Goal: Task Accomplishment & Management: Manage account settings

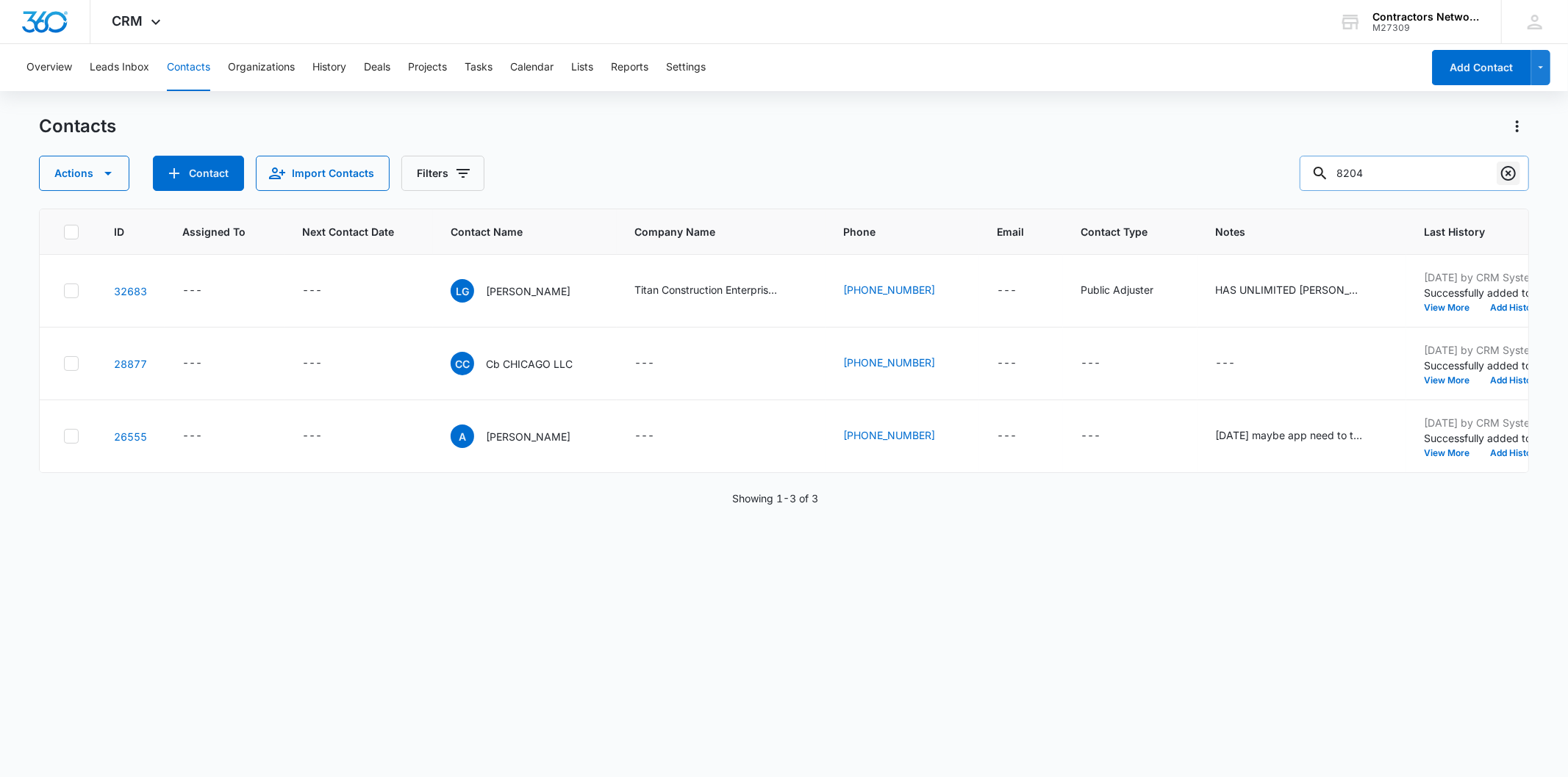
click at [1512, 177] on icon "Clear" at bounding box center [1508, 173] width 17 height 17
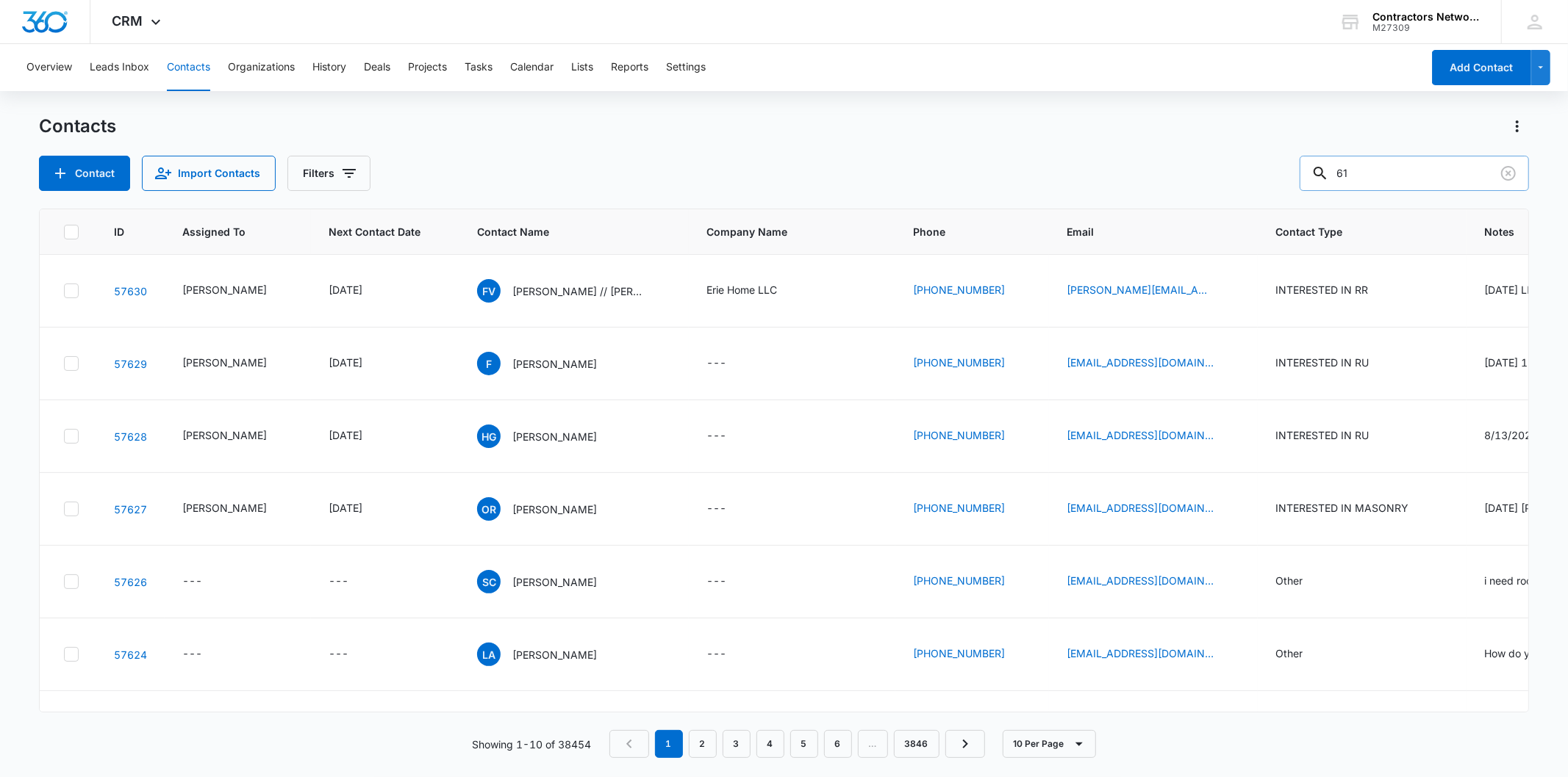
type input "6"
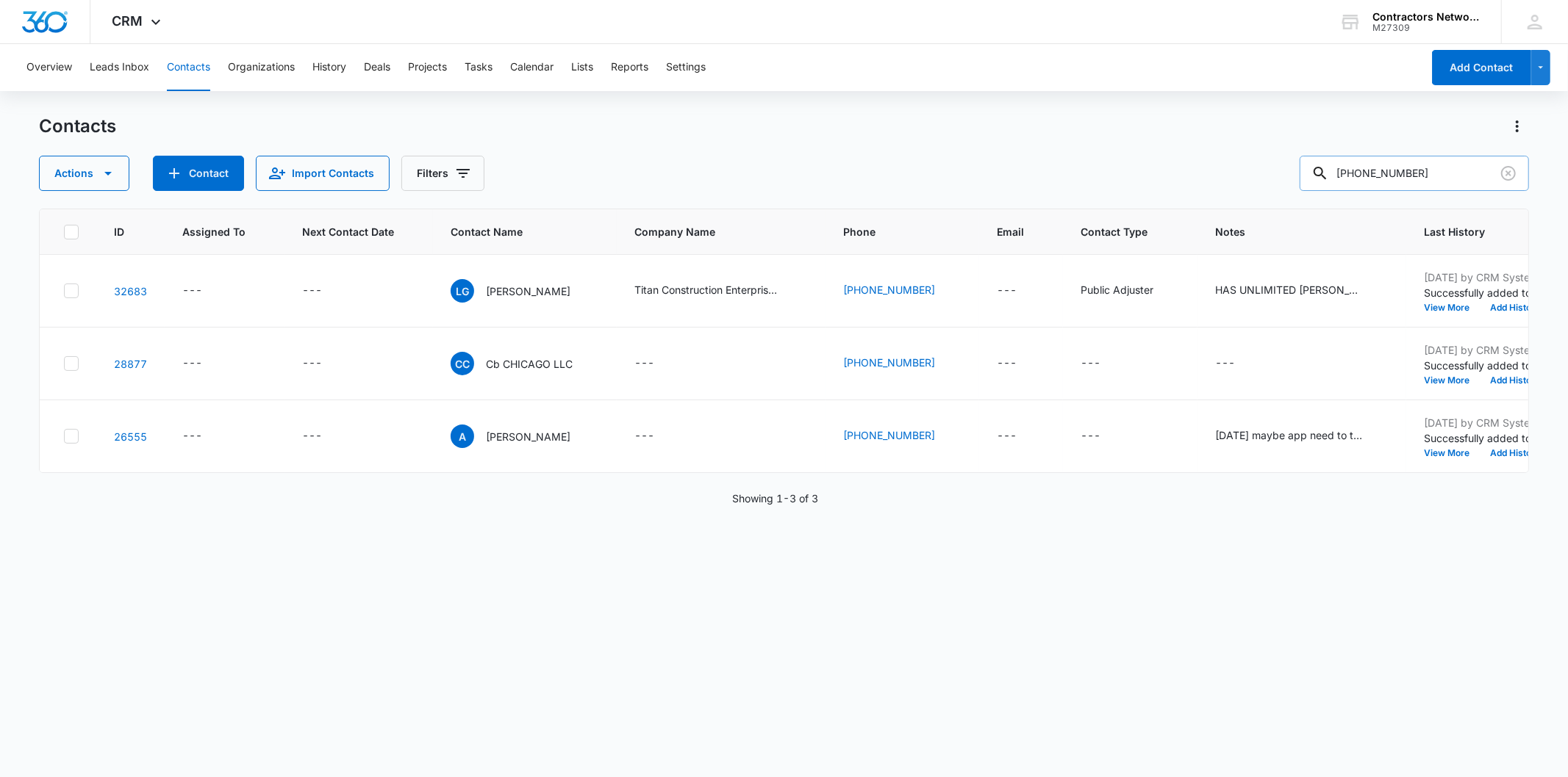
type input "[PHONE_NUMBER]"
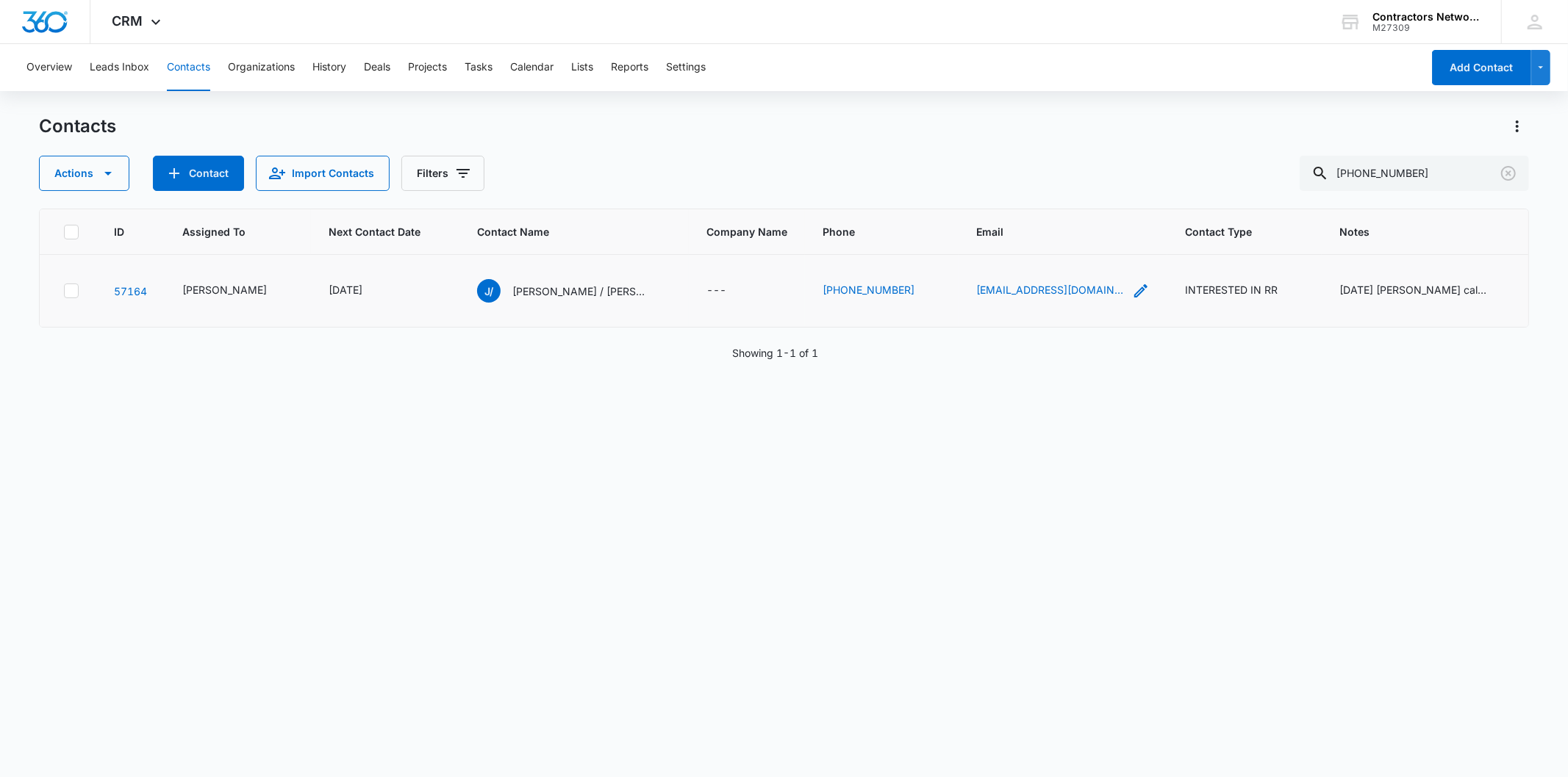
click at [1132, 295] on icon "Email - jakennedy77@yahoo.com - Select to Edit Field" at bounding box center [1140, 290] width 17 height 17
click at [1019, 194] on input "[EMAIL_ADDRESS][DOMAIN_NAME]" at bounding box center [1010, 197] width 185 height 35
click at [1010, 254] on button "Cancel" at bounding box center [1022, 243] width 51 height 28
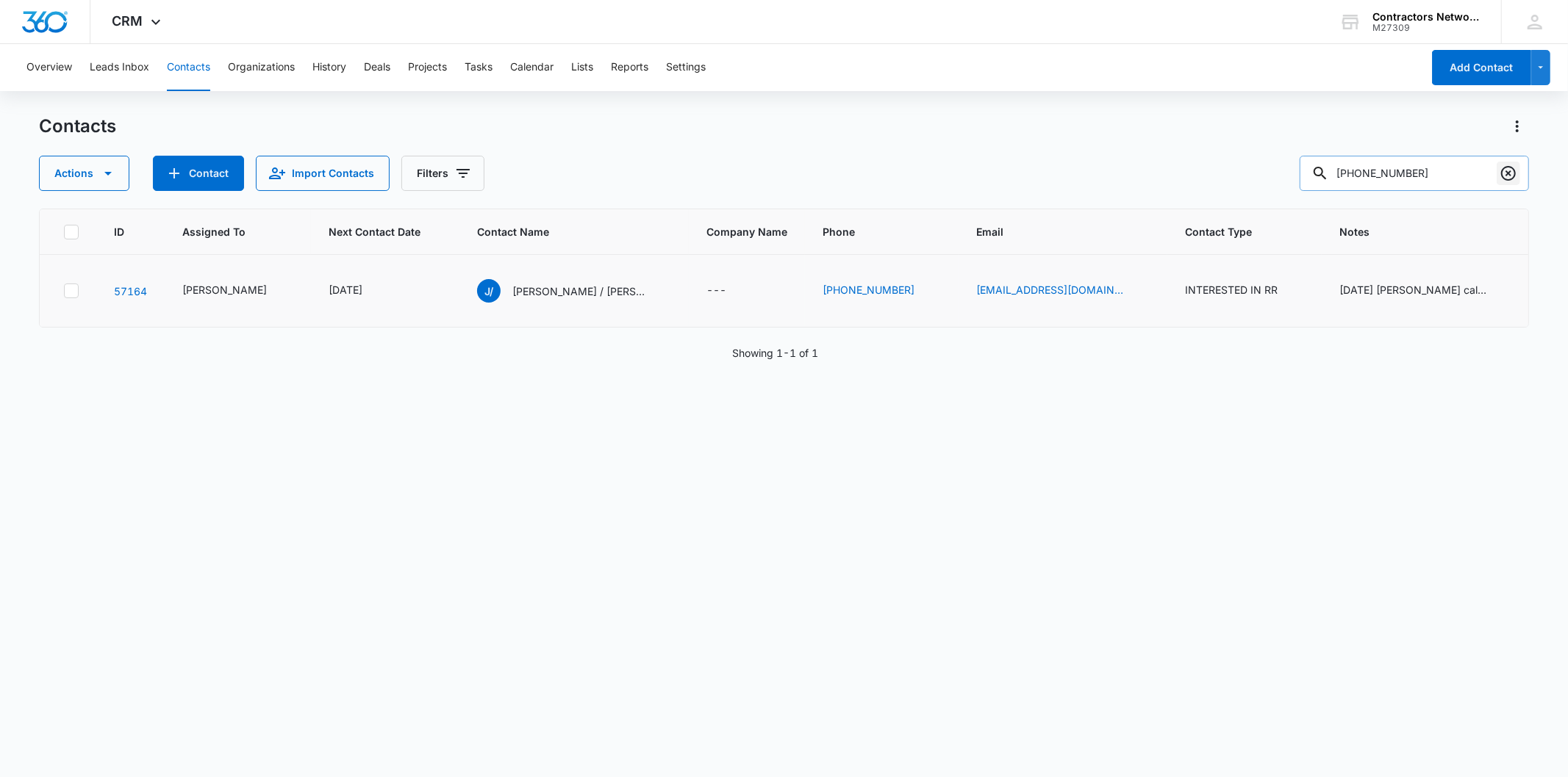
click at [1507, 167] on icon "Clear" at bounding box center [1509, 174] width 15 height 15
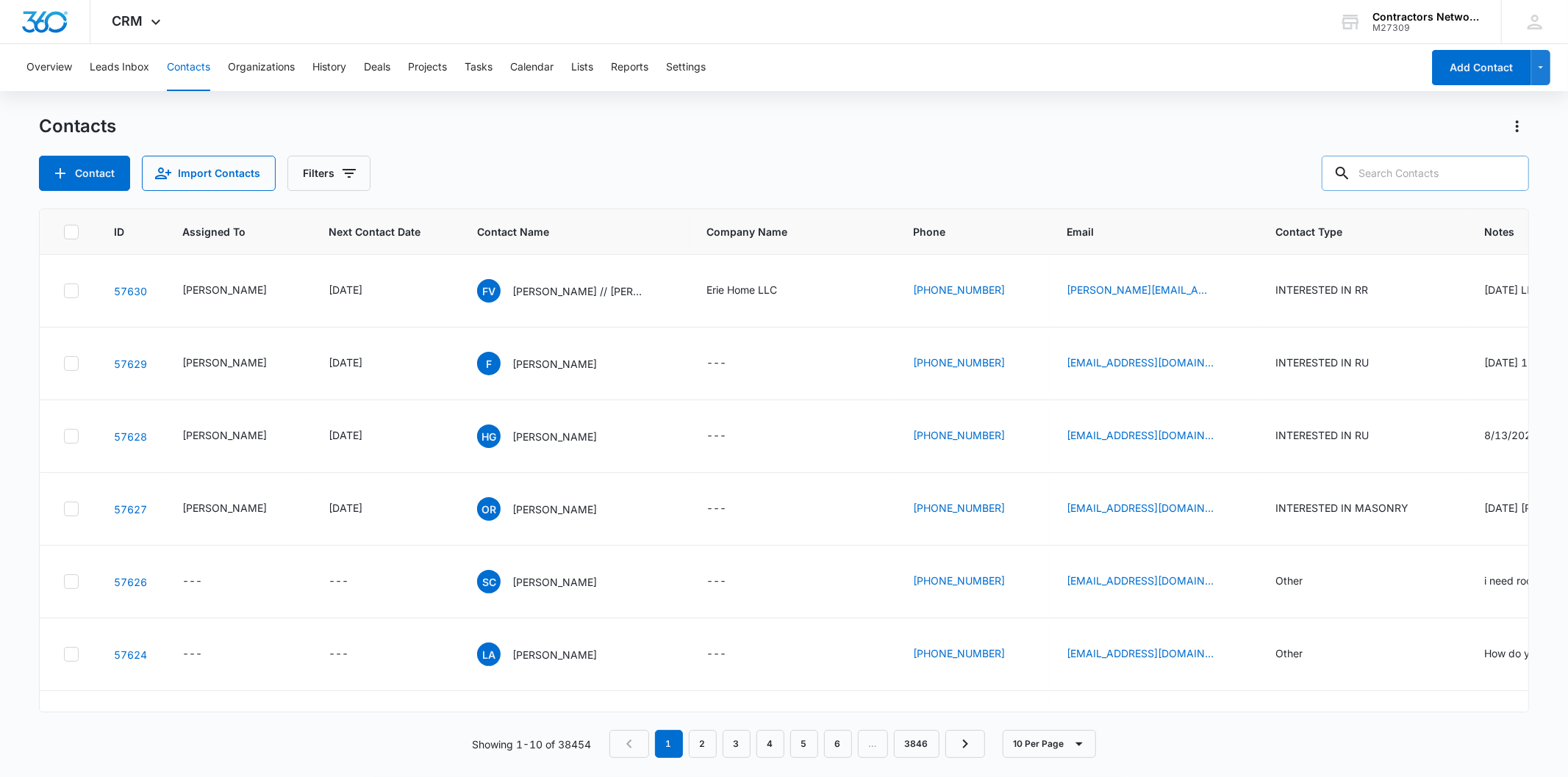
paste input "[EMAIL_ADDRESS][DOMAIN_NAME]"
type input "[EMAIL_ADDRESS][DOMAIN_NAME]"
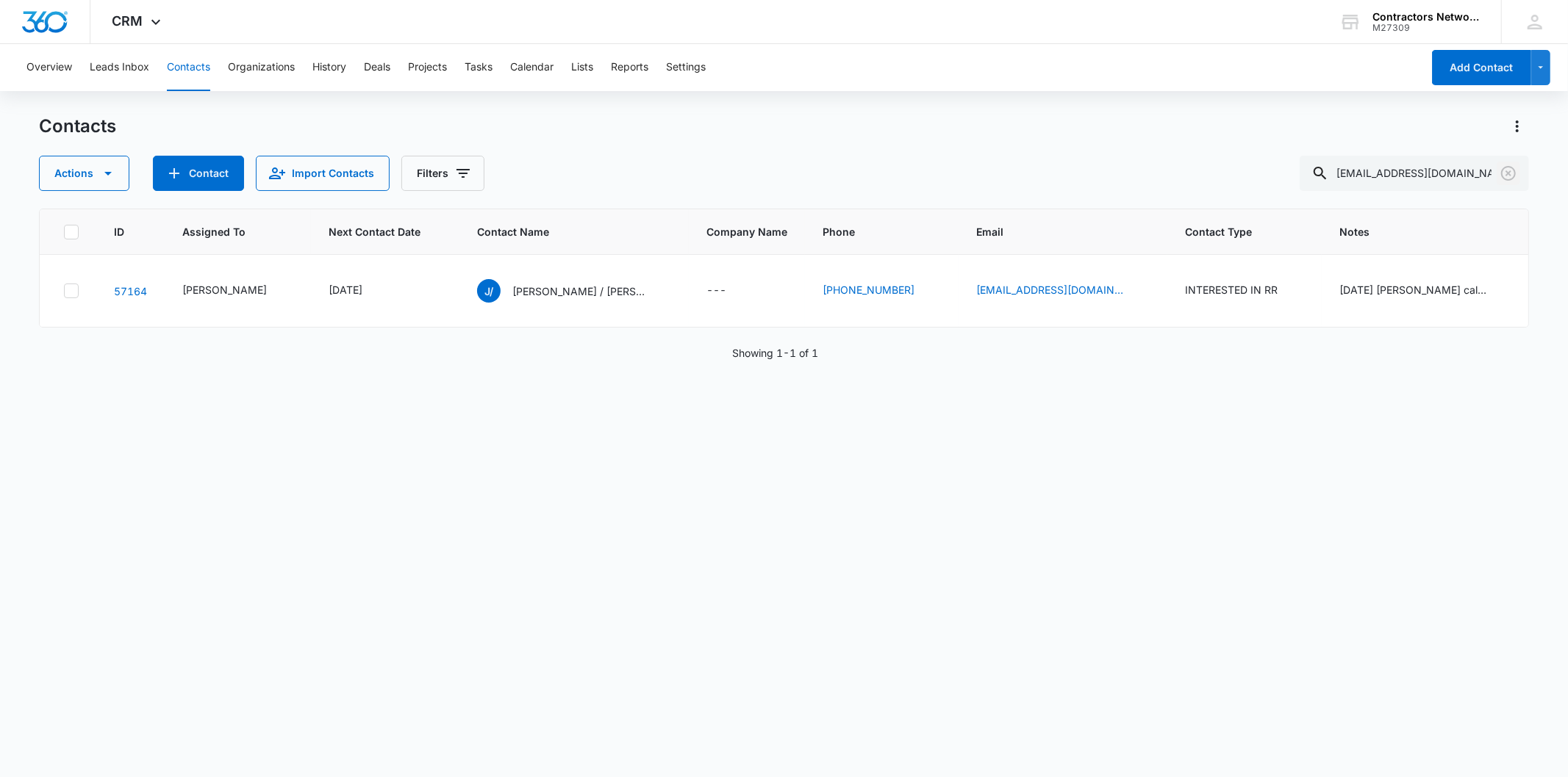
click at [1506, 168] on icon "Clear" at bounding box center [1508, 173] width 17 height 17
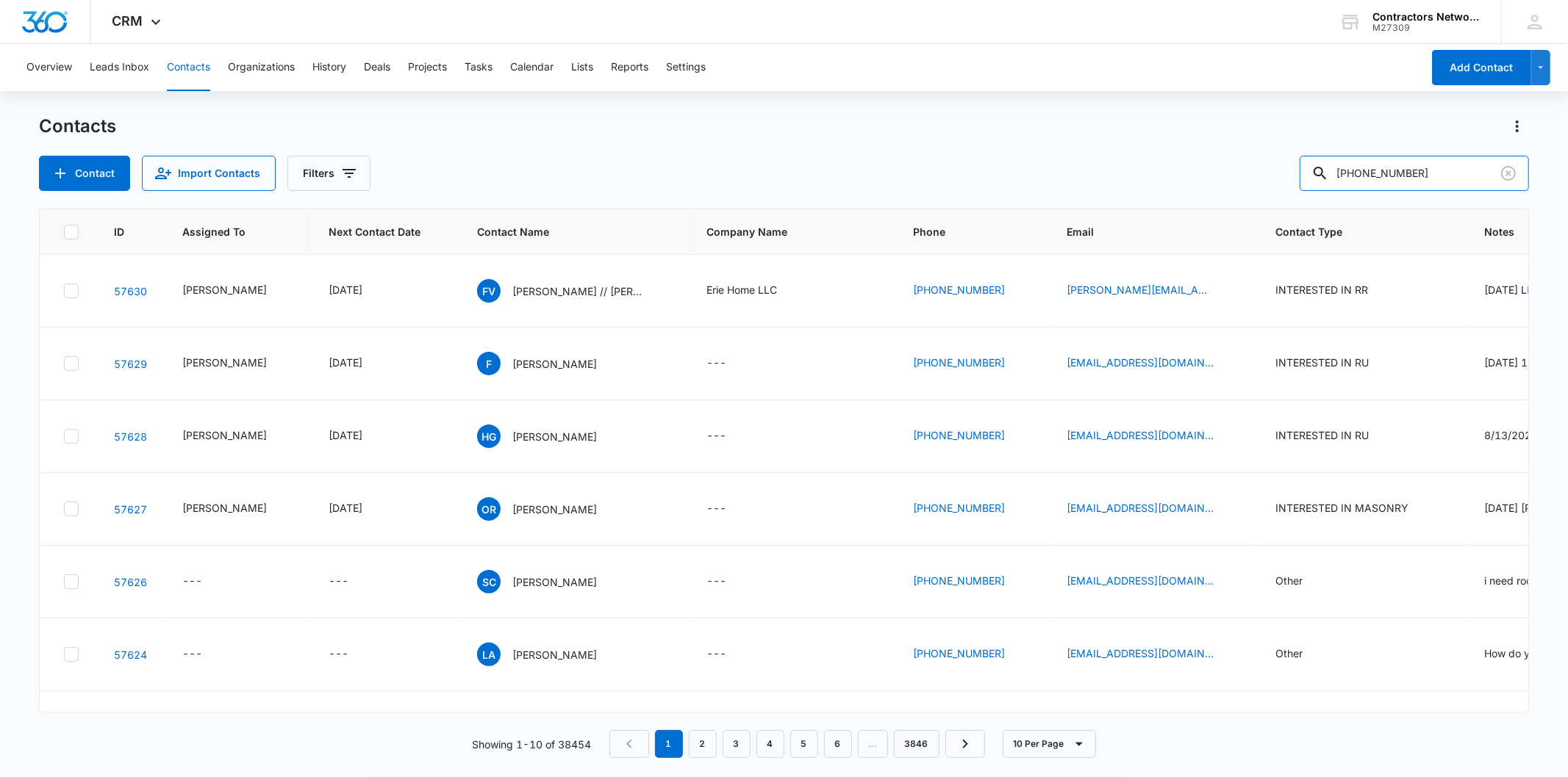
type input "[PHONE_NUMBER]"
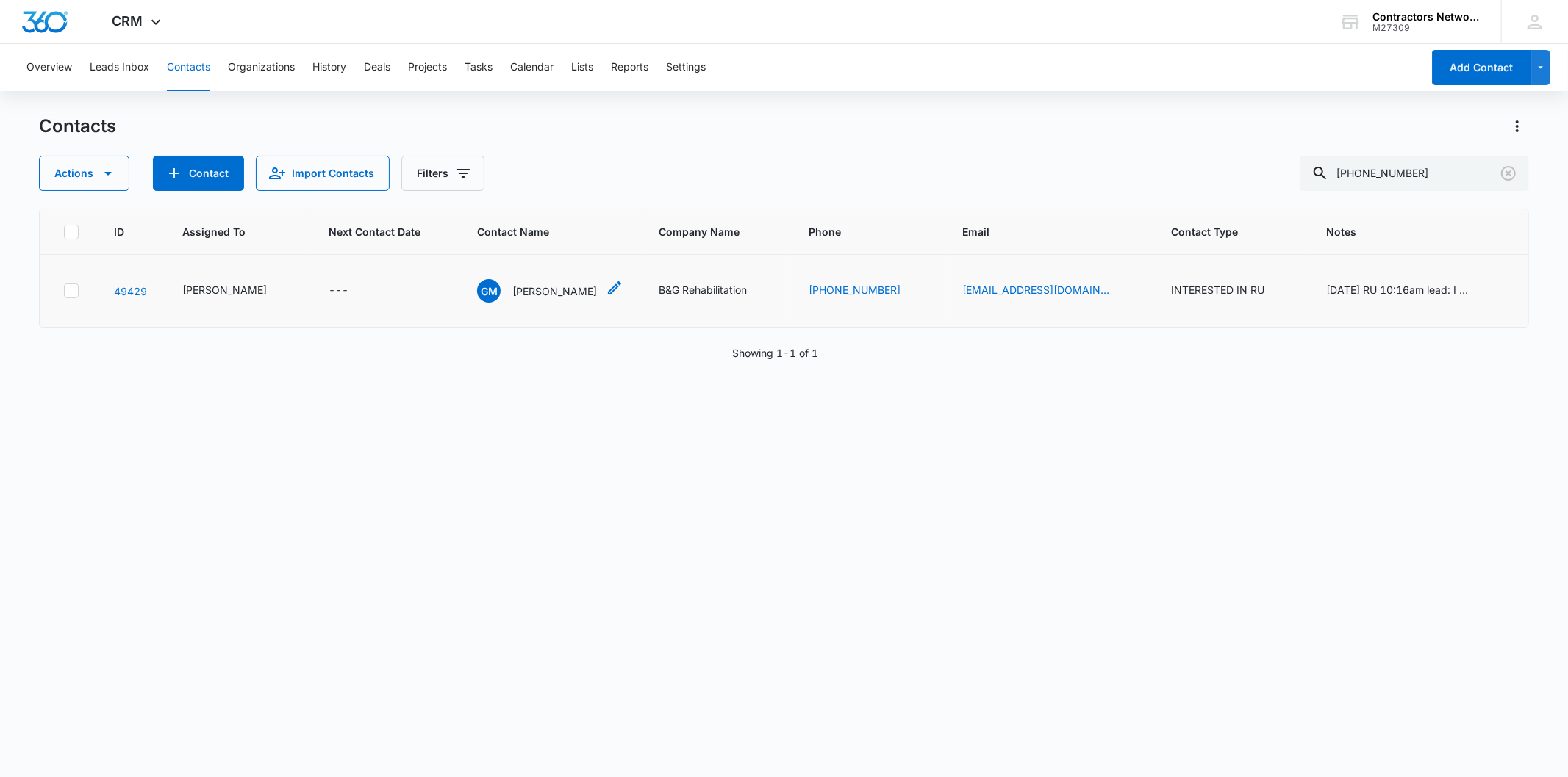
click at [513, 299] on p "[PERSON_NAME]" at bounding box center [555, 291] width 84 height 16
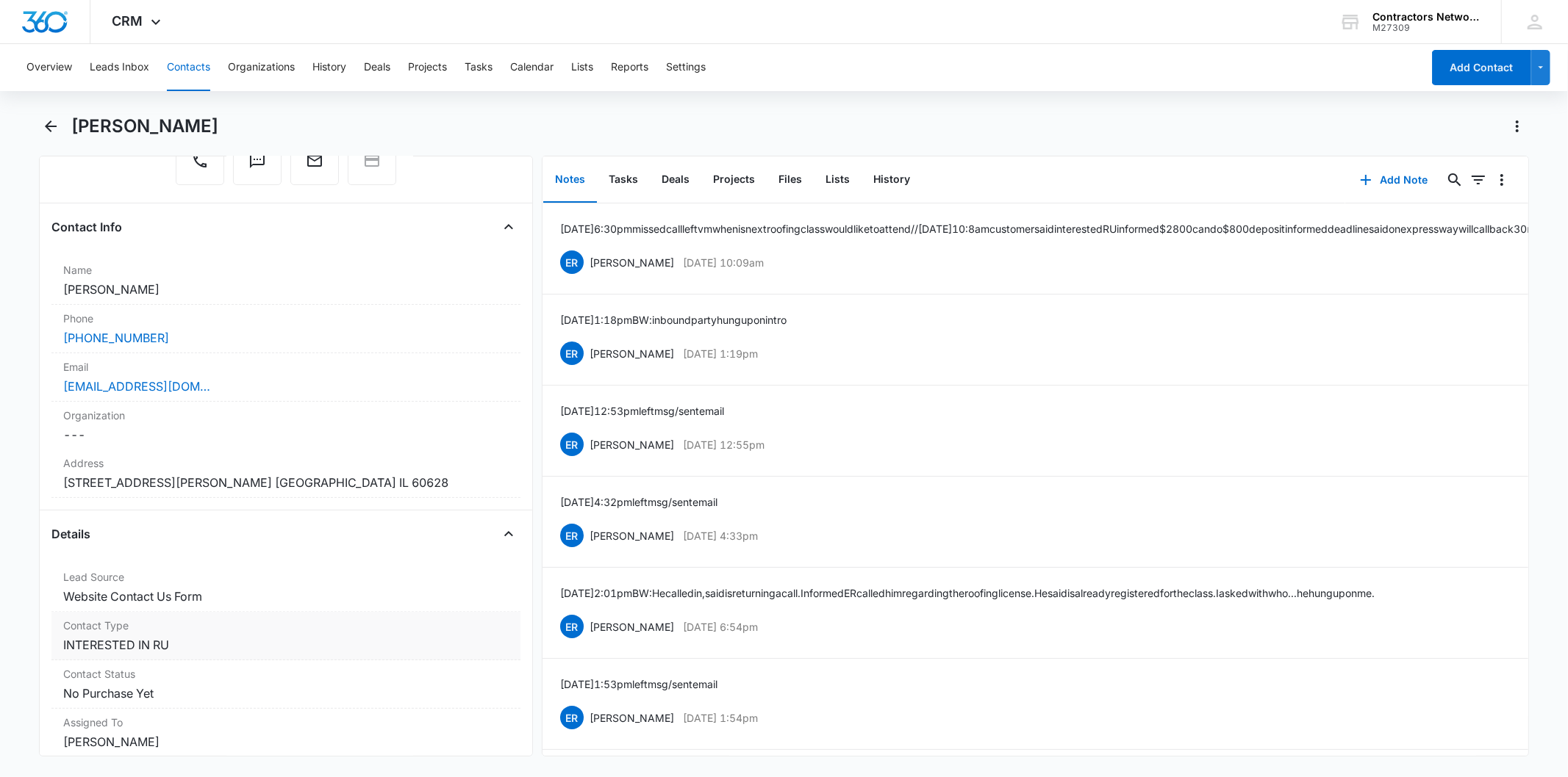
scroll to position [163, 0]
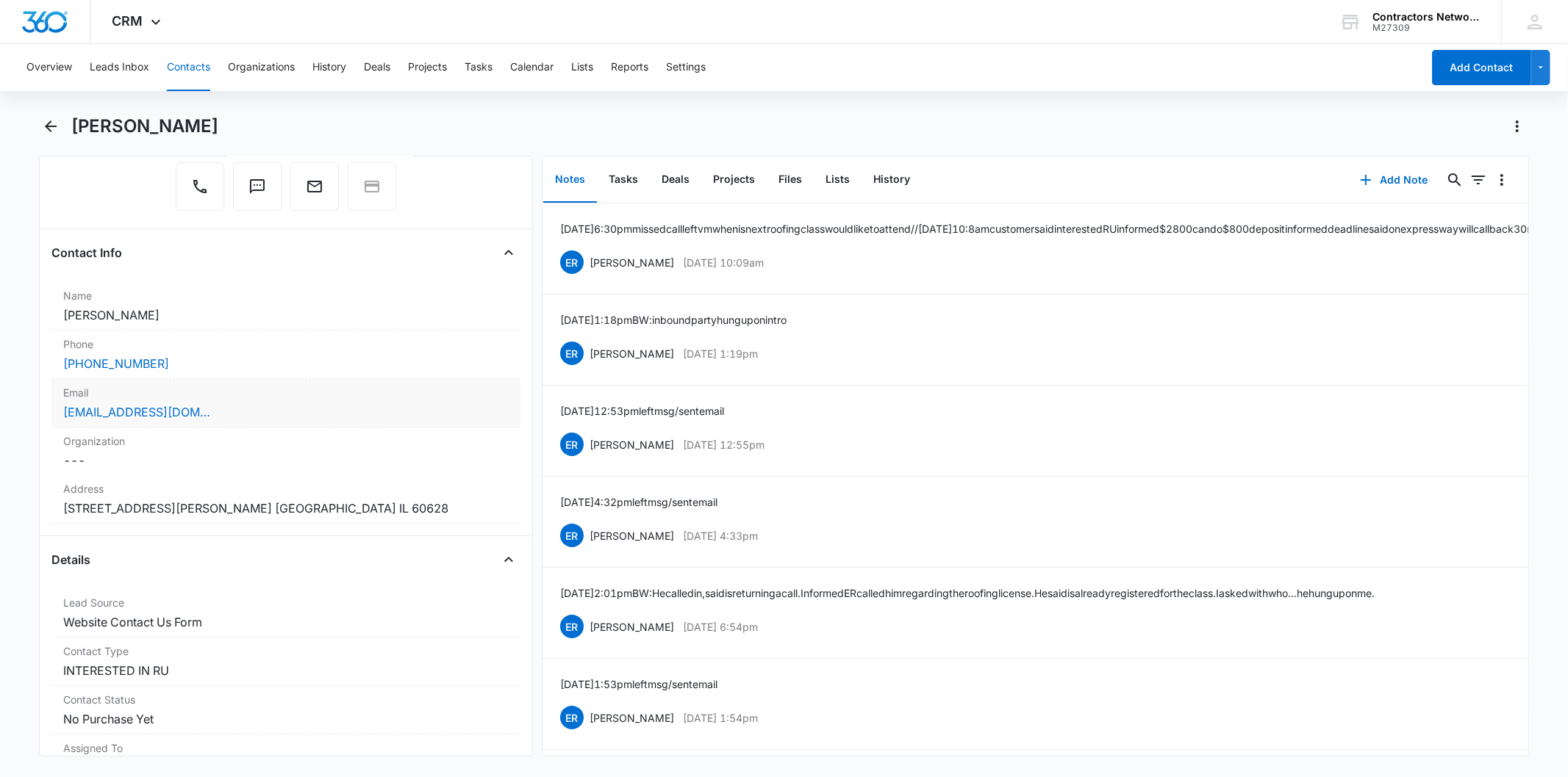
click at [267, 407] on div "[EMAIL_ADDRESS][DOMAIN_NAME]" at bounding box center [286, 412] width 445 height 17
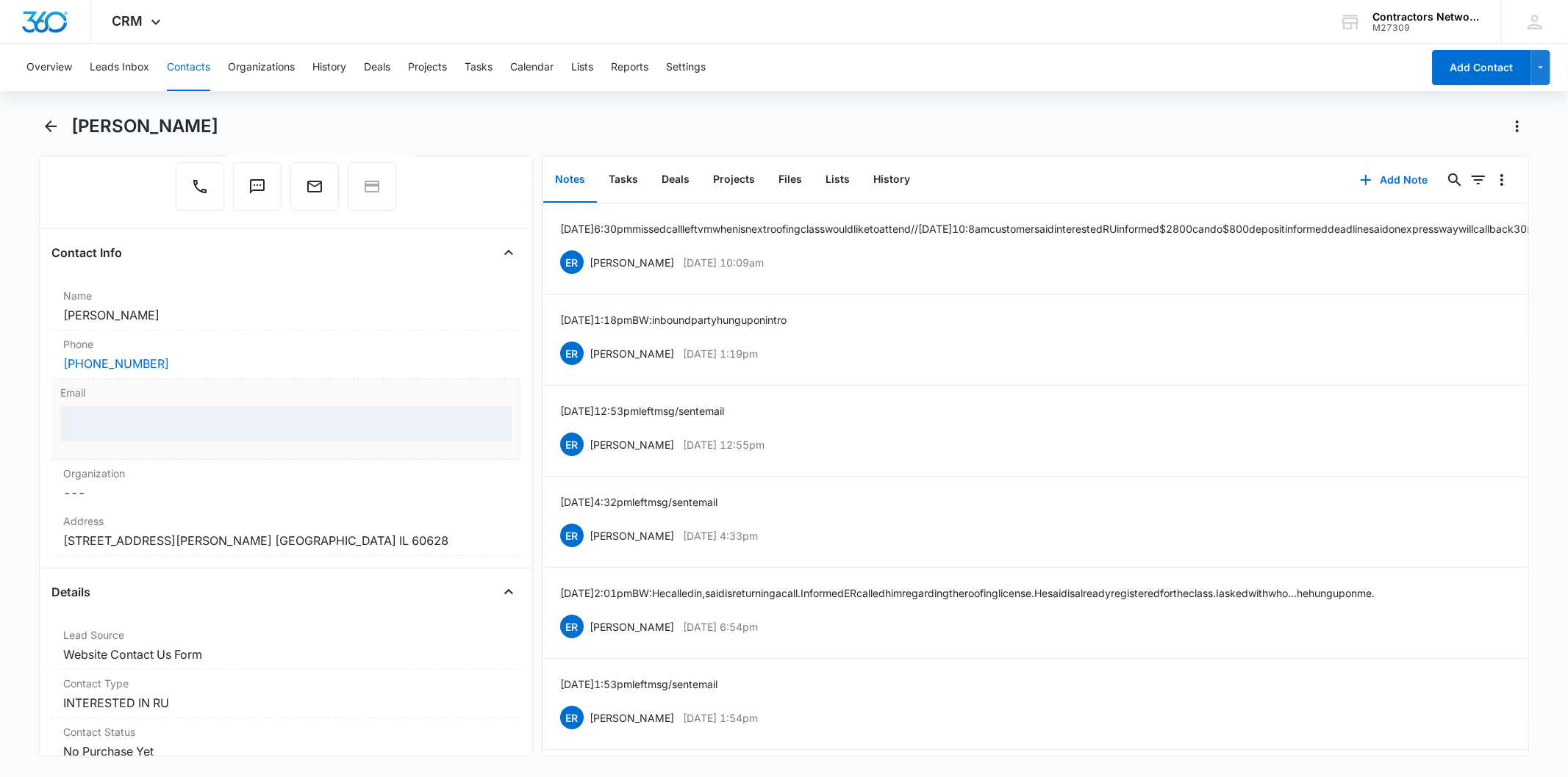
click at [197, 428] on div at bounding box center [285, 424] width 450 height 35
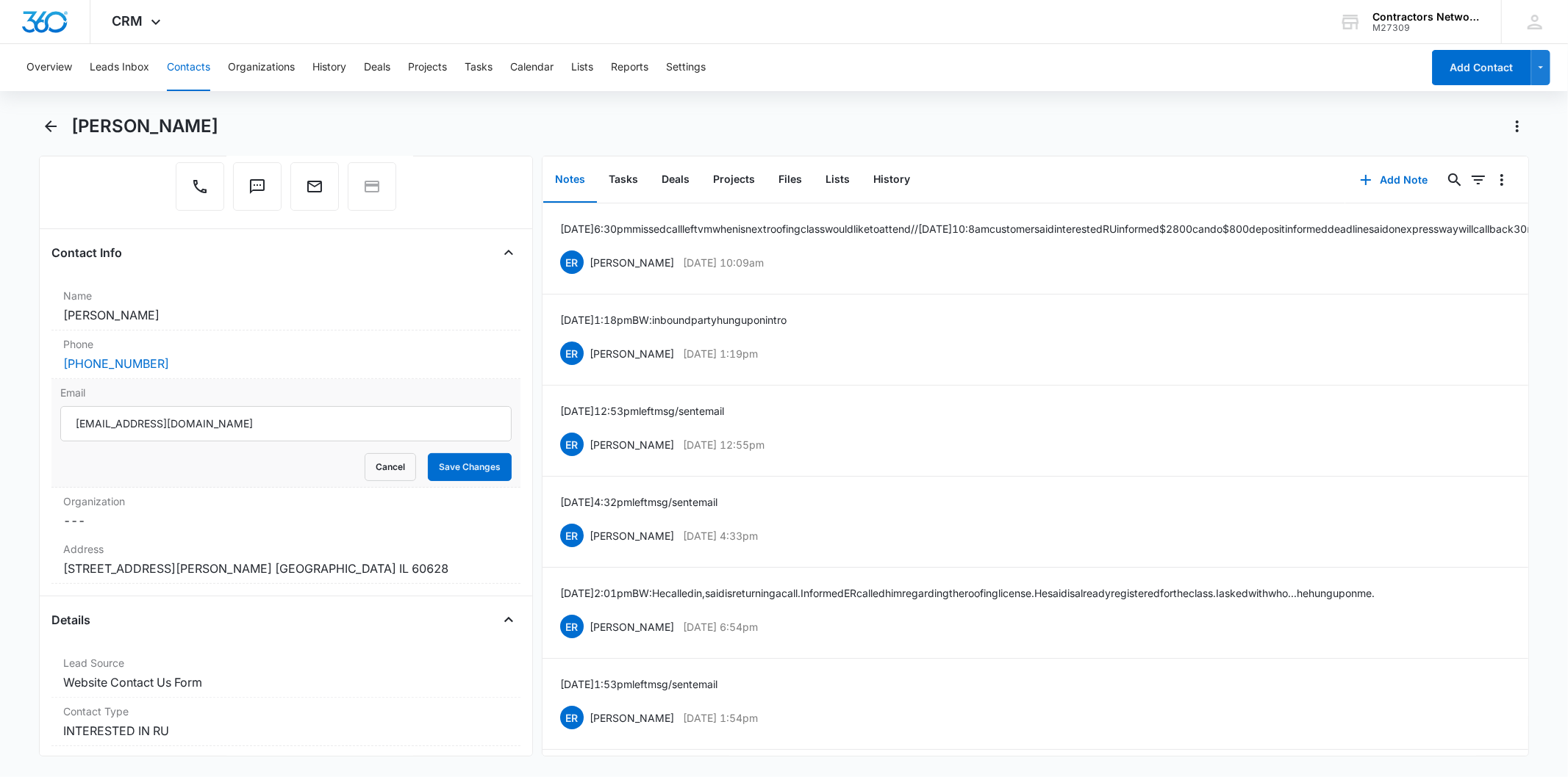
click at [197, 428] on input "[EMAIL_ADDRESS][DOMAIN_NAME]" at bounding box center [285, 424] width 450 height 35
click at [1345, 174] on button "Add Note" at bounding box center [1394, 180] width 98 height 35
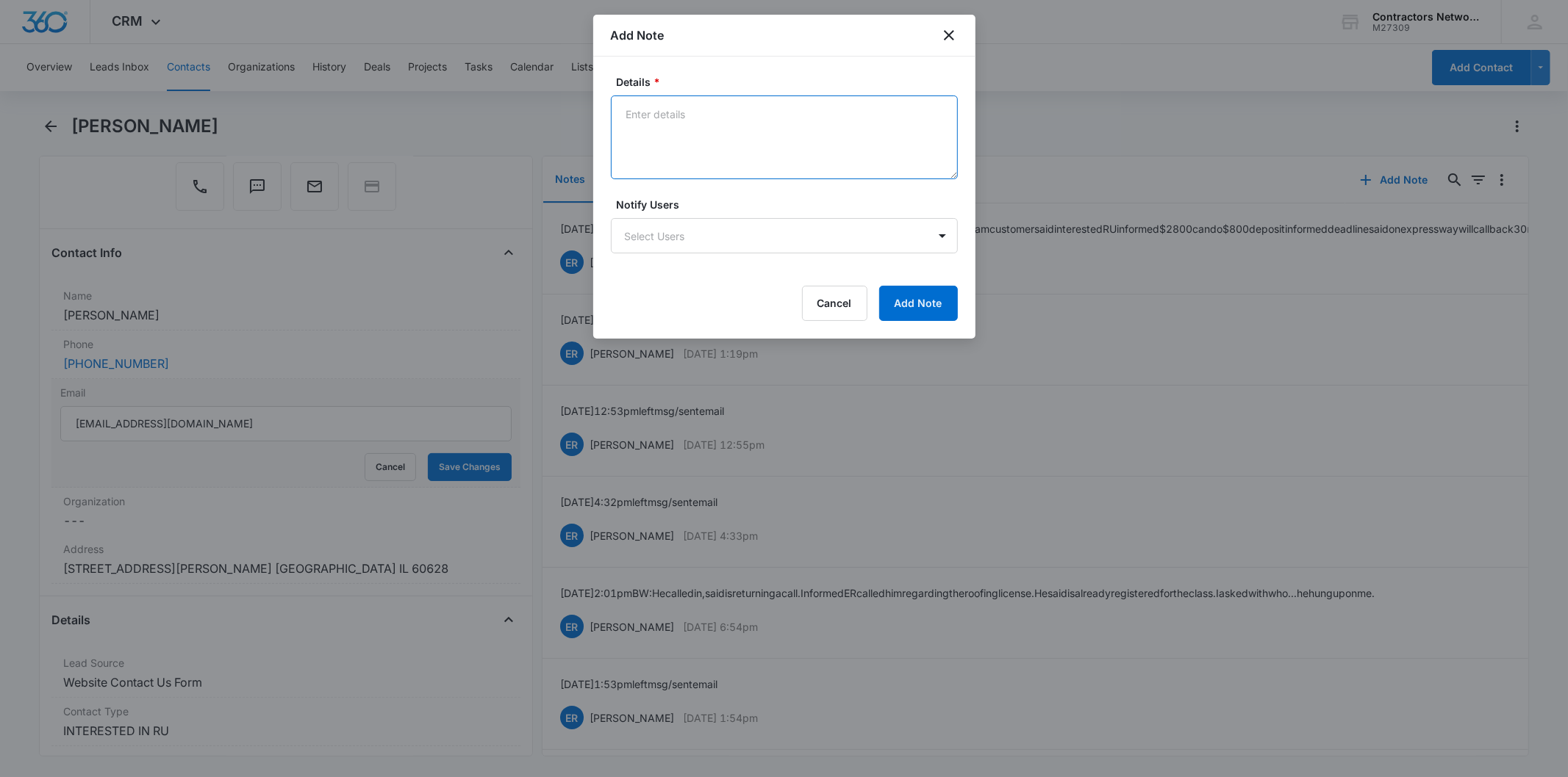
click at [677, 118] on textarea "Details *" at bounding box center [785, 137] width 347 height 83
paste textarea "[DATE] 4:31pm customer said unable to join September class spouse just got hire…"
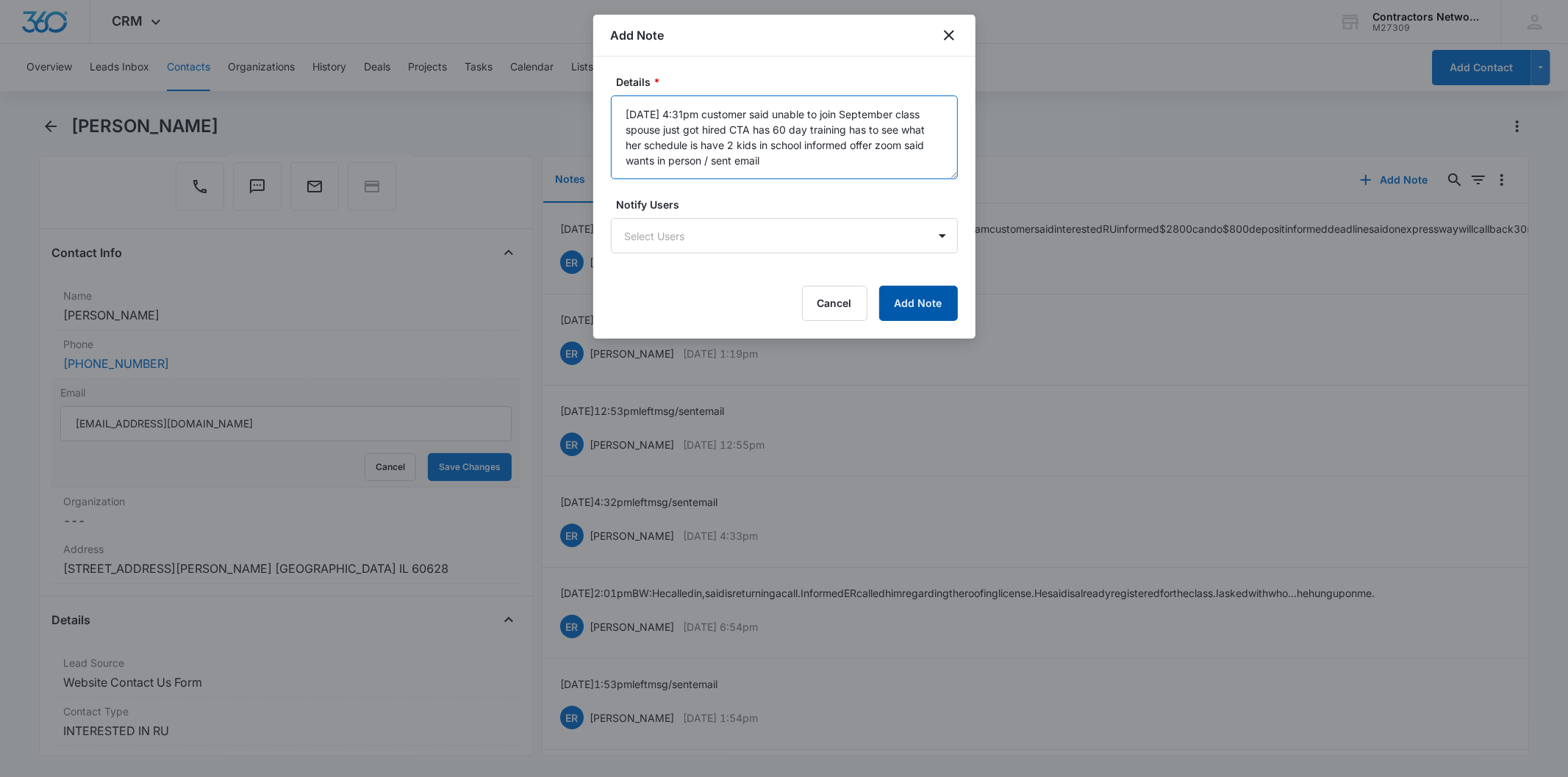
type textarea "[DATE] 4:31pm customer said unable to join September class spouse just got hire…"
click at [940, 295] on button "Add Note" at bounding box center [918, 303] width 79 height 35
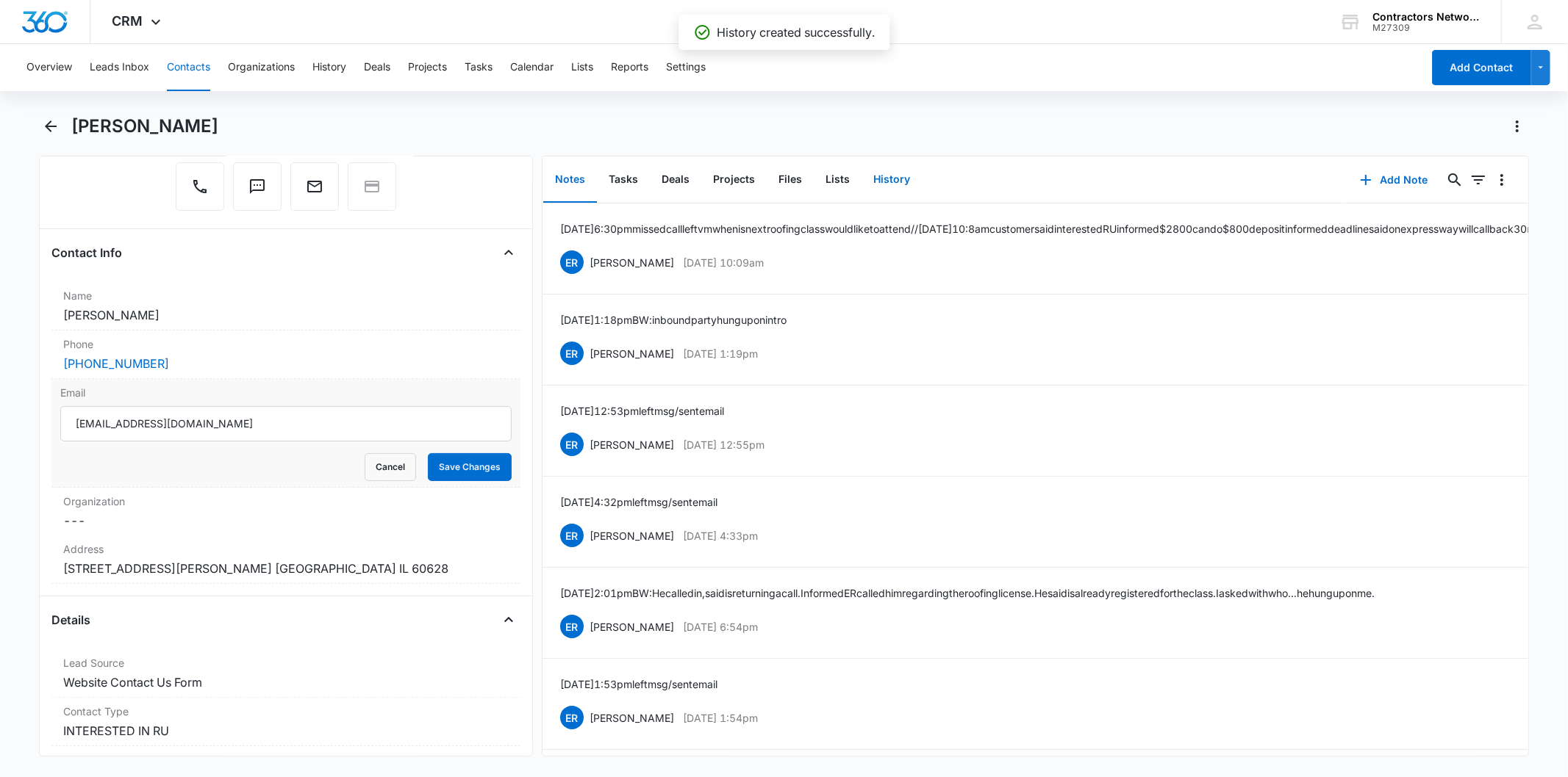
click at [876, 180] on button "History" at bounding box center [891, 180] width 60 height 46
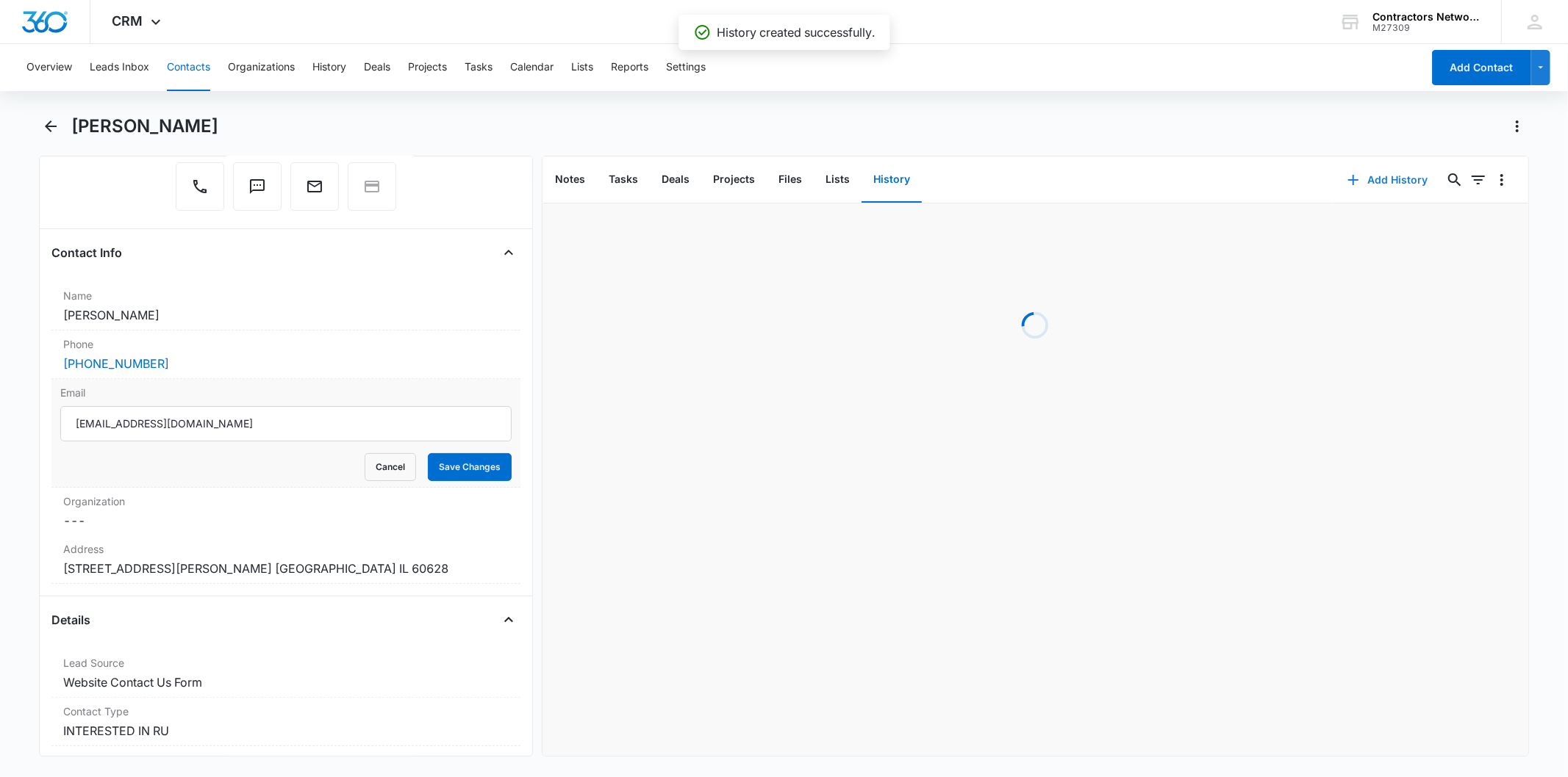
click at [1386, 179] on button "Add History" at bounding box center [1388, 180] width 110 height 35
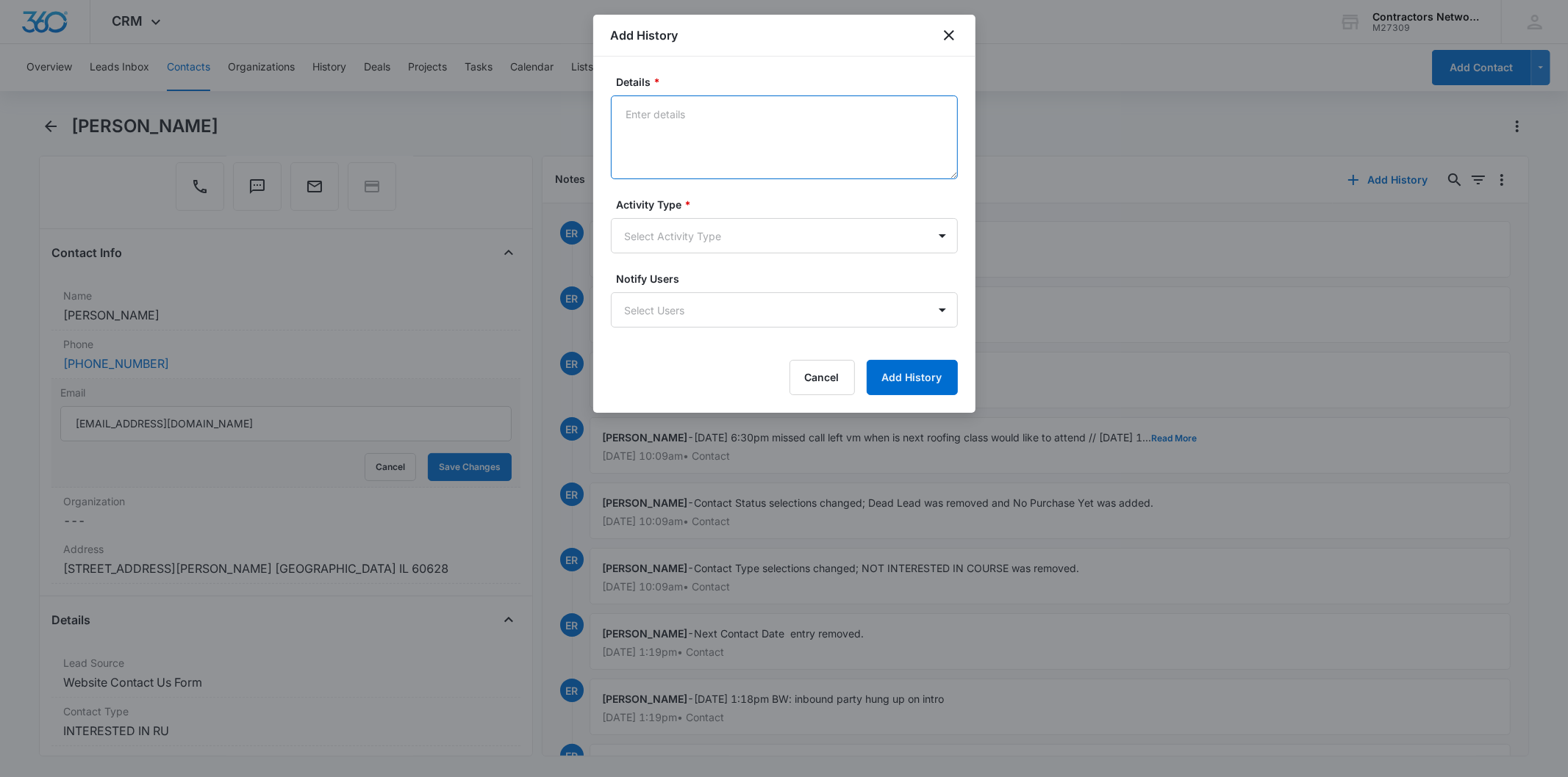
click at [692, 127] on textarea "Details *" at bounding box center [785, 137] width 347 height 83
paste textarea "[DATE] 4:31pm customer said unable to join September class spouse just got hire…"
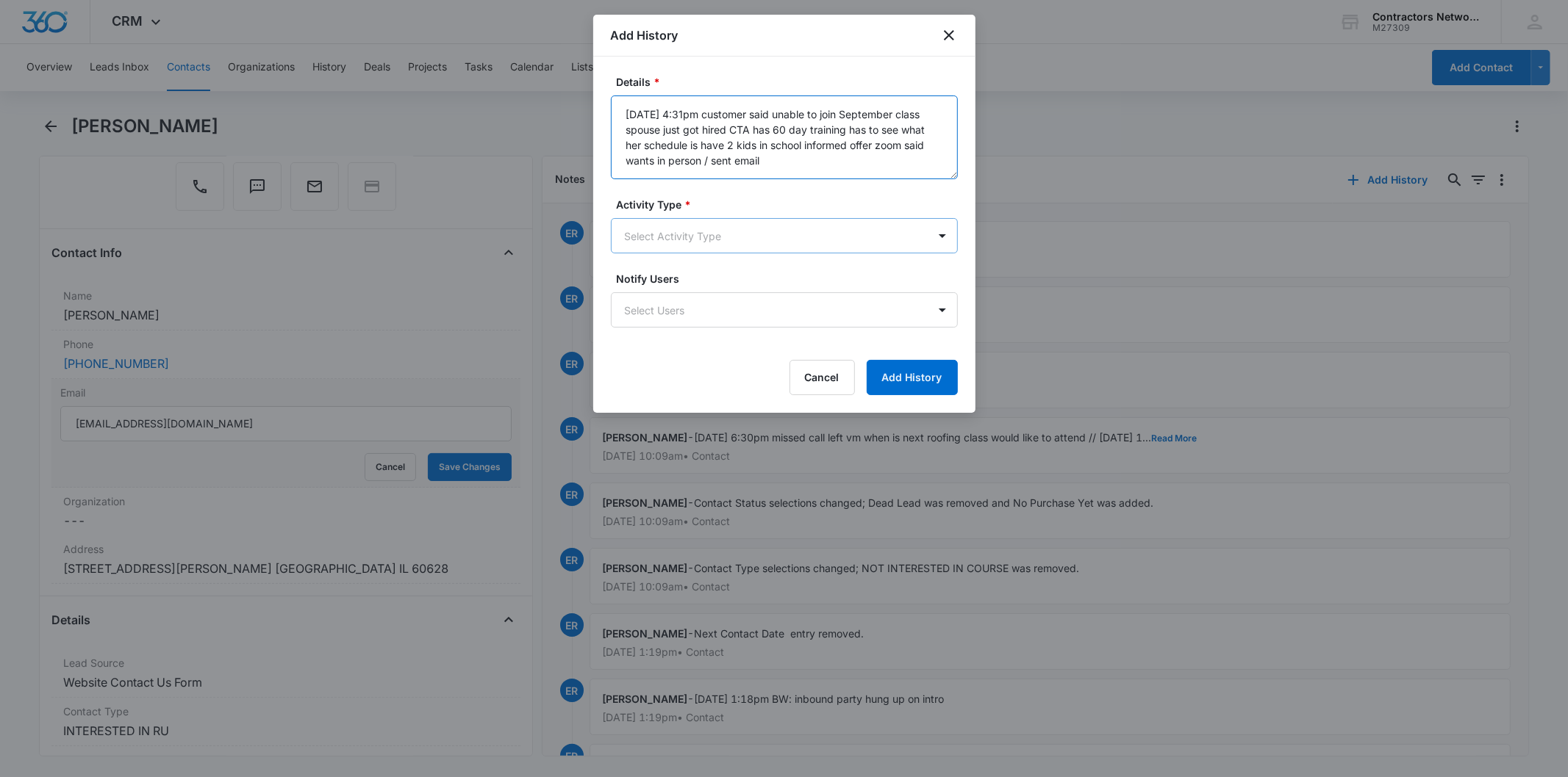
type textarea "[DATE] 4:31pm customer said unable to join September class spouse just got hire…"
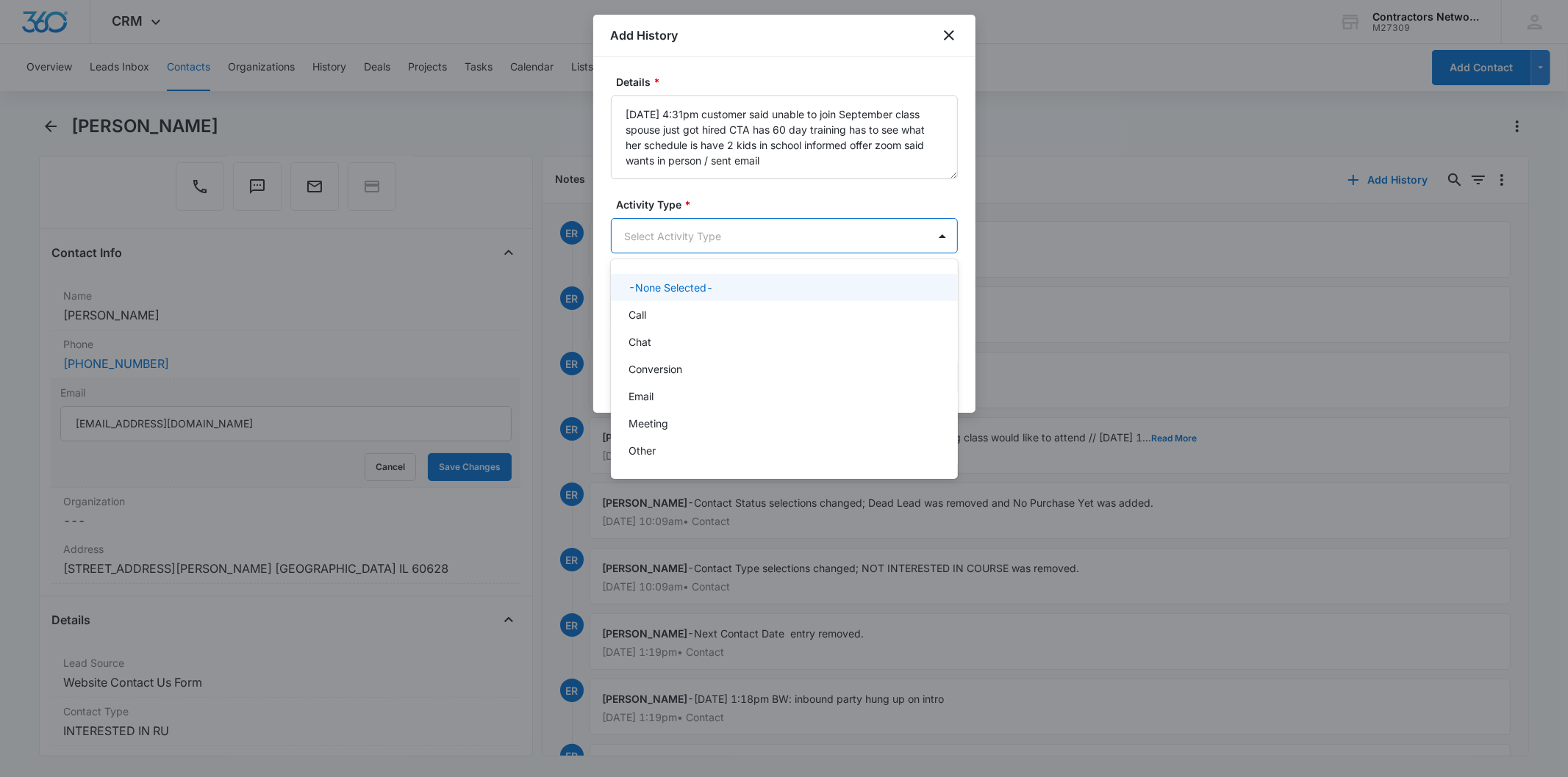
click at [696, 231] on body "CRM Apps Reputation Websites Forms CRM Email Social Shop Payments POS Content A…" at bounding box center [784, 388] width 1568 height 777
click at [697, 333] on div "Chat" at bounding box center [785, 342] width 347 height 27
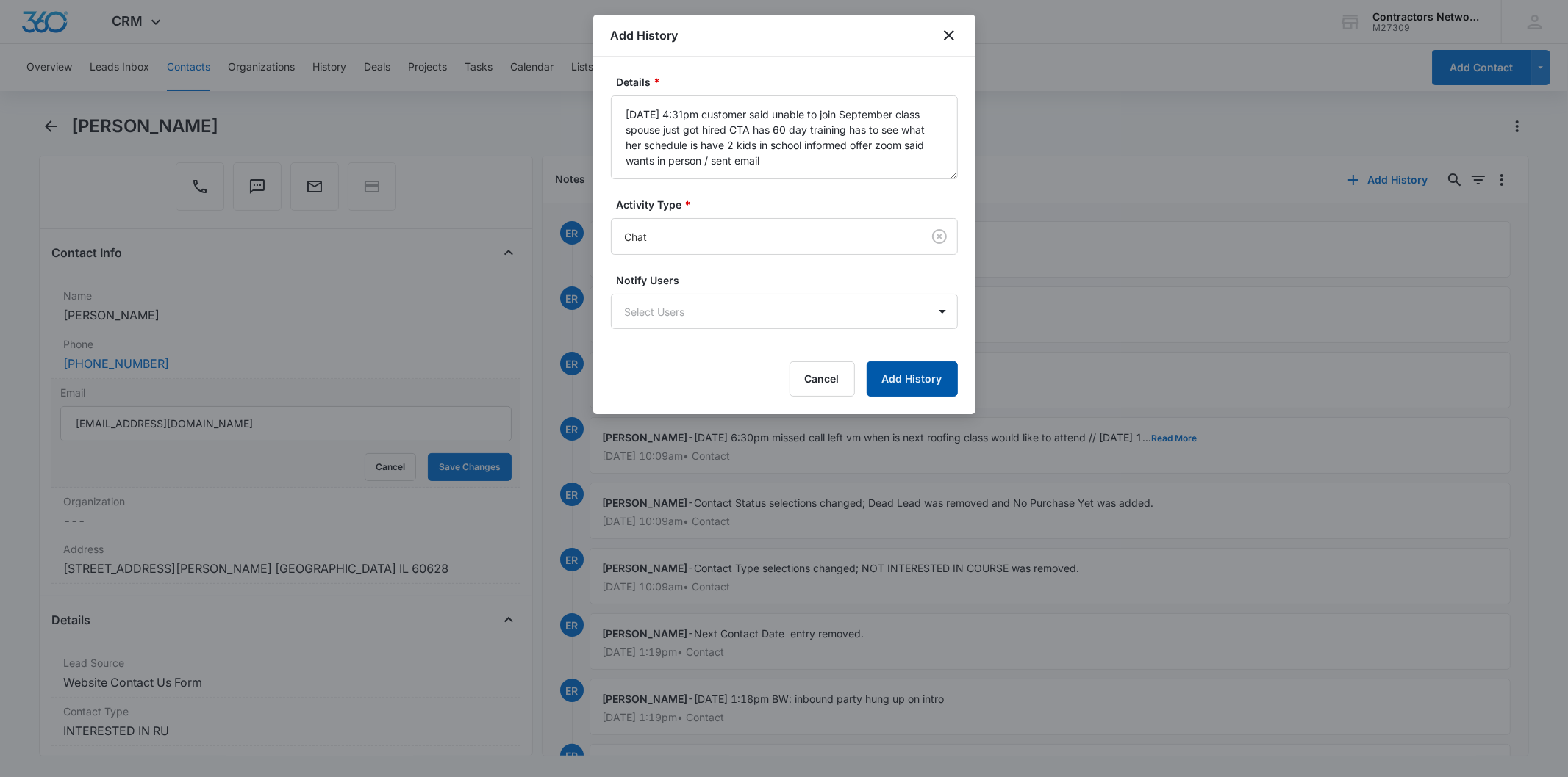
click at [915, 376] on button "Add History" at bounding box center [912, 379] width 91 height 35
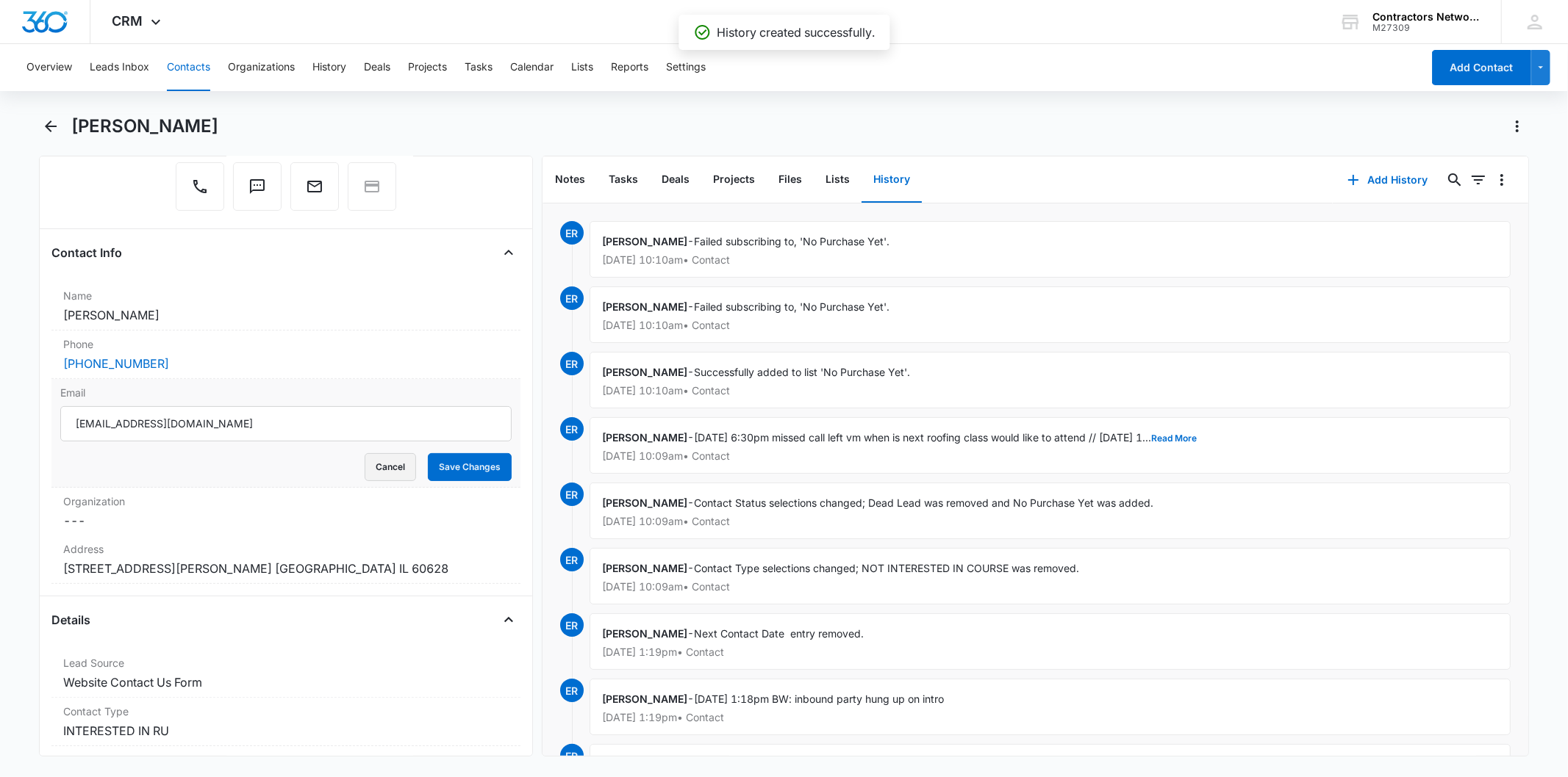
click at [382, 475] on button "Cancel" at bounding box center [390, 467] width 51 height 28
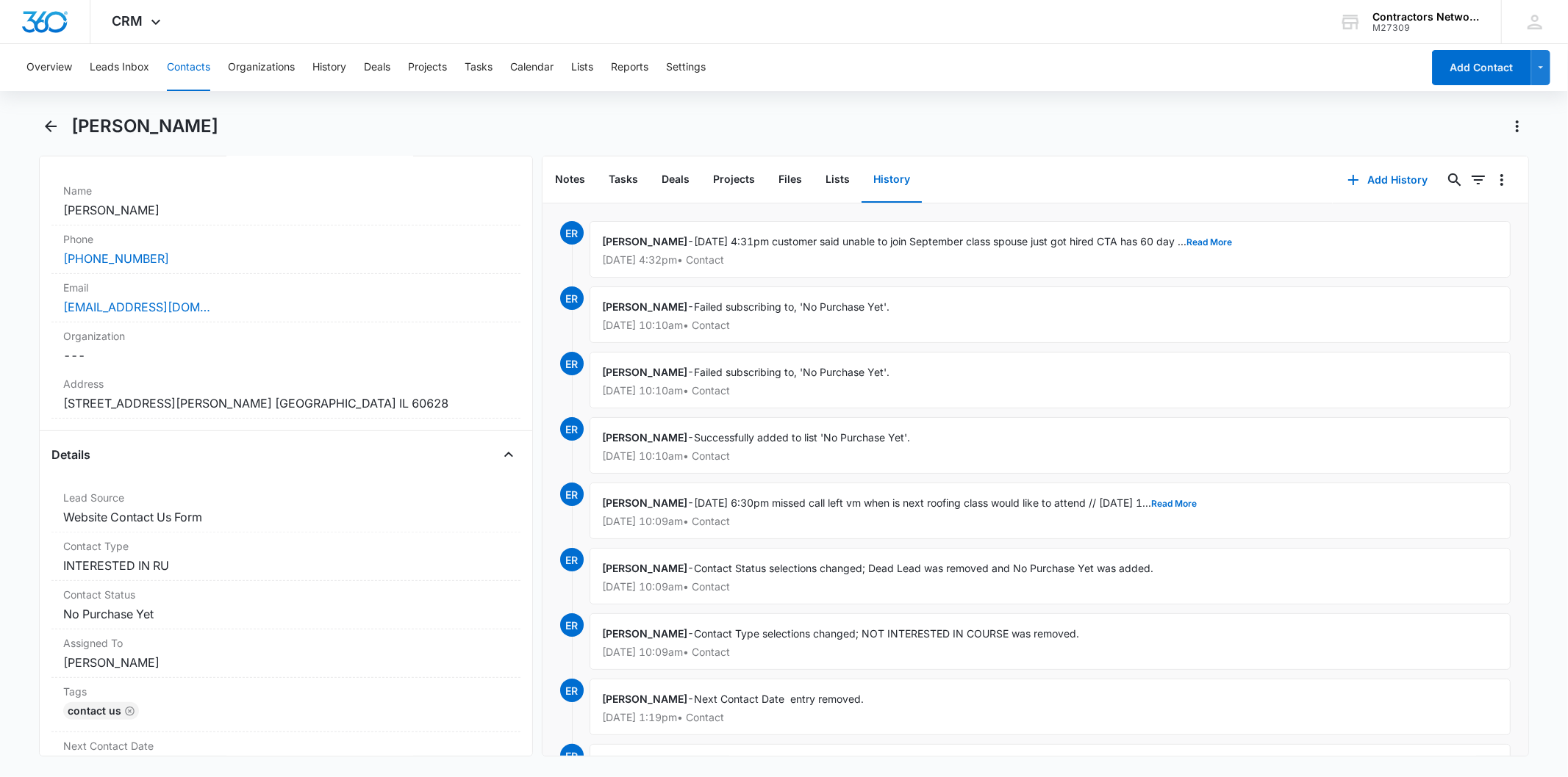
scroll to position [163, 0]
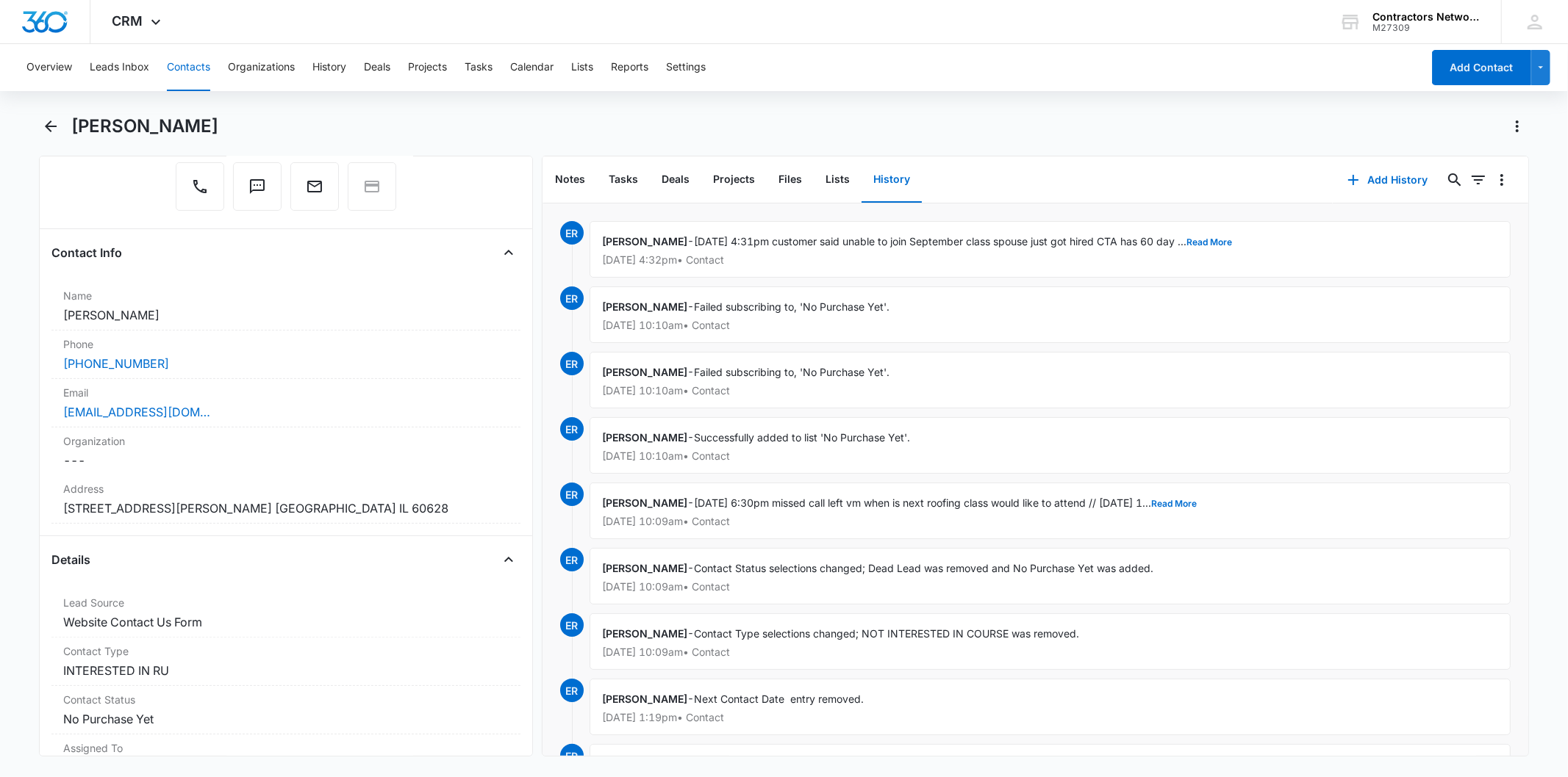
click at [182, 62] on button "Contacts" at bounding box center [189, 68] width 44 height 47
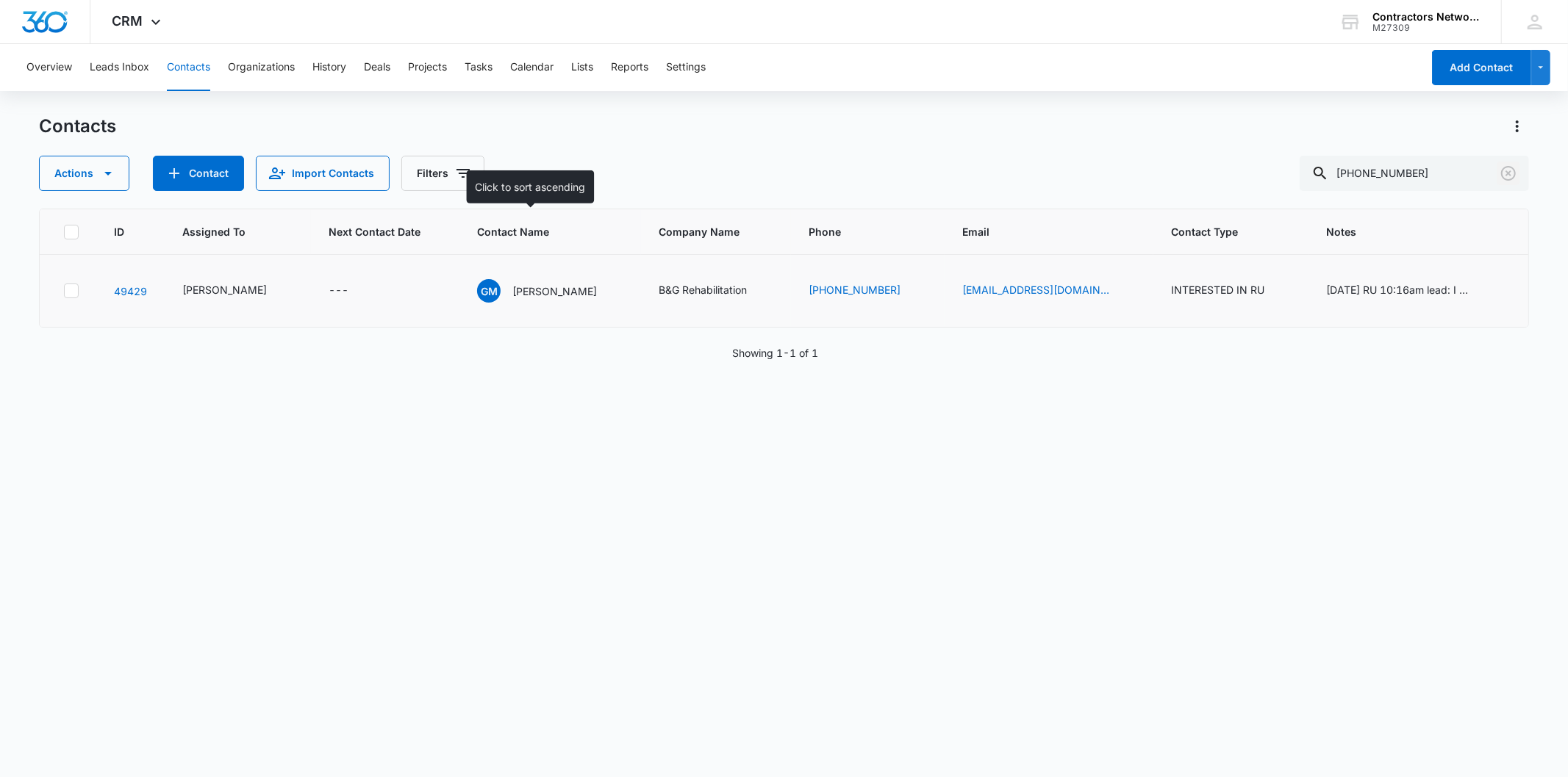
drag, startPoint x: 1504, startPoint y: 174, endPoint x: 468, endPoint y: 259, distance: 1039.5
click at [557, 221] on div "Contacts Actions Contact Import Contacts Filters [PHONE_NUMBER] ID Assigned To …" at bounding box center [783, 446] width 1489 height 661
click at [357, 300] on icon "Next Contact Date - - Select to Edit Field" at bounding box center [365, 290] width 17 height 17
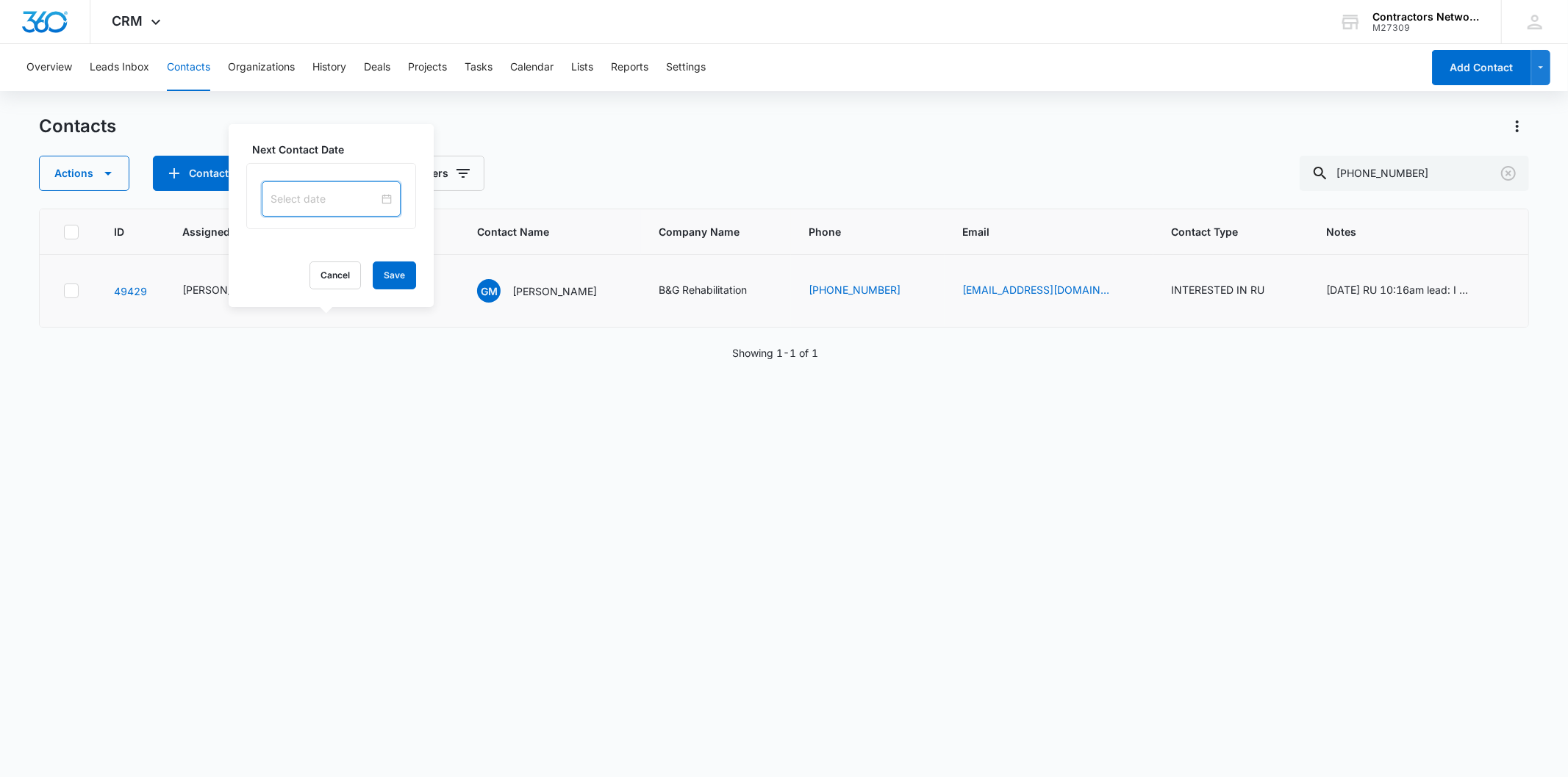
click at [318, 206] on input at bounding box center [325, 199] width 108 height 17
click at [439, 238] on button "button" at bounding box center [437, 233] width 17 height 29
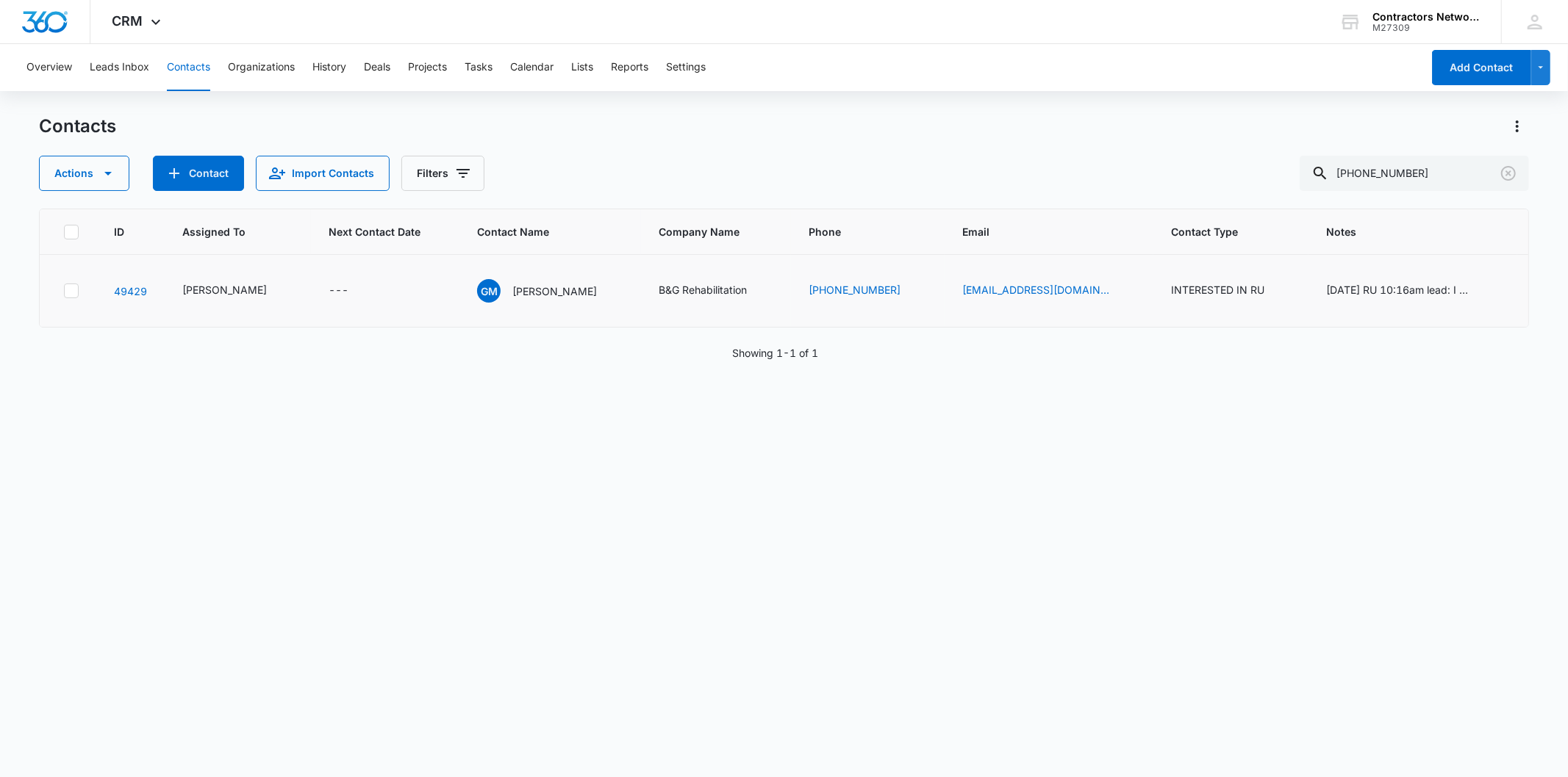
click at [356, 300] on div "---" at bounding box center [385, 290] width 114 height 17
click at [357, 300] on icon "Next Contact Date - - Select to Edit Field" at bounding box center [365, 290] width 17 height 17
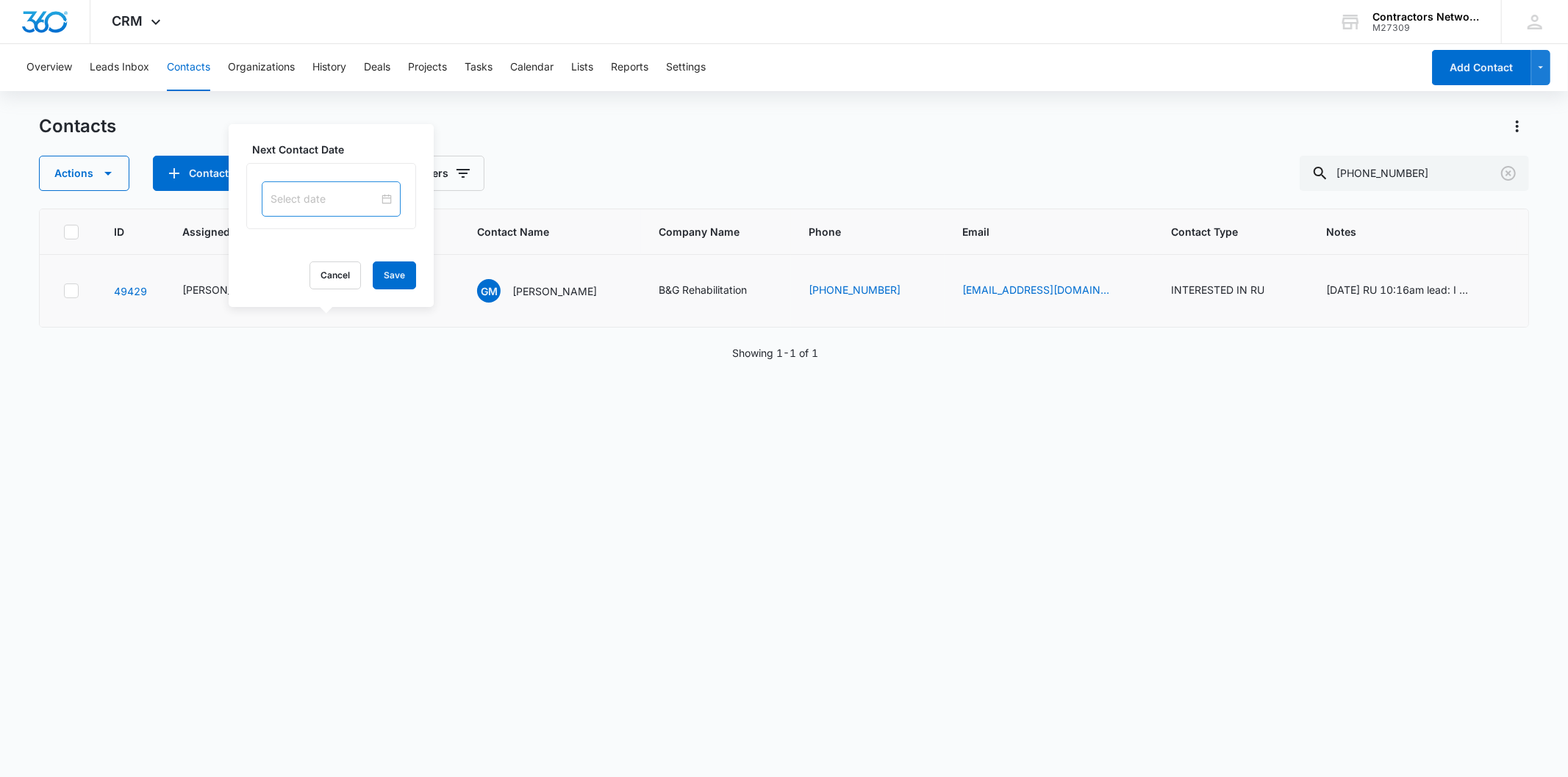
click at [303, 206] on input at bounding box center [325, 199] width 108 height 17
click at [432, 235] on button "button" at bounding box center [437, 233] width 17 height 29
type input "[DATE]"
click at [309, 399] on div "6" at bounding box center [310, 399] width 17 height 17
click at [373, 275] on button "Save" at bounding box center [395, 275] width 44 height 28
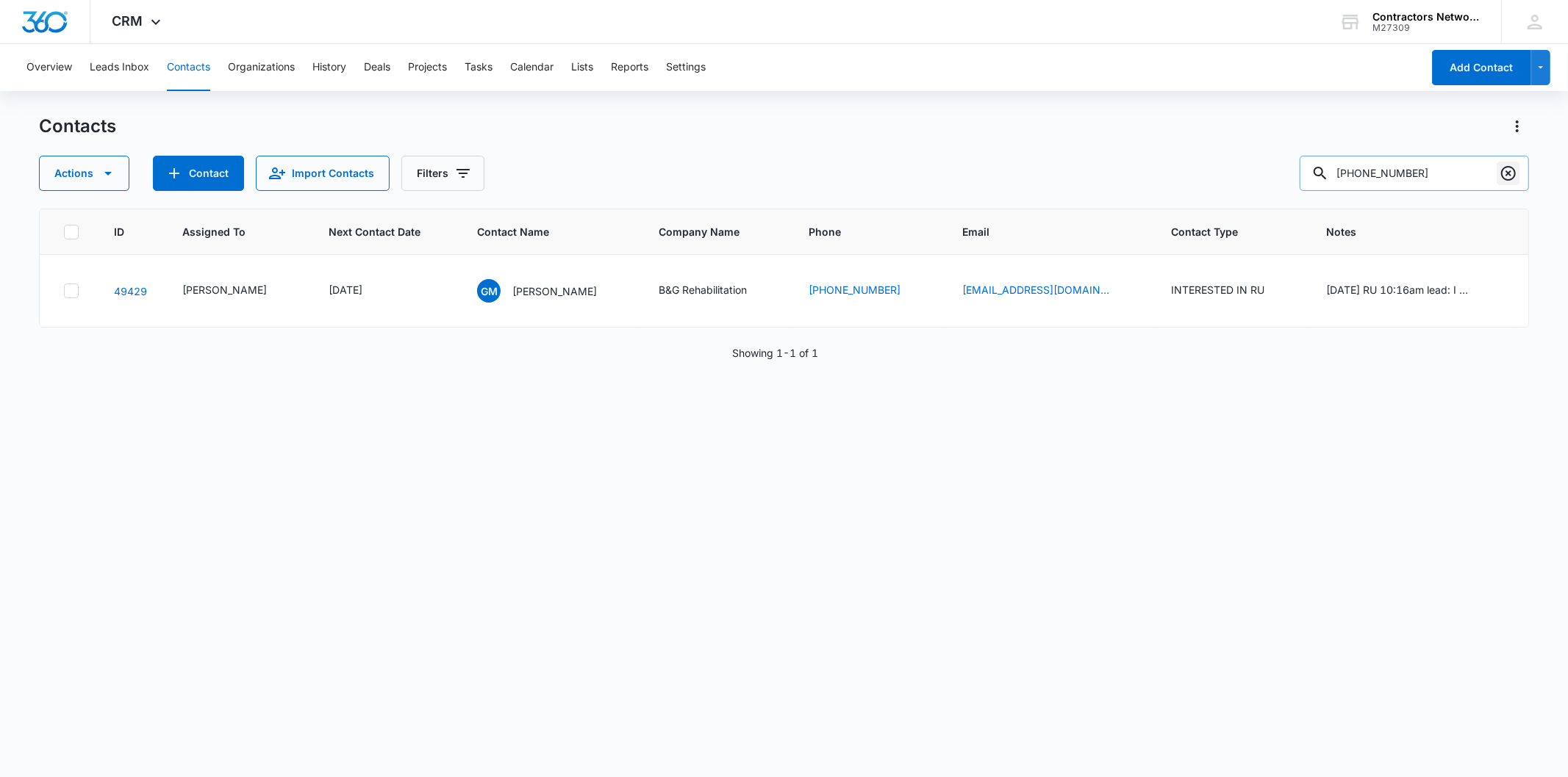
click at [1515, 174] on icon "Clear" at bounding box center [1508, 173] width 17 height 17
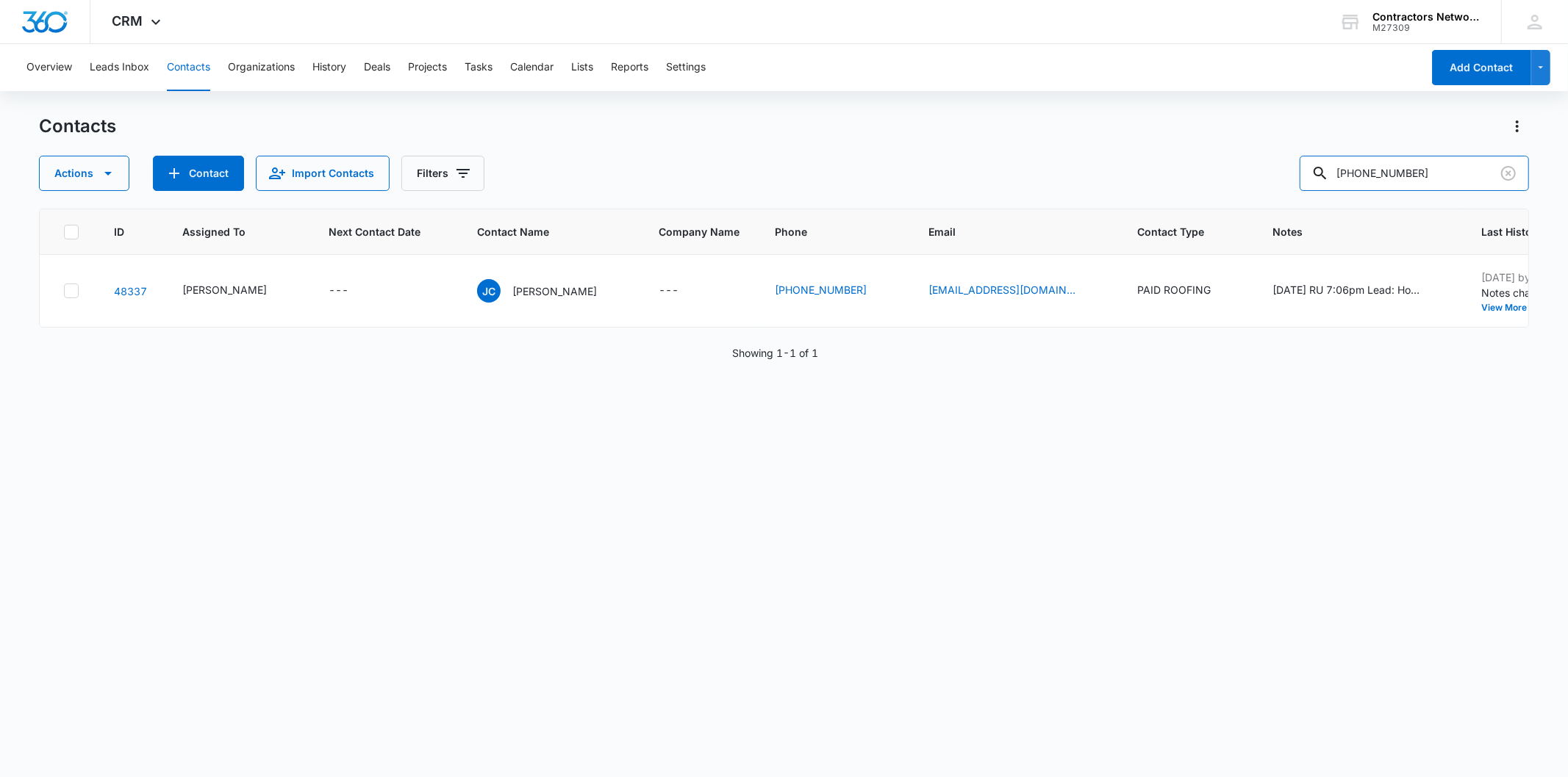
drag, startPoint x: 1405, startPoint y: 172, endPoint x: 1118, endPoint y: 160, distance: 287.3
click at [1118, 160] on div "Actions Contact Import Contacts Filters [PHONE_NUMBER]" at bounding box center [783, 173] width 1489 height 35
type input "8195"
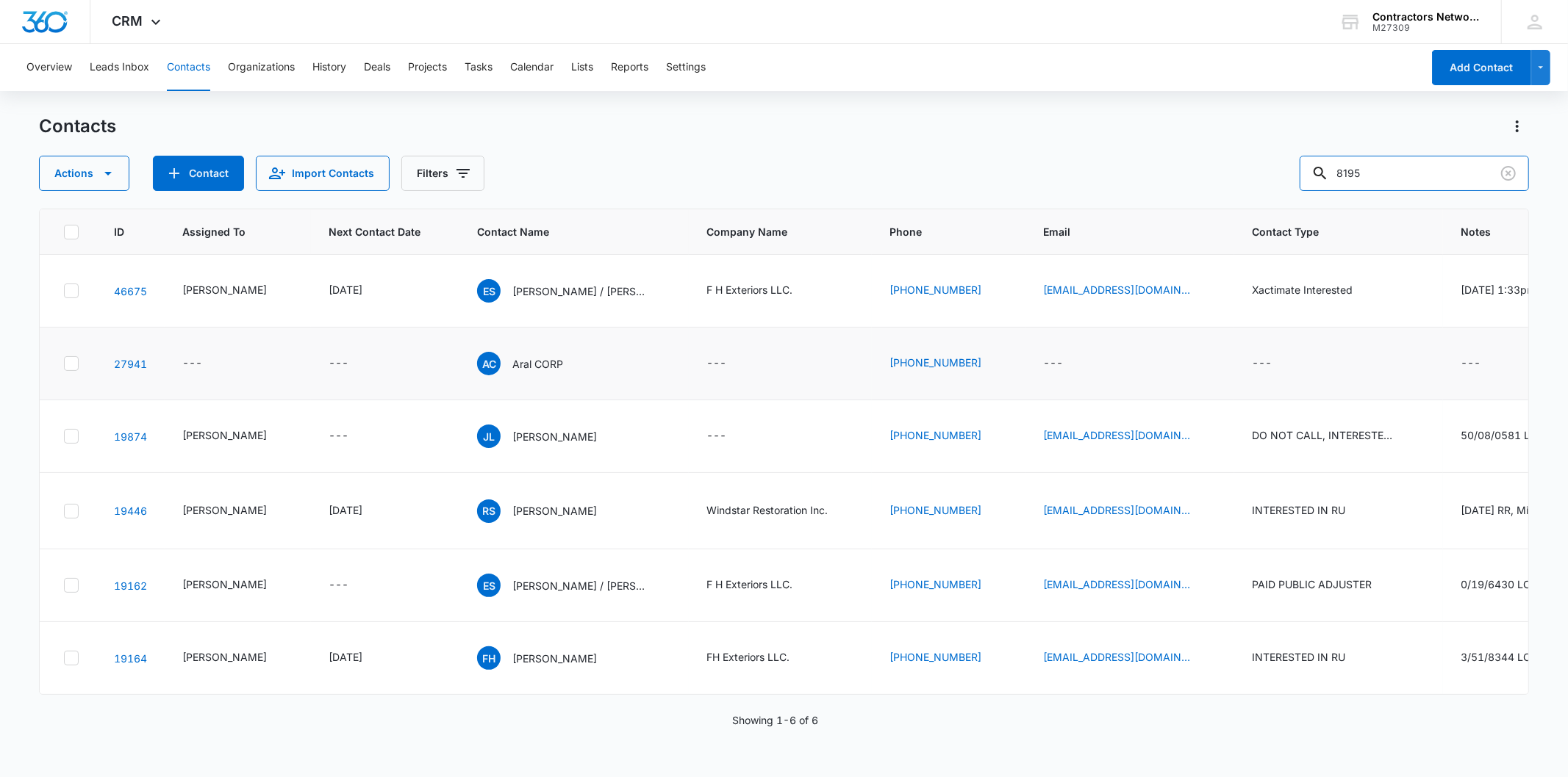
scroll to position [74, 0]
click at [1199, 663] on icon "Email - pacohuepa59@gmail.com - Select to Edit Field" at bounding box center [1207, 658] width 17 height 17
click at [1071, 578] on input "[EMAIL_ADDRESS][DOMAIN_NAME]" at bounding box center [1109, 573] width 185 height 35
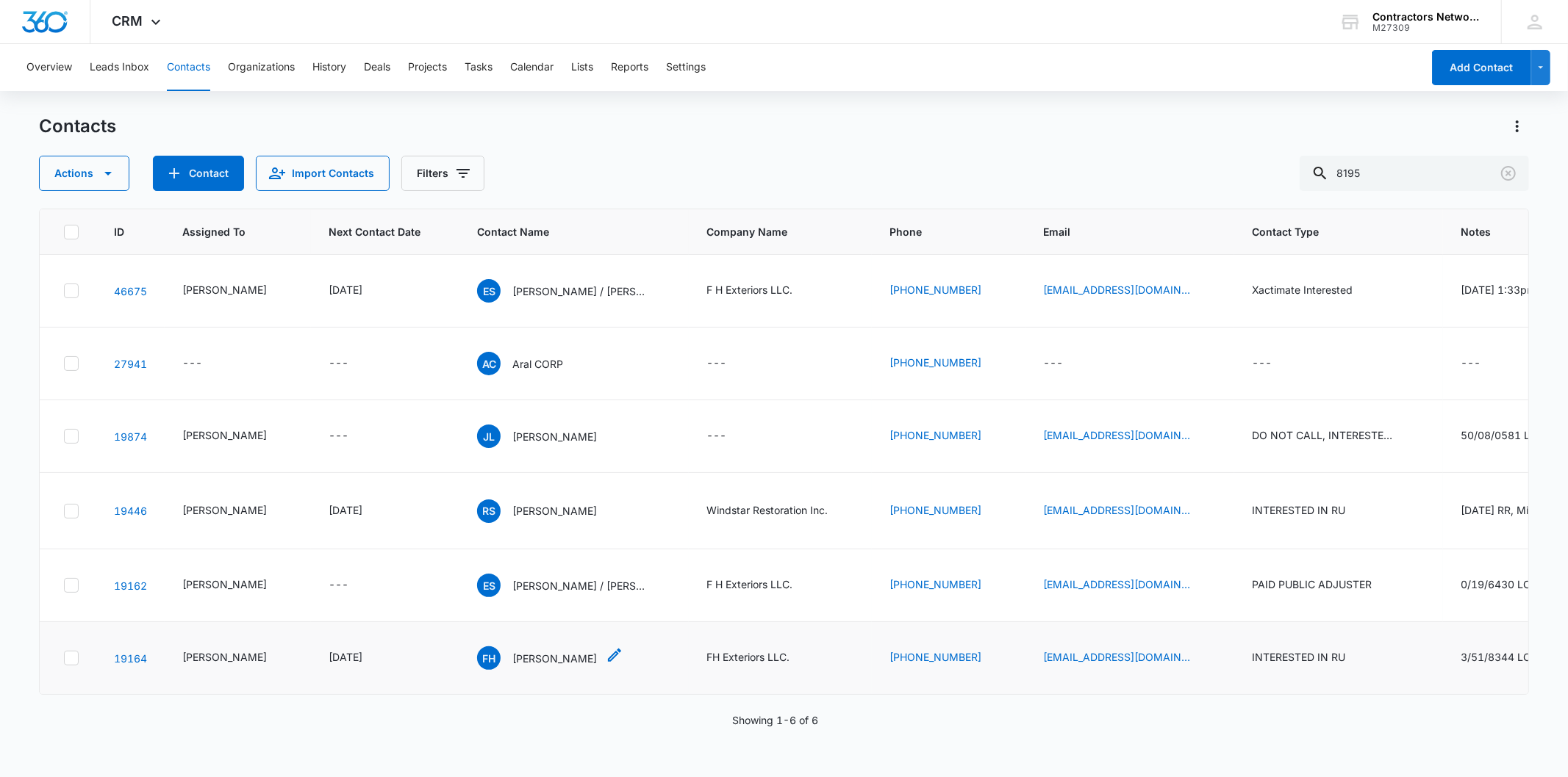
click at [534, 667] on p "[PERSON_NAME]" at bounding box center [555, 658] width 84 height 16
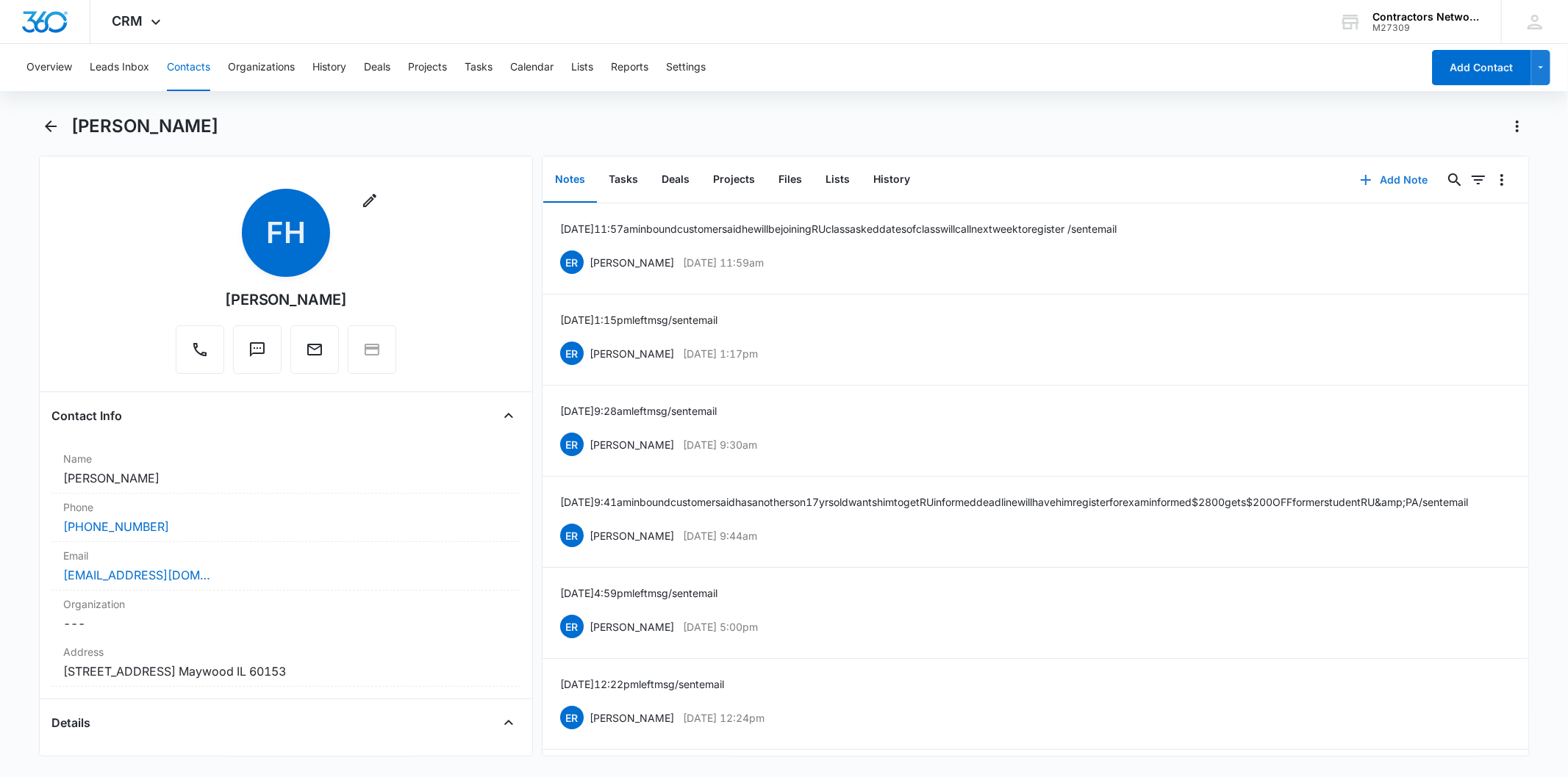
click at [1392, 177] on button "Add Note" at bounding box center [1394, 180] width 98 height 35
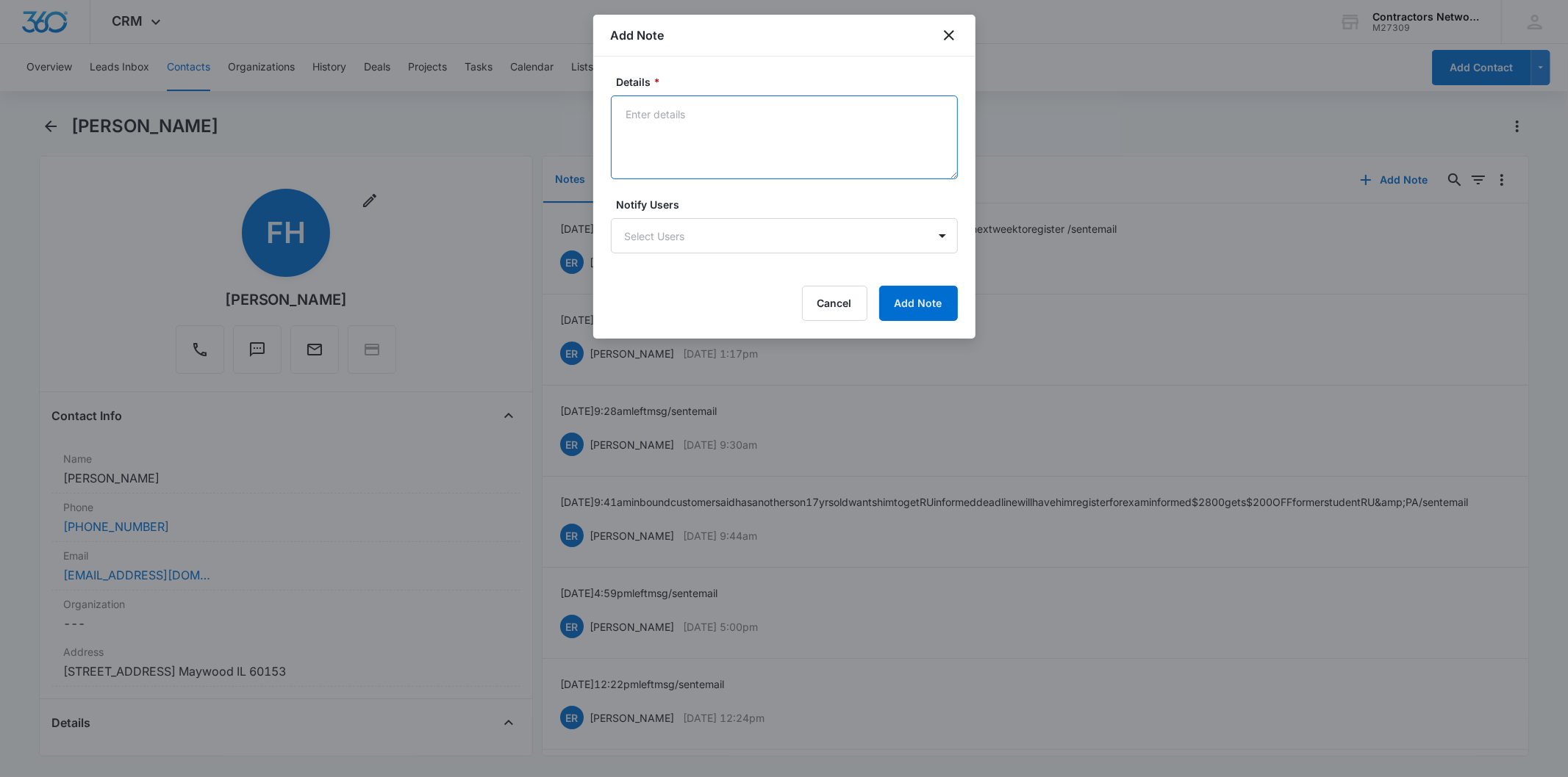
click at [670, 138] on textarea "Details *" at bounding box center [785, 137] width 347 height 83
paste textarea "[DATE] 4:36pm customer said busy working asked for deadline said will call back…"
type textarea "[DATE] 4:36pm customer said busy working asked for deadline said will call back…"
click at [919, 304] on button "Add Note" at bounding box center [918, 303] width 79 height 35
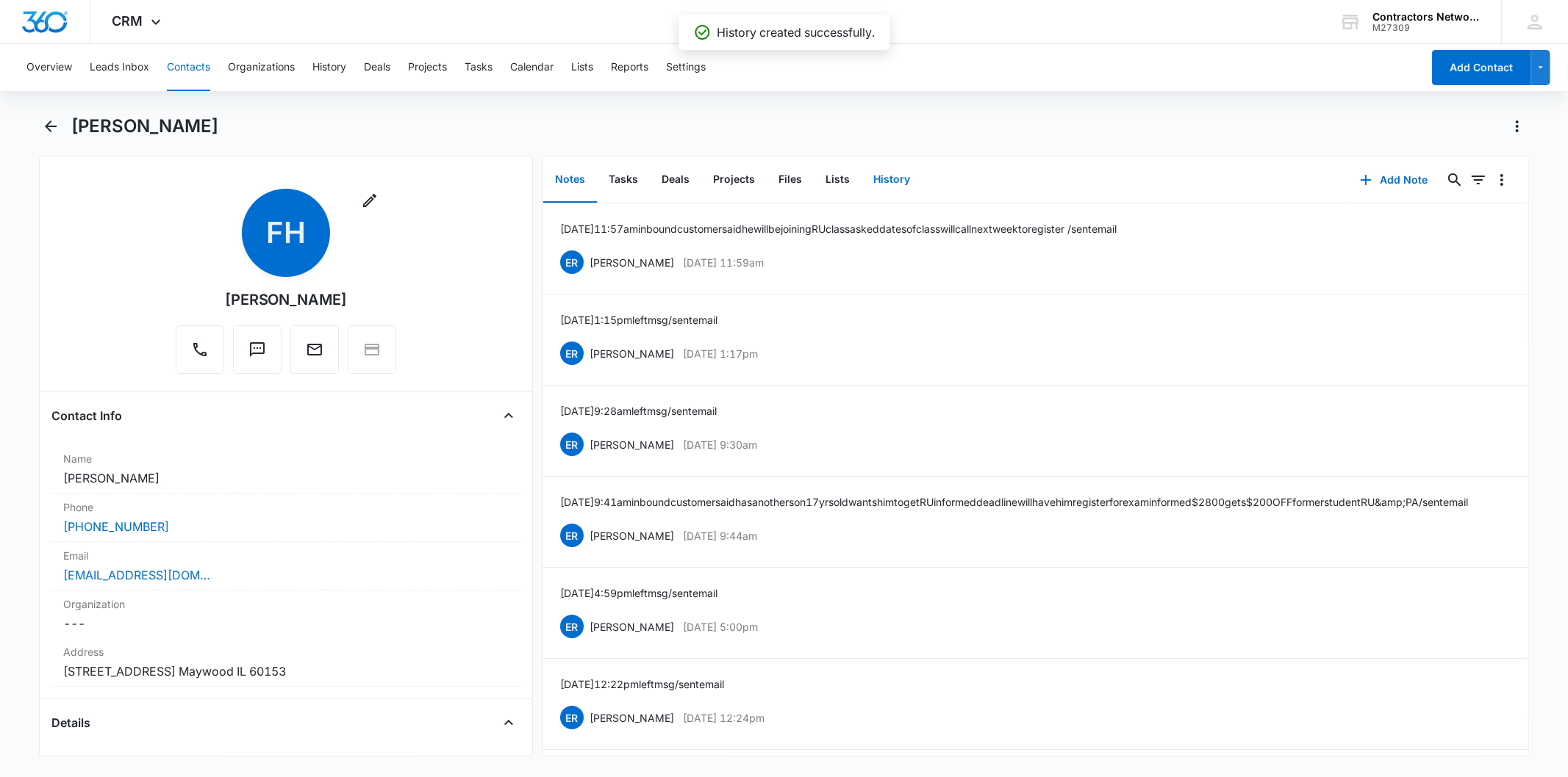
click at [878, 171] on button "History" at bounding box center [891, 180] width 60 height 46
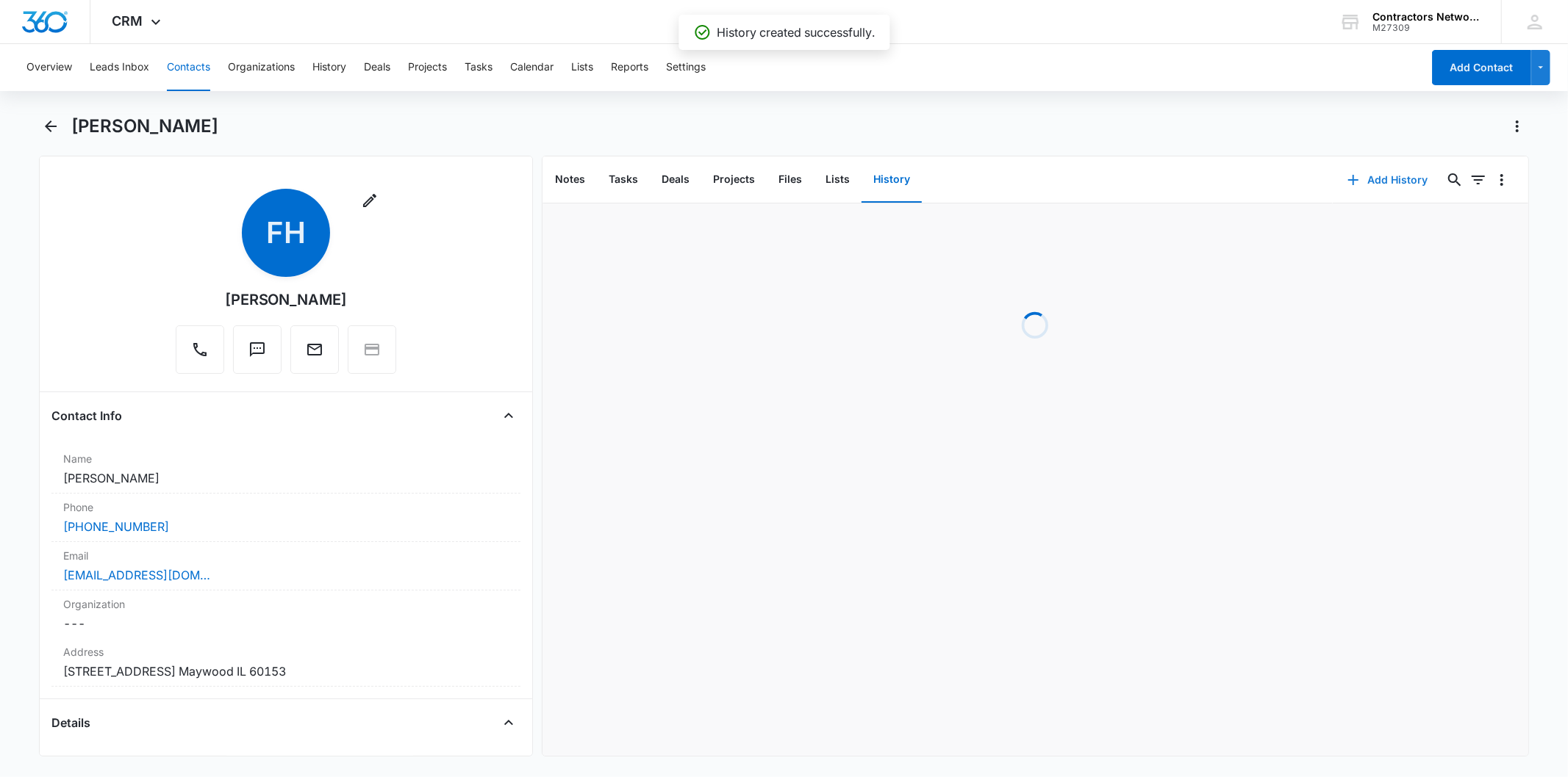
click at [1397, 192] on button "Add History" at bounding box center [1388, 180] width 110 height 35
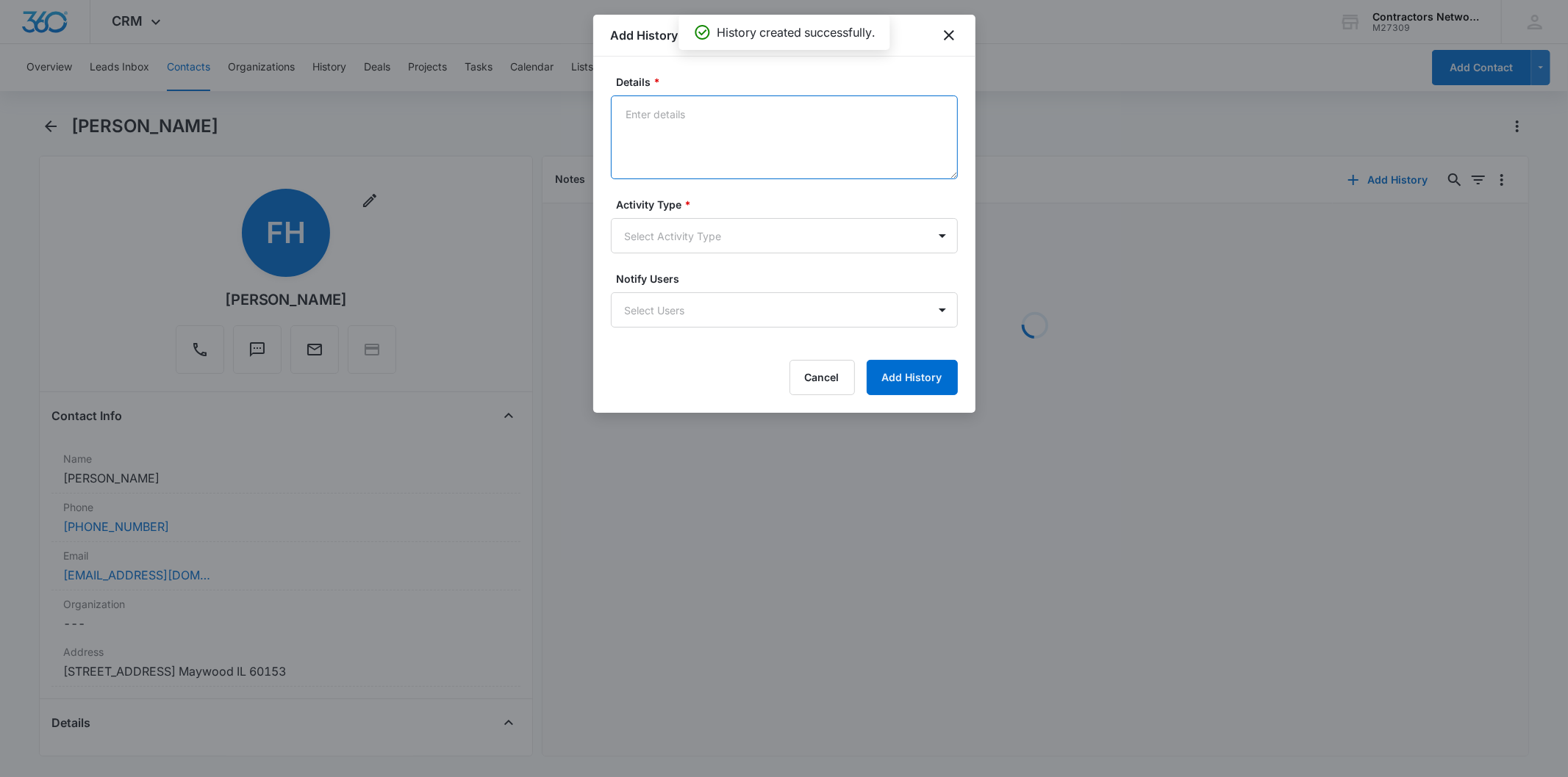
click at [637, 128] on textarea "Details *" at bounding box center [785, 137] width 347 height 83
paste textarea "[DATE] 4:36pm customer said busy working asked for deadline said will call back…"
type textarea "[DATE] 4:36pm customer said busy working asked for deadline said will call back…"
click at [646, 252] on body "CRM Apps Reputation Websites Forms CRM Email Social Shop Payments POS Content A…" at bounding box center [784, 388] width 1568 height 777
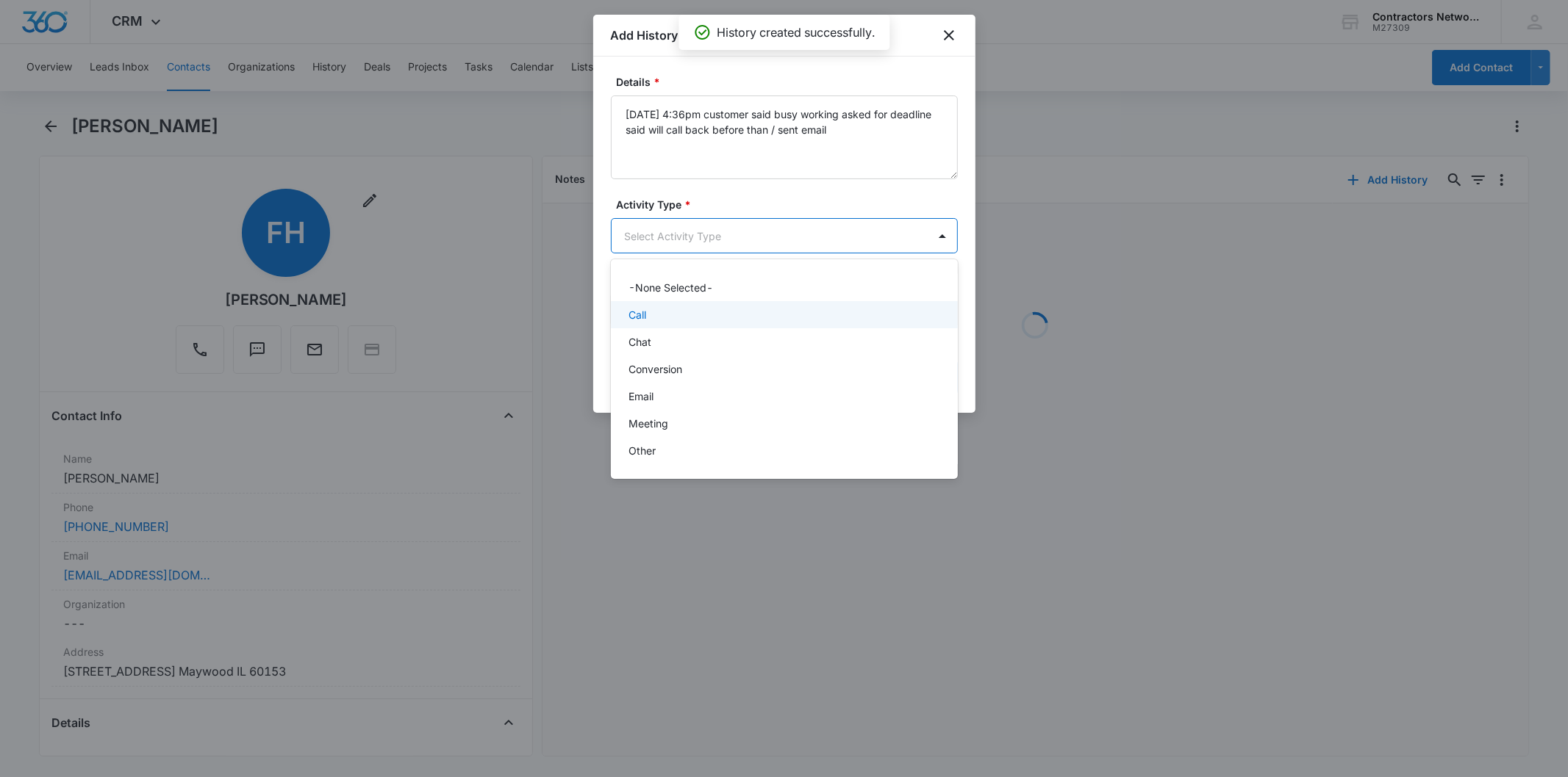
drag, startPoint x: 658, startPoint y: 323, endPoint x: 663, endPoint y: 349, distance: 26.5
click at [663, 349] on div "-None Selected- Call Chat Conversion Email Meeting Other" at bounding box center [785, 369] width 347 height 196
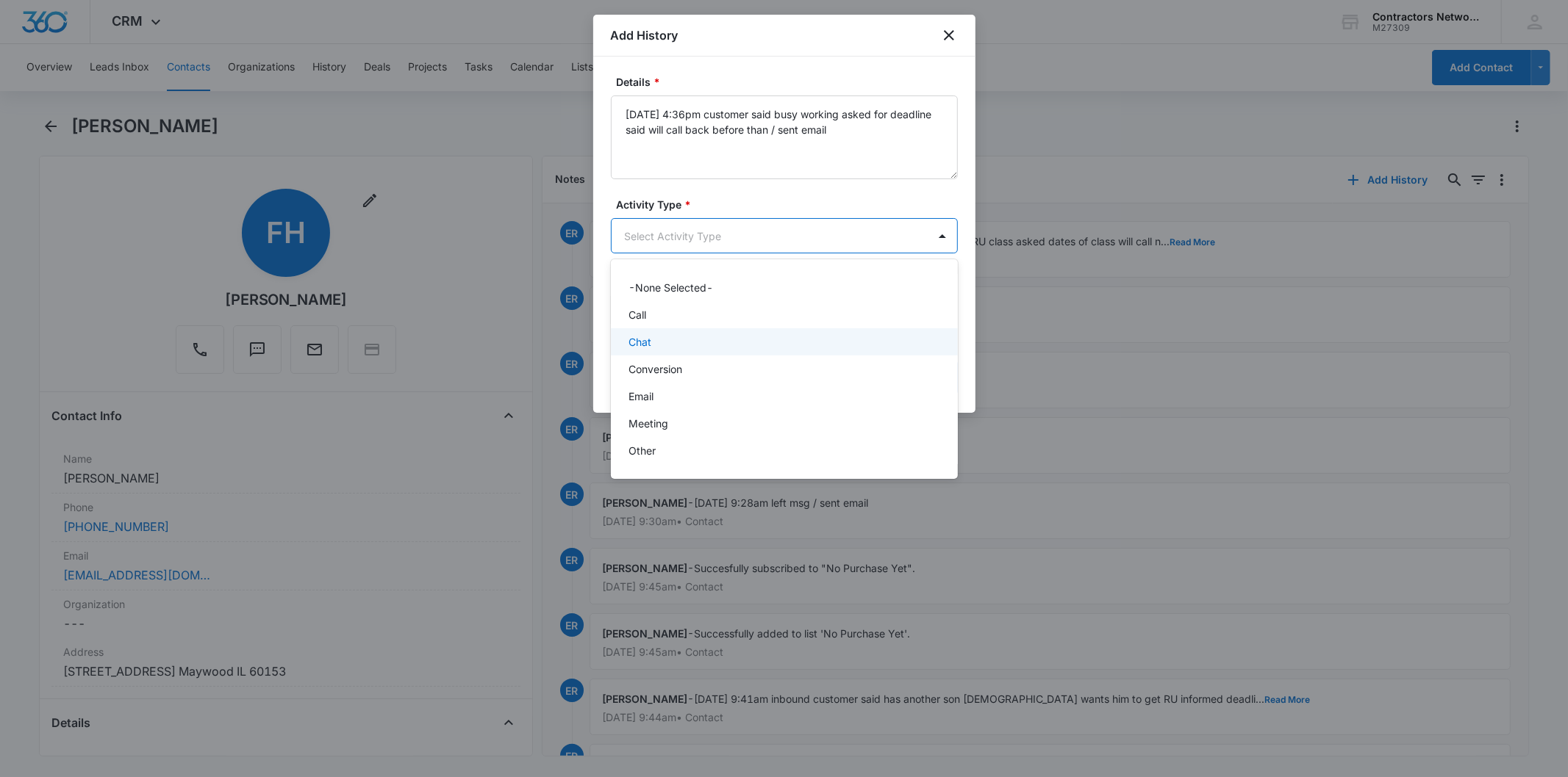
click at [663, 349] on div "Chat" at bounding box center [782, 342] width 309 height 16
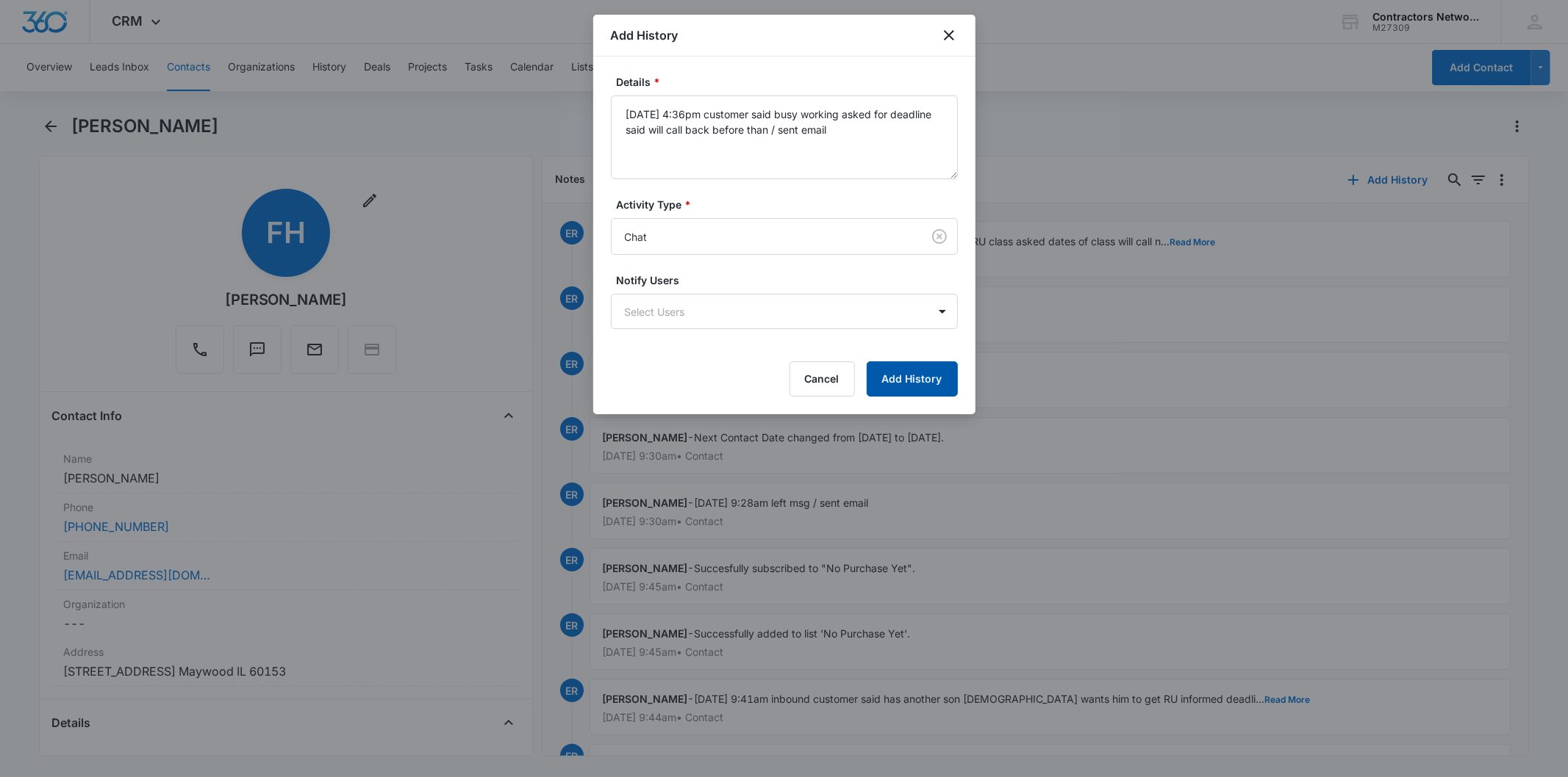
click at [931, 388] on button "Add History" at bounding box center [912, 379] width 91 height 35
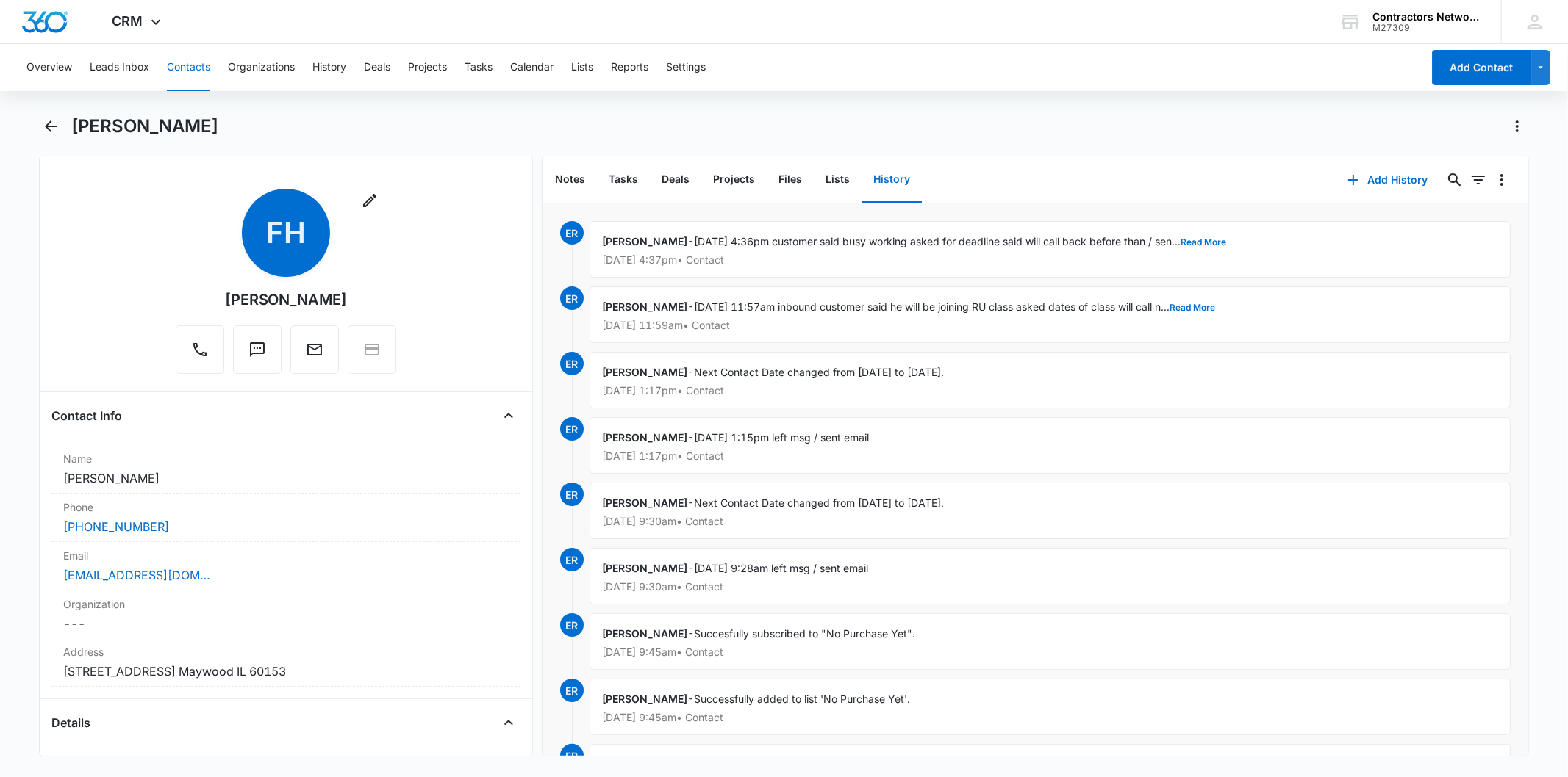
click at [192, 61] on button "Contacts" at bounding box center [189, 68] width 44 height 47
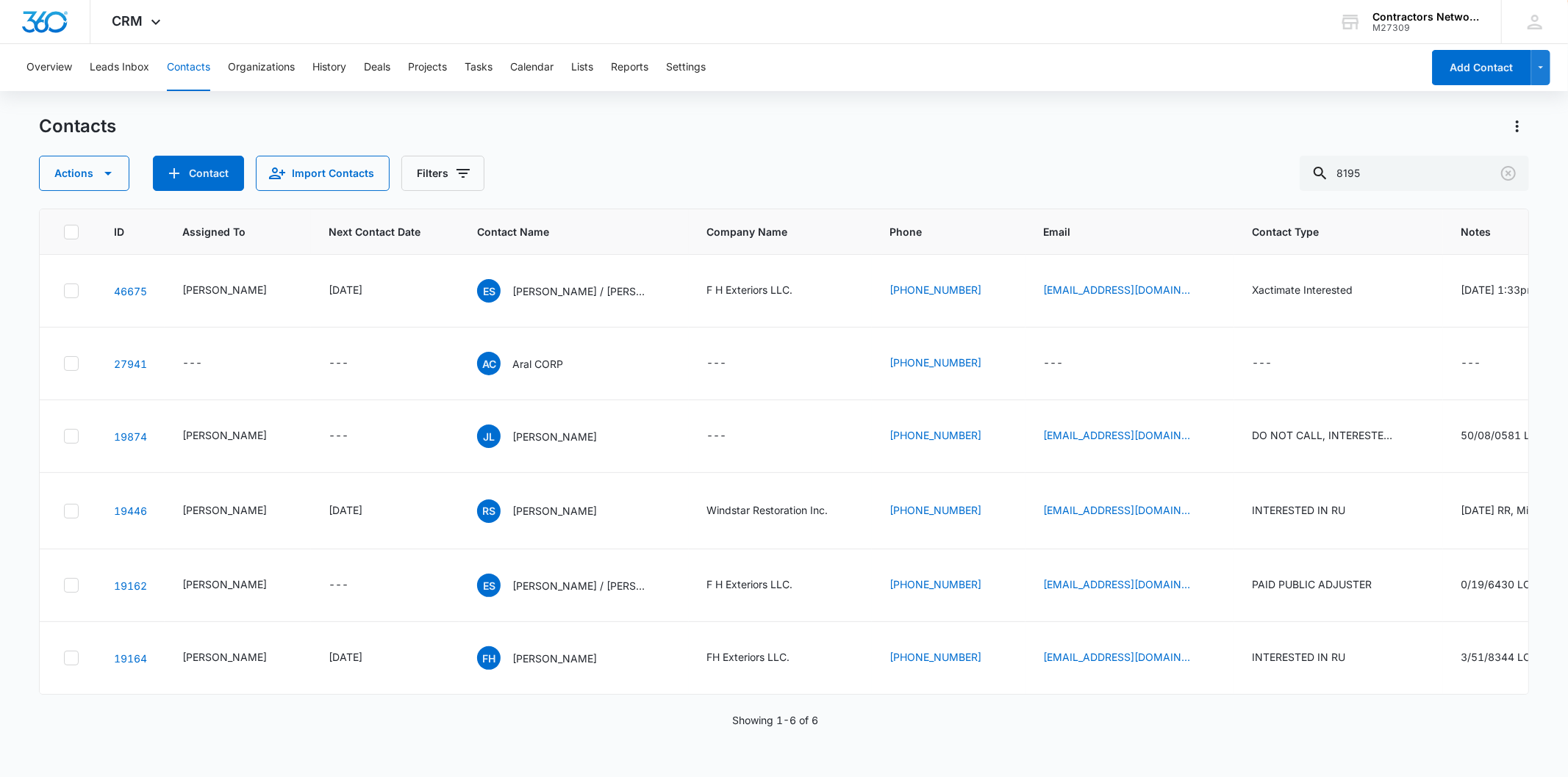
scroll to position [74, 0]
click at [1501, 174] on icon "Clear" at bounding box center [1509, 174] width 15 height 15
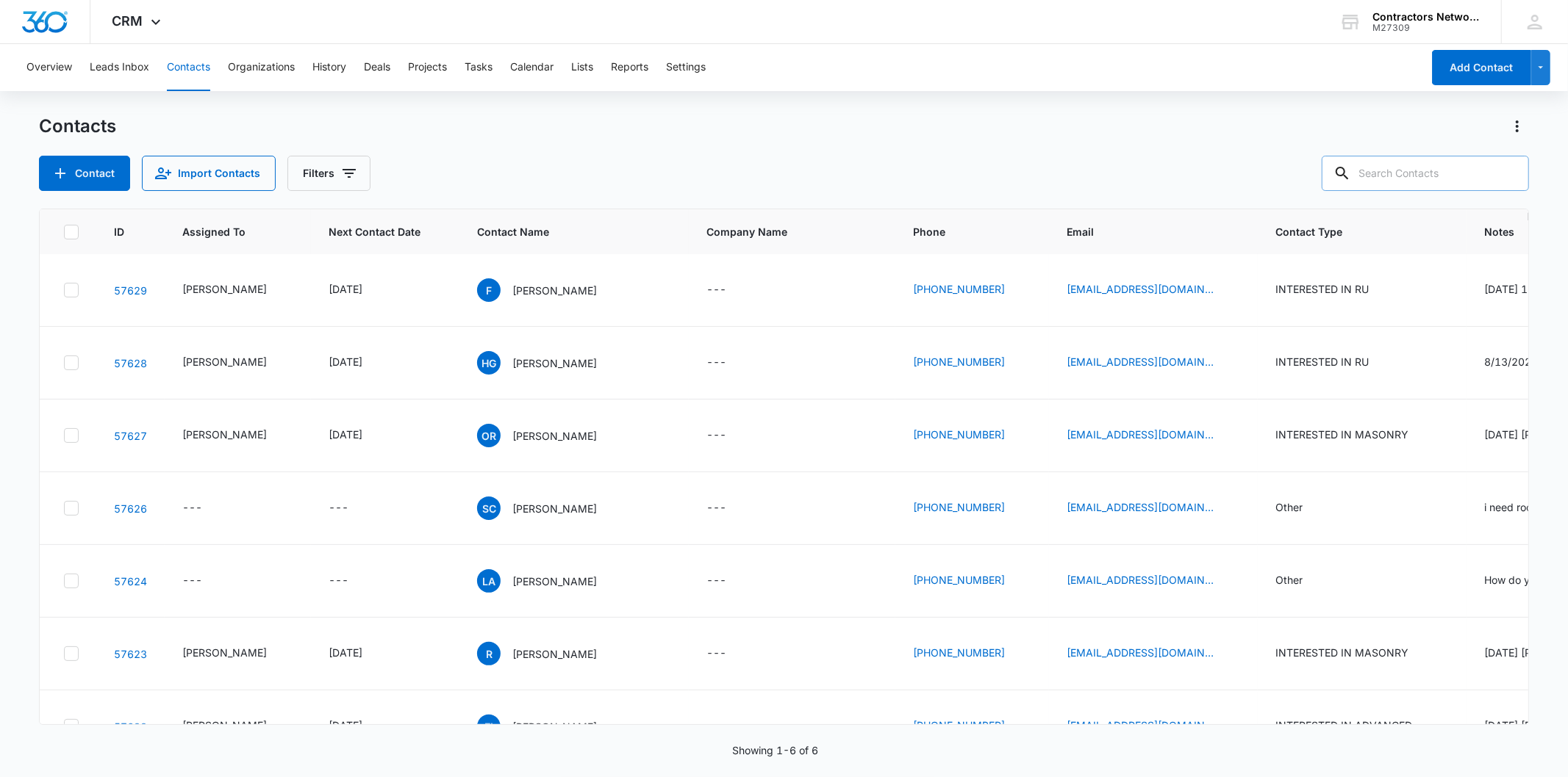
scroll to position [0, 0]
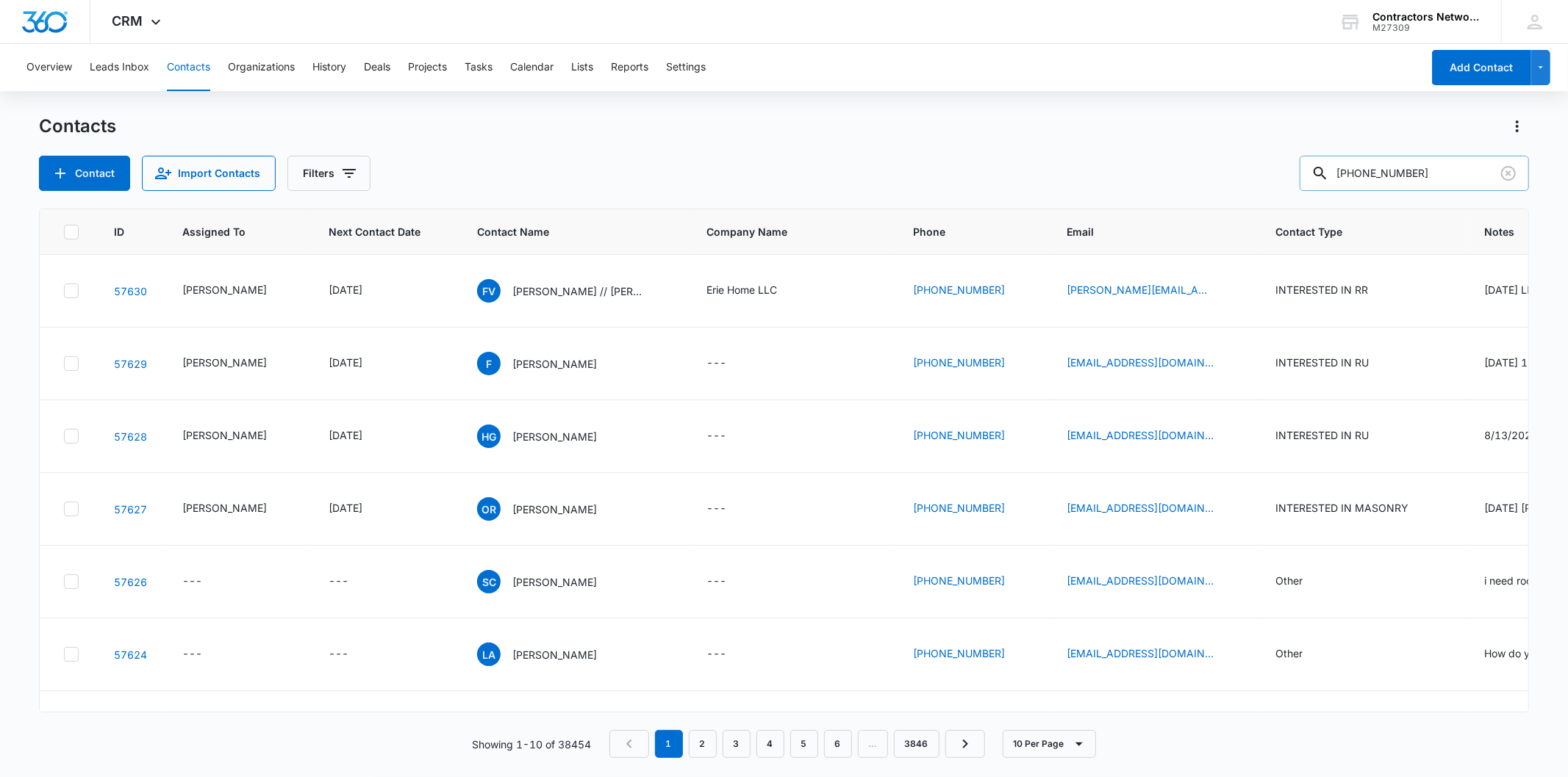
type input "[PHONE_NUMBER]"
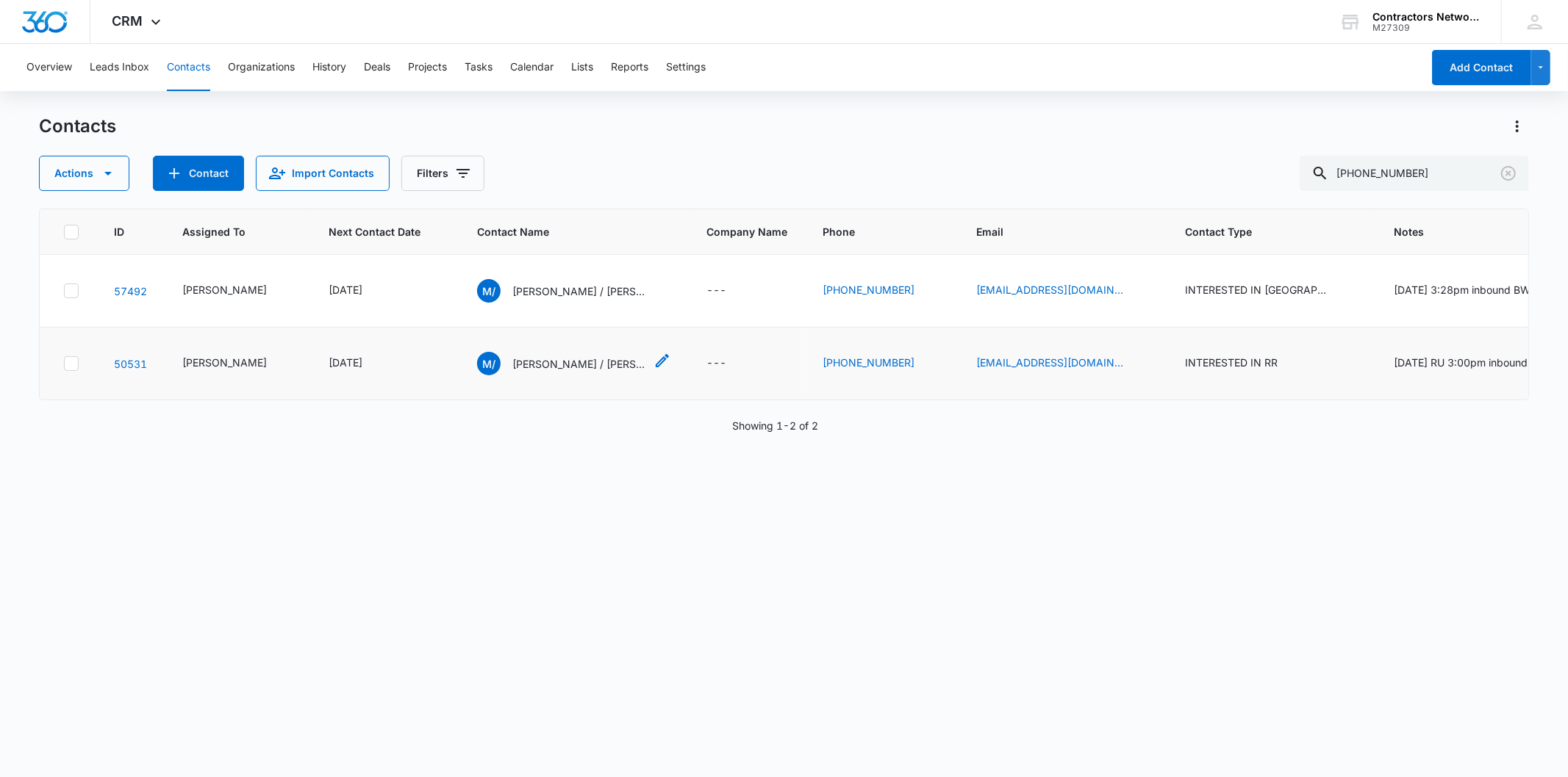
click at [534, 372] on p "[PERSON_NAME] / [PERSON_NAME]" at bounding box center [579, 364] width 132 height 16
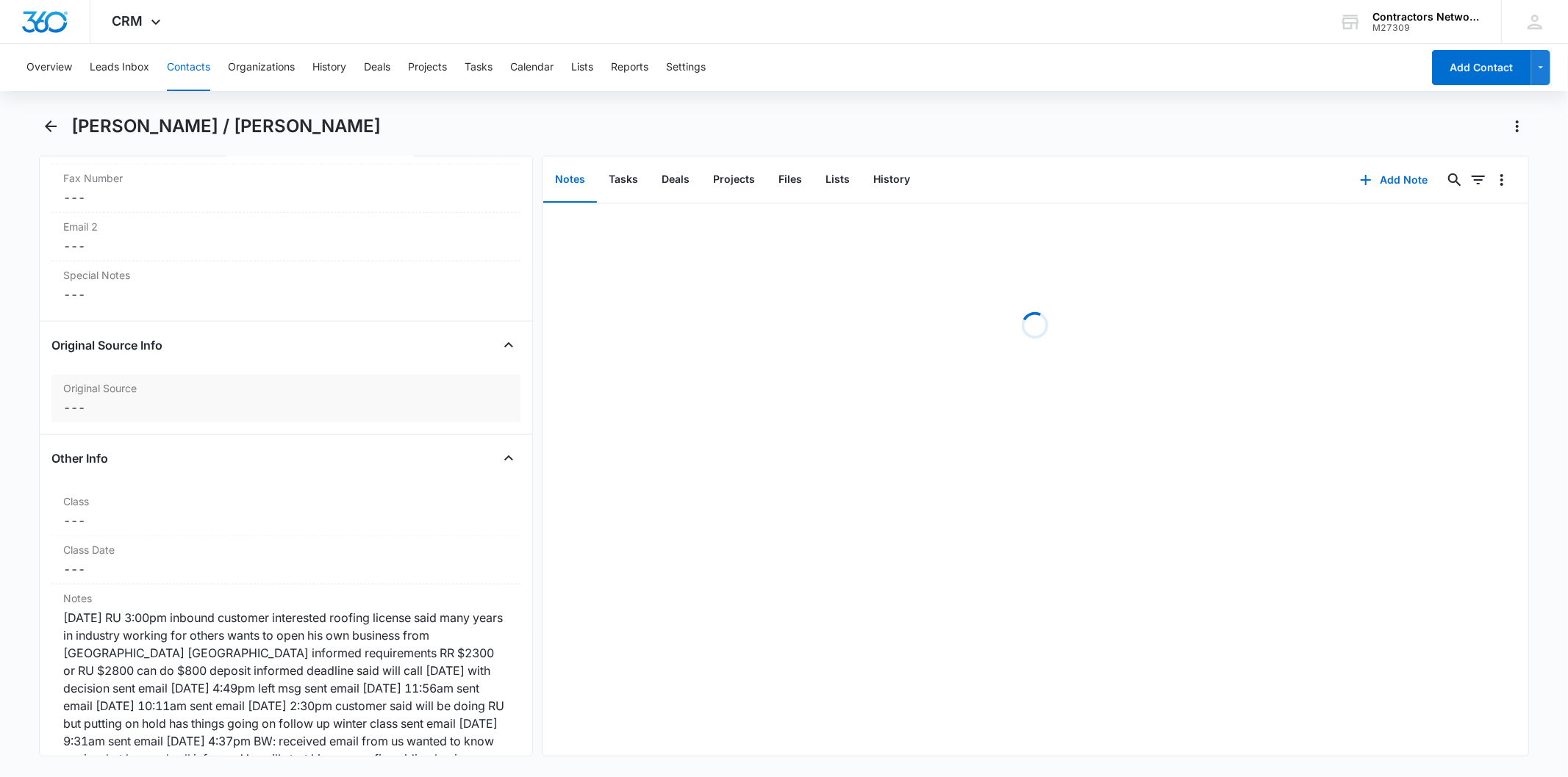
scroll to position [1877, 0]
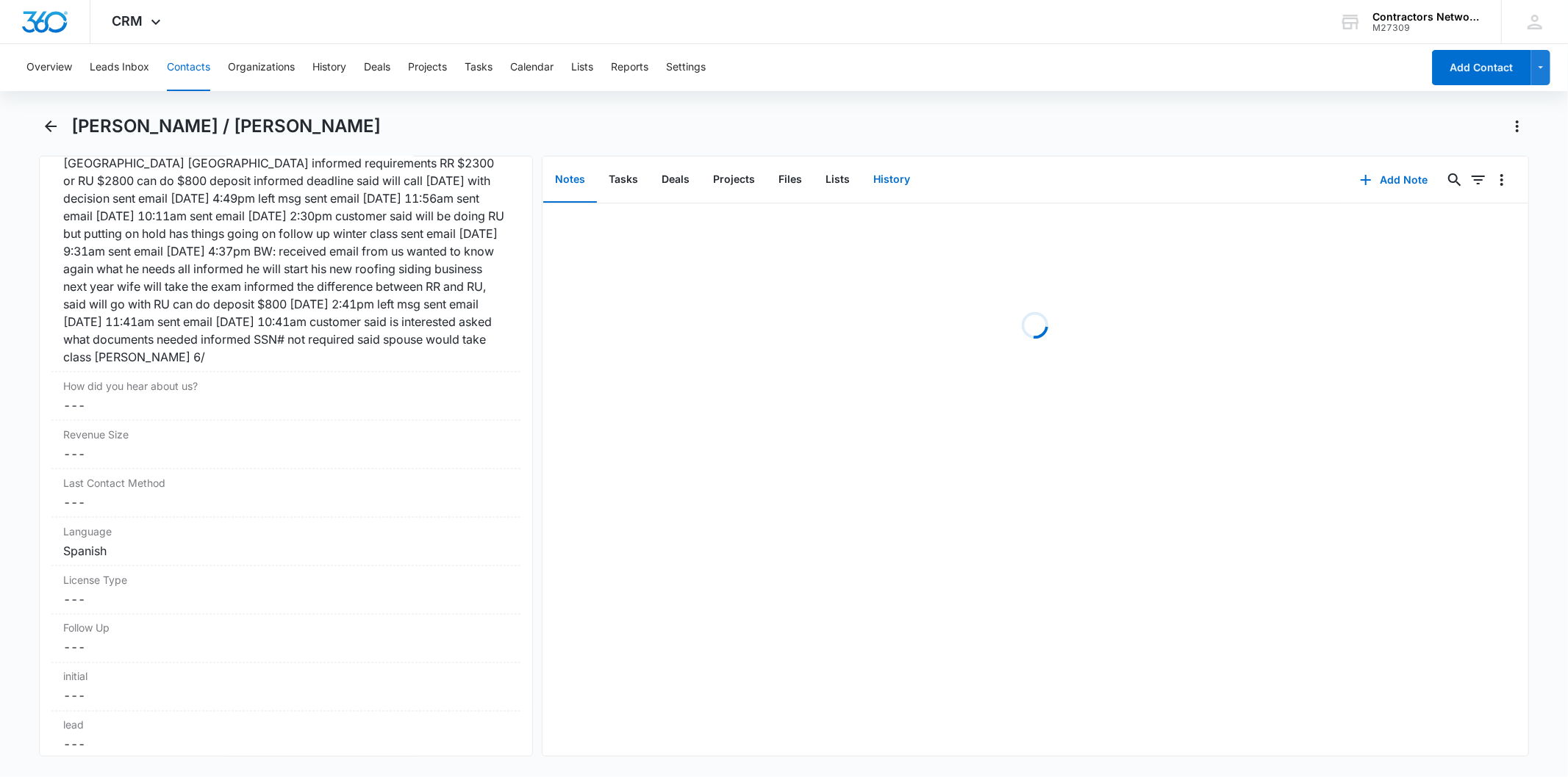
click at [908, 188] on button "History" at bounding box center [891, 180] width 60 height 46
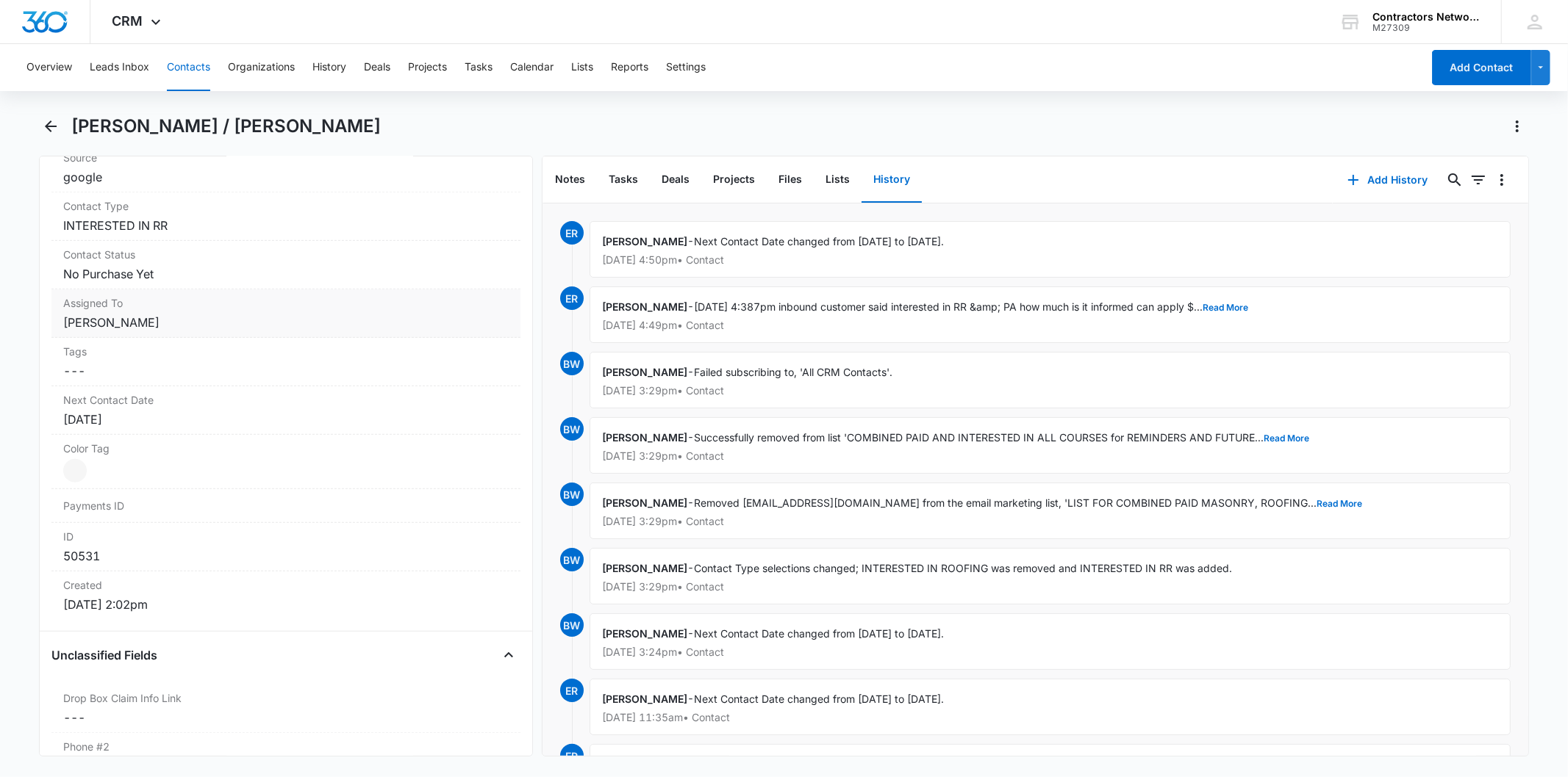
scroll to position [571, 0]
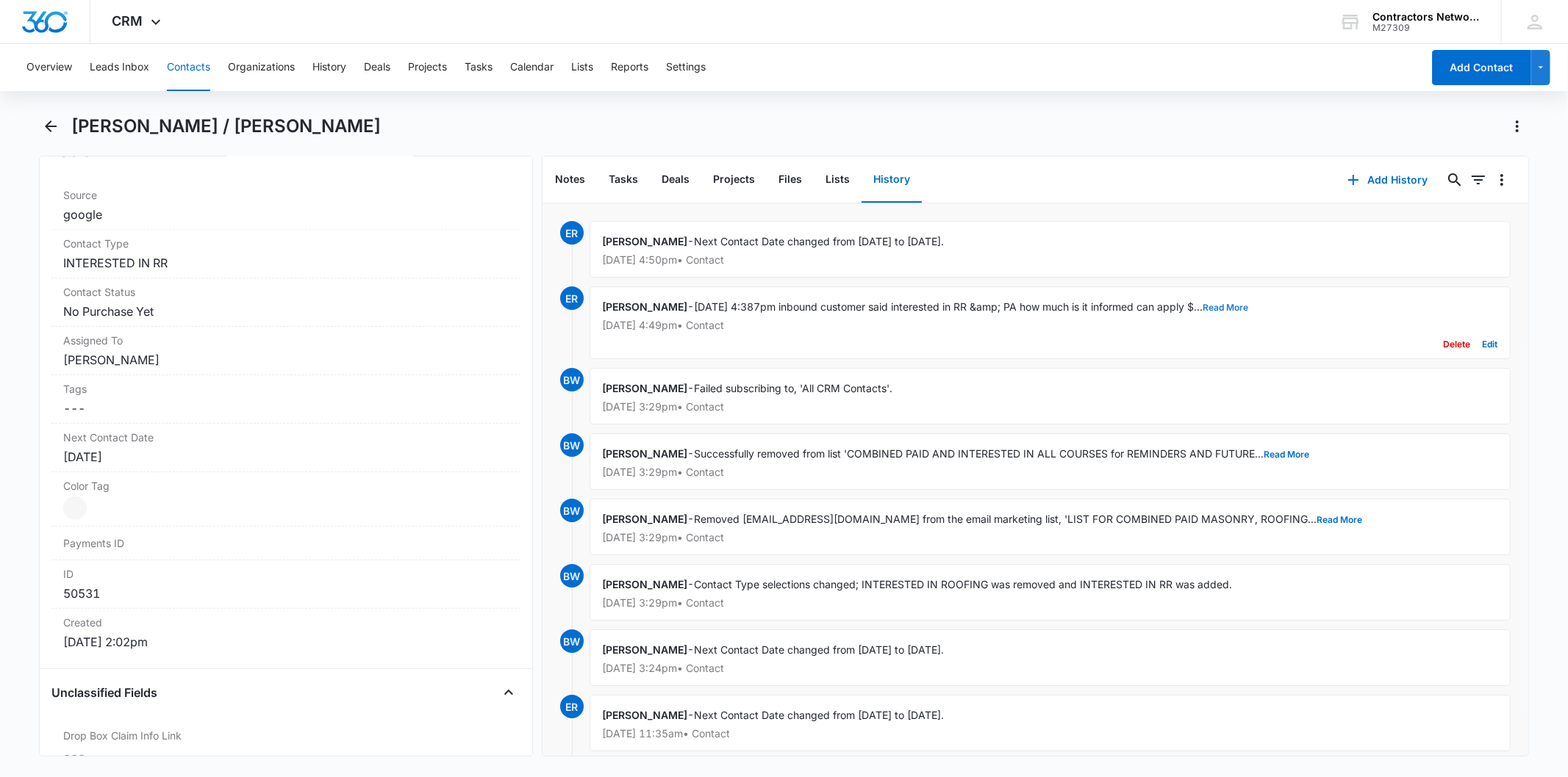
click at [1221, 311] on button "Read More" at bounding box center [1225, 308] width 46 height 9
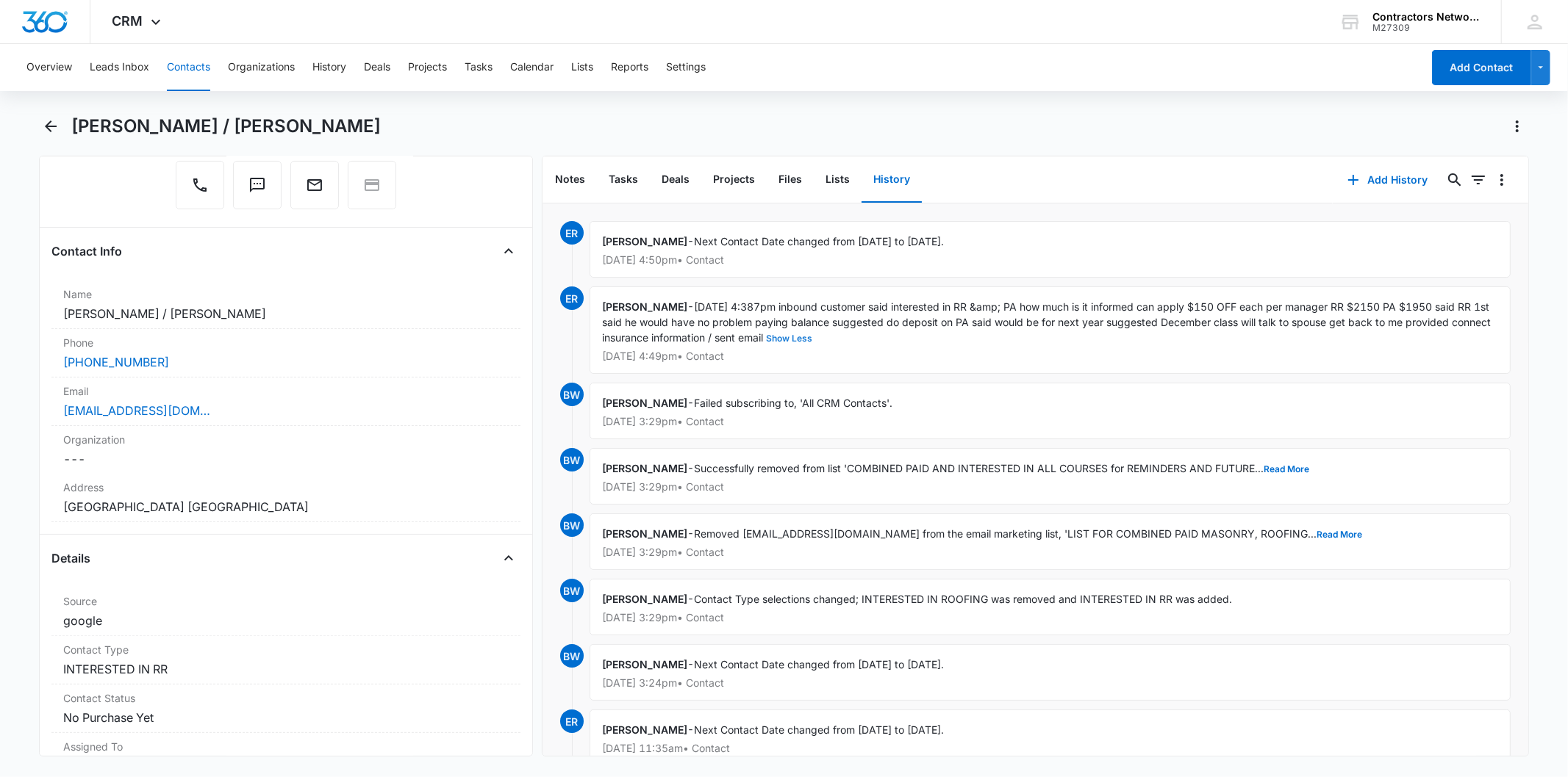
scroll to position [163, 0]
click at [232, 413] on div "[EMAIL_ADDRESS][DOMAIN_NAME]" at bounding box center [286, 412] width 445 height 17
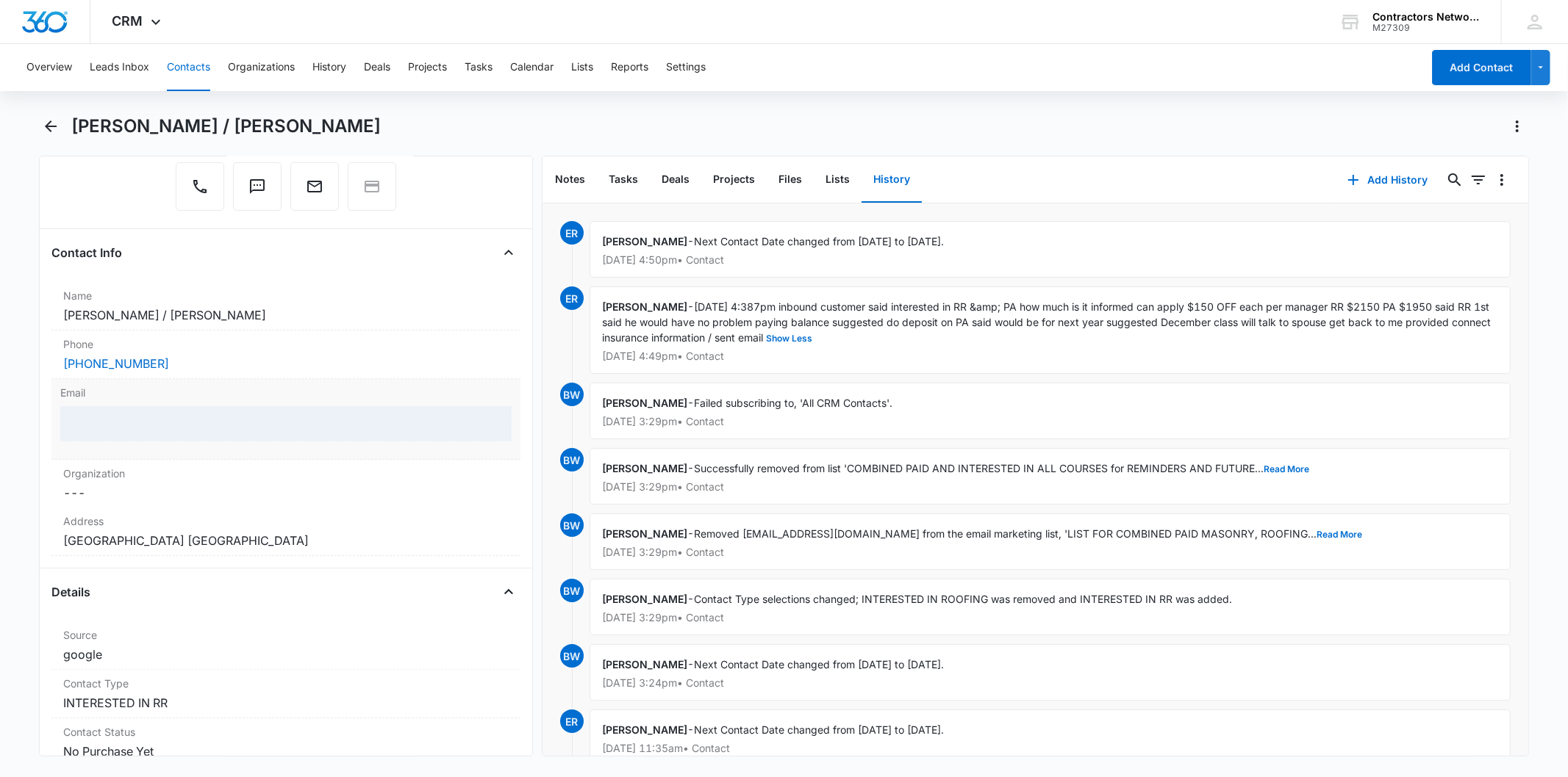
click at [175, 423] on div at bounding box center [285, 424] width 450 height 35
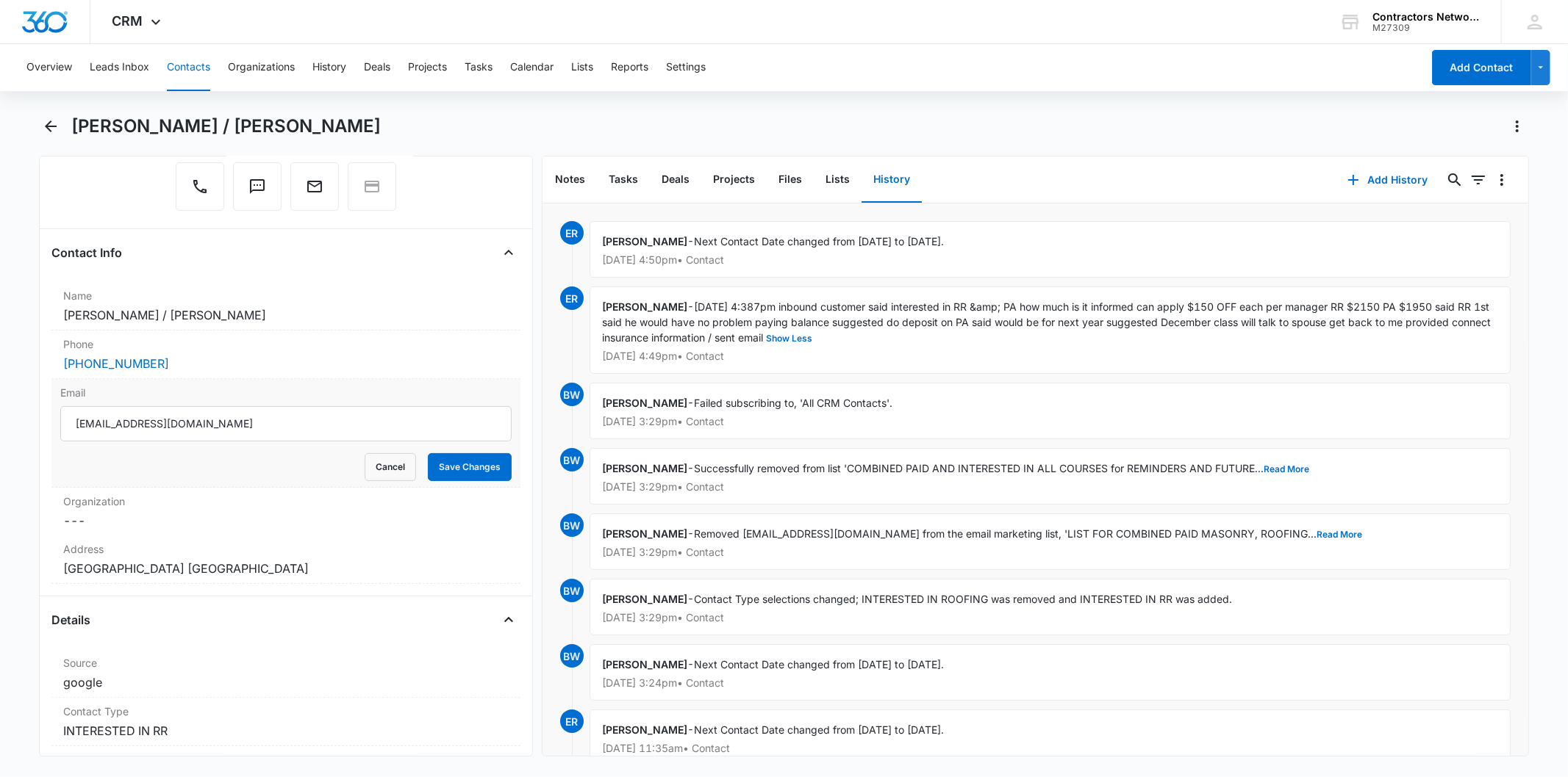
click at [175, 423] on input "[EMAIL_ADDRESS][DOMAIN_NAME]" at bounding box center [285, 424] width 450 height 35
click at [1360, 177] on button "Add History" at bounding box center [1388, 180] width 110 height 35
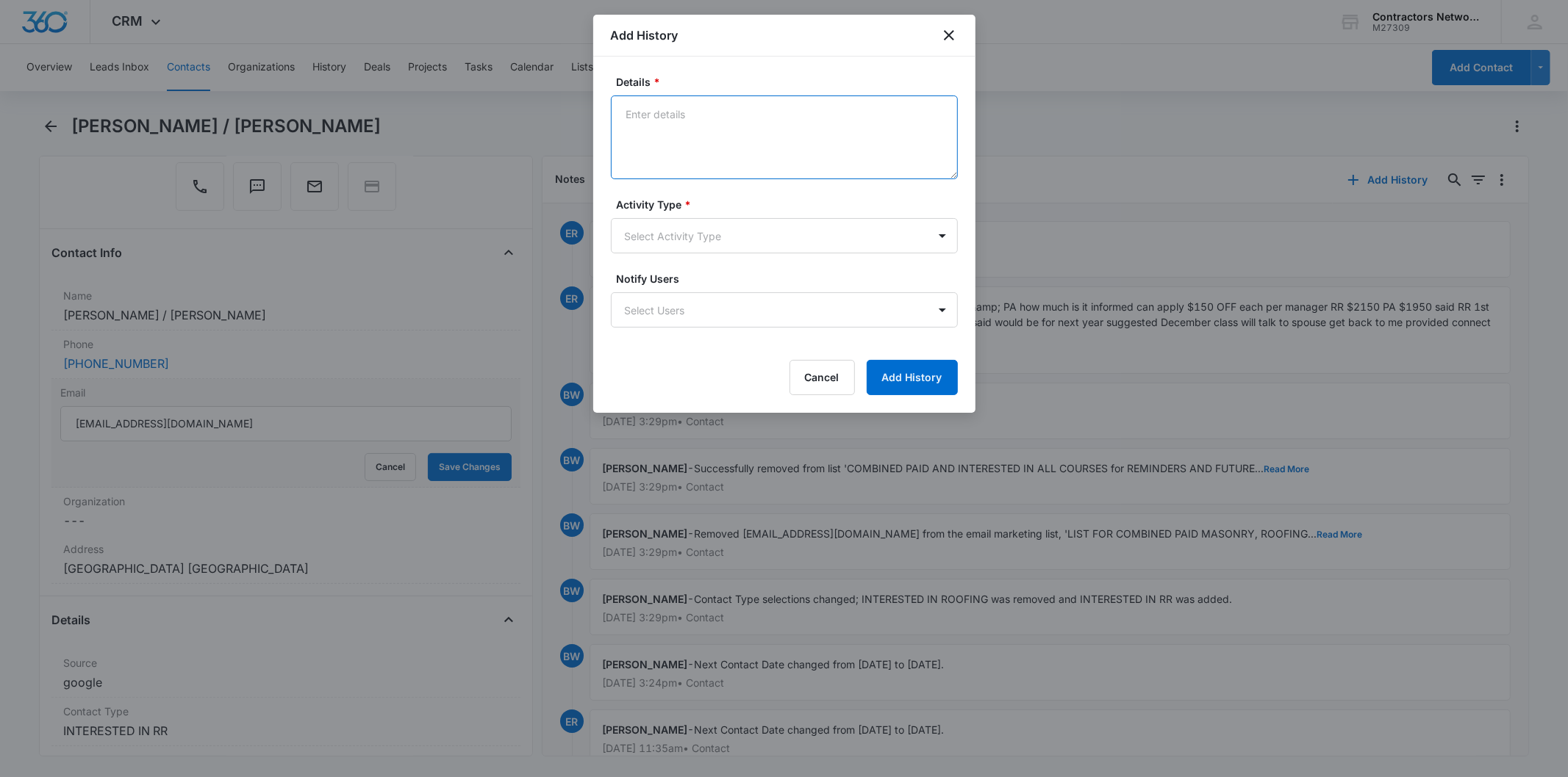
click at [655, 128] on textarea "Details *" at bounding box center [785, 137] width 347 height 83
paste textarea "[DATE] 4:39pm na / sent email"
type textarea "[DATE] 4:39pm na / sent email"
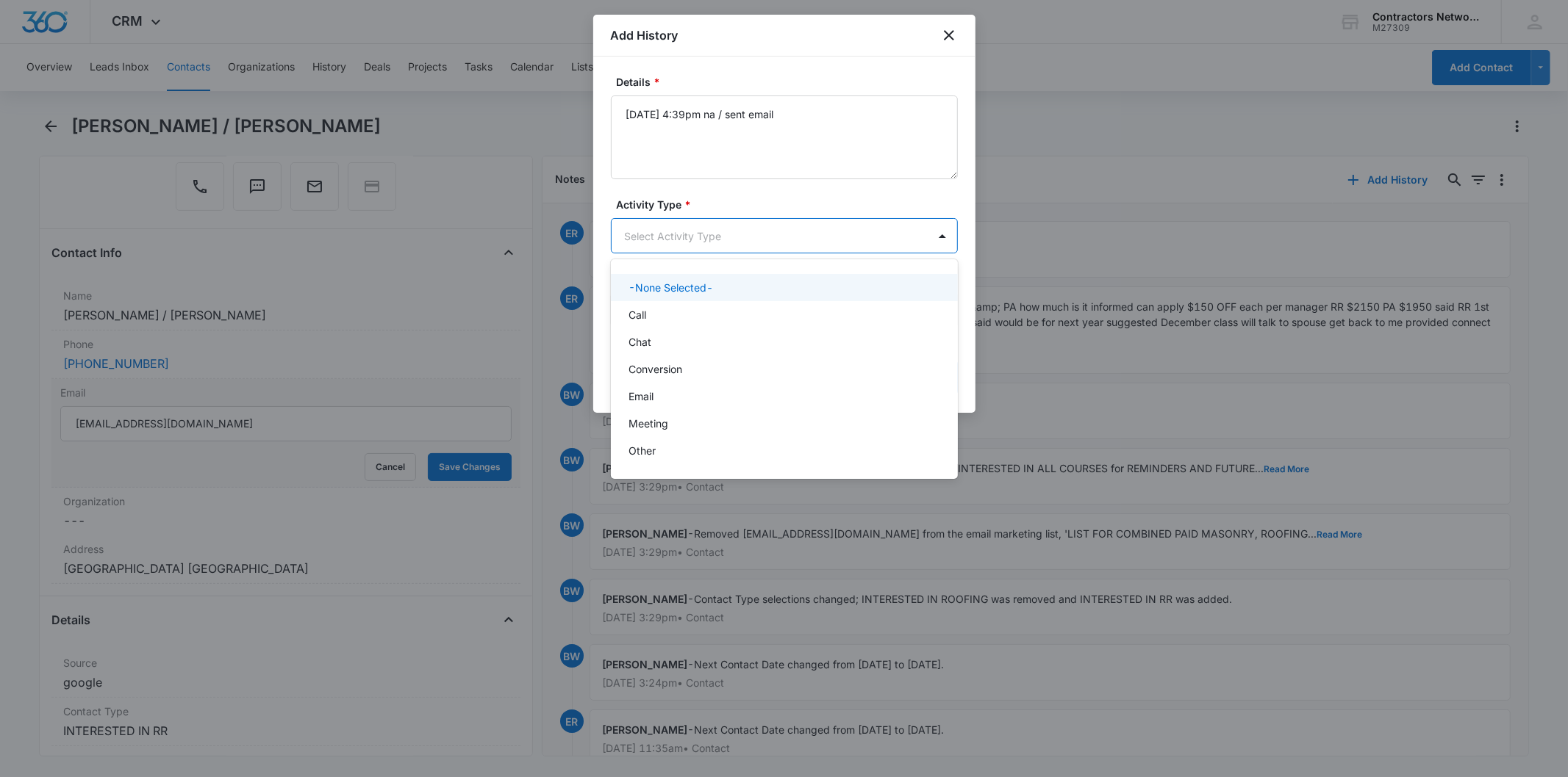
click at [640, 228] on body "CRM Apps Reputation Websites Forms CRM Email Social Shop Payments POS Content A…" at bounding box center [784, 388] width 1568 height 777
click at [661, 314] on div "Call" at bounding box center [782, 315] width 309 height 16
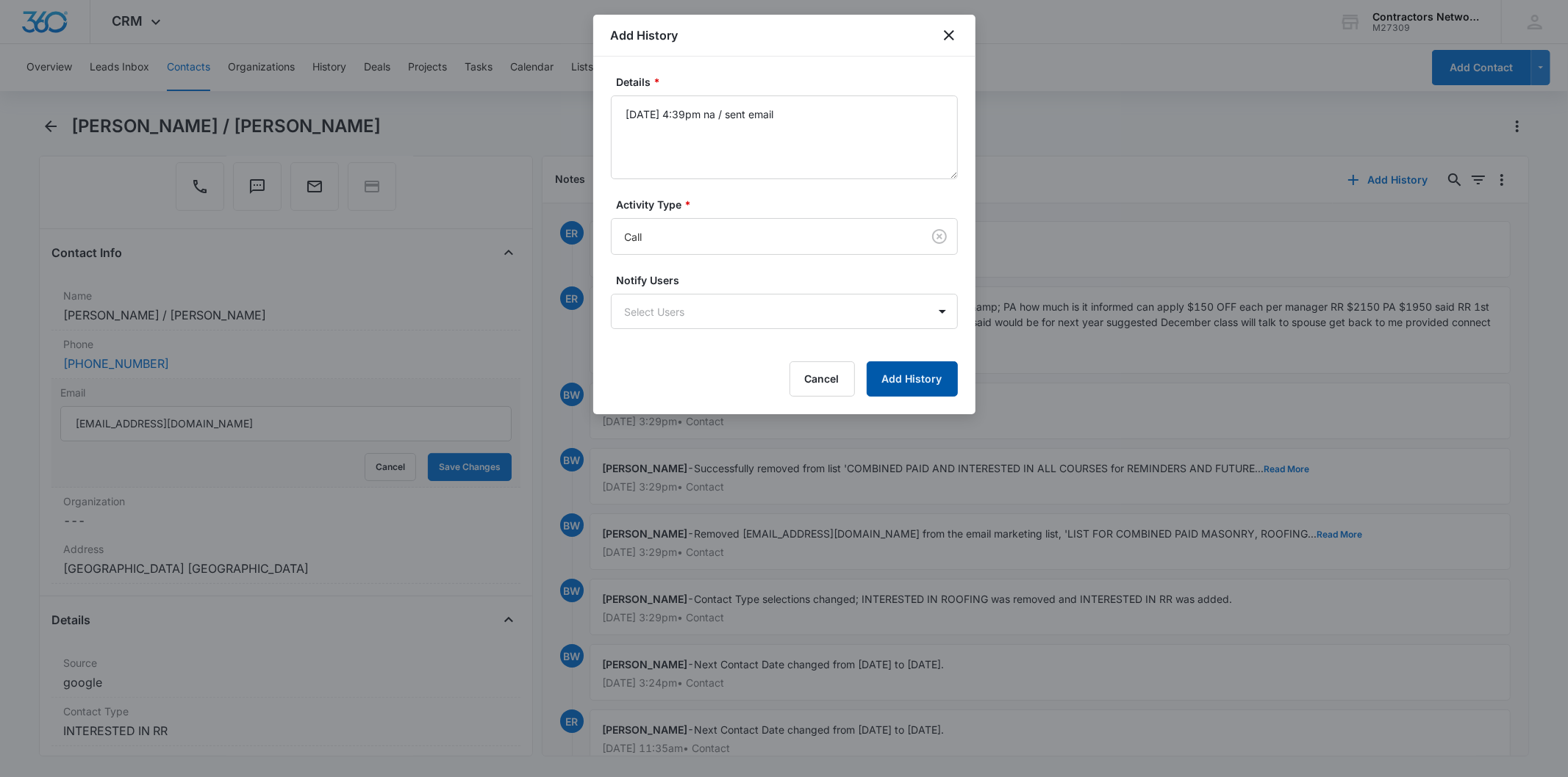
click at [894, 380] on button "Add History" at bounding box center [912, 379] width 91 height 35
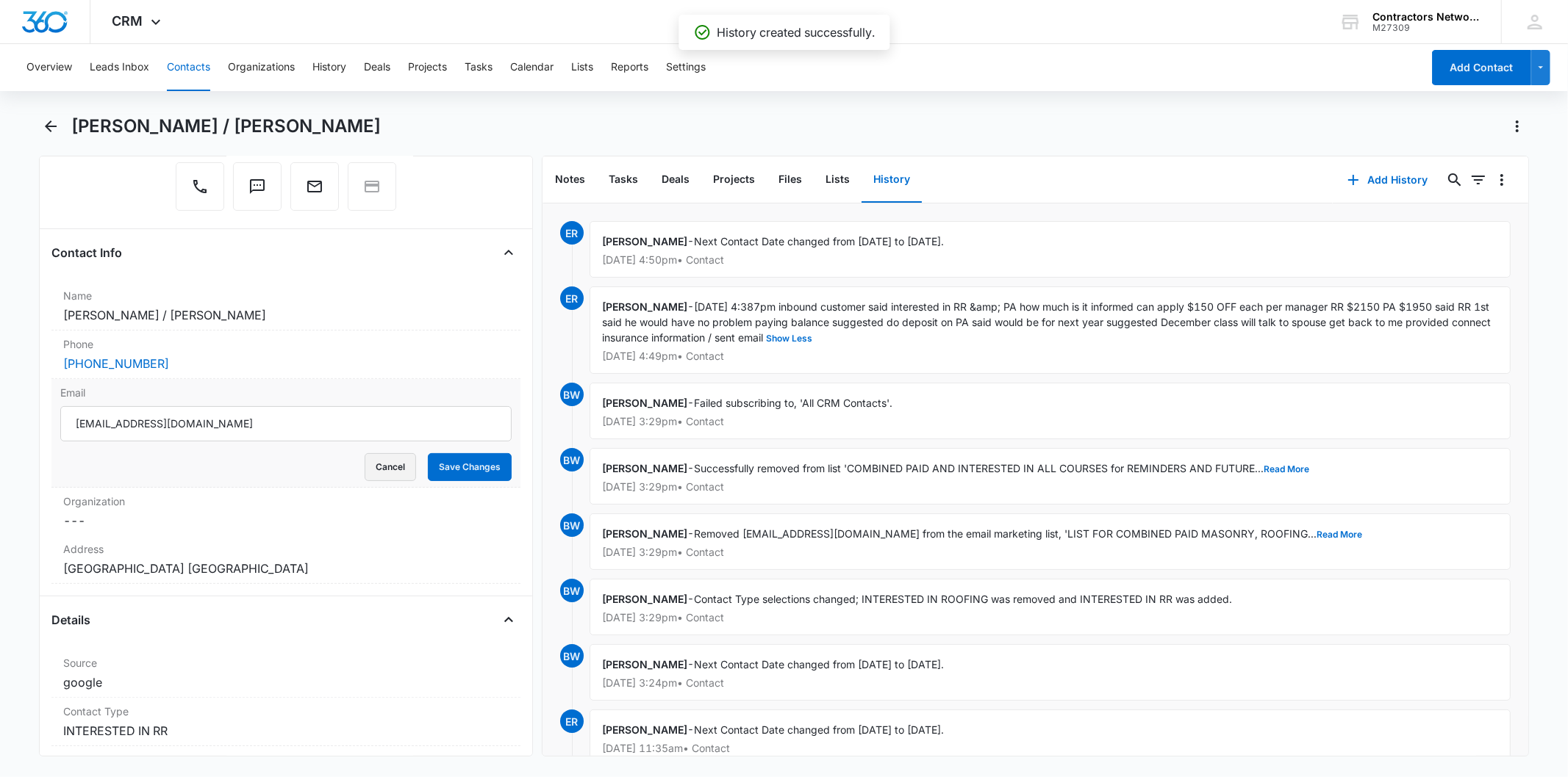
click at [400, 465] on button "Cancel" at bounding box center [390, 467] width 51 height 28
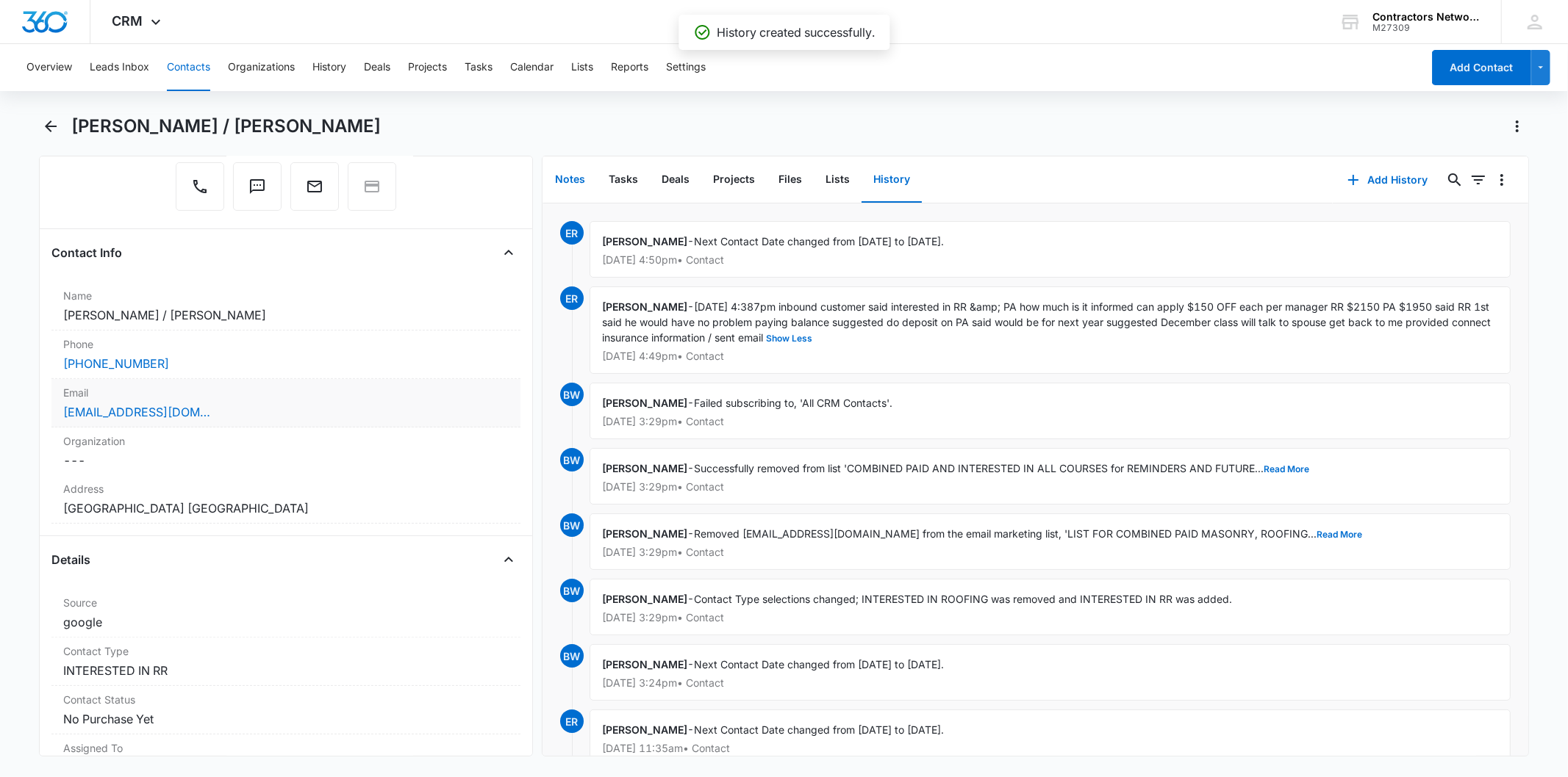
click at [555, 163] on button "Notes" at bounding box center [570, 180] width 53 height 46
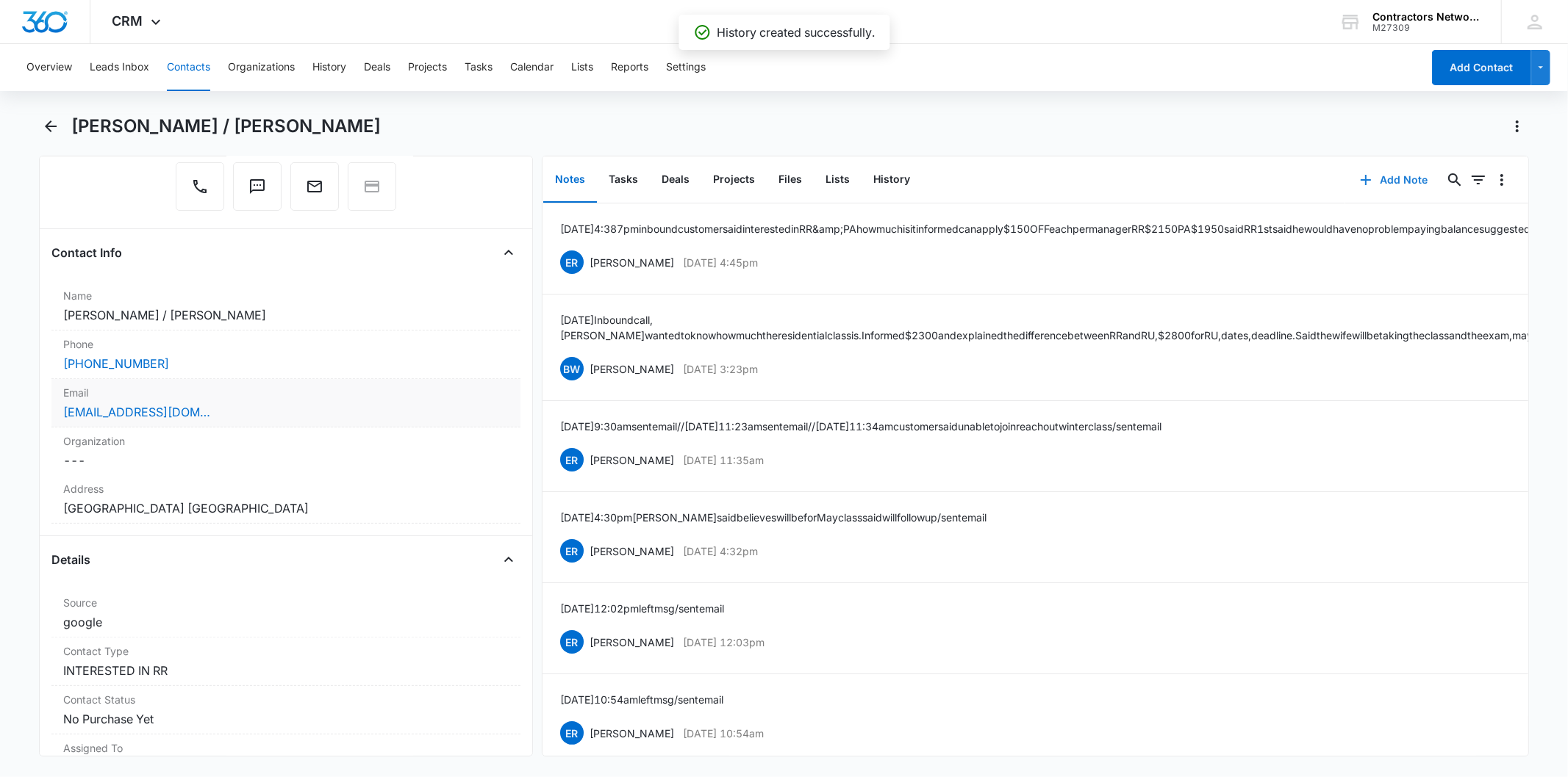
click at [1399, 177] on button "Add Note" at bounding box center [1394, 180] width 98 height 35
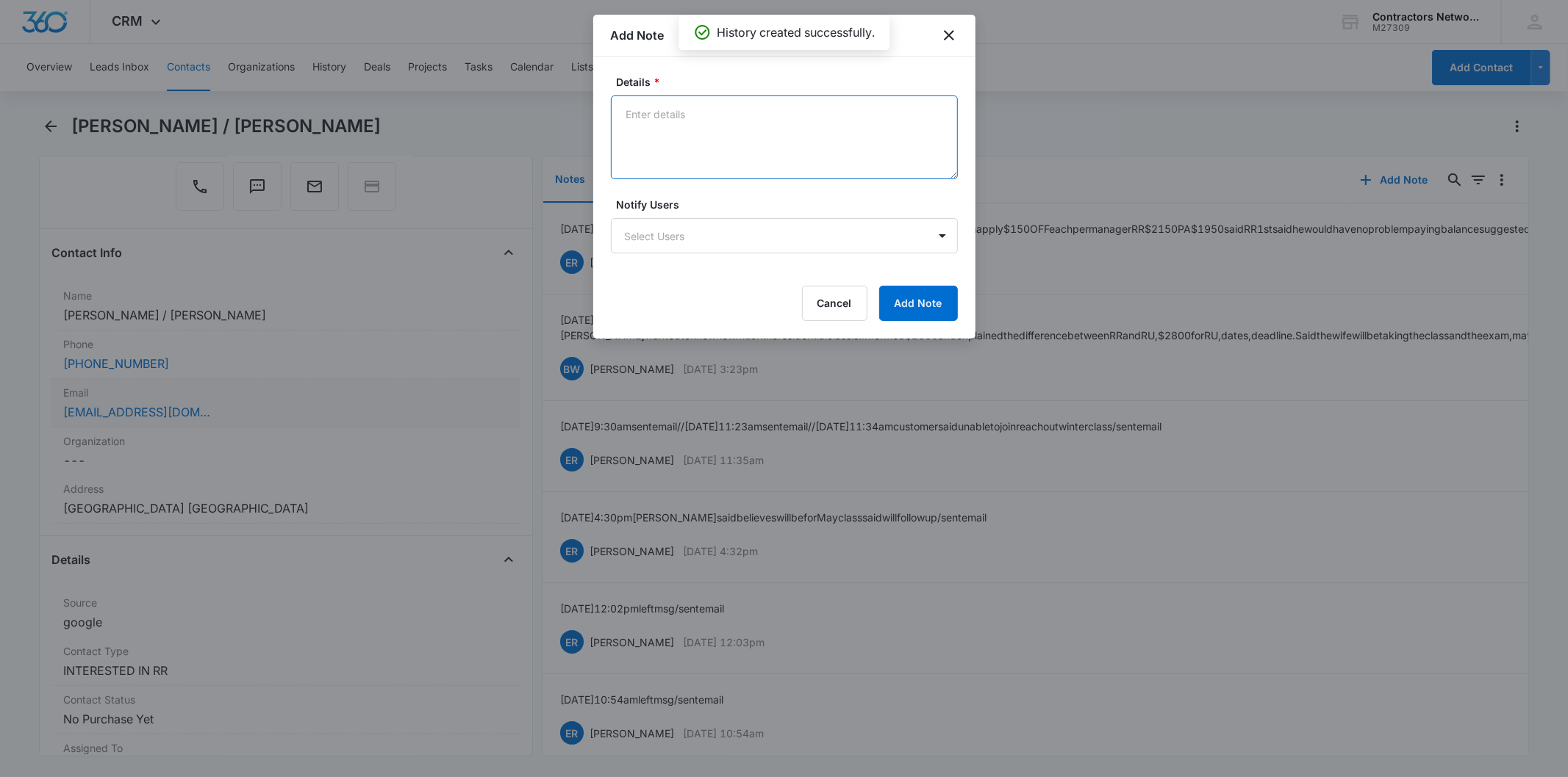
click at [646, 110] on textarea "Details *" at bounding box center [785, 137] width 347 height 83
paste textarea "[DATE] 4:39pm na / sent email"
type textarea "[DATE] 4:39pm na / sent email"
click at [907, 307] on button "Add Note" at bounding box center [918, 303] width 79 height 35
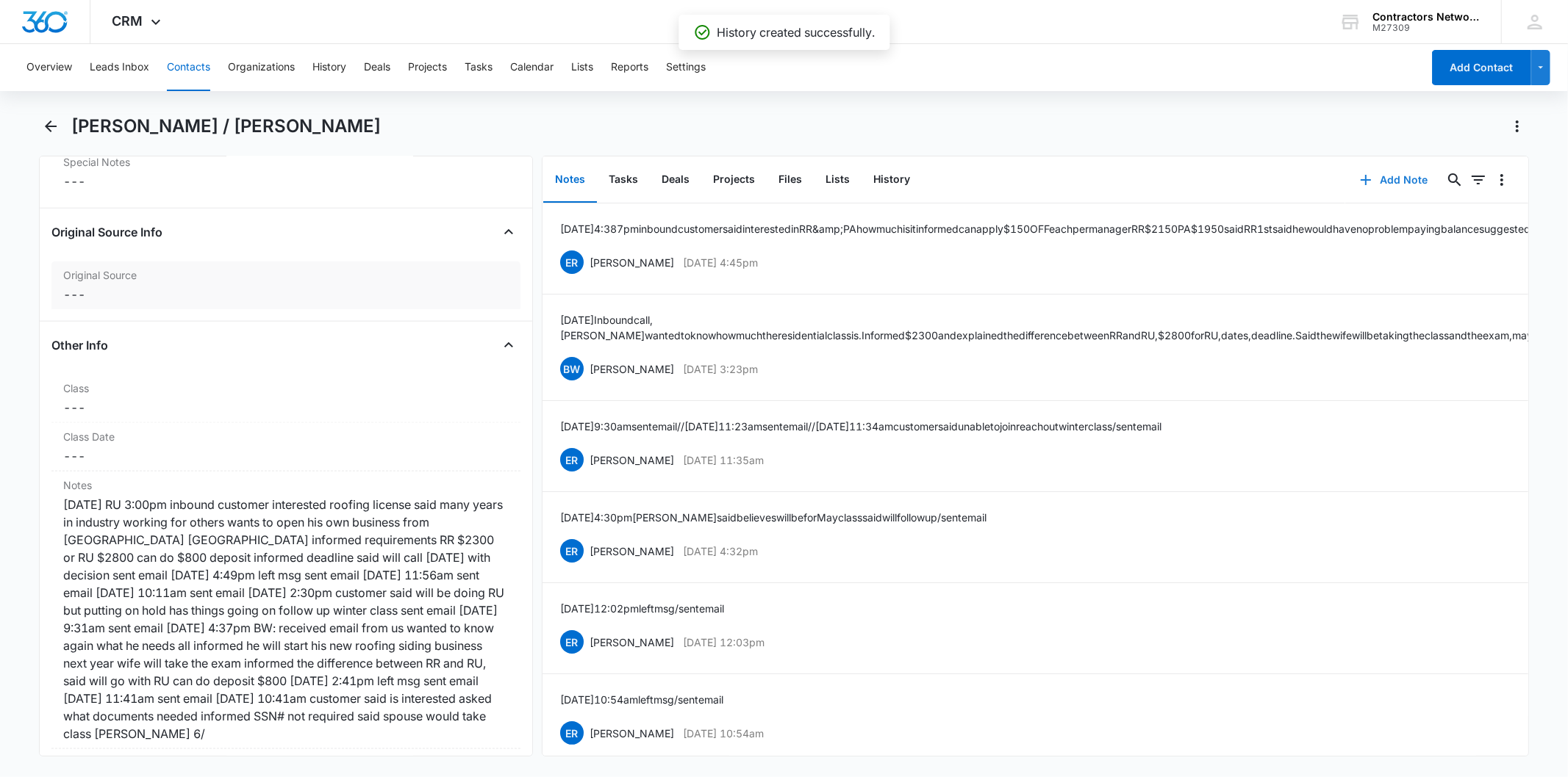
scroll to position [1714, 0]
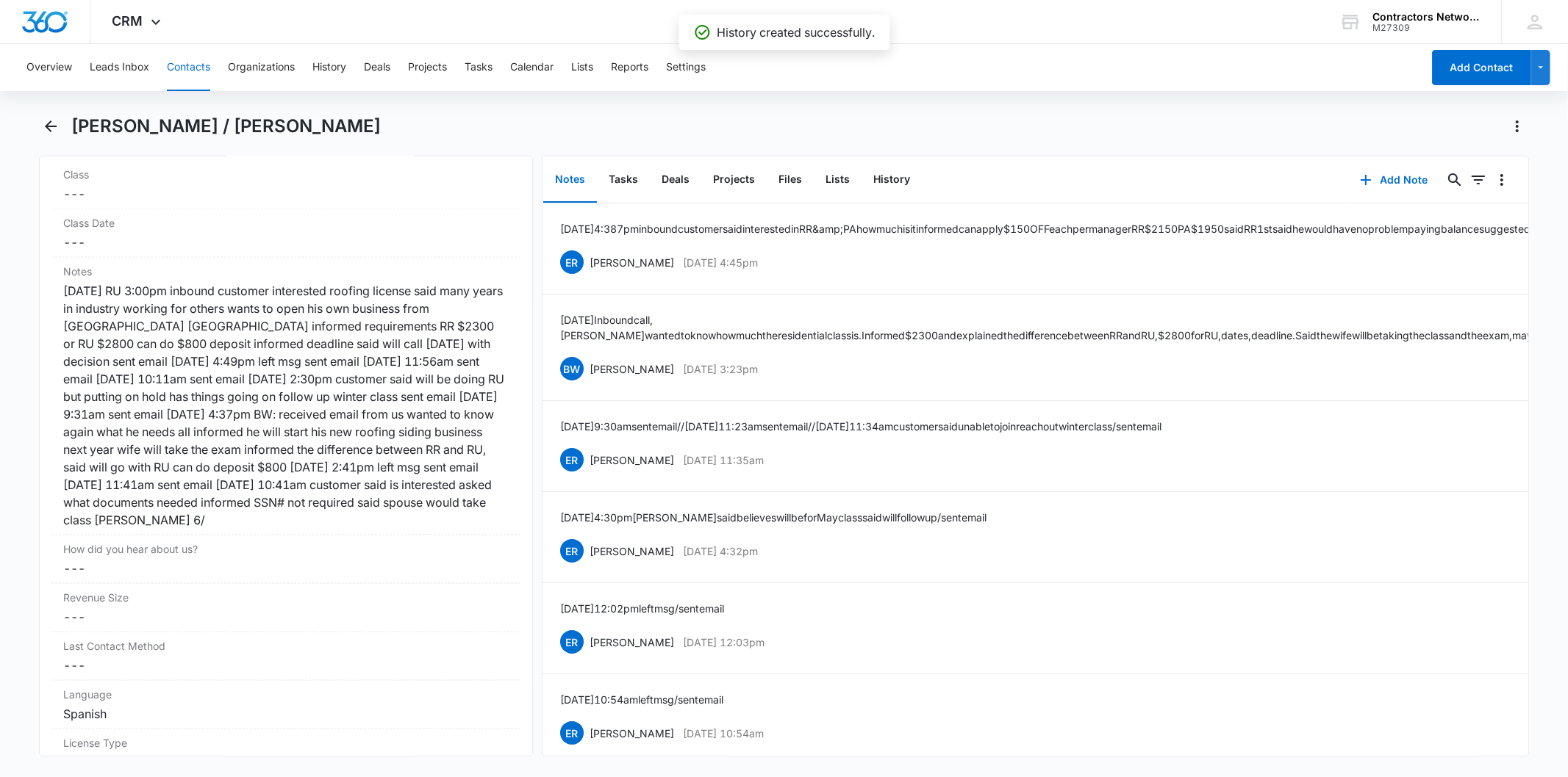
click at [174, 51] on button "Contacts" at bounding box center [189, 68] width 44 height 47
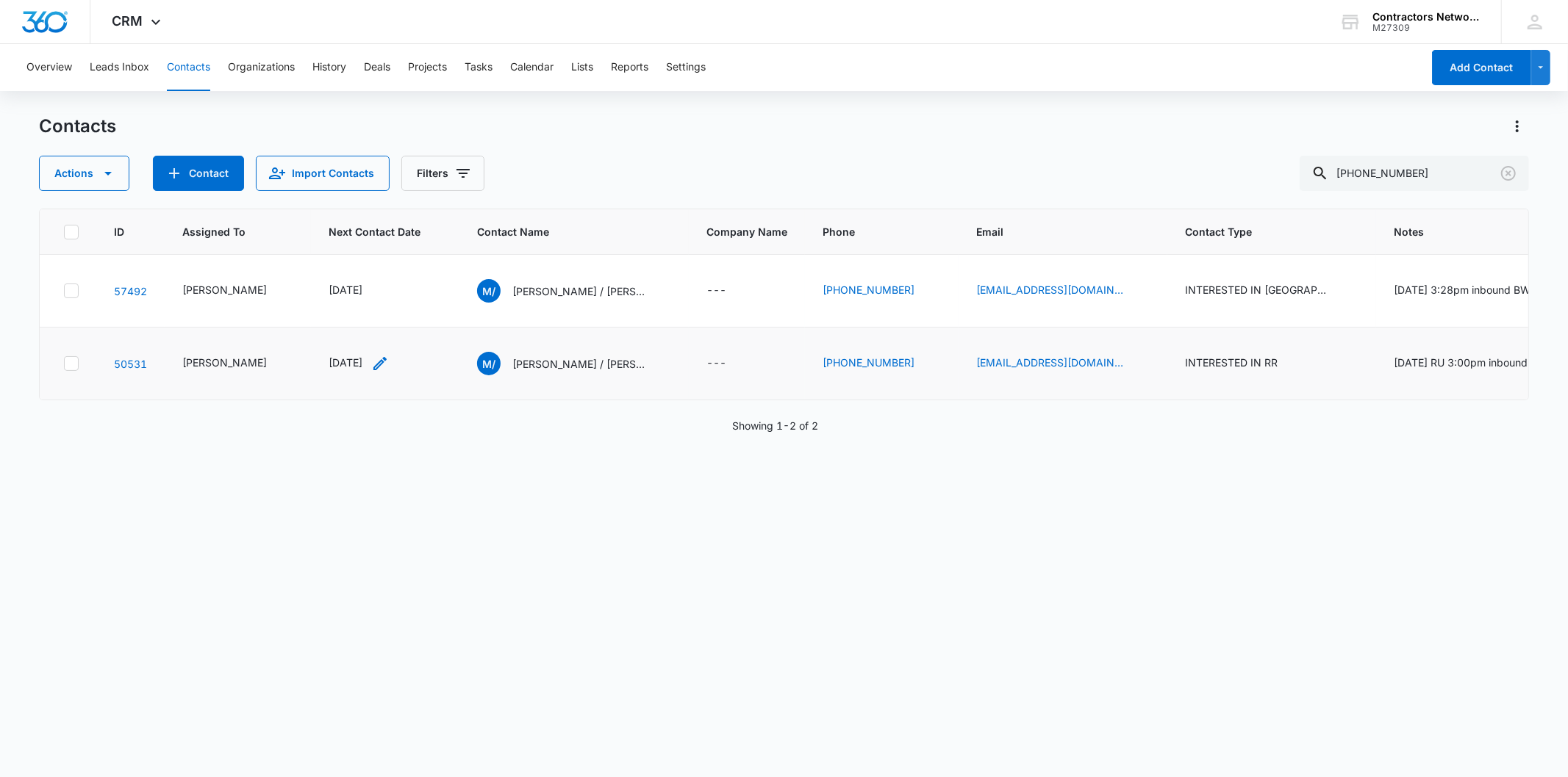
click at [380, 373] on icon "Next Contact Date - 1754870400 - Select to Edit Field" at bounding box center [380, 363] width 17 height 17
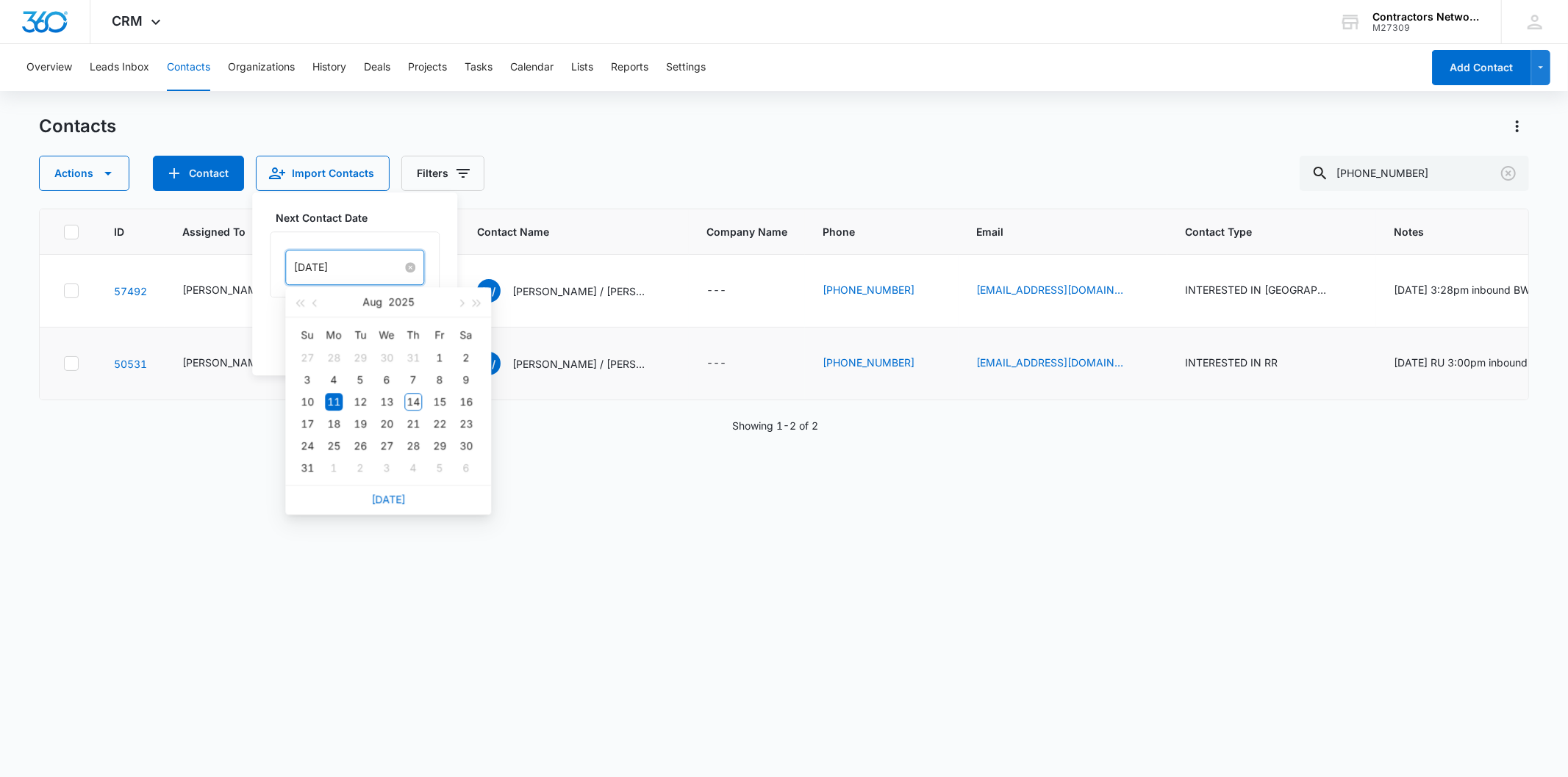
click at [362, 265] on input "[DATE]" at bounding box center [348, 268] width 108 height 17
type input "[DATE]"
click at [341, 474] on div "1" at bounding box center [333, 467] width 17 height 17
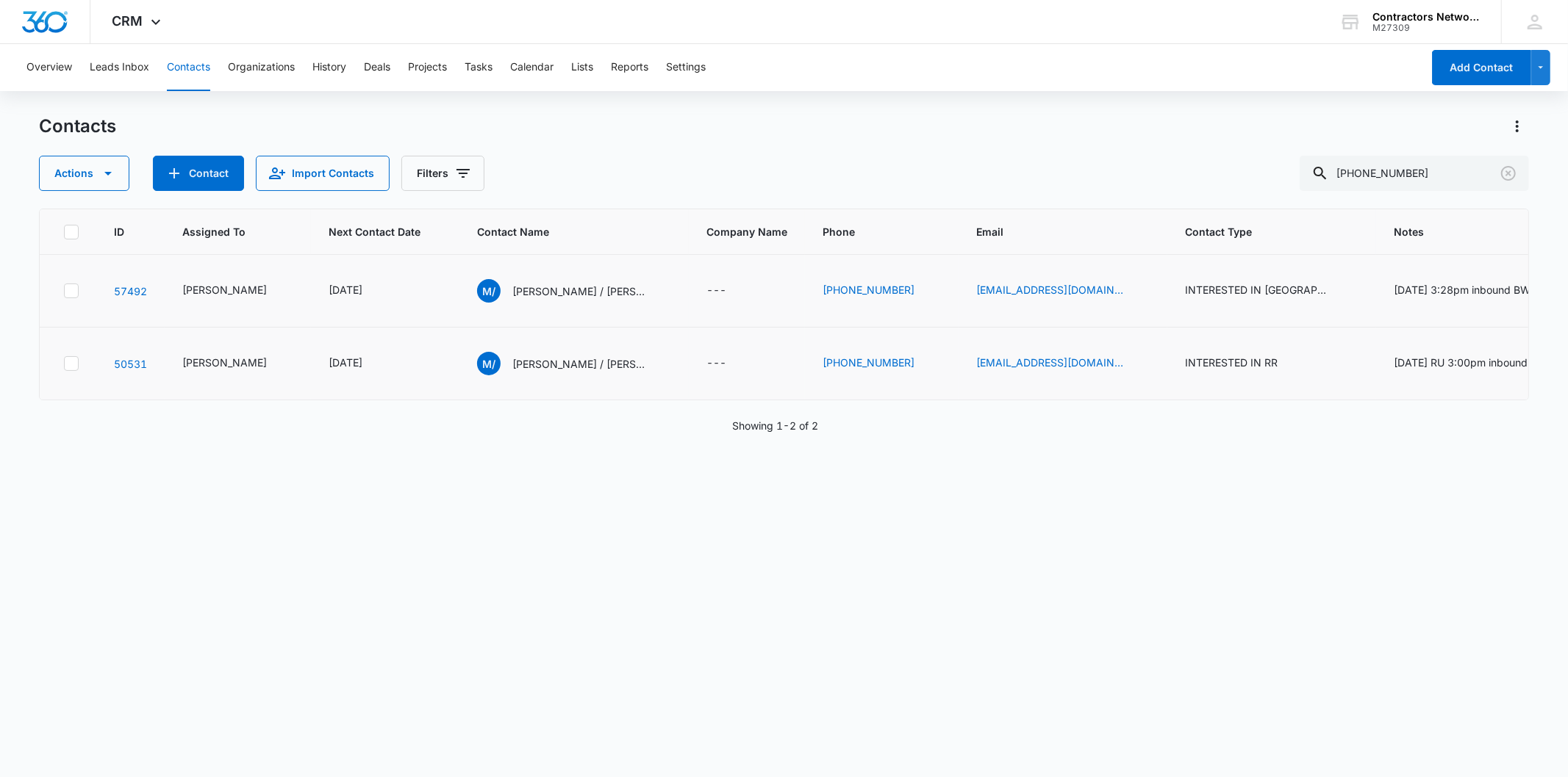
click at [386, 328] on td "[DATE]" at bounding box center [386, 291] width 149 height 73
click at [388, 373] on icon "Next Contact Date - 1754870400 - Select to Edit Field" at bounding box center [380, 363] width 17 height 17
click at [359, 252] on div "[DATE]" at bounding box center [354, 267] width 139 height 35
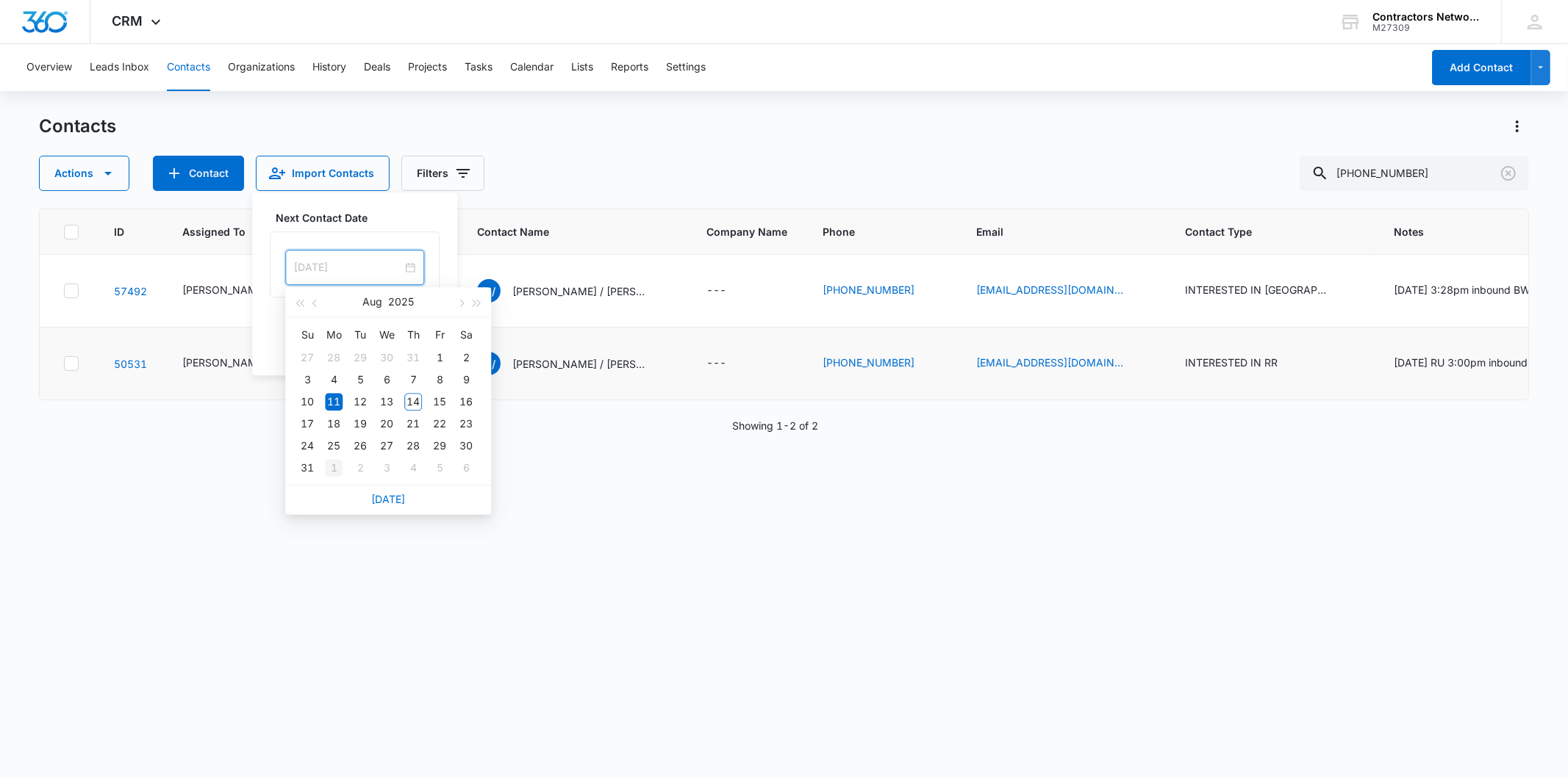
type input "[DATE]"
click at [336, 466] on div "1" at bounding box center [333, 467] width 17 height 17
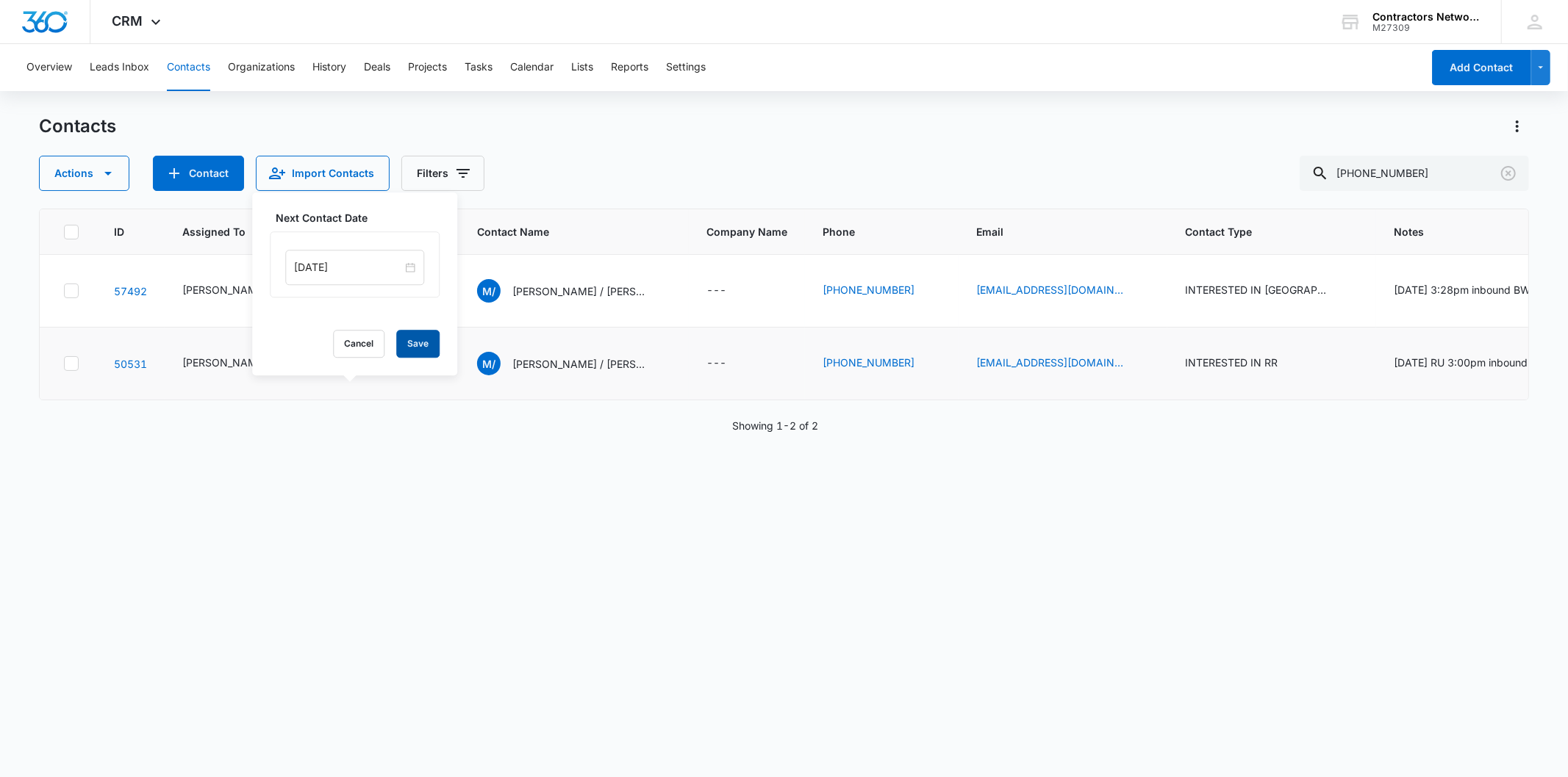
click at [400, 336] on button "Save" at bounding box center [418, 343] width 44 height 28
click at [519, 296] on p "[PERSON_NAME] / [PERSON_NAME]" at bounding box center [579, 291] width 132 height 16
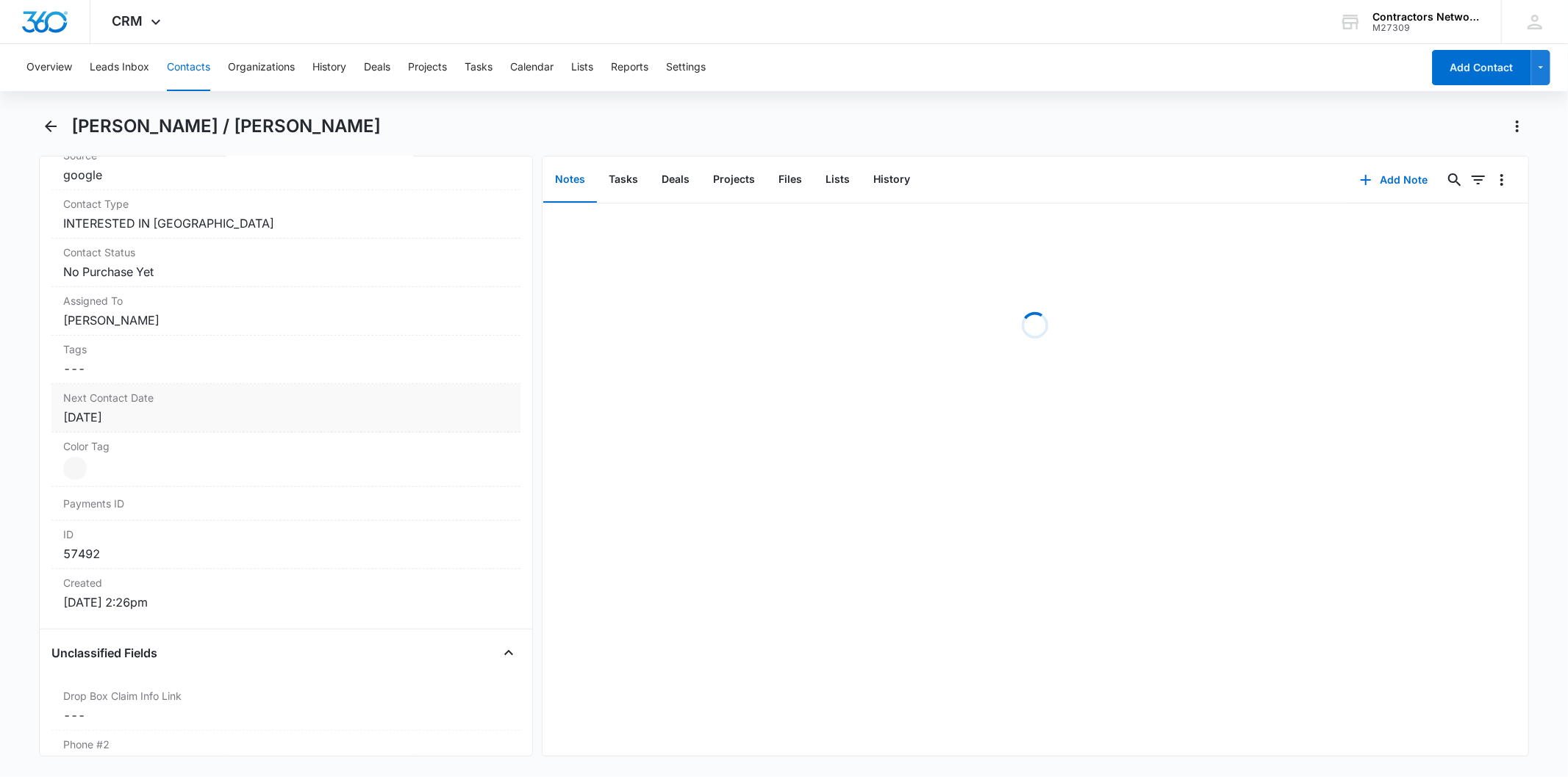
scroll to position [652, 0]
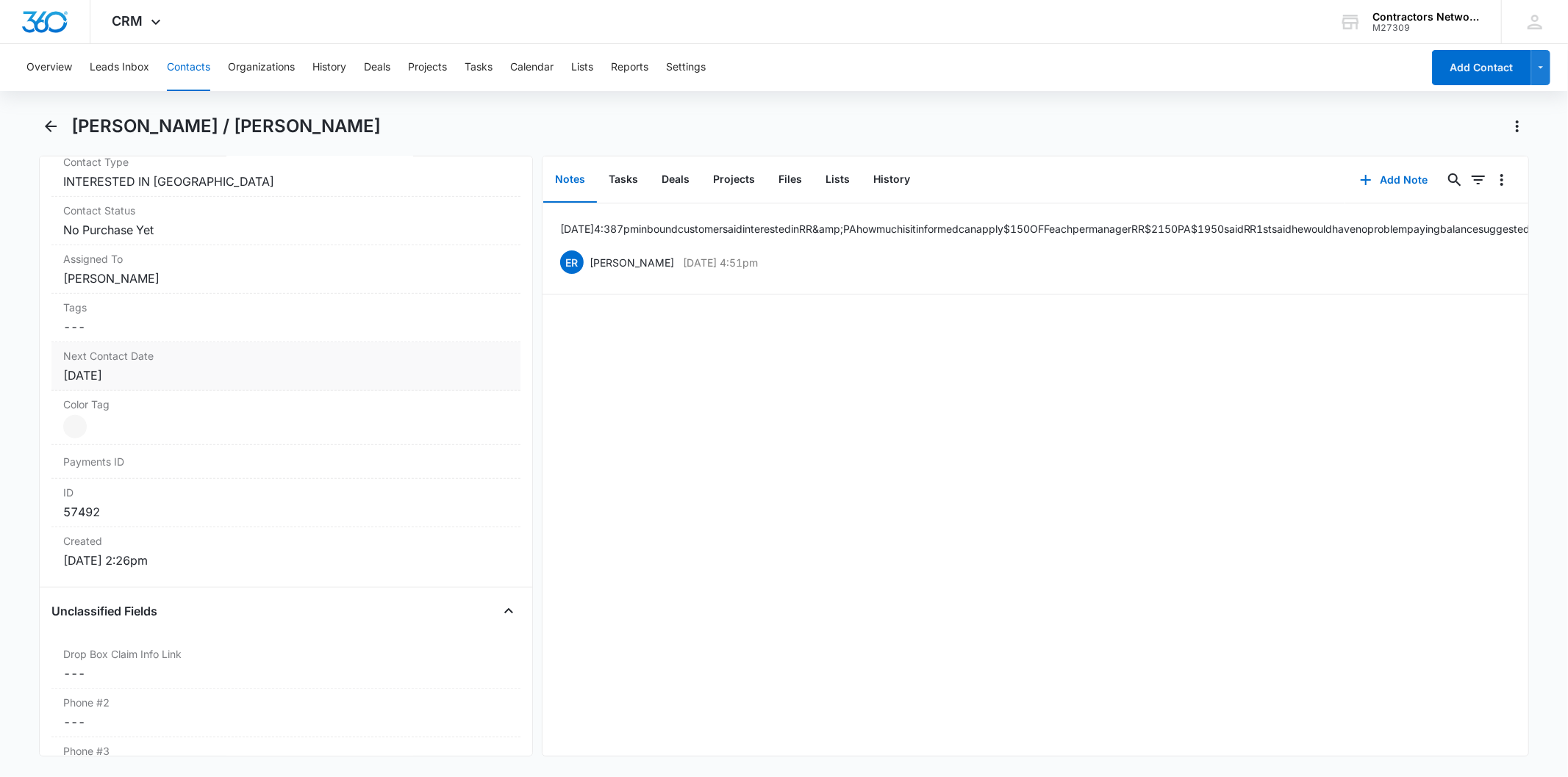
click at [237, 357] on label "Next Contact Date" at bounding box center [286, 355] width 445 height 16
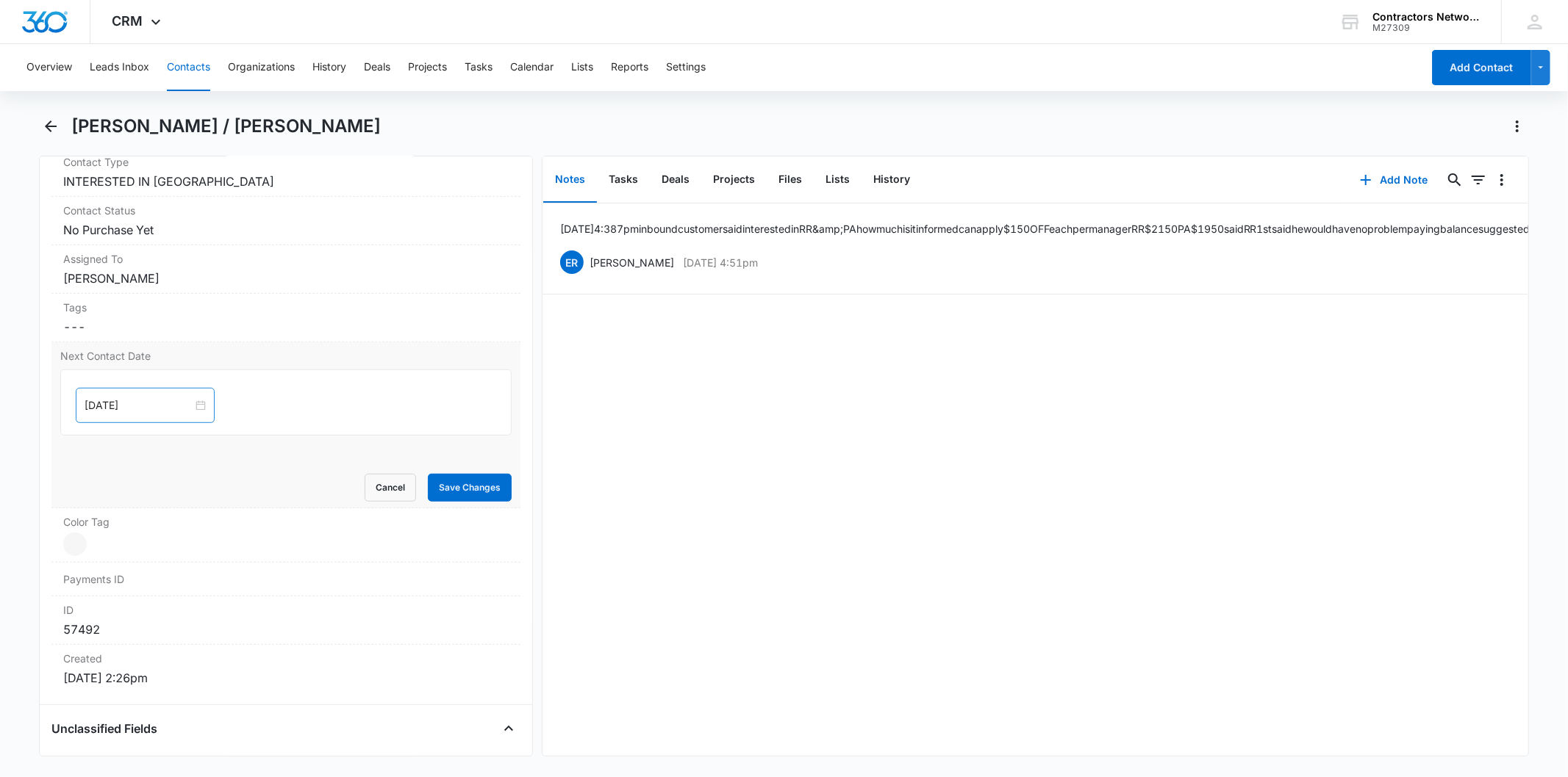
drag, startPoint x: 146, startPoint y: 390, endPoint x: 135, endPoint y: 397, distance: 13.0
click at [141, 394] on div "[DATE]" at bounding box center [145, 405] width 139 height 35
type input "[DATE]"
drag, startPoint x: 114, startPoint y: 615, endPoint x: 123, endPoint y: 607, distance: 12.0
click at [123, 607] on td "6" at bounding box center [124, 606] width 26 height 22
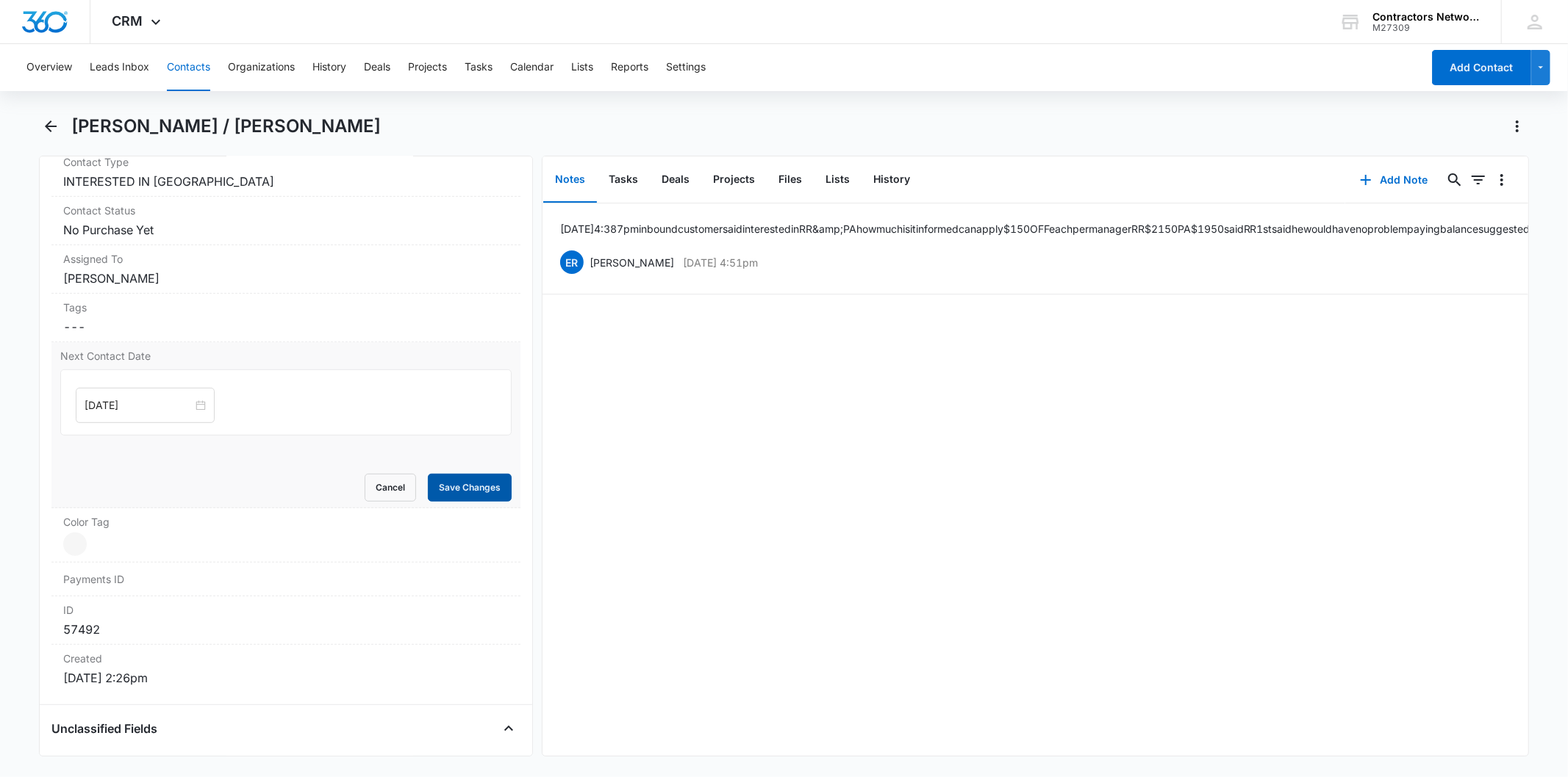
click at [448, 494] on button "Save Changes" at bounding box center [469, 488] width 83 height 28
click at [1371, 177] on button "Add Note" at bounding box center [1394, 180] width 98 height 35
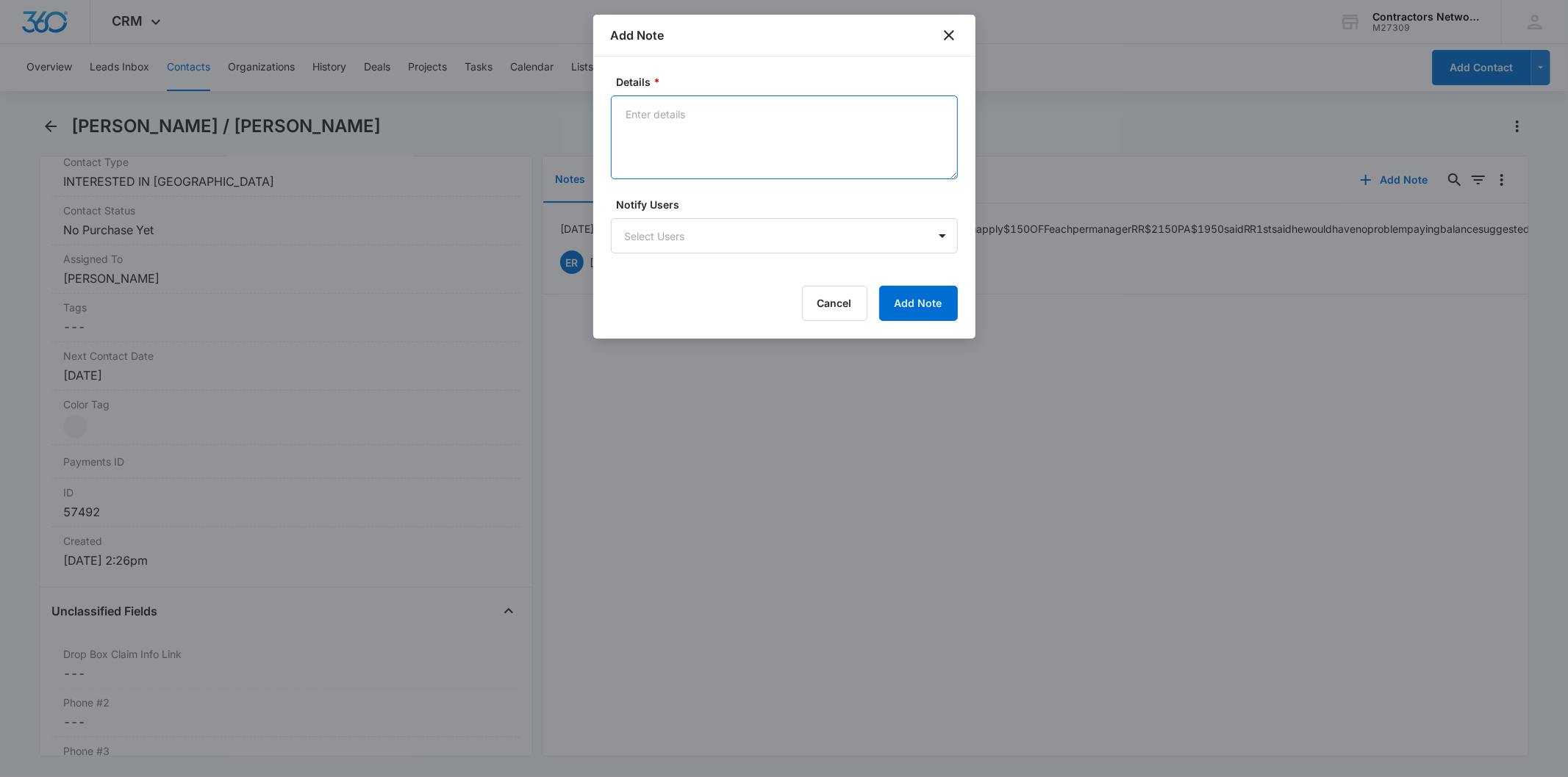
click at [681, 135] on textarea "Details *" at bounding box center [785, 137] width 347 height 83
paste textarea "[DATE] 4:39pm na / sent email"
type textarea "[DATE] 4:39pm na / sent email"
click at [873, 307] on div "Cancel Add Note" at bounding box center [785, 303] width 347 height 35
click at [901, 305] on button "Add Note" at bounding box center [918, 303] width 79 height 35
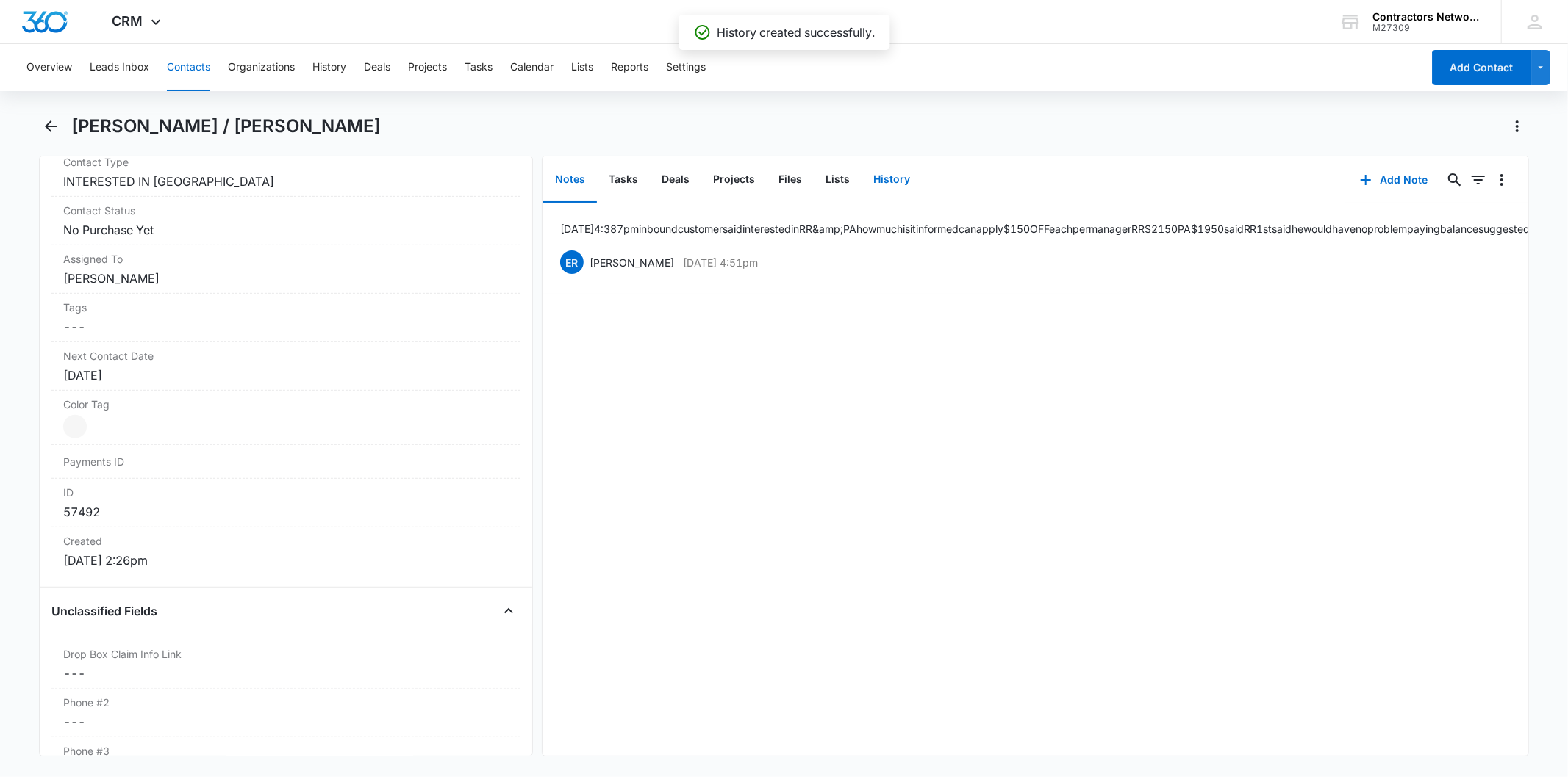
click at [897, 177] on button "History" at bounding box center [891, 180] width 60 height 46
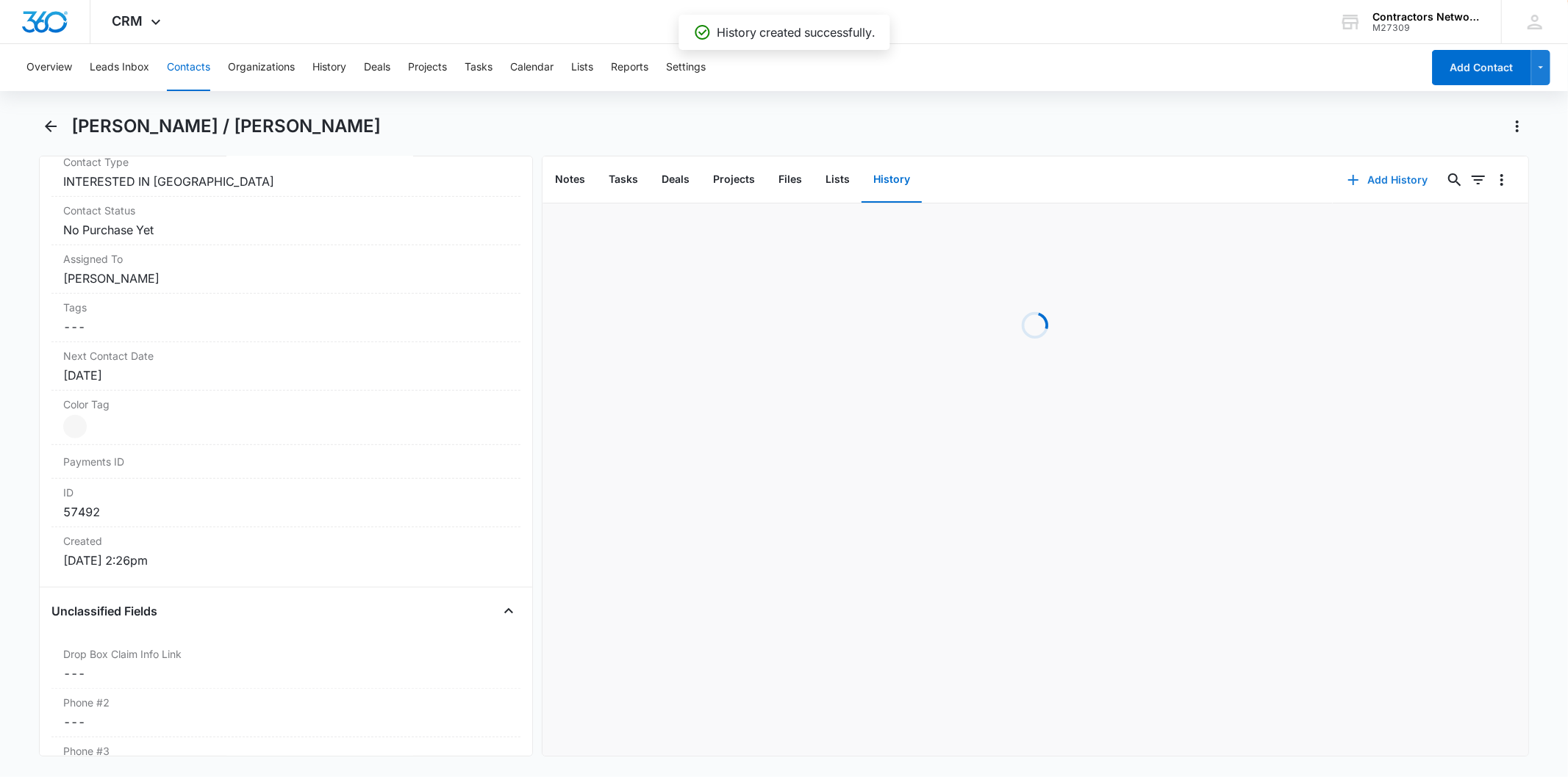
click at [1376, 165] on button "Add History" at bounding box center [1388, 180] width 110 height 35
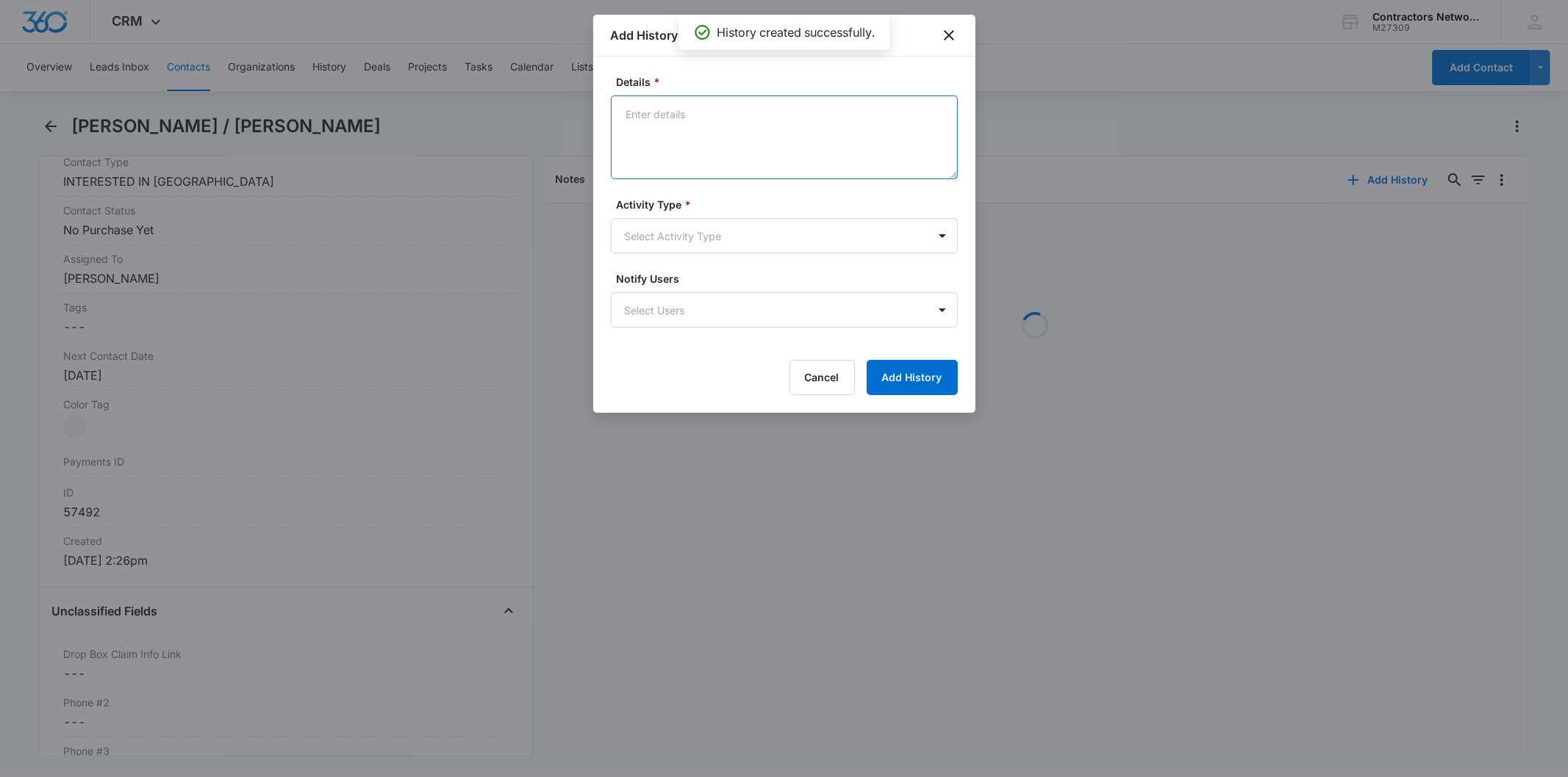
click at [649, 129] on textarea "Details *" at bounding box center [785, 137] width 347 height 83
click at [636, 245] on body "CRM Apps Reputation Websites Forms CRM Email Social Shop Payments POS Content A…" at bounding box center [784, 388] width 1568 height 777
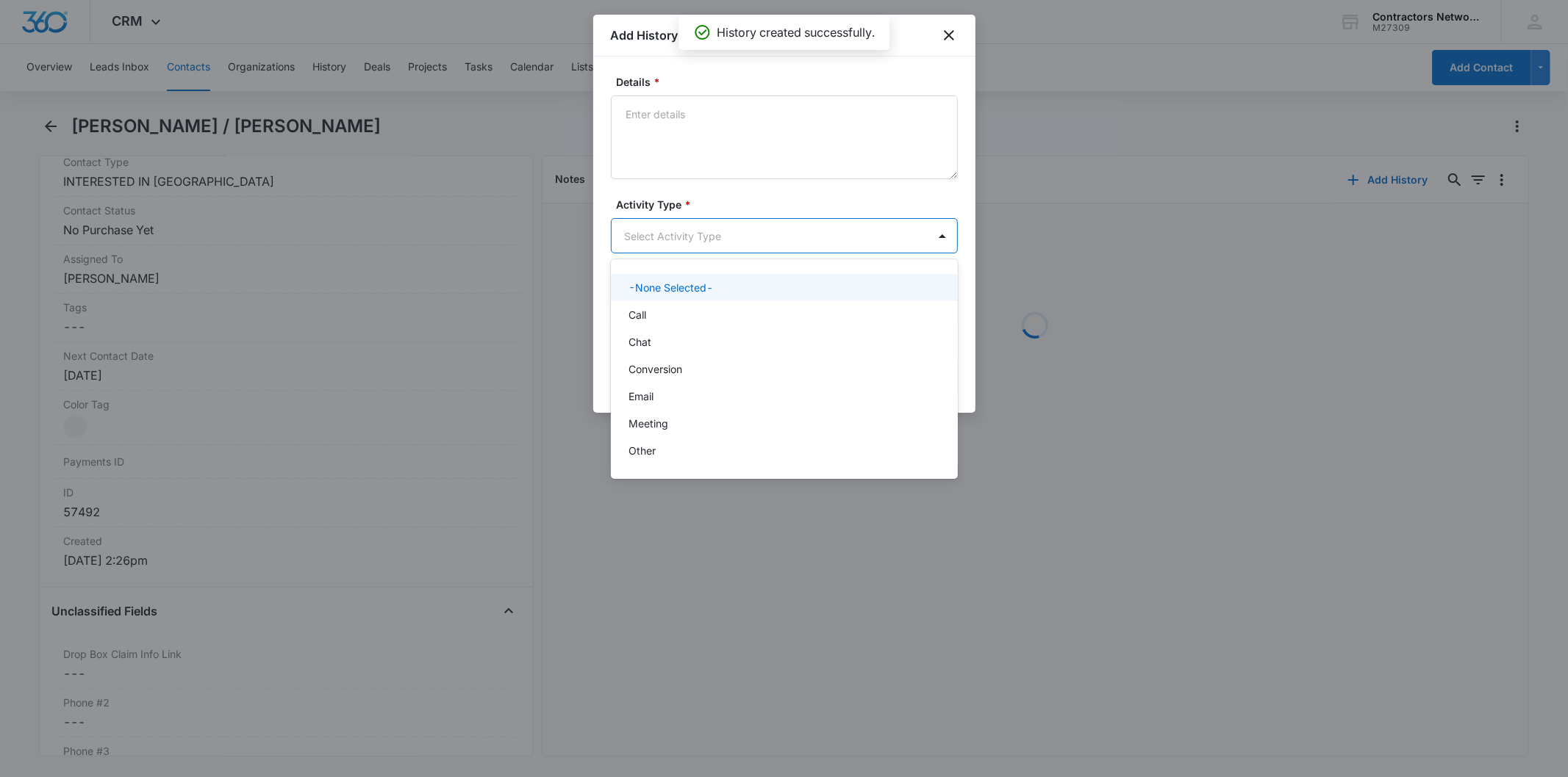
click at [649, 299] on div "-None Selected-" at bounding box center [785, 288] width 347 height 27
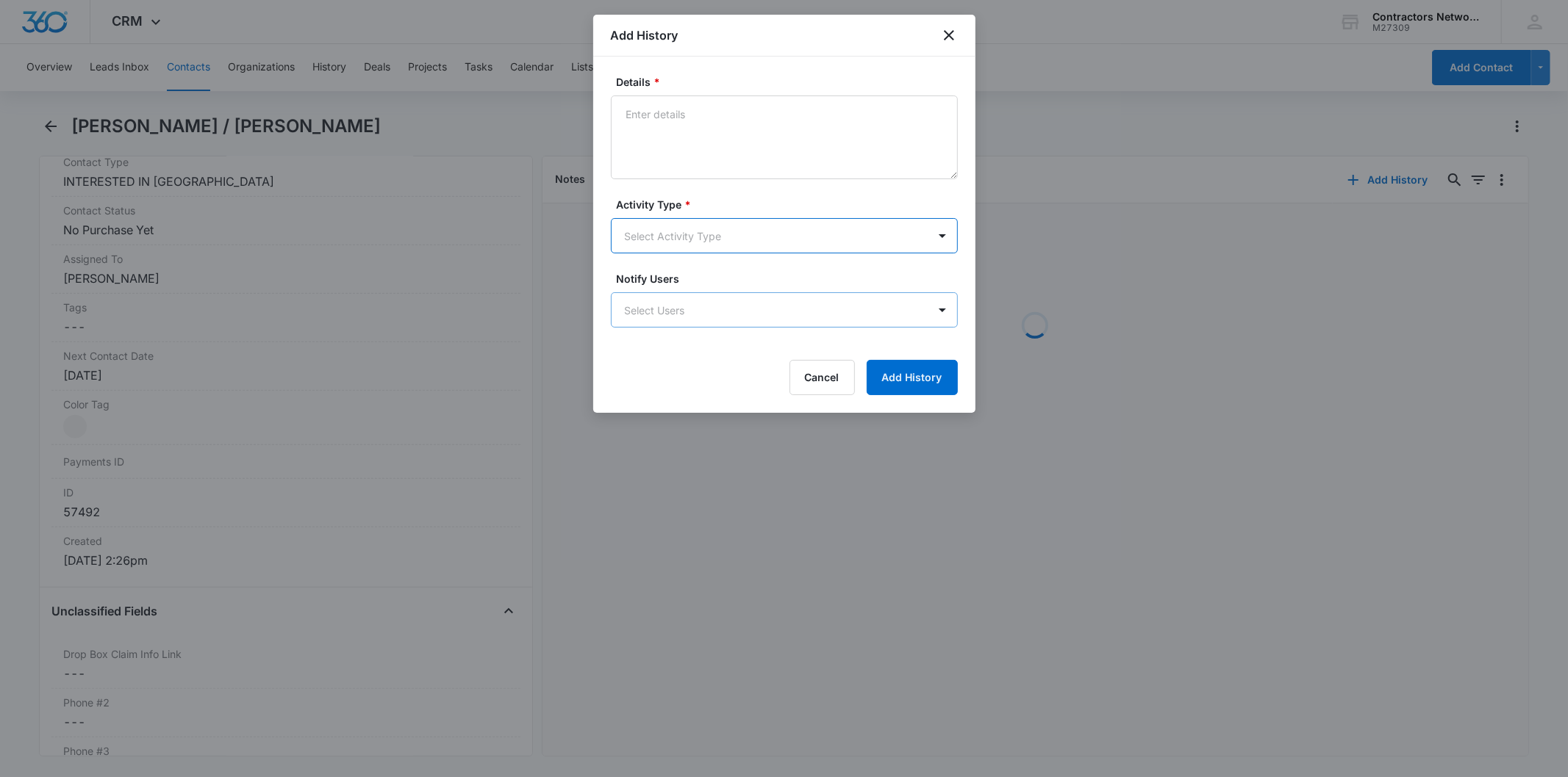
click at [649, 302] on body "CRM Apps Reputation Websites Forms CRM Email Social Shop Payments POS Content A…" at bounding box center [784, 388] width 1568 height 777
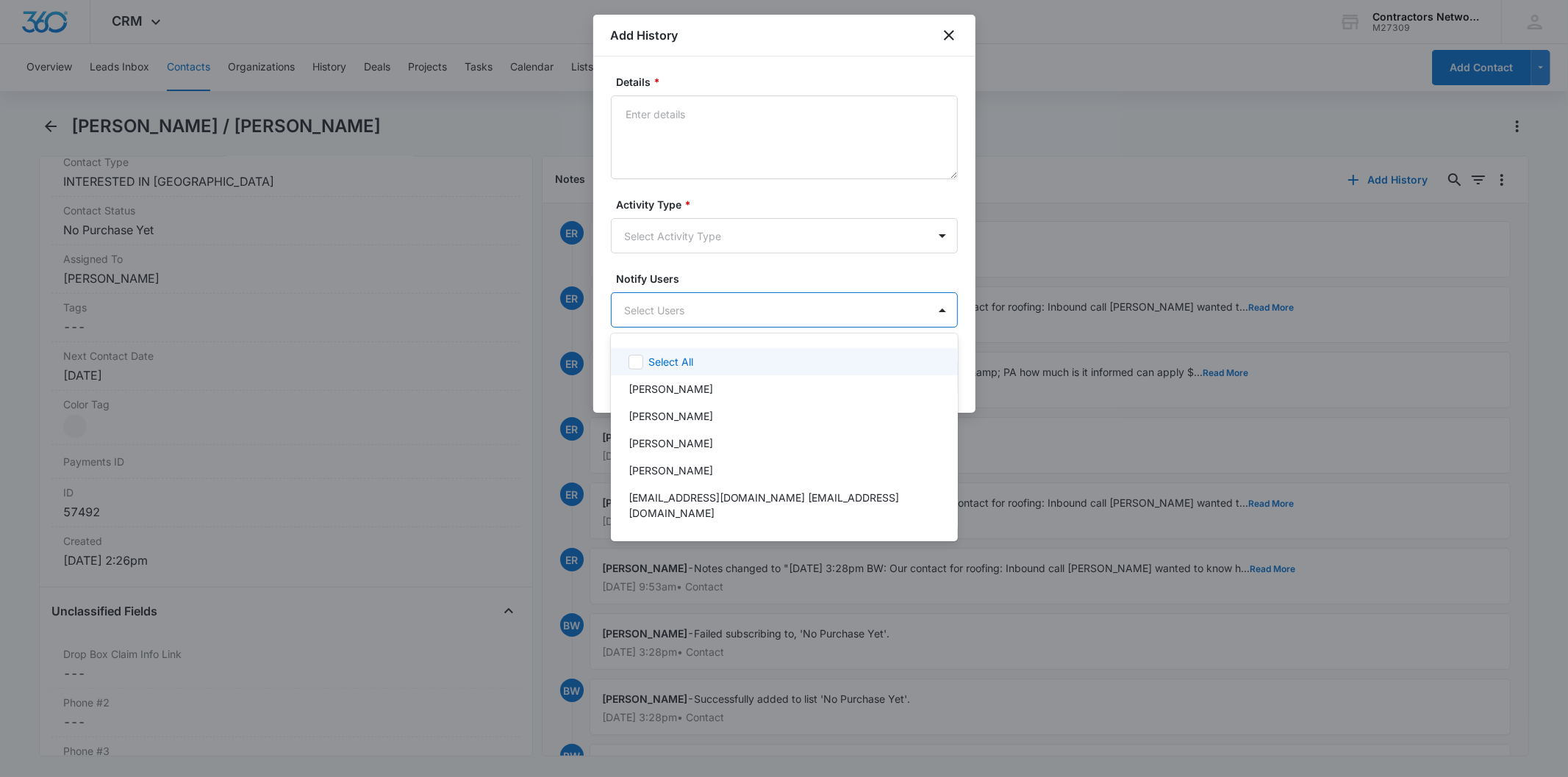
click at [629, 240] on div at bounding box center [784, 388] width 1568 height 777
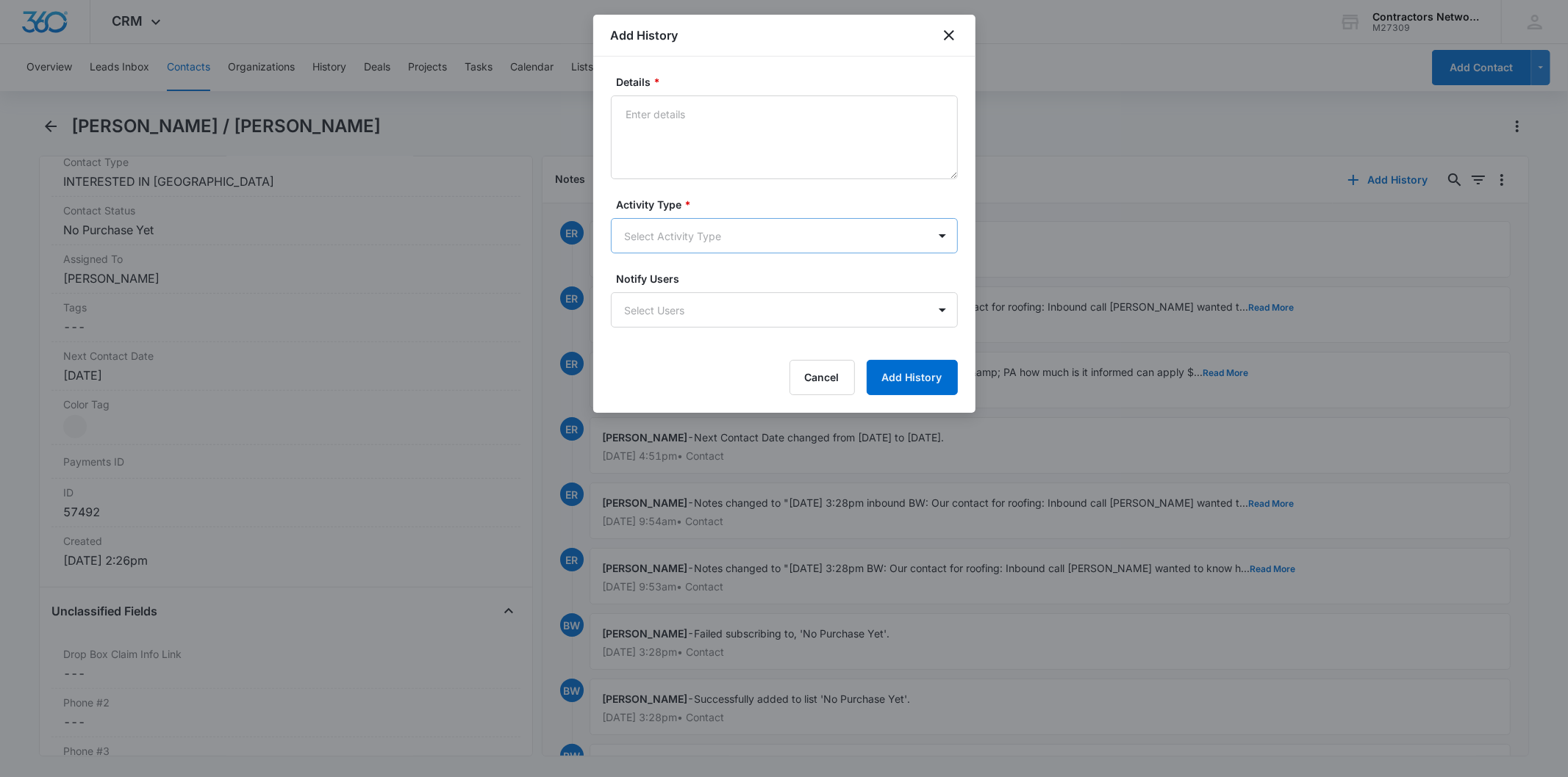
click at [634, 231] on body "CRM Apps Reputation Websites Forms CRM Email Social Shop Payments POS Content A…" at bounding box center [784, 388] width 1568 height 777
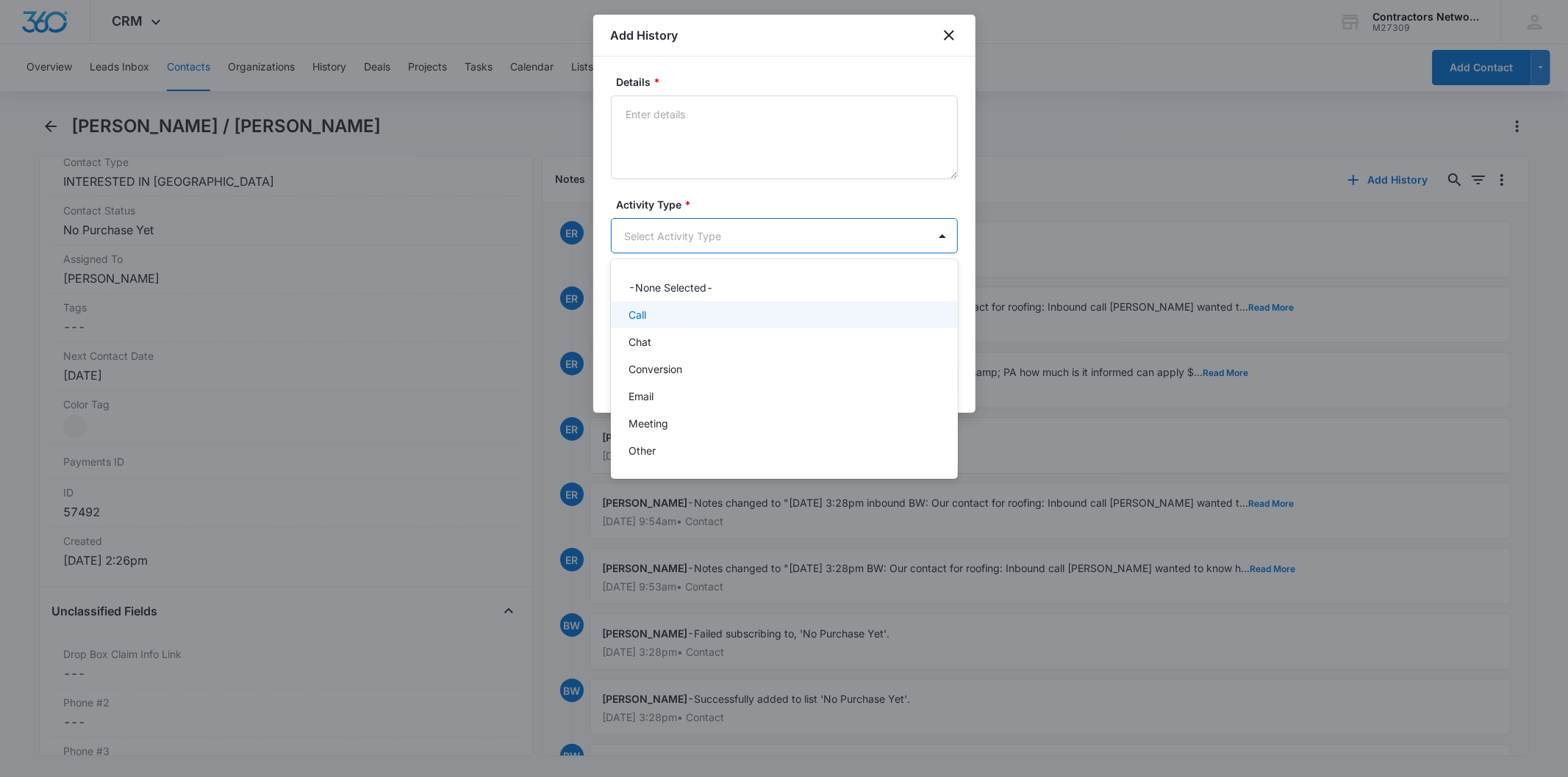
click at [655, 318] on div "Call" at bounding box center [782, 315] width 309 height 16
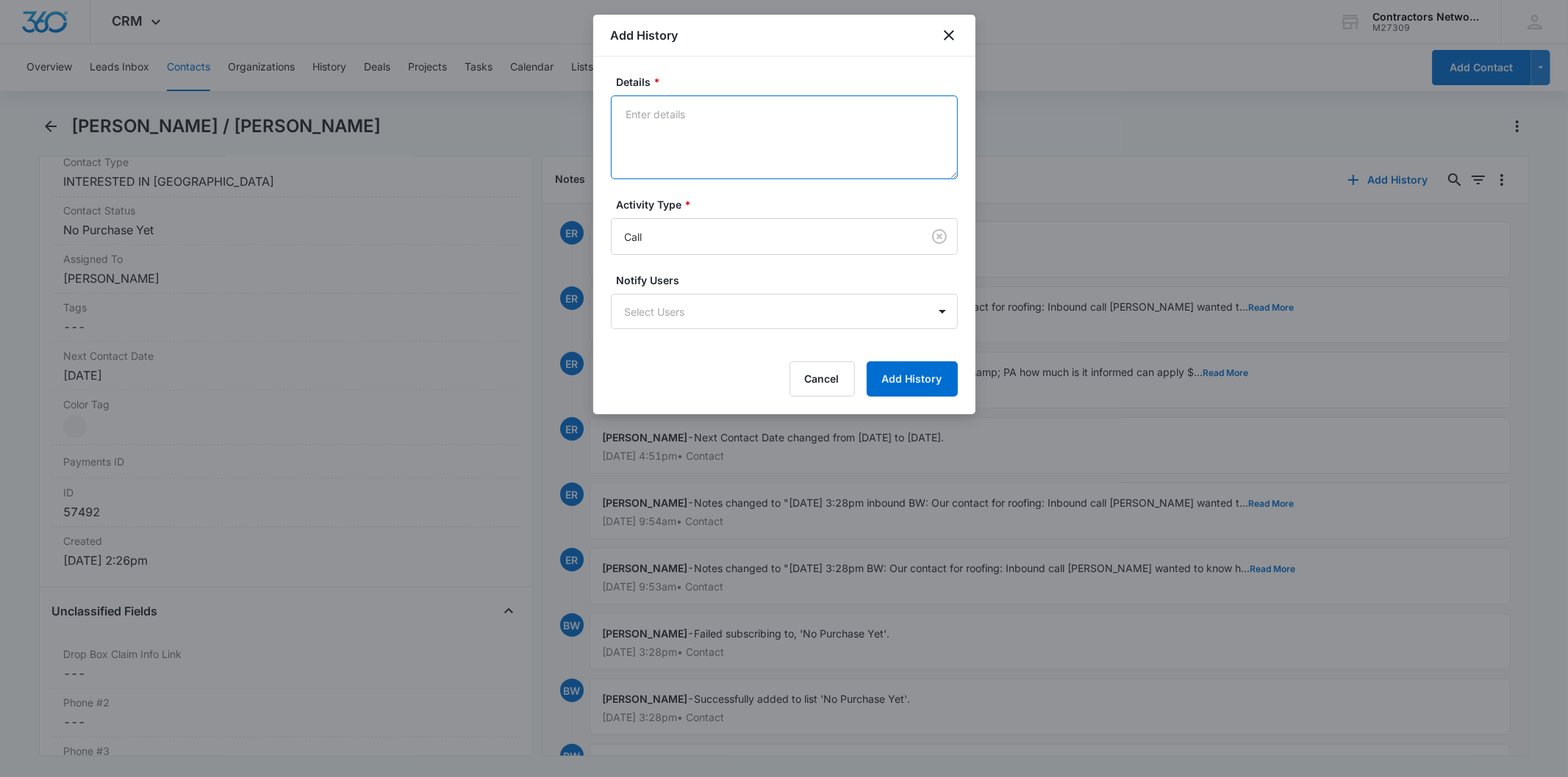
drag, startPoint x: 654, startPoint y: 106, endPoint x: 654, endPoint y: 134, distance: 28.0
click at [654, 111] on textarea "Details *" at bounding box center [785, 137] width 347 height 83
paste textarea "[DATE] 4:39pm na / sent email"
type textarea "[DATE] 4:39pm na / sent email"
click at [908, 378] on button "Add History" at bounding box center [912, 379] width 91 height 35
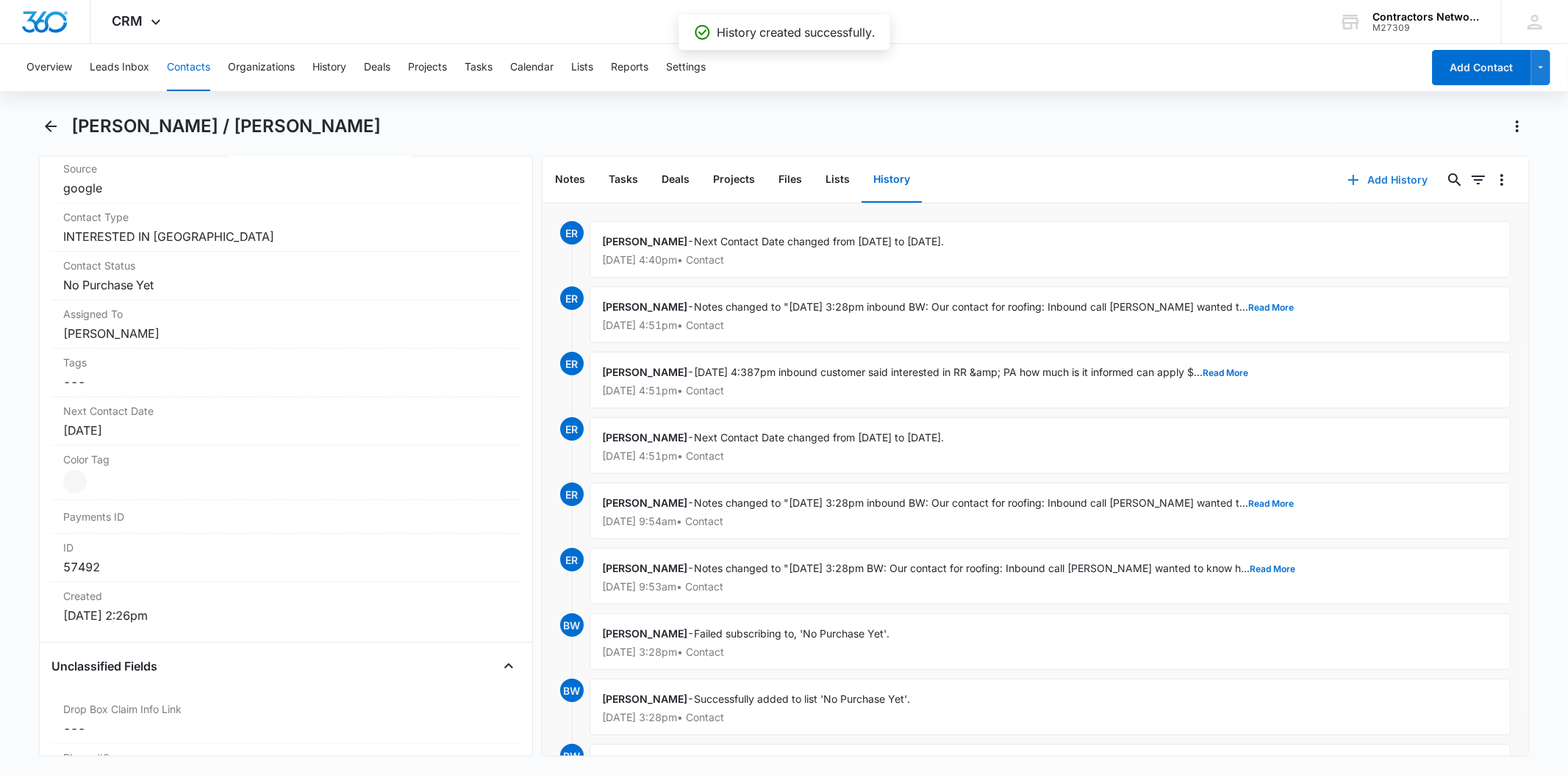
scroll to position [571, 0]
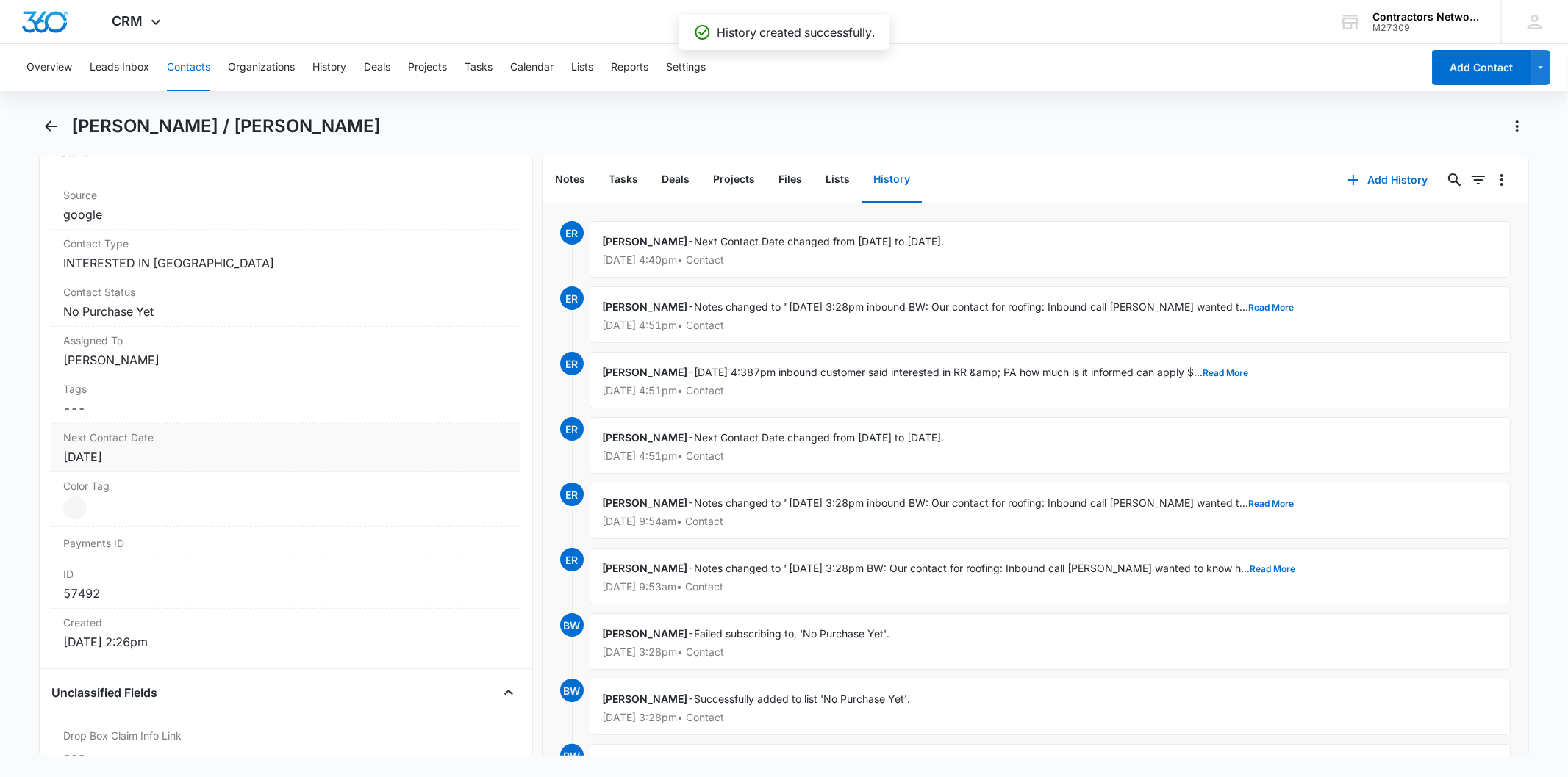
click at [213, 457] on div "[DATE]" at bounding box center [286, 456] width 445 height 17
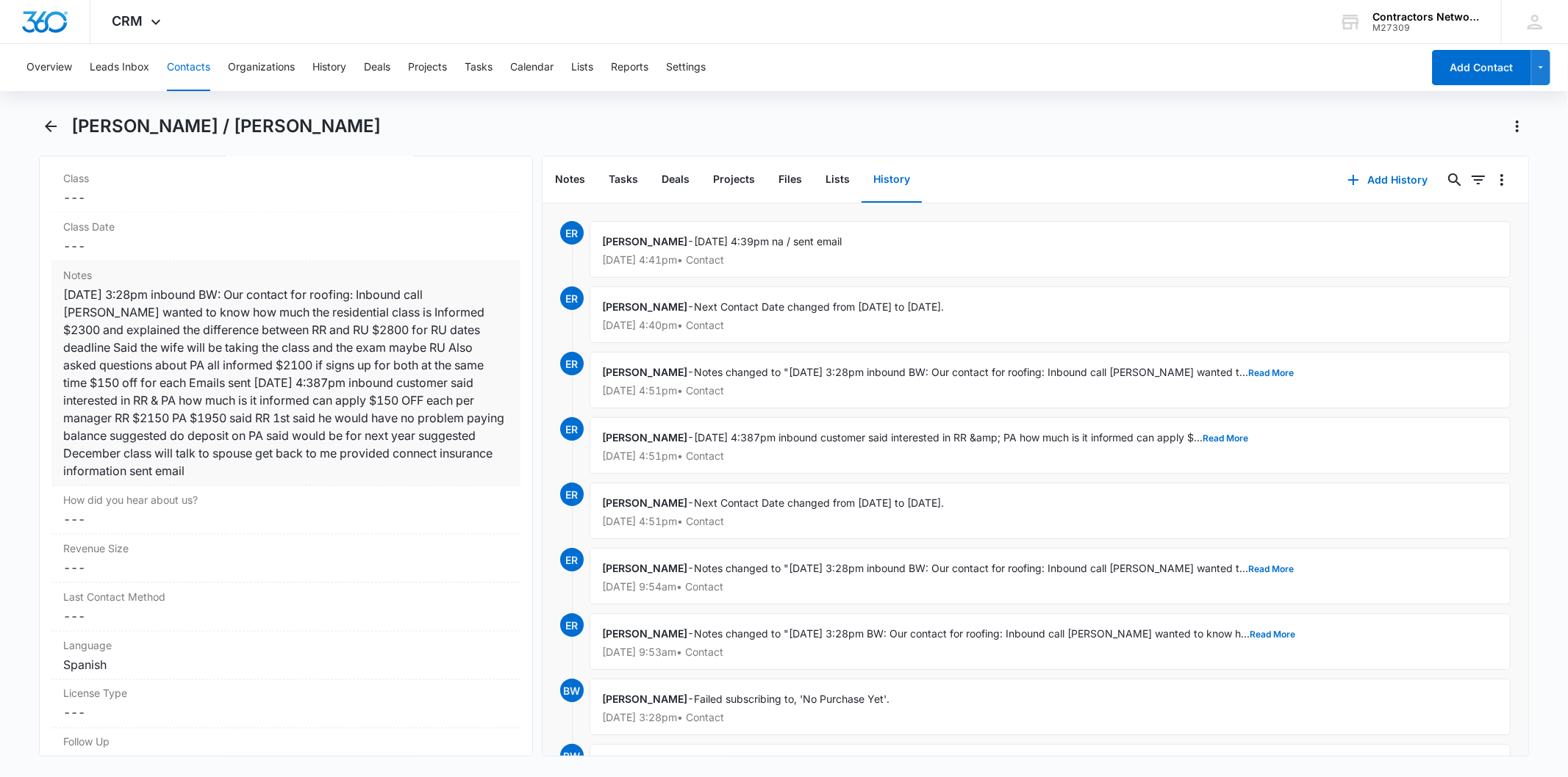
scroll to position [1877, 0]
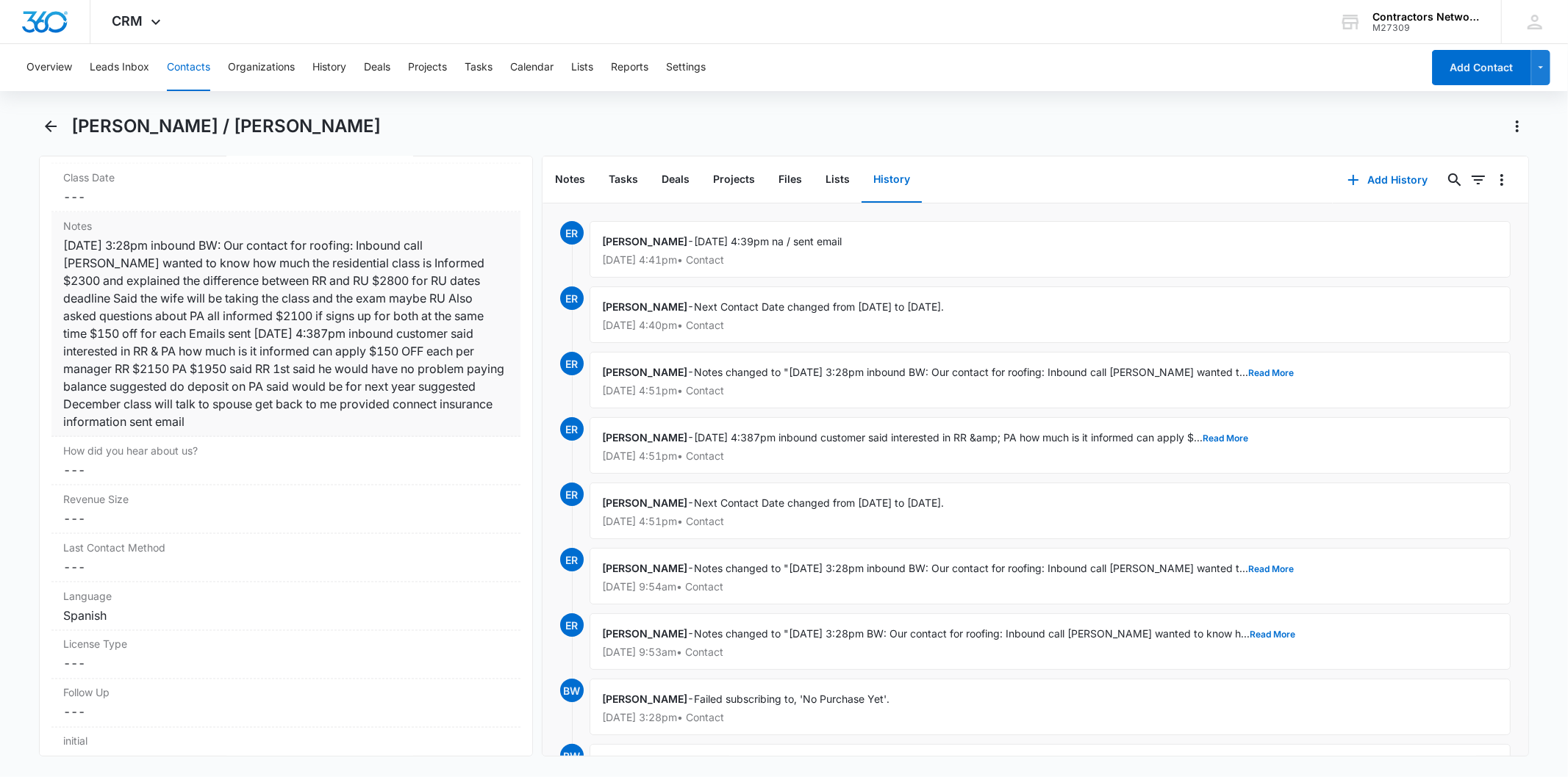
click at [246, 389] on div "[DATE] 3:28pm inbound BW: Our contact for roofing: Inbound call [PERSON_NAME] w…" at bounding box center [286, 334] width 445 height 194
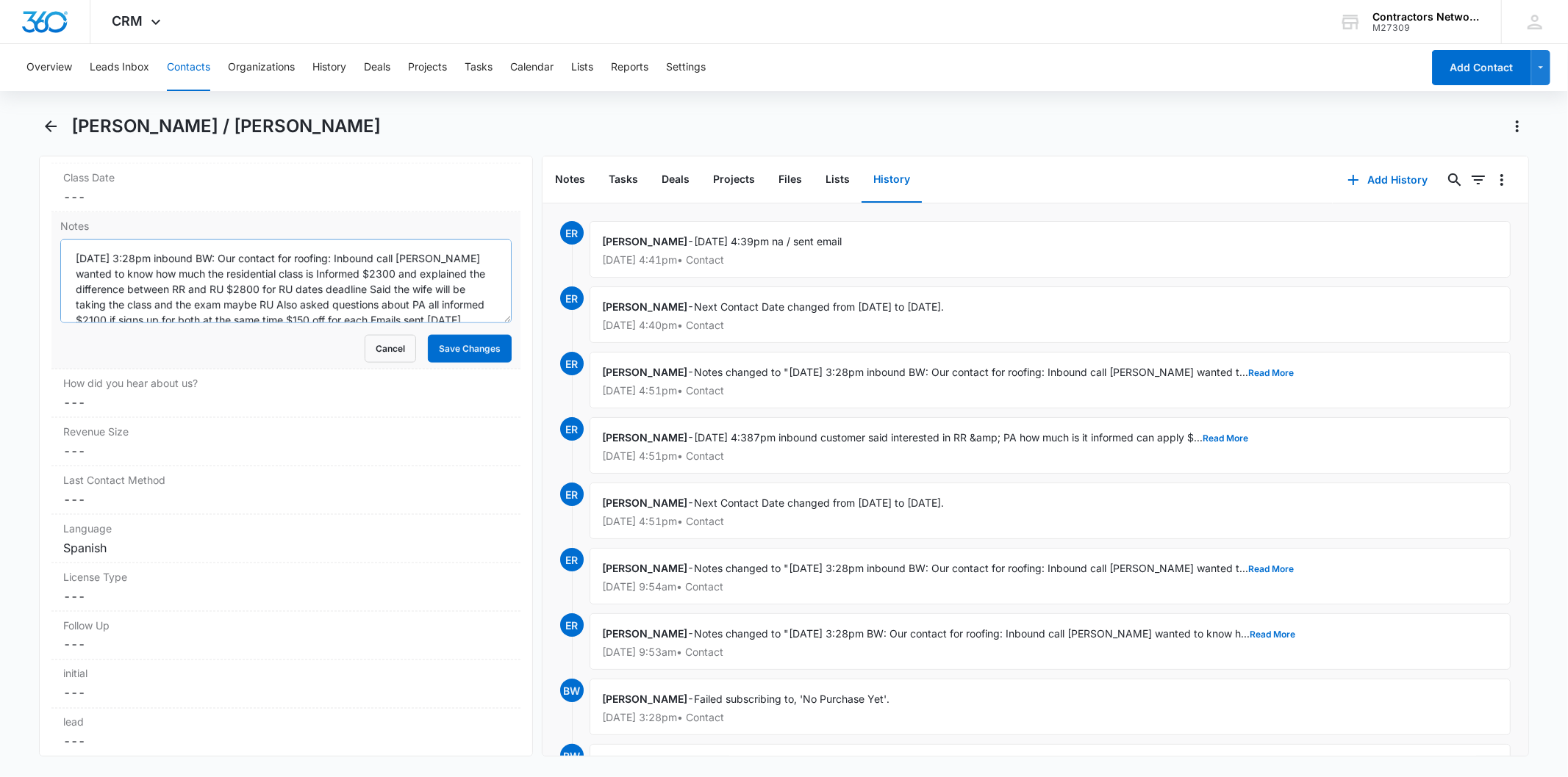
scroll to position [92, 0]
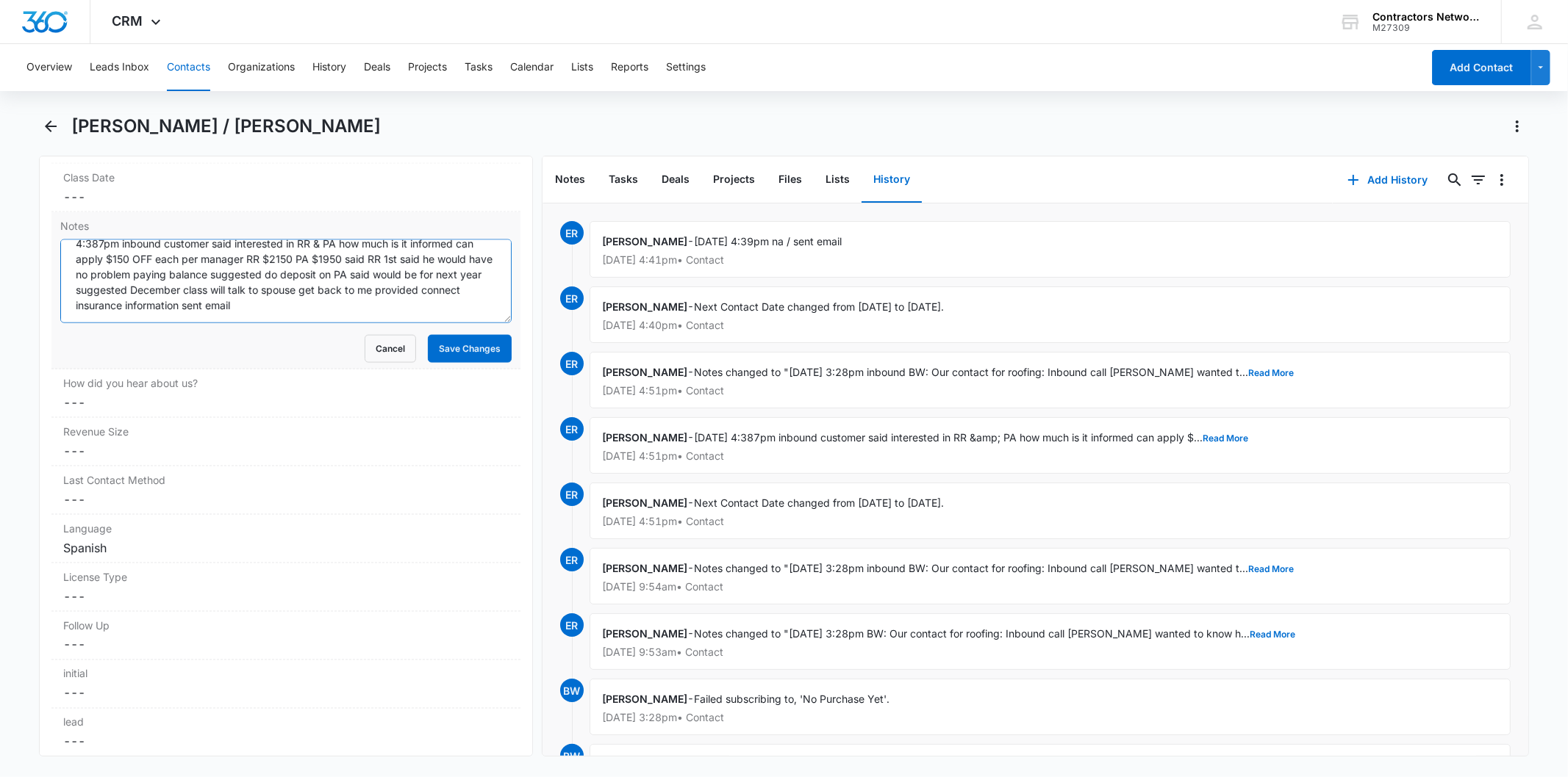
paste textarea "[DATE] 4:39pm na / sent email"
click at [144, 316] on textarea "[DATE] 3:28pm inbound BW: Our contact for roofing: Inbound call [PERSON_NAME] w…" at bounding box center [285, 281] width 450 height 83
click at [136, 313] on textarea "[DATE] 3:28pm inbound BW: Our contact for roofing: Inbound call [PERSON_NAME] w…" at bounding box center [285, 281] width 450 height 83
type textarea "[DATE] 3:28pm inbound BW: Our contact for roofing: Inbound call [PERSON_NAME] w…"
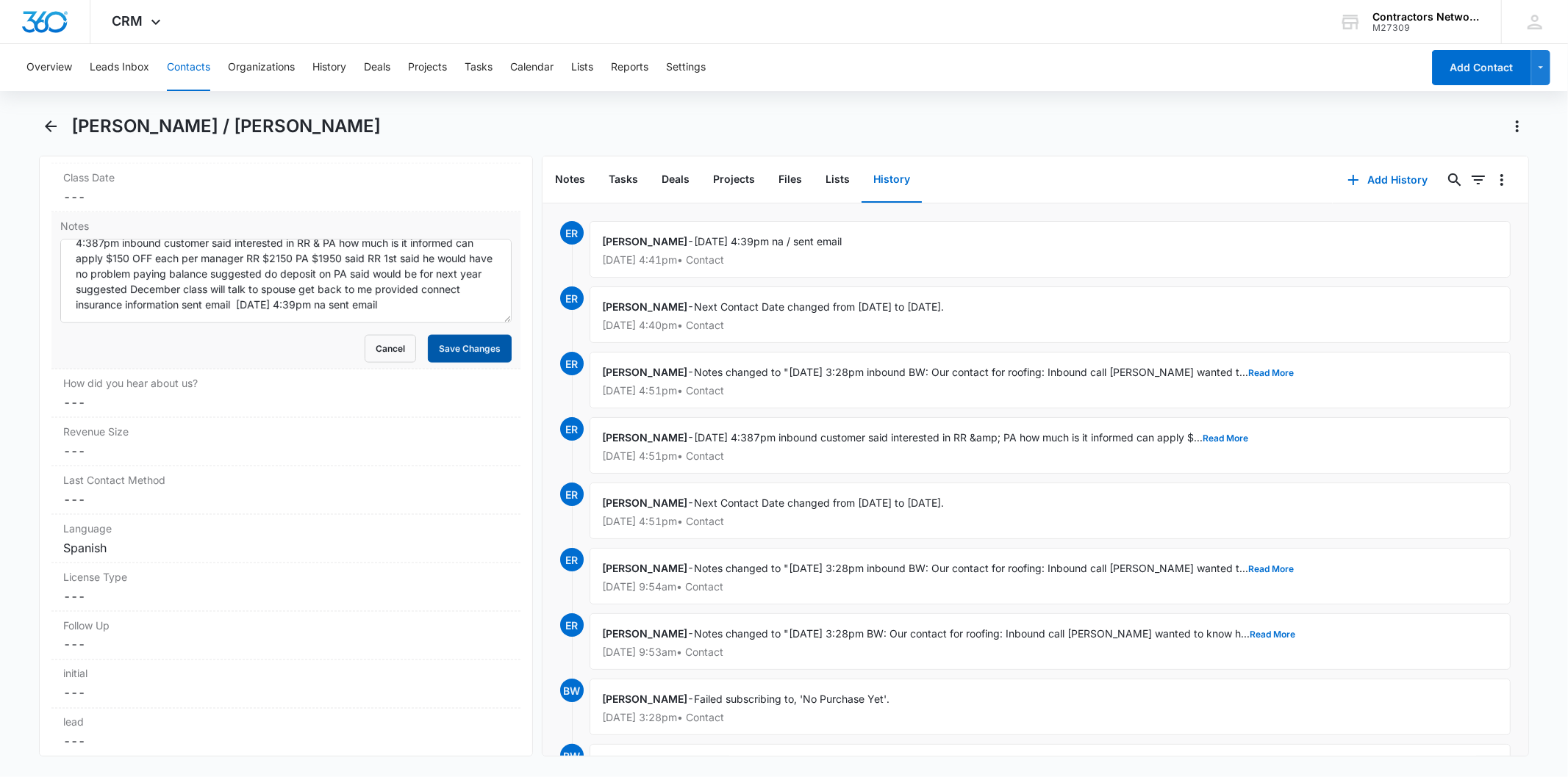
click at [456, 344] on button "Save Changes" at bounding box center [469, 349] width 83 height 28
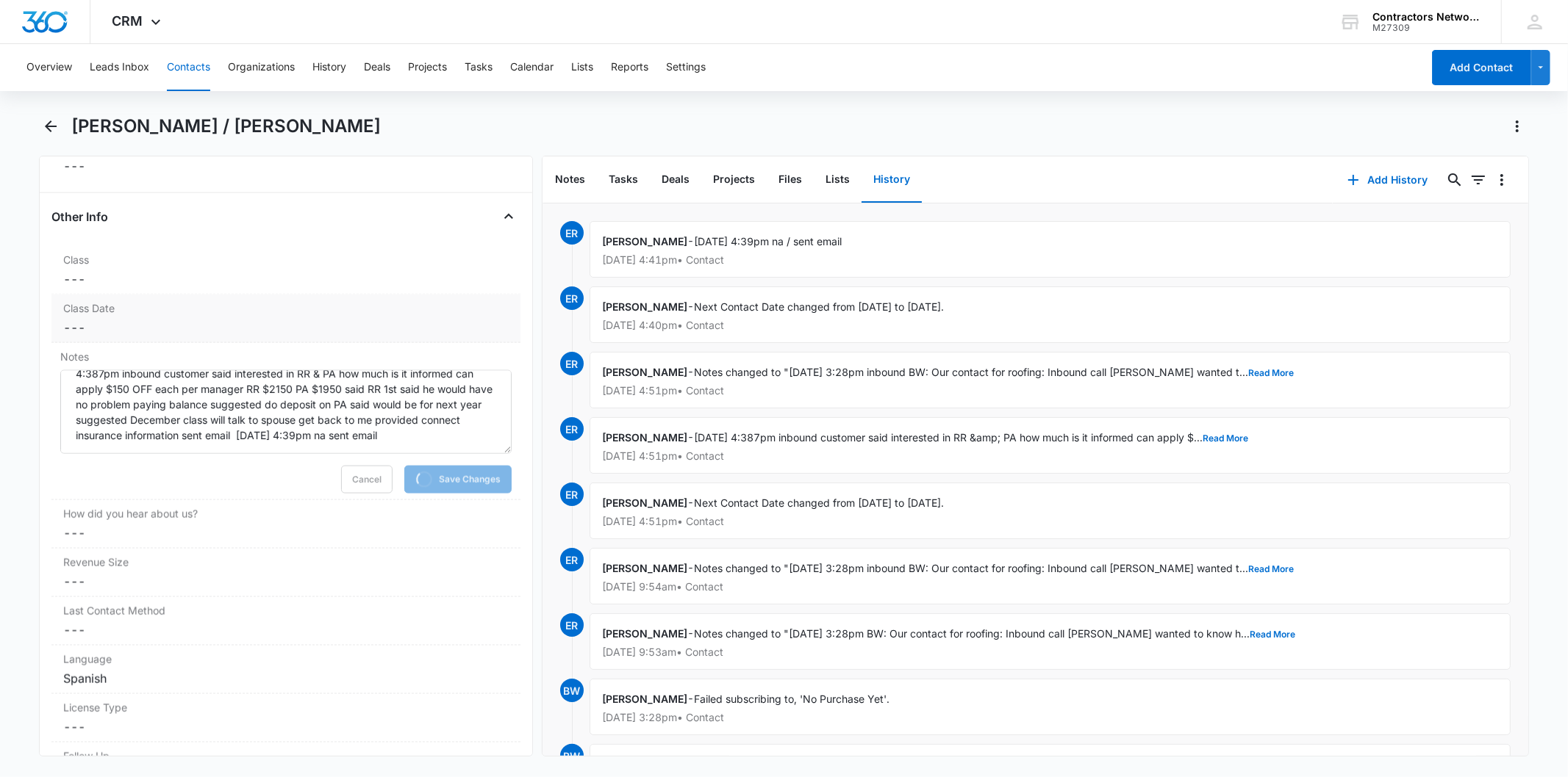
scroll to position [1714, 0]
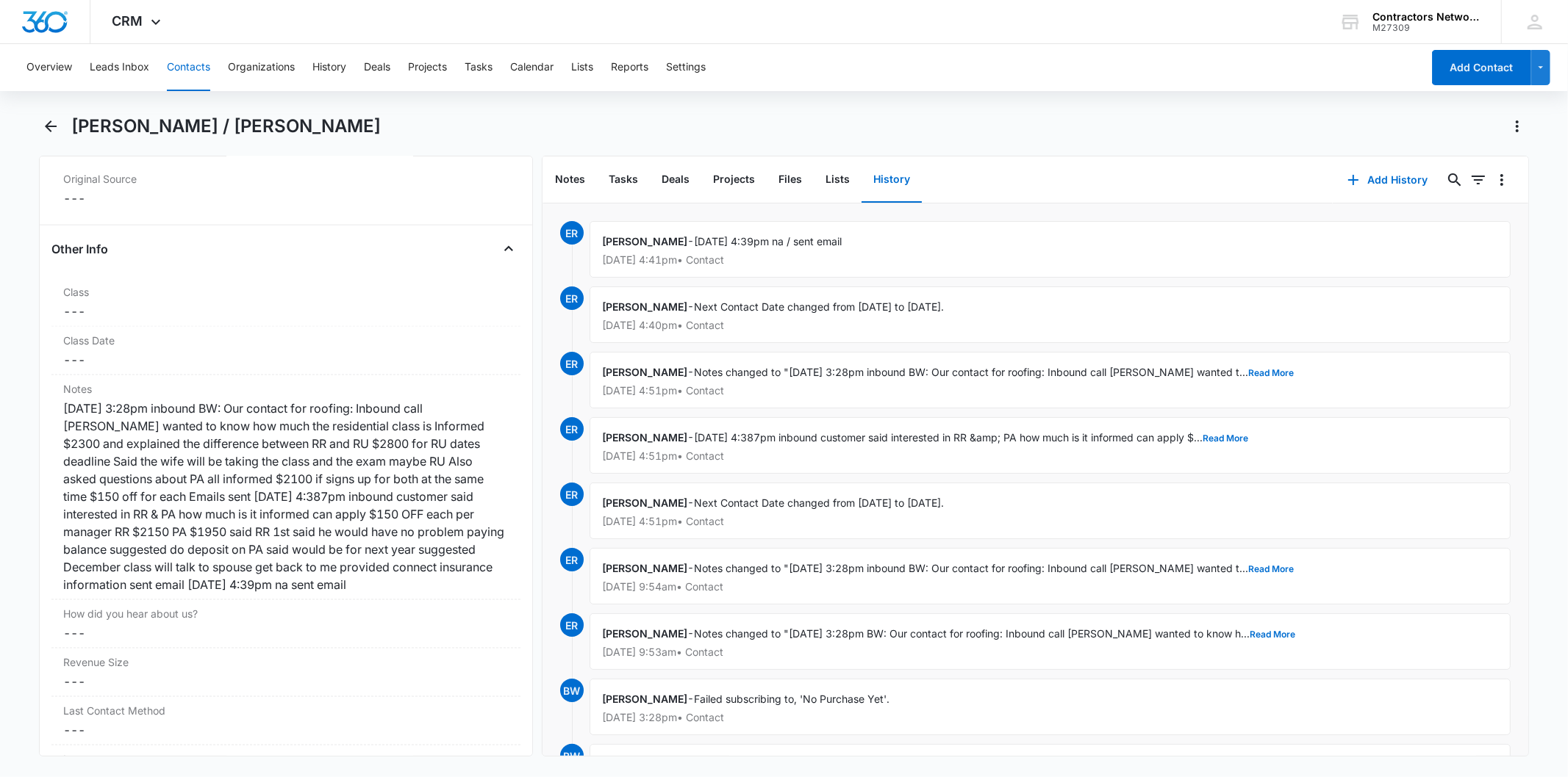
click at [189, 67] on button "Contacts" at bounding box center [189, 68] width 44 height 47
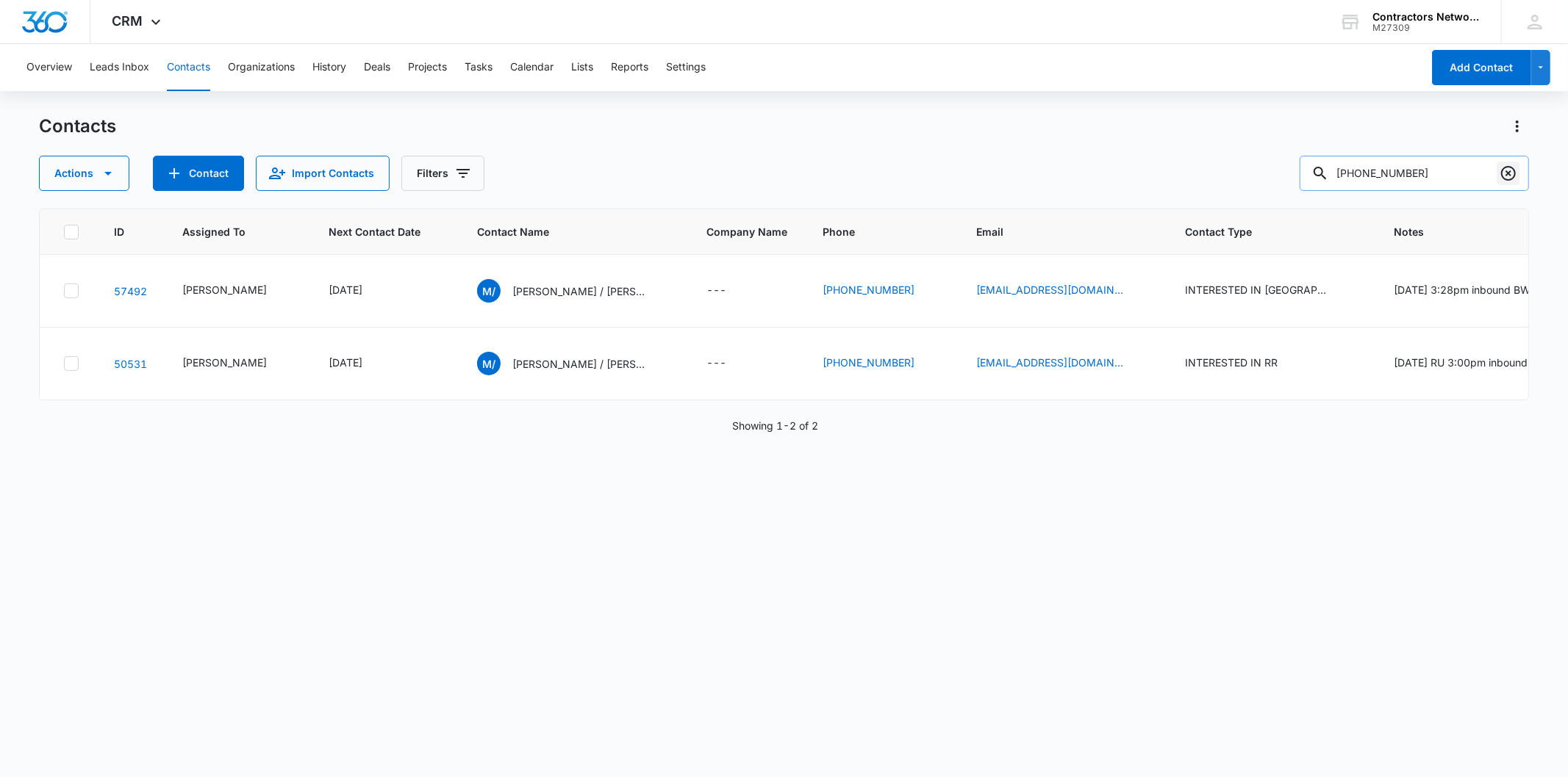
click at [1503, 177] on icon "Clear" at bounding box center [1508, 173] width 17 height 17
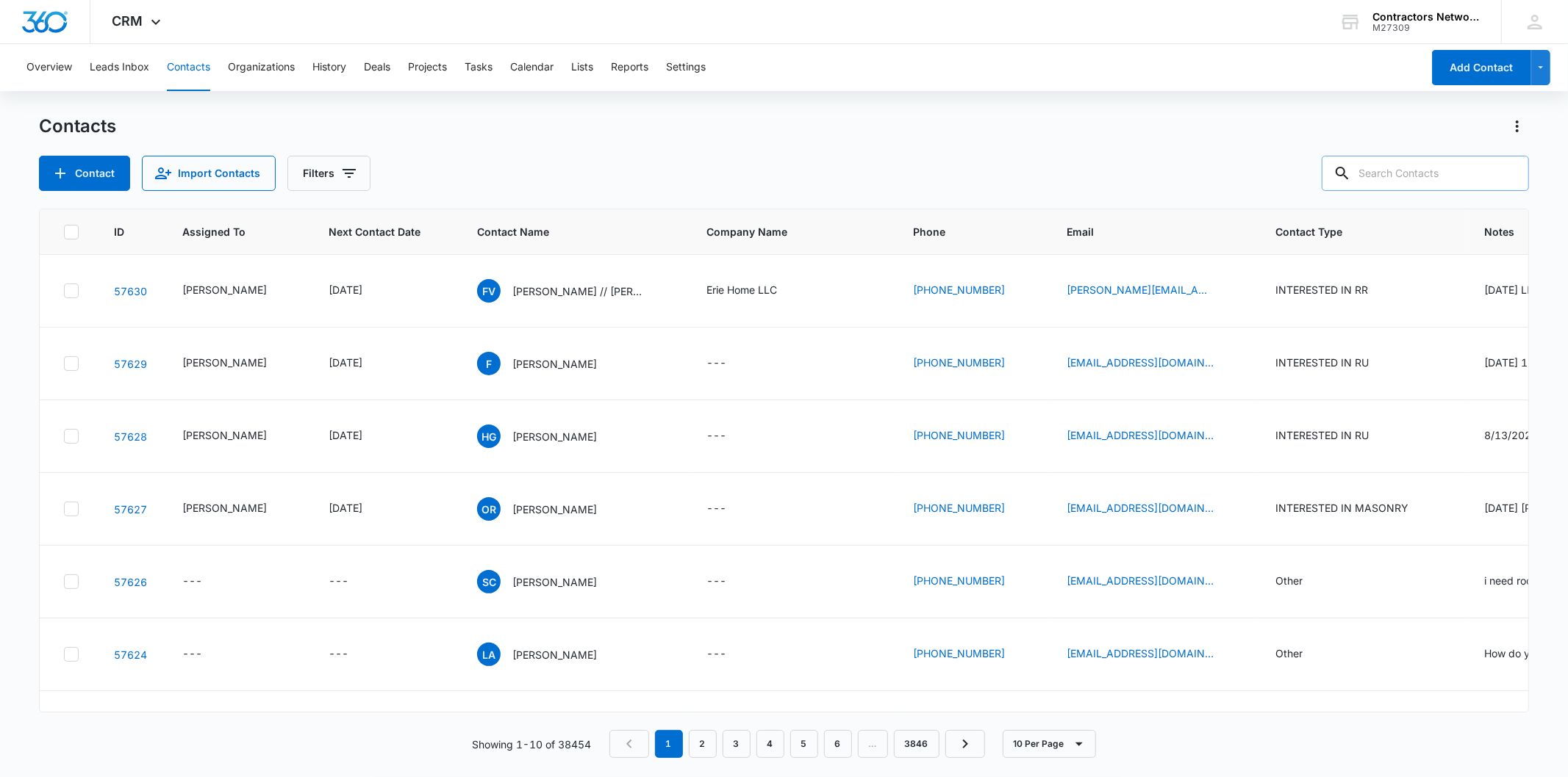
paste input "[EMAIL_ADDRESS][DOMAIN_NAME]"
type input "[EMAIL_ADDRESS][DOMAIN_NAME]"
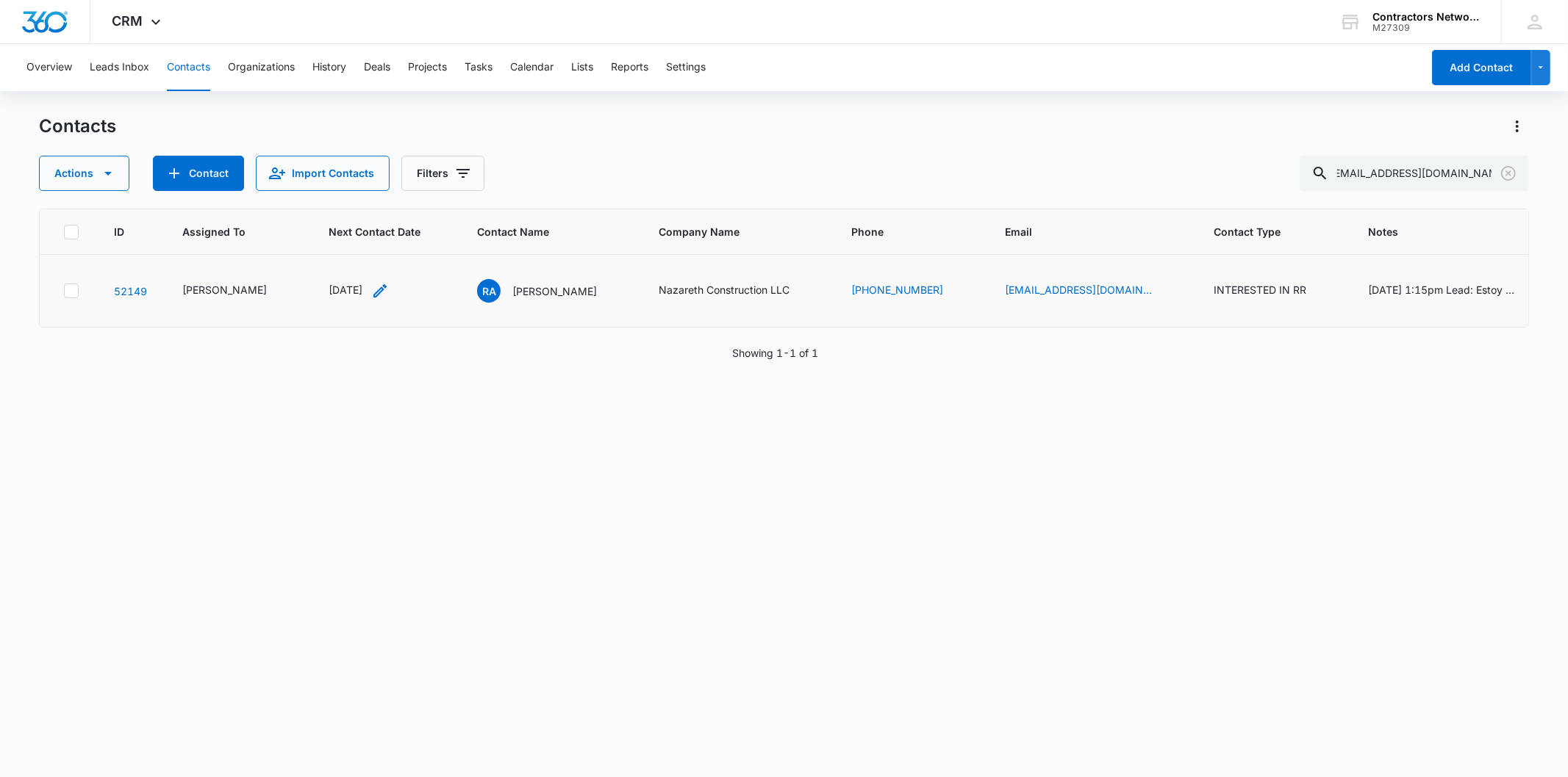
scroll to position [0, 0]
click at [375, 300] on icon "Next Contact Date - 1753660800 - Select to Edit Field" at bounding box center [380, 290] width 17 height 17
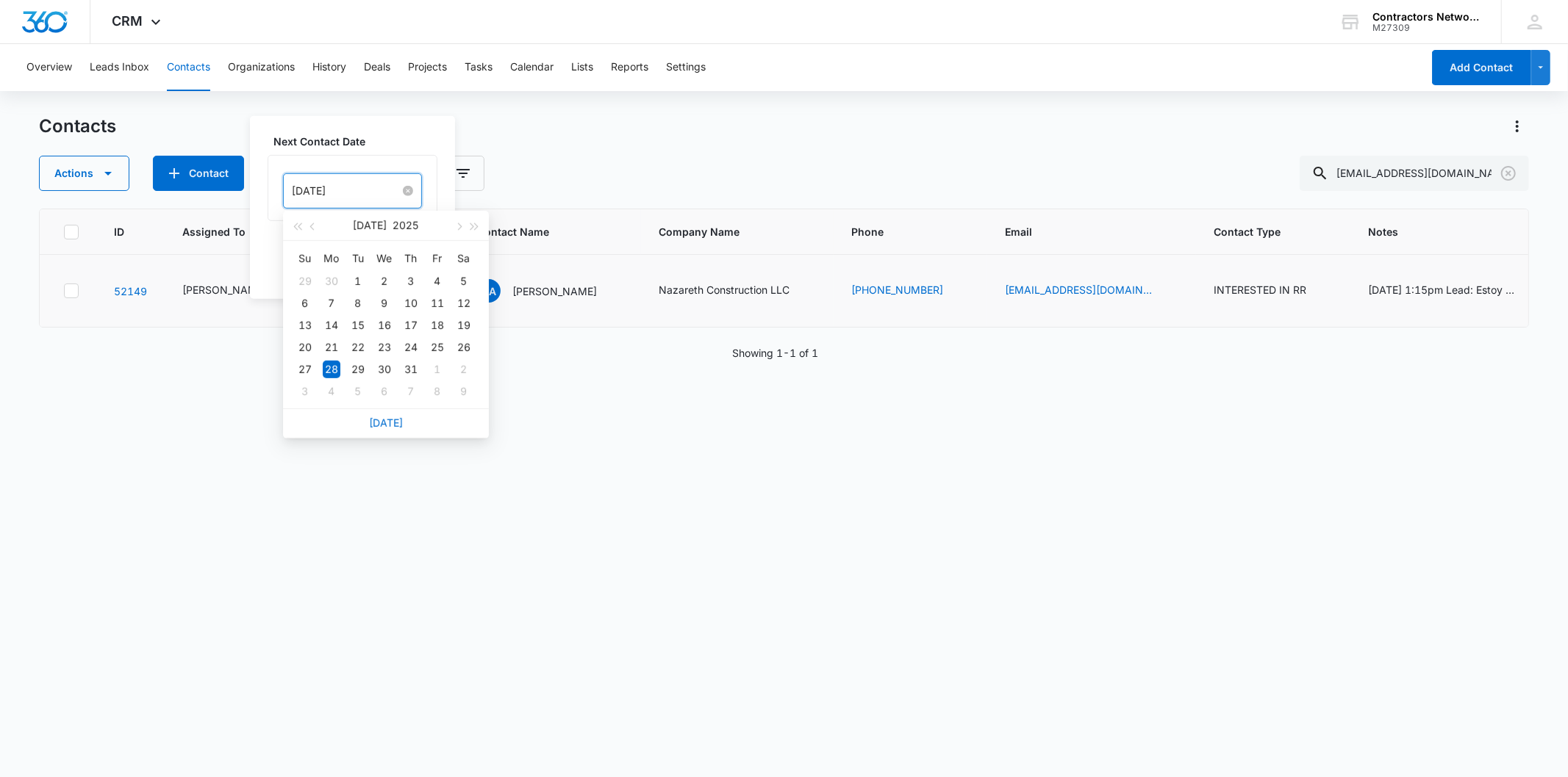
click at [362, 199] on input "[DATE]" at bounding box center [346, 191] width 108 height 17
click at [398, 417] on link "[DATE]" at bounding box center [386, 422] width 34 height 13
click at [362, 195] on input "[DATE]" at bounding box center [346, 191] width 108 height 17
type input "[DATE]"
click at [334, 398] on div "1" at bounding box center [331, 391] width 17 height 17
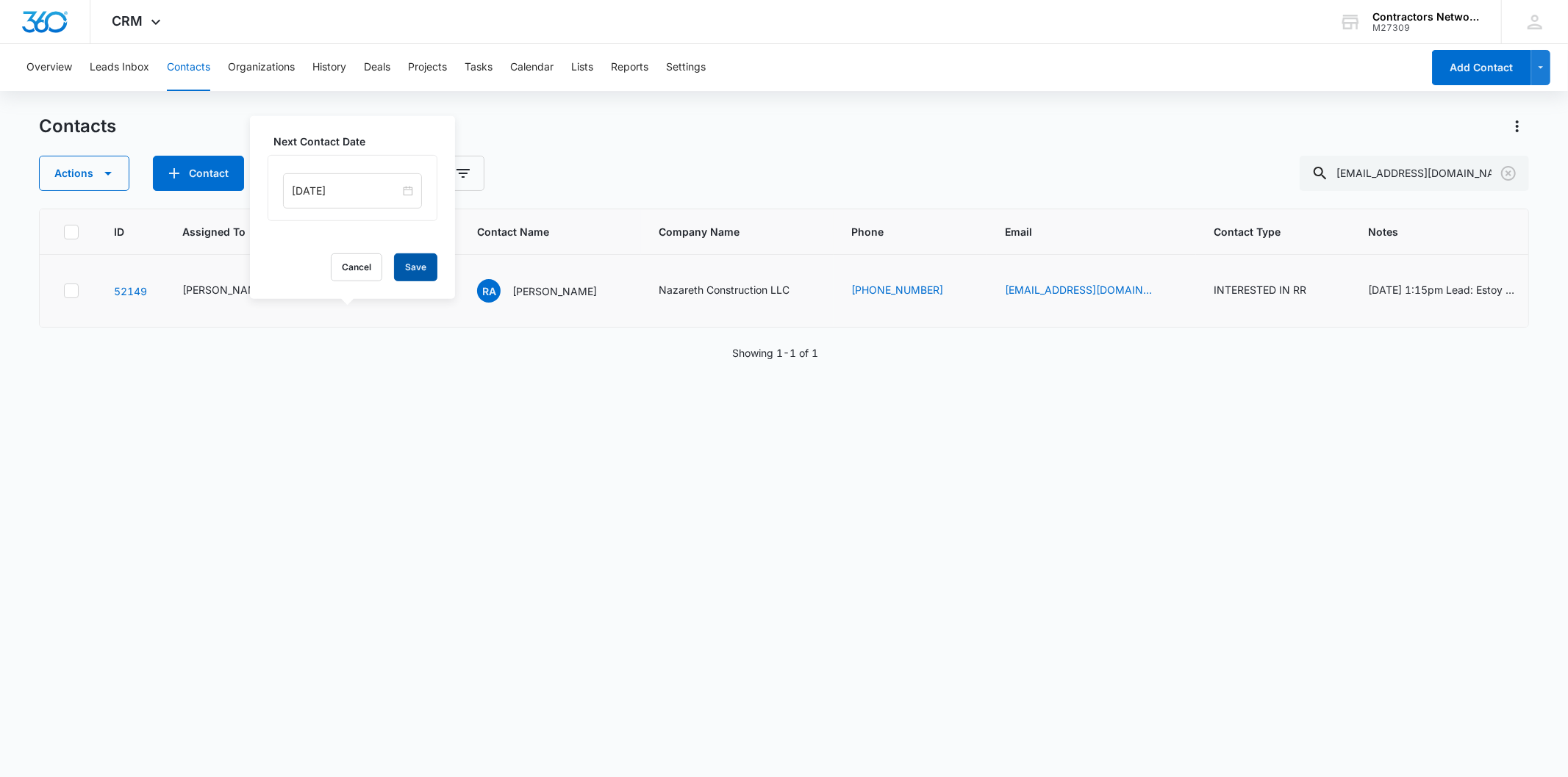
click at [400, 266] on button "Save" at bounding box center [416, 267] width 44 height 28
click at [516, 299] on p "[PERSON_NAME]" at bounding box center [555, 291] width 84 height 16
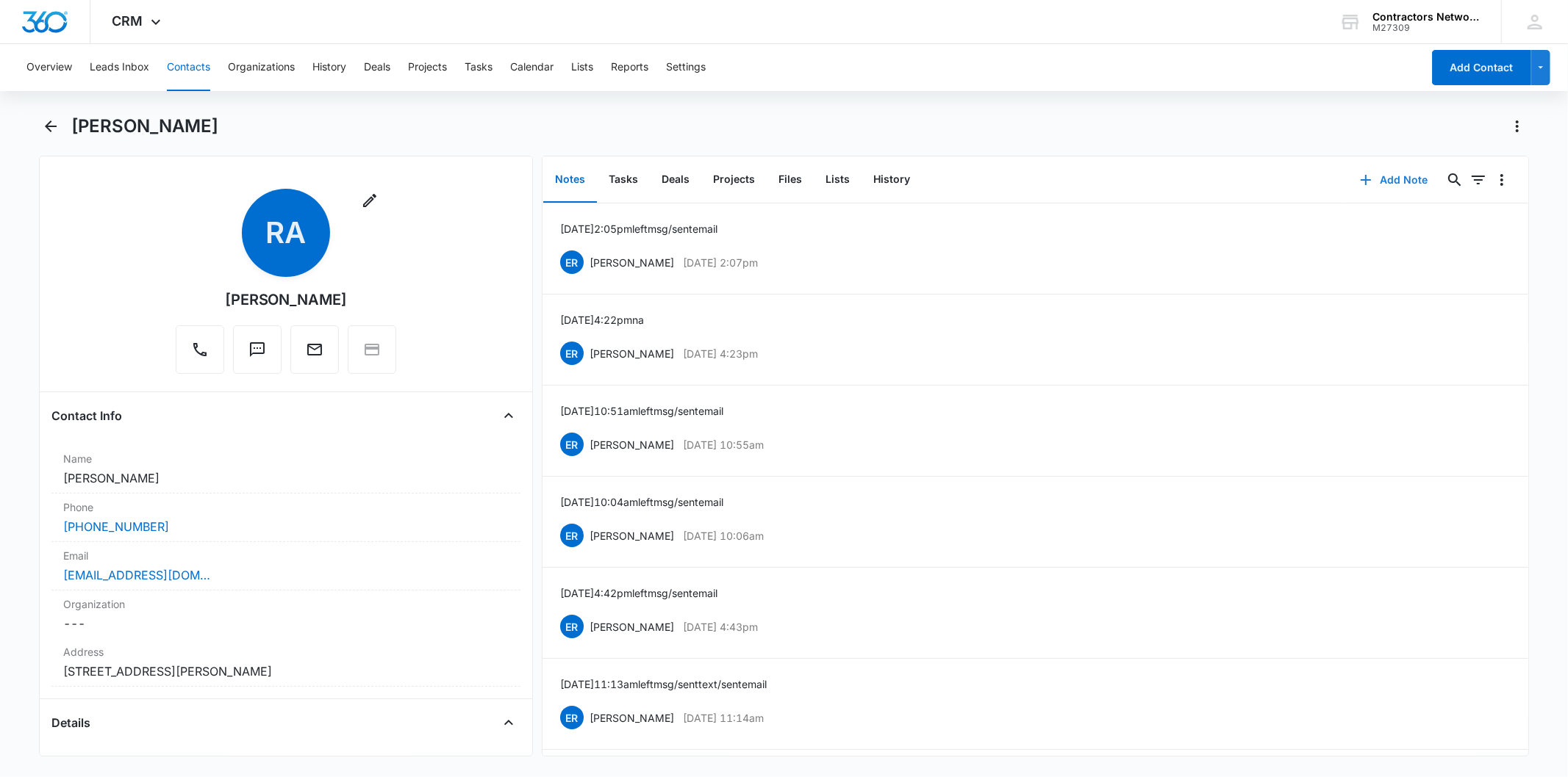
click at [1406, 177] on button "Add Note" at bounding box center [1394, 180] width 98 height 35
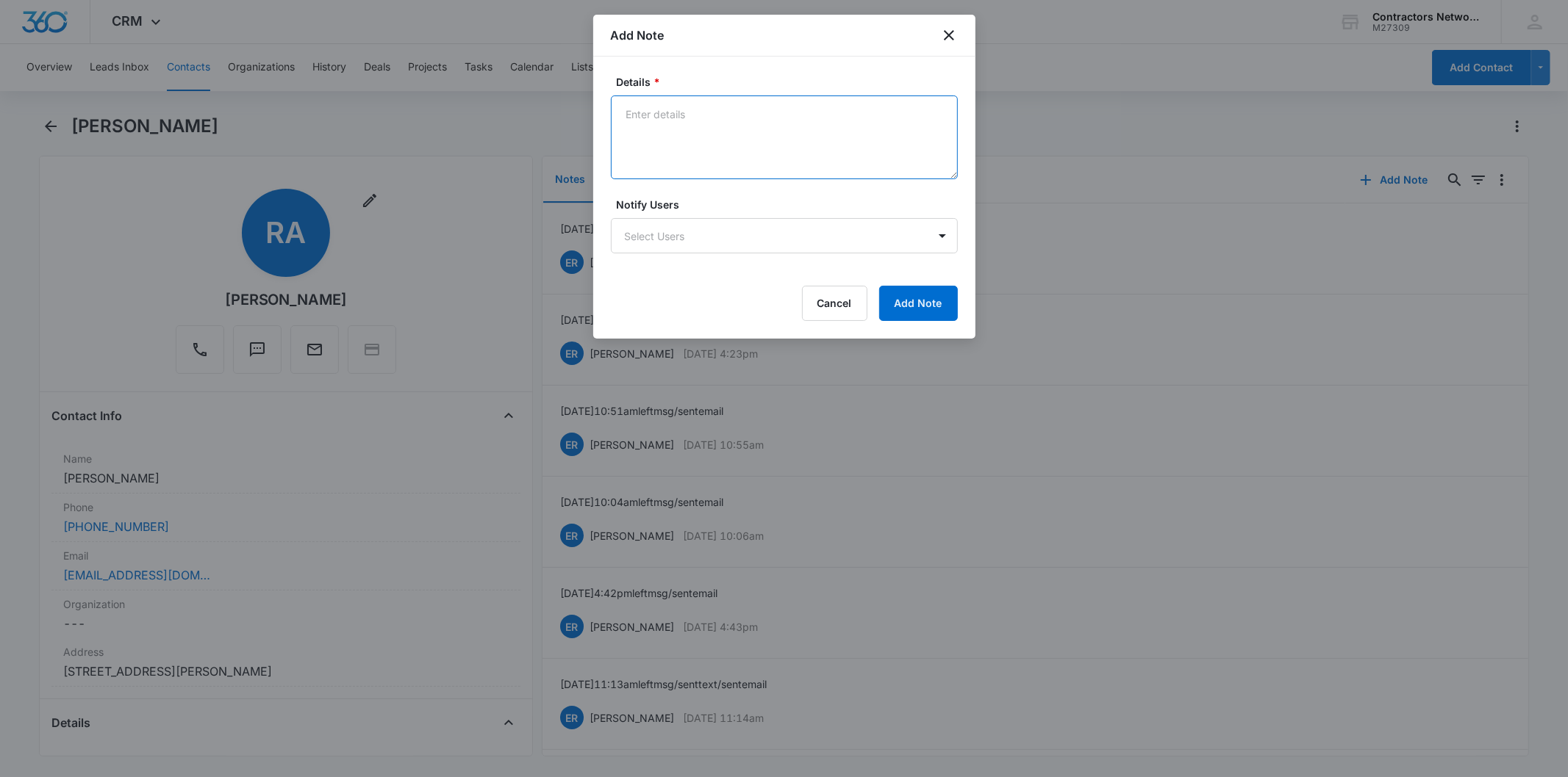
click at [648, 126] on textarea "Details *" at bounding box center [785, 137] width 347 height 83
paste textarea "[DATE] 4:42pm left msg / sent email"
type textarea "[DATE] 4:42pm left msg / sent email"
click at [920, 302] on button "Add Note" at bounding box center [918, 303] width 79 height 35
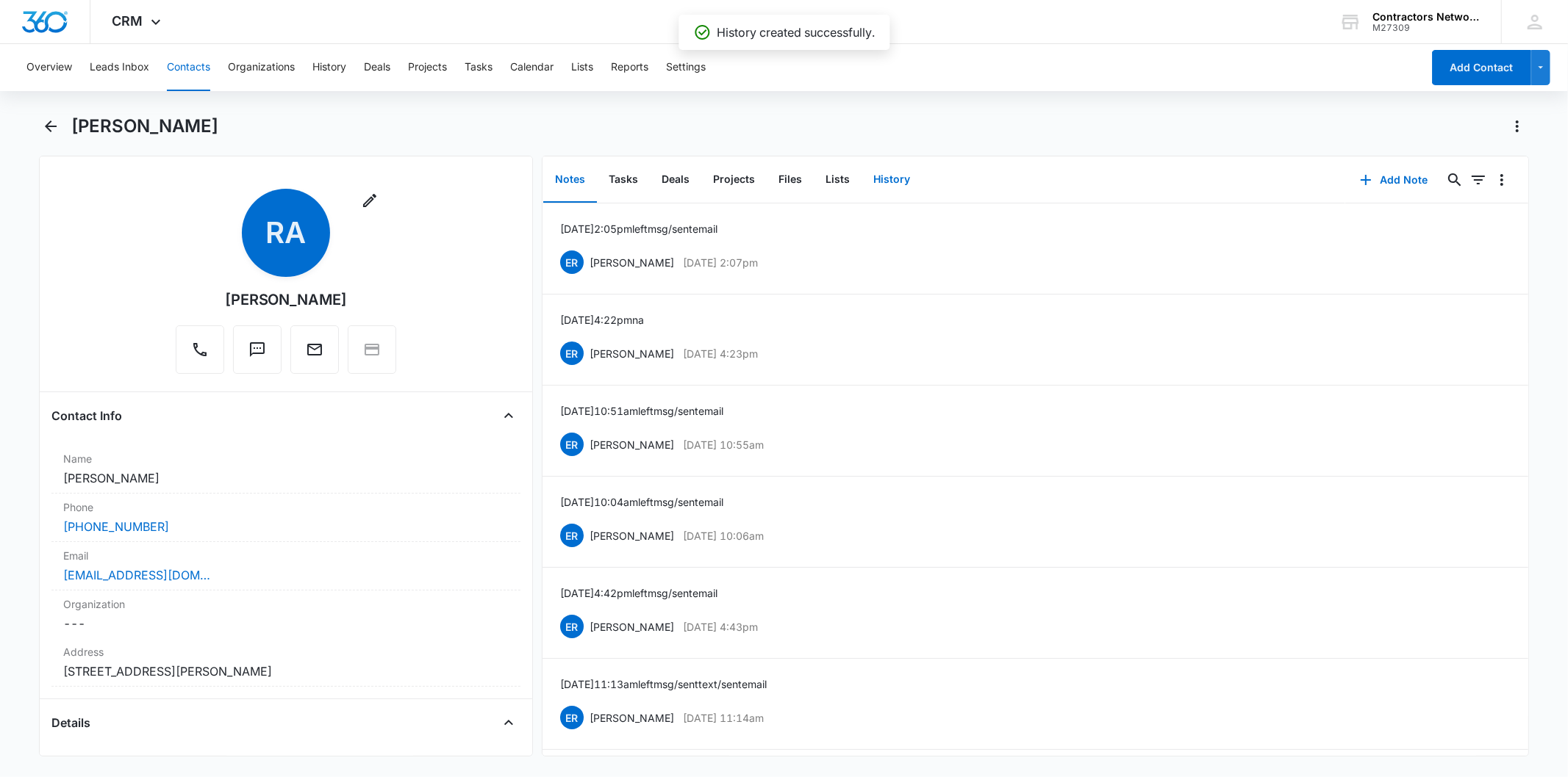
click at [873, 182] on button "History" at bounding box center [891, 180] width 60 height 46
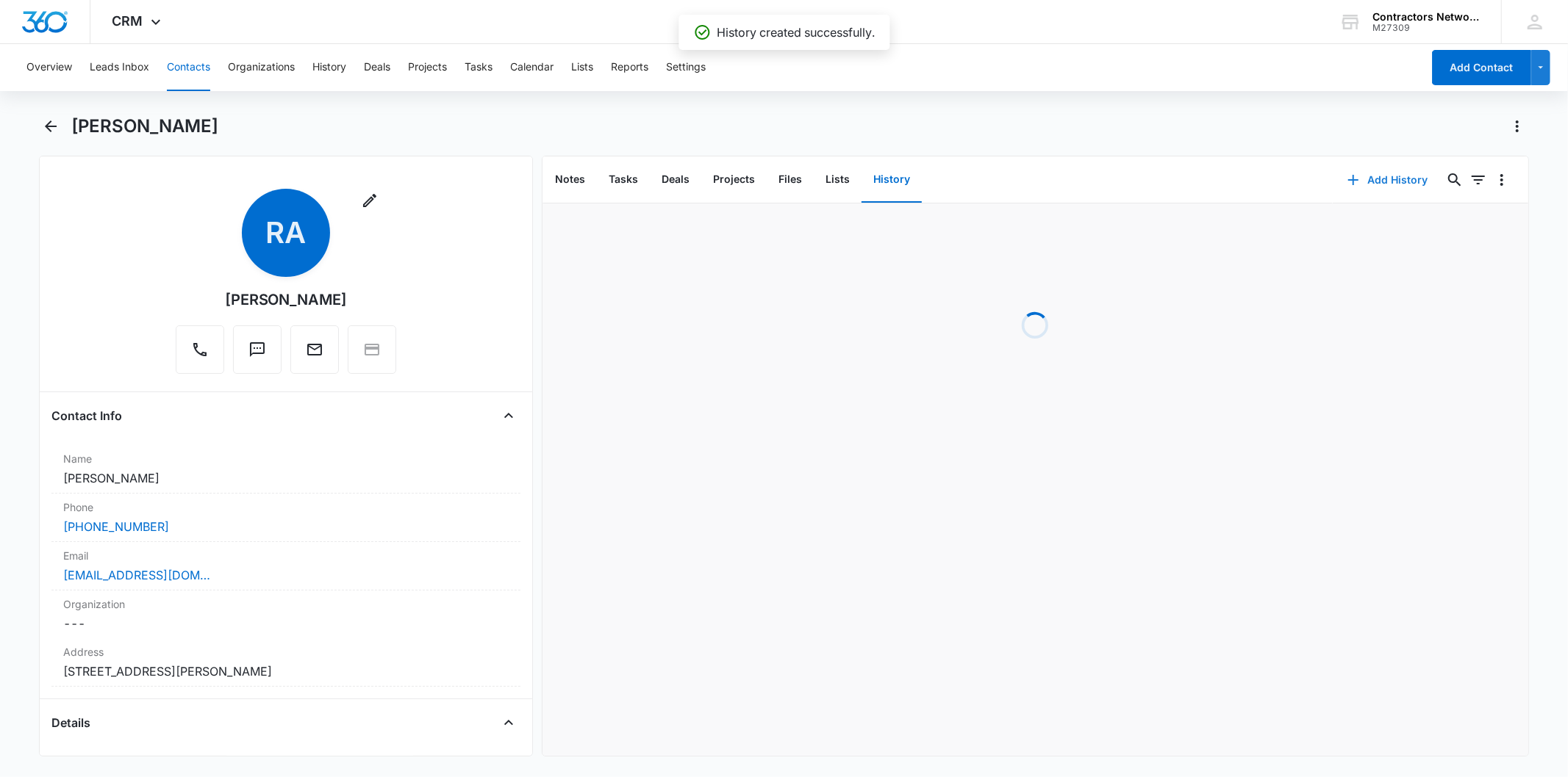
click at [1370, 172] on button "Add History" at bounding box center [1388, 180] width 110 height 35
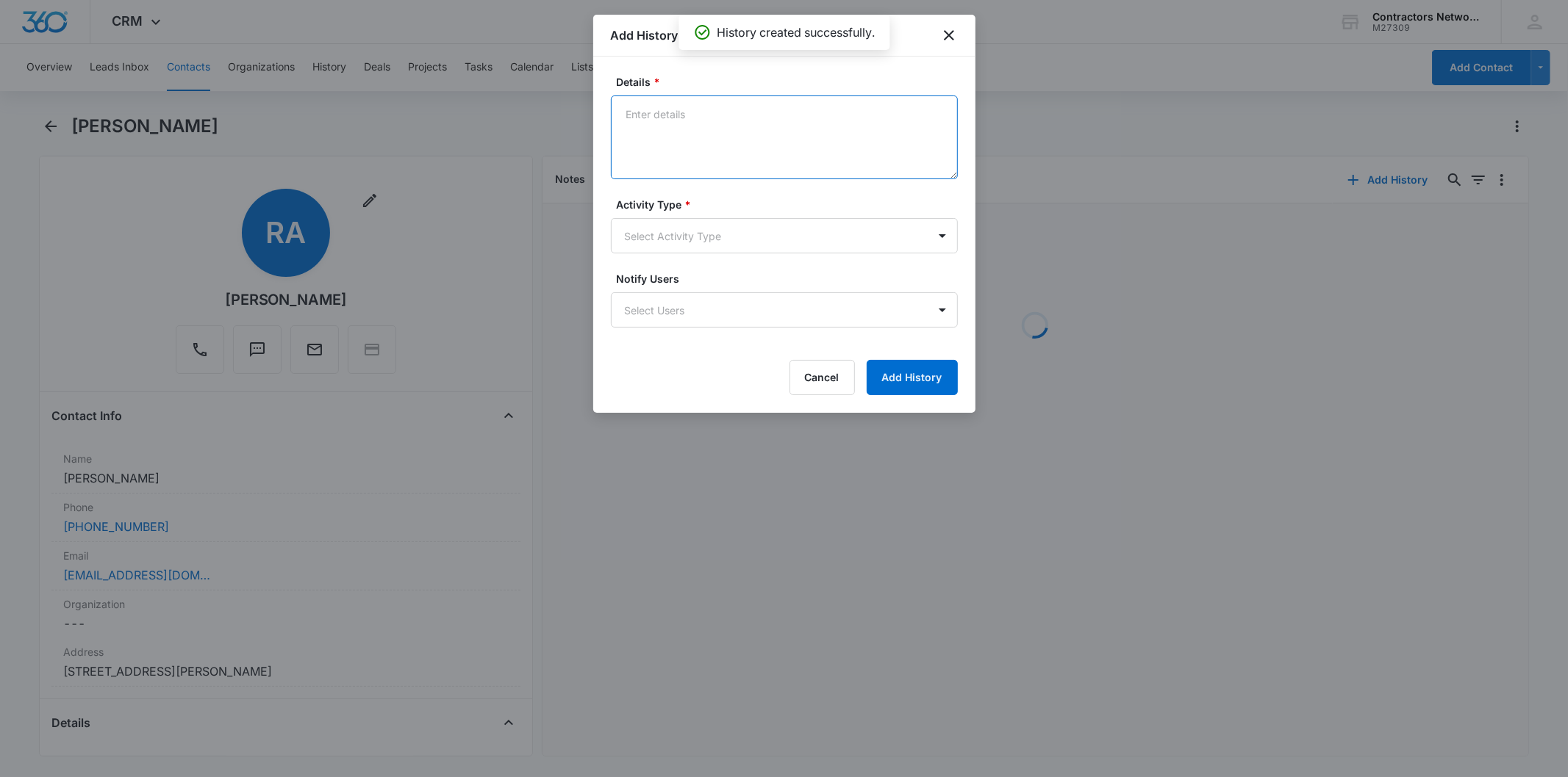
click at [655, 115] on textarea "Details *" at bounding box center [785, 137] width 347 height 83
paste textarea "[DATE] 4:42pm left msg / sent email"
type textarea "[DATE] 4:42pm left msg / sent email"
click at [655, 253] on form "Details * [DATE] 4:42pm left msg / sent email Activity Type * Select Activity T…" at bounding box center [785, 234] width 347 height 321
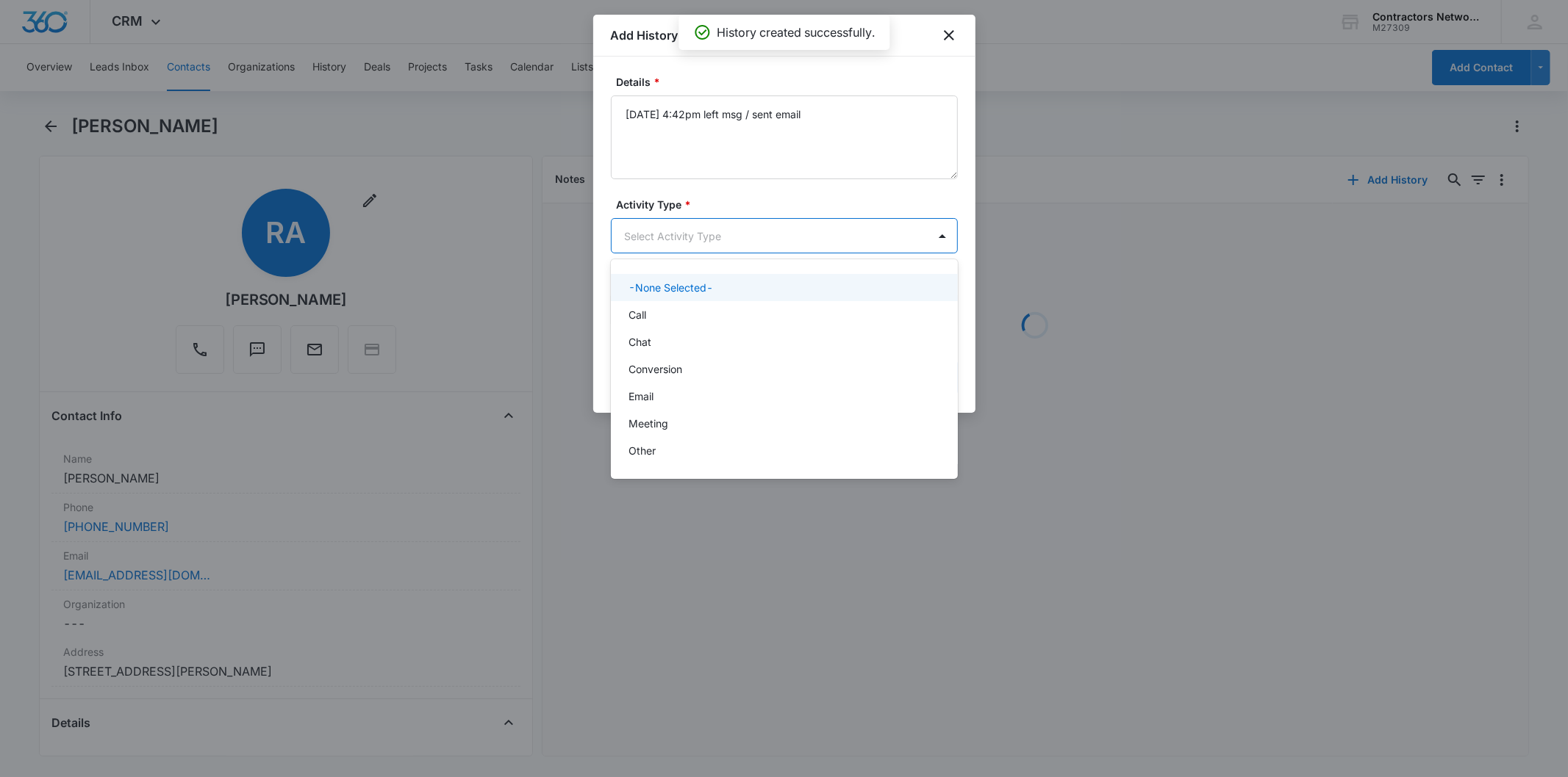
drag, startPoint x: 651, startPoint y: 240, endPoint x: 651, endPoint y: 316, distance: 76.0
click at [651, 243] on body "CRM Apps Reputation Websites Forms CRM Email Social Shop Payments POS Content A…" at bounding box center [784, 388] width 1568 height 777
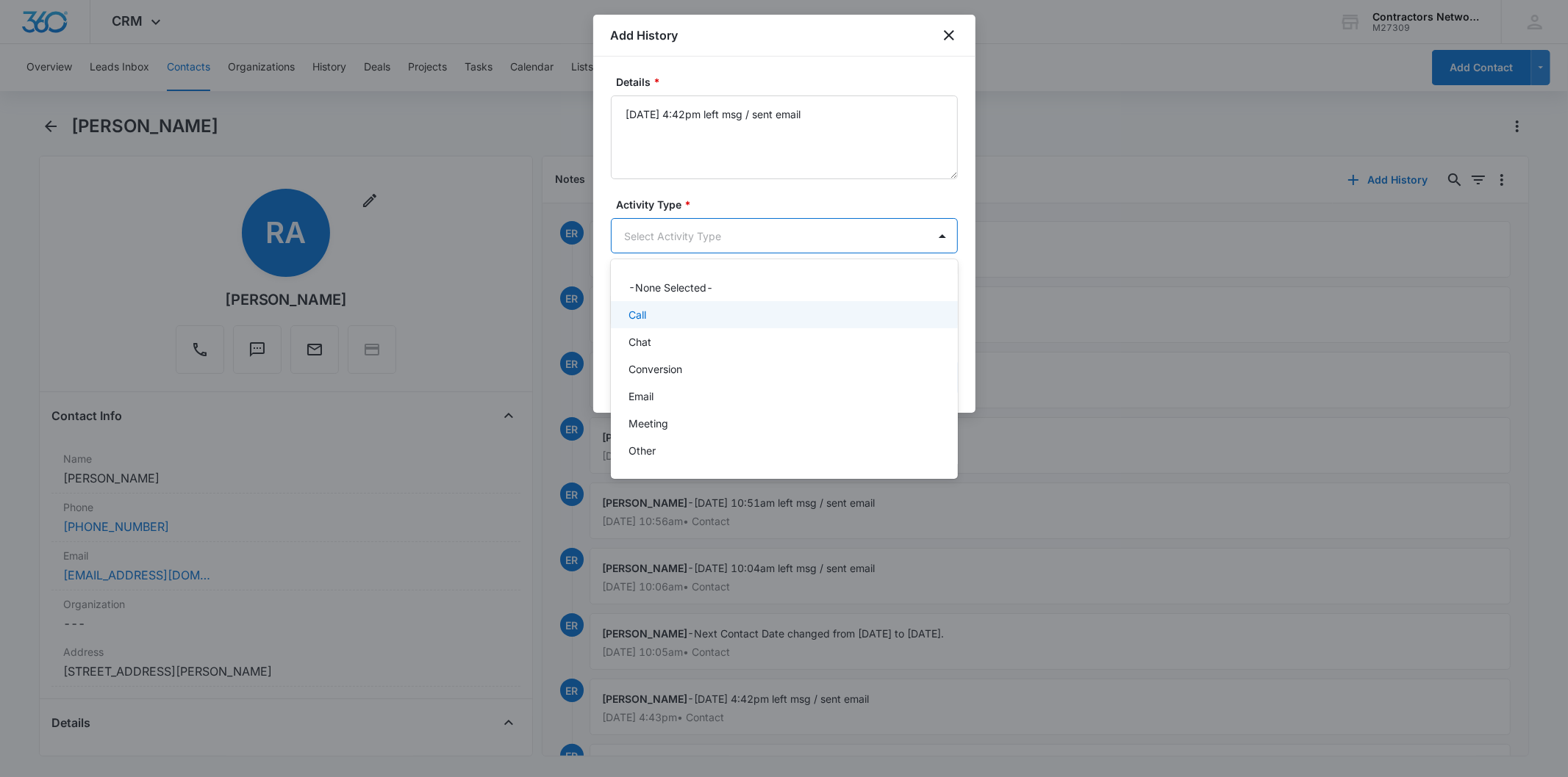
click at [652, 319] on div "Call" at bounding box center [782, 315] width 309 height 16
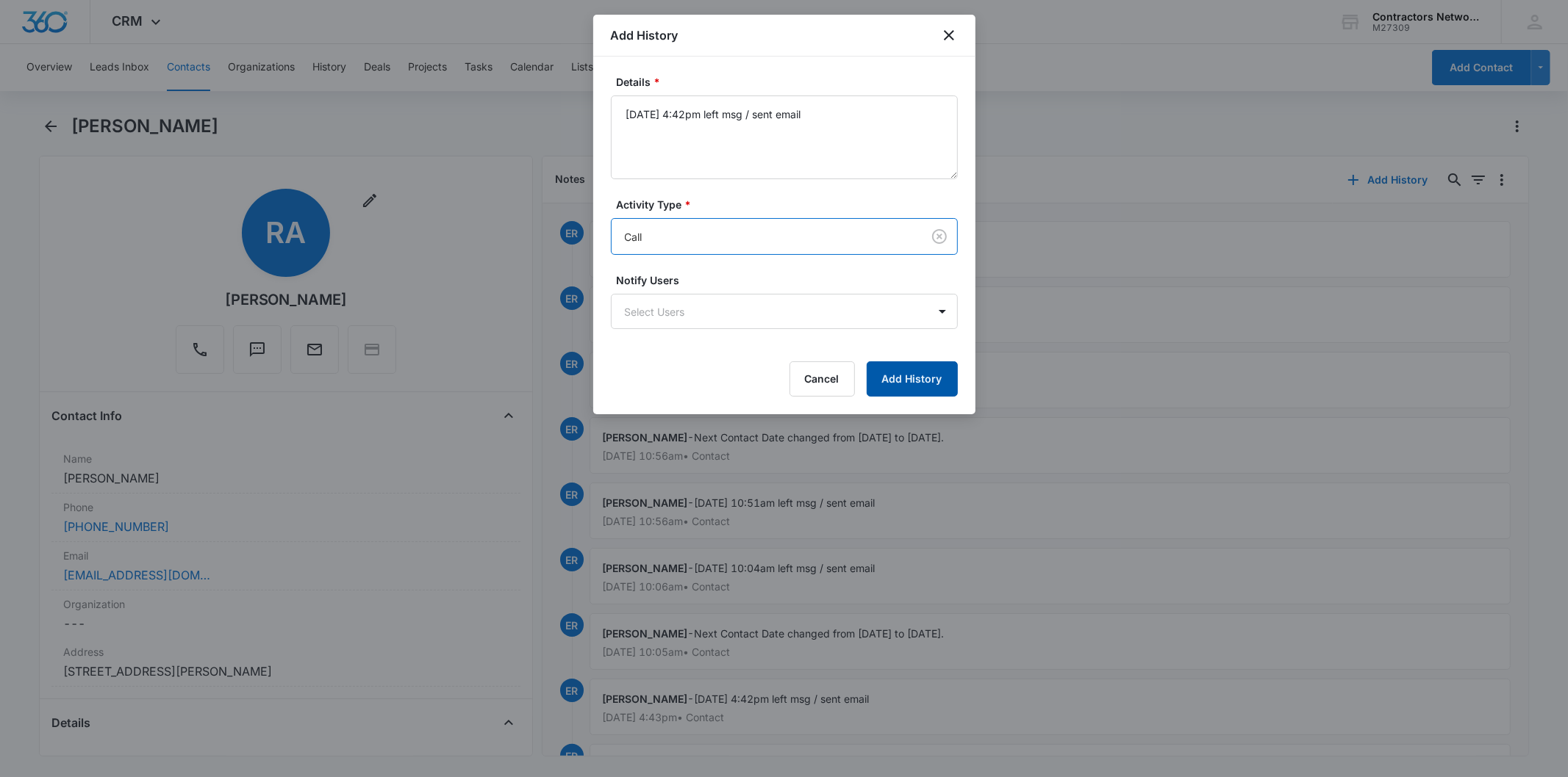
click at [929, 373] on button "Add History" at bounding box center [912, 379] width 91 height 35
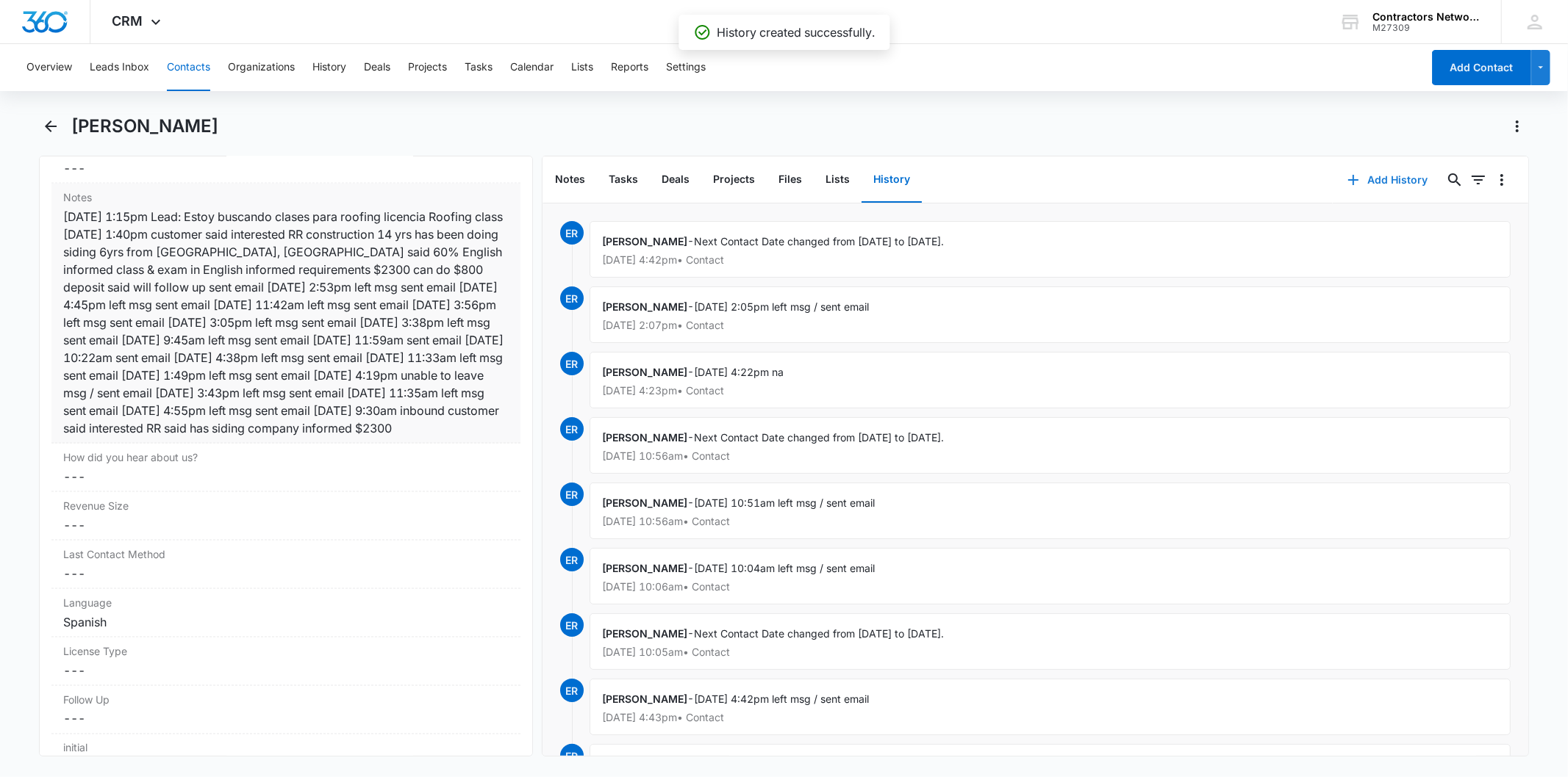
scroll to position [1796, 0]
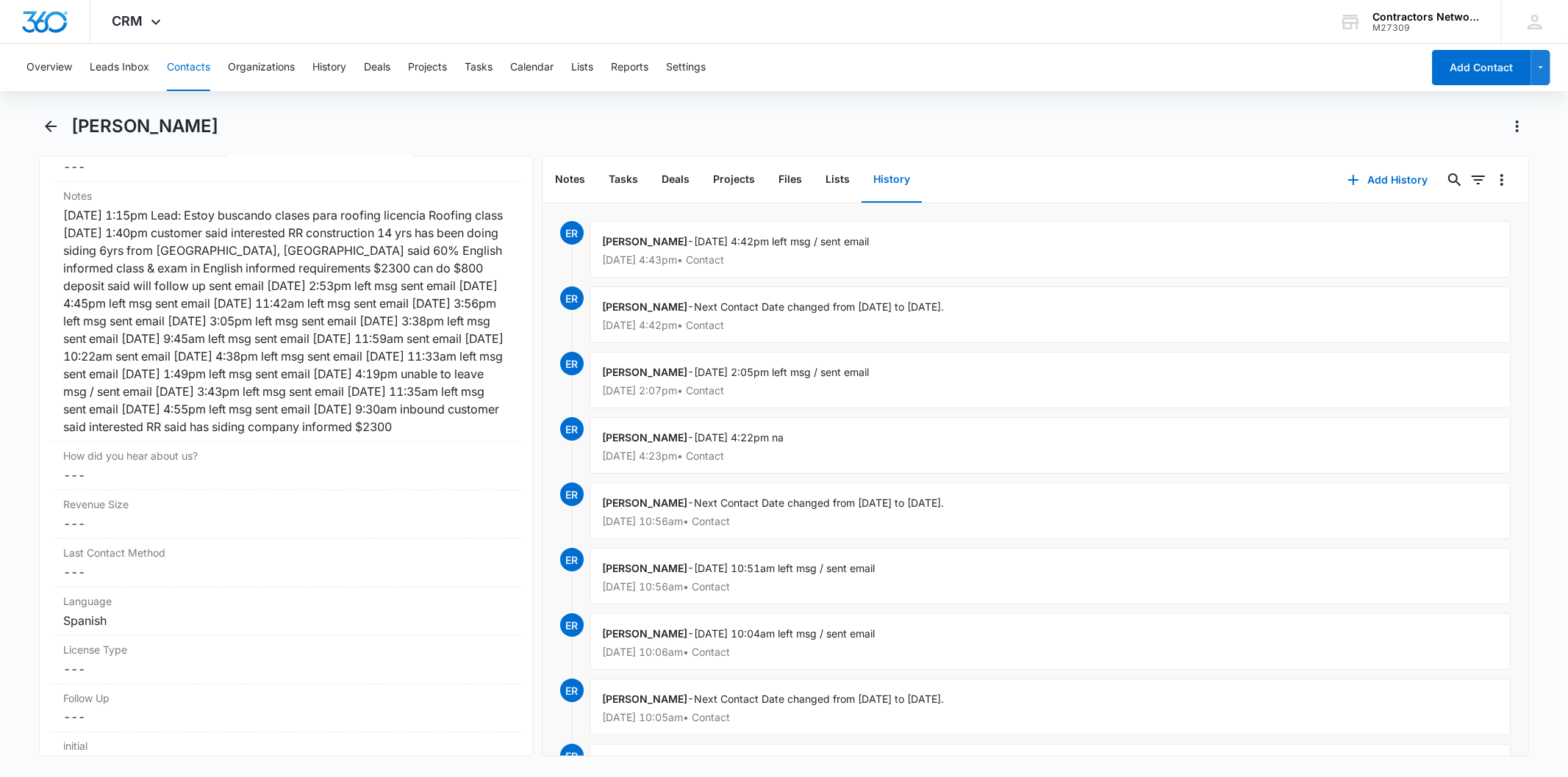
click at [172, 74] on button "Contacts" at bounding box center [189, 68] width 44 height 47
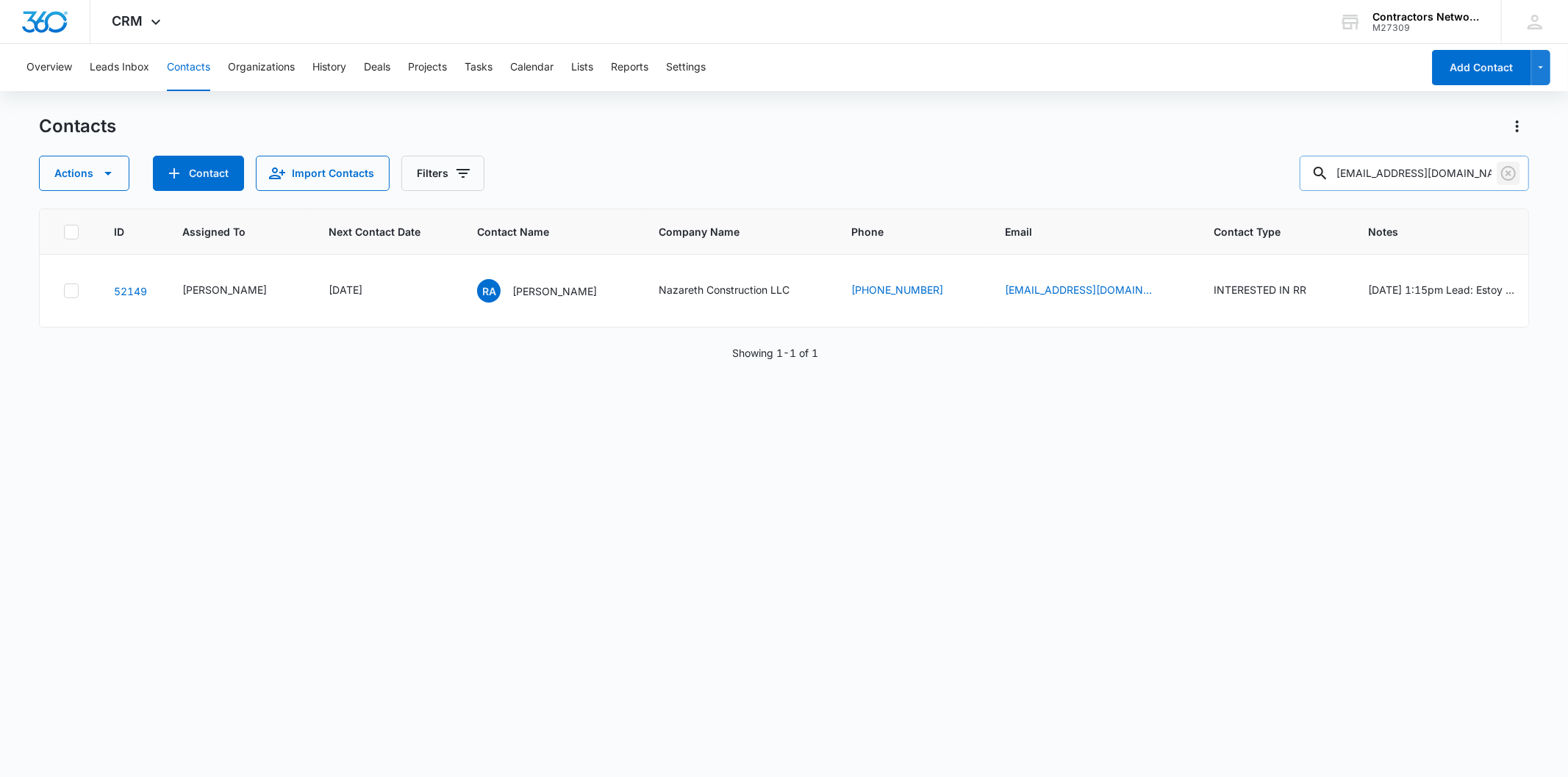
click at [1509, 173] on icon "Clear" at bounding box center [1509, 174] width 15 height 15
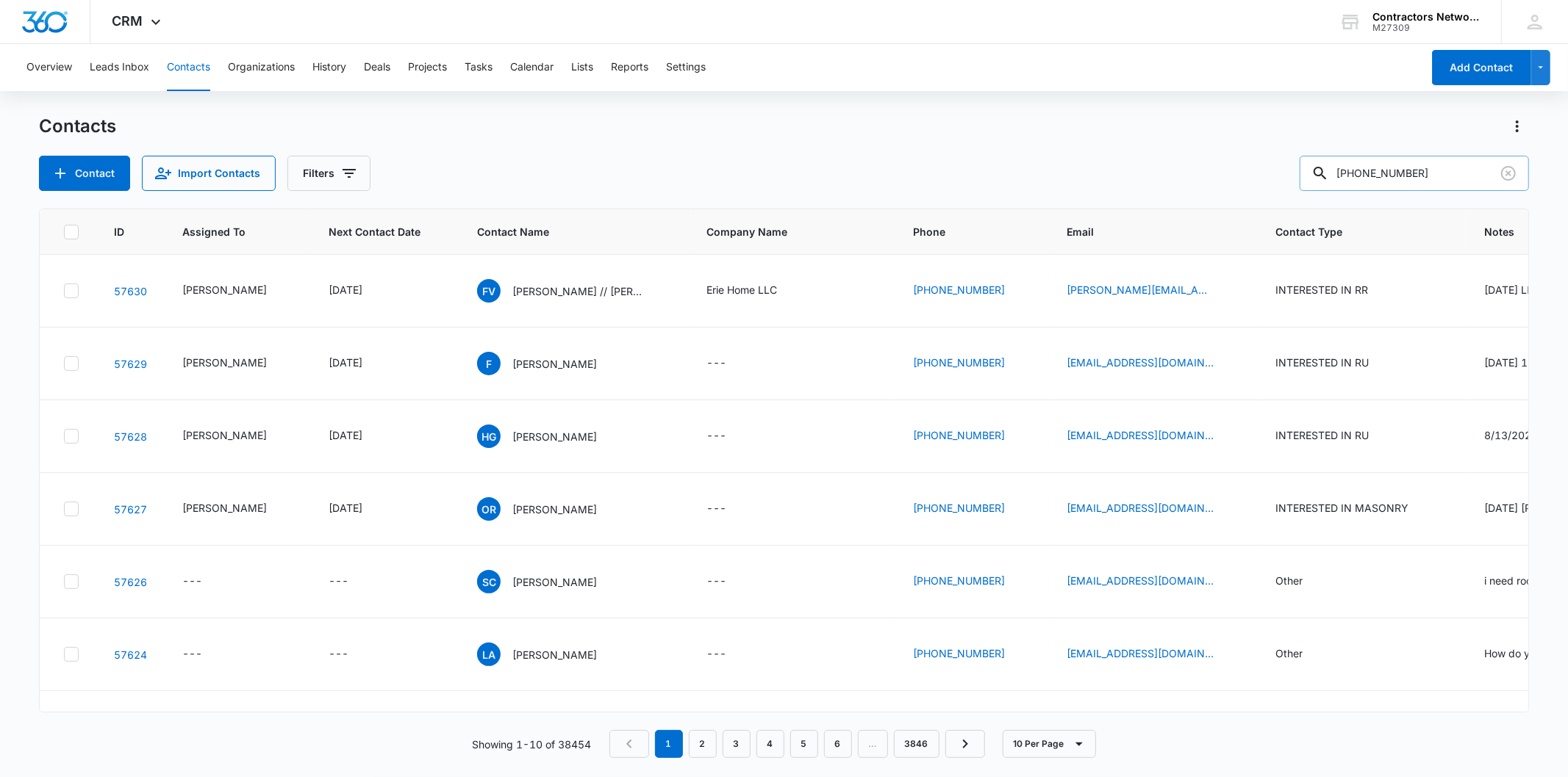
type input "[PHONE_NUMBER]"
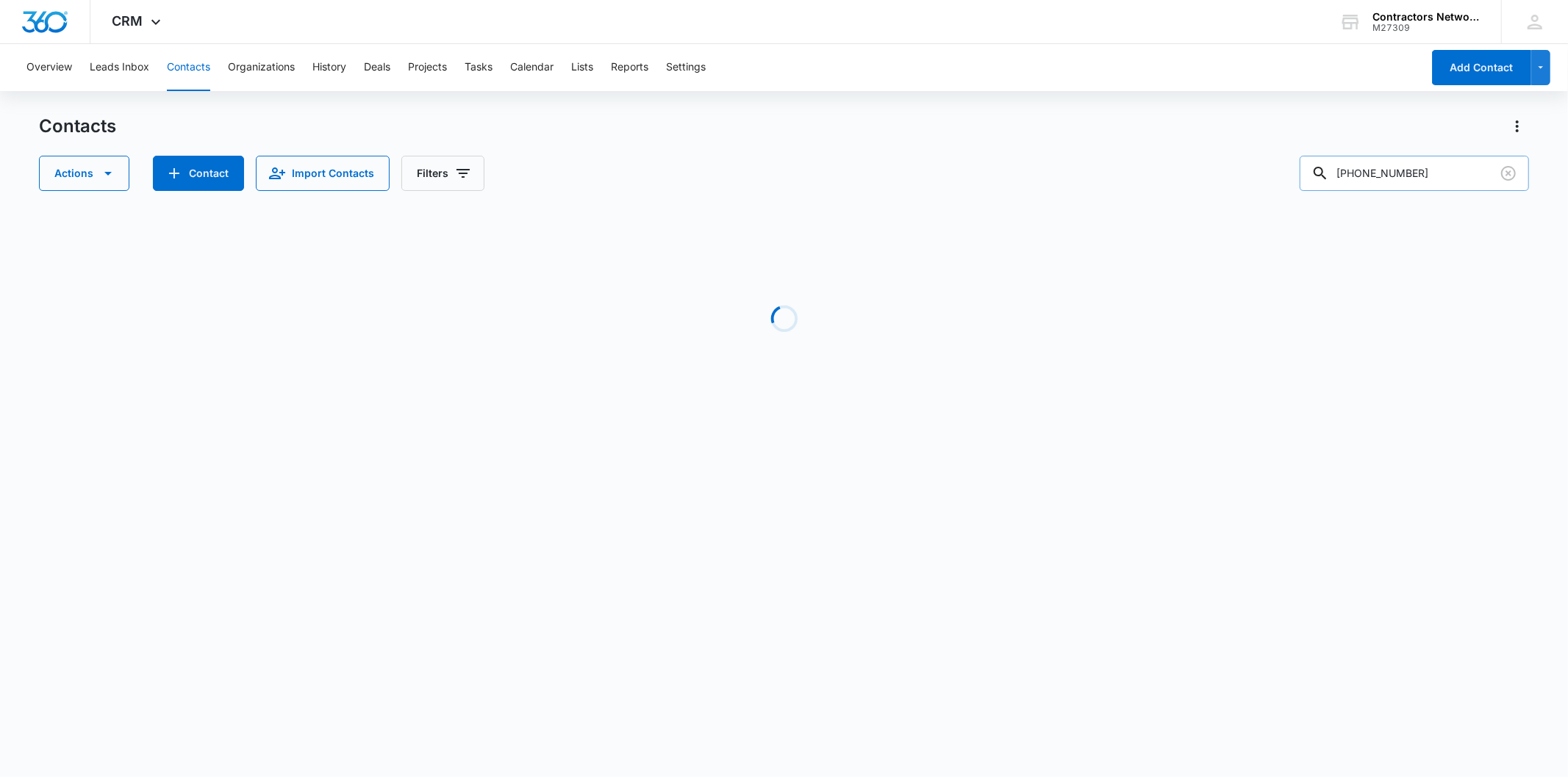
click at [1373, 166] on input "[PHONE_NUMBER]" at bounding box center [1414, 173] width 229 height 35
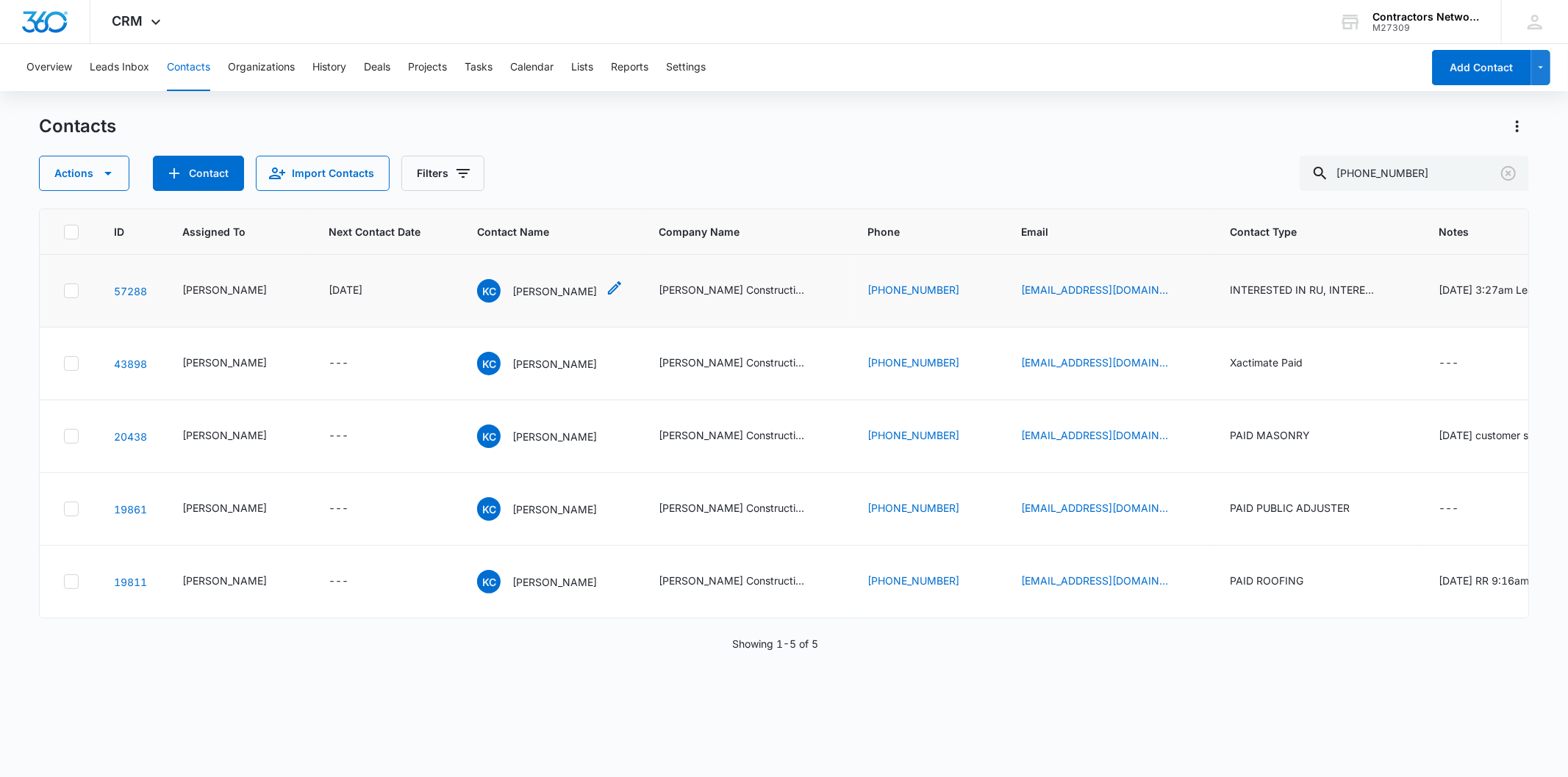
click at [518, 297] on p "[PERSON_NAME]" at bounding box center [555, 291] width 84 height 16
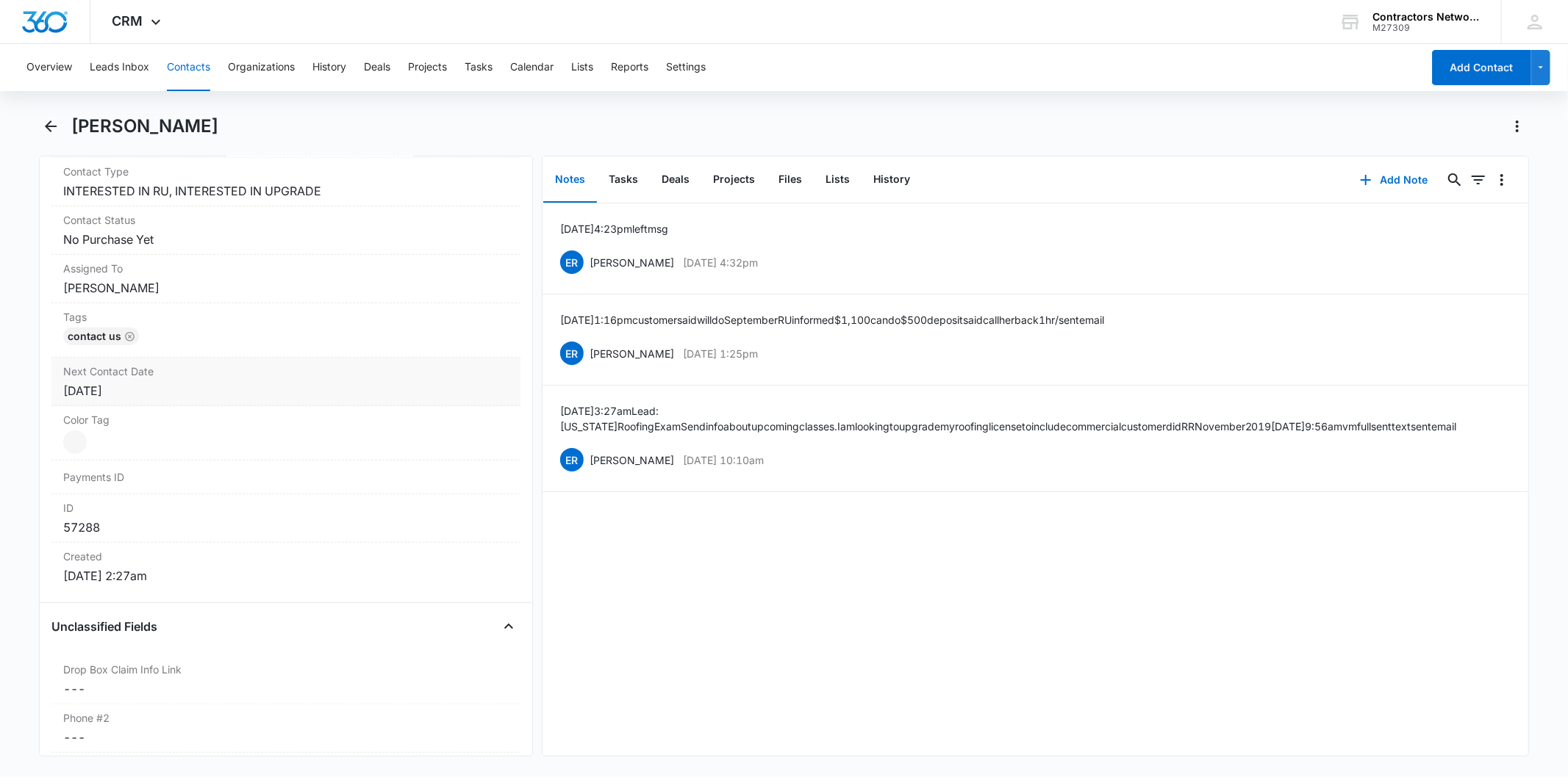
scroll to position [652, 0]
click at [174, 382] on div "[DATE]" at bounding box center [286, 381] width 445 height 17
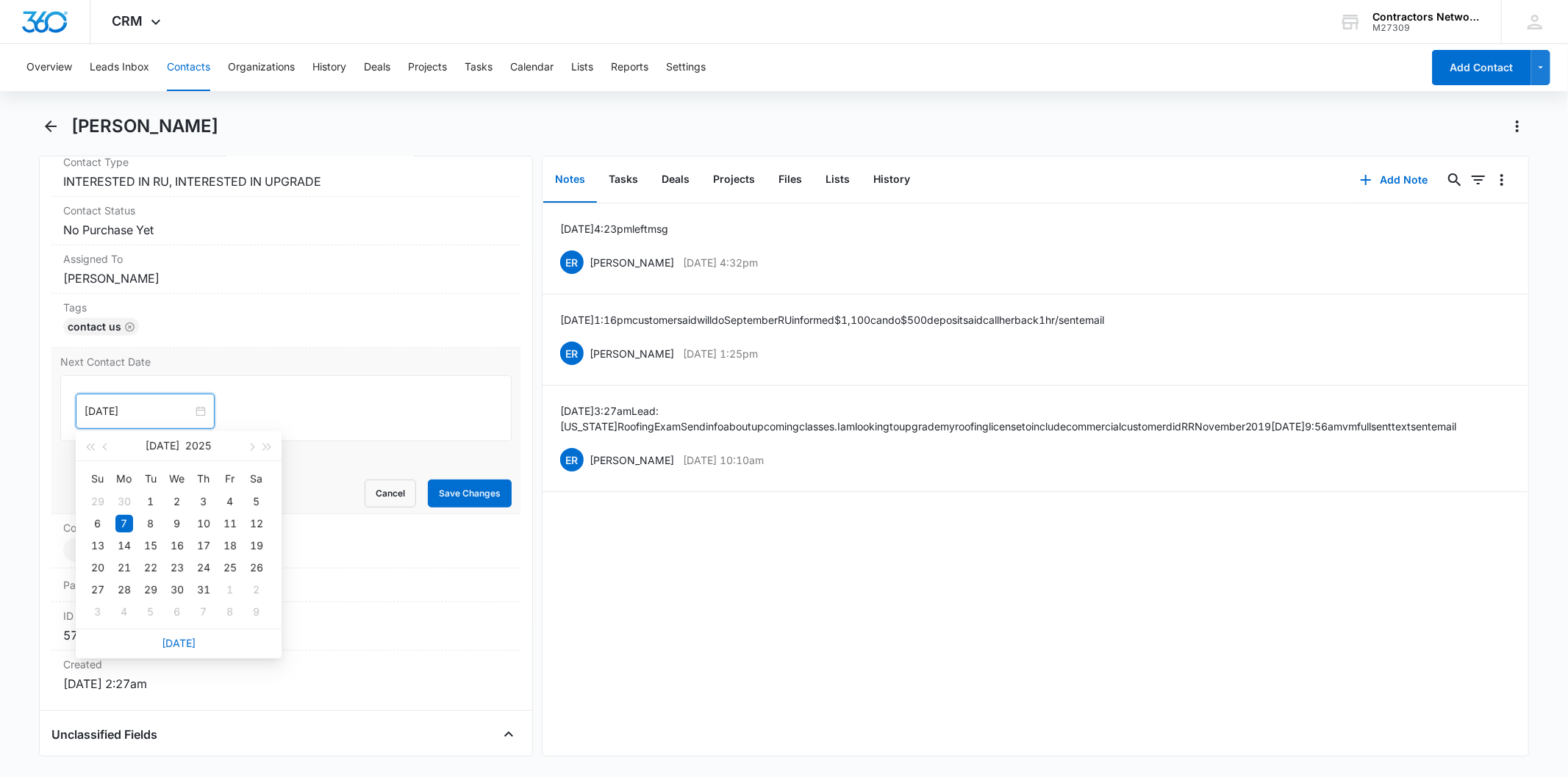
click at [156, 407] on input "[DATE]" at bounding box center [138, 412] width 108 height 17
click at [183, 635] on div "[DATE]" at bounding box center [179, 643] width 206 height 29
click at [182, 640] on link "[DATE]" at bounding box center [178, 643] width 34 height 13
click at [152, 406] on input "[DATE]" at bounding box center [138, 412] width 108 height 17
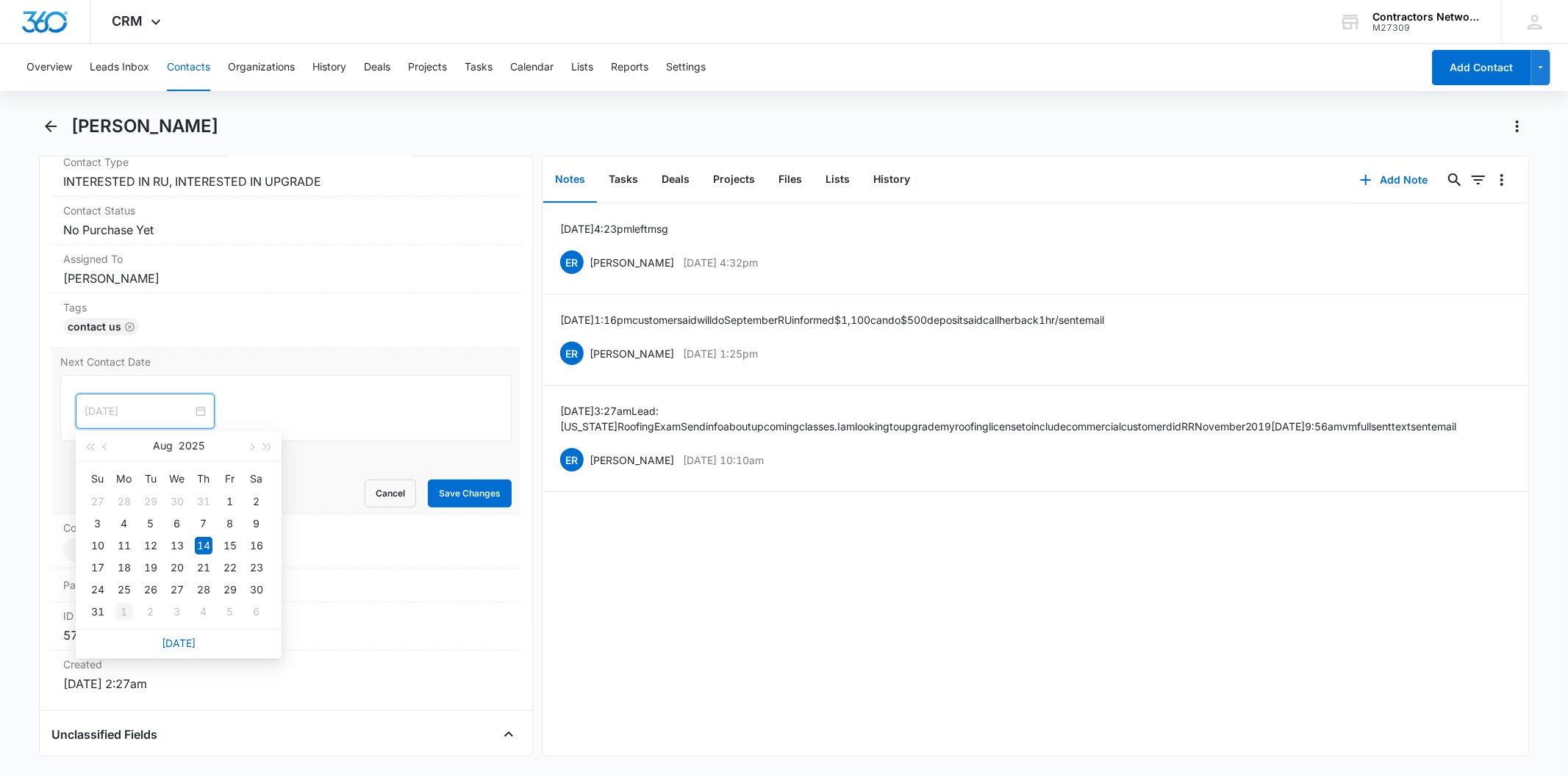
type input "[DATE]"
click at [129, 612] on div "1" at bounding box center [124, 612] width 17 height 17
click at [437, 512] on div "Next Contact Date [DATE] [DATE] Su Mo Tu We Th Fr Sa 31 1 2 3 4 5 6 7 8 9 10 11…" at bounding box center [285, 431] width 468 height 166
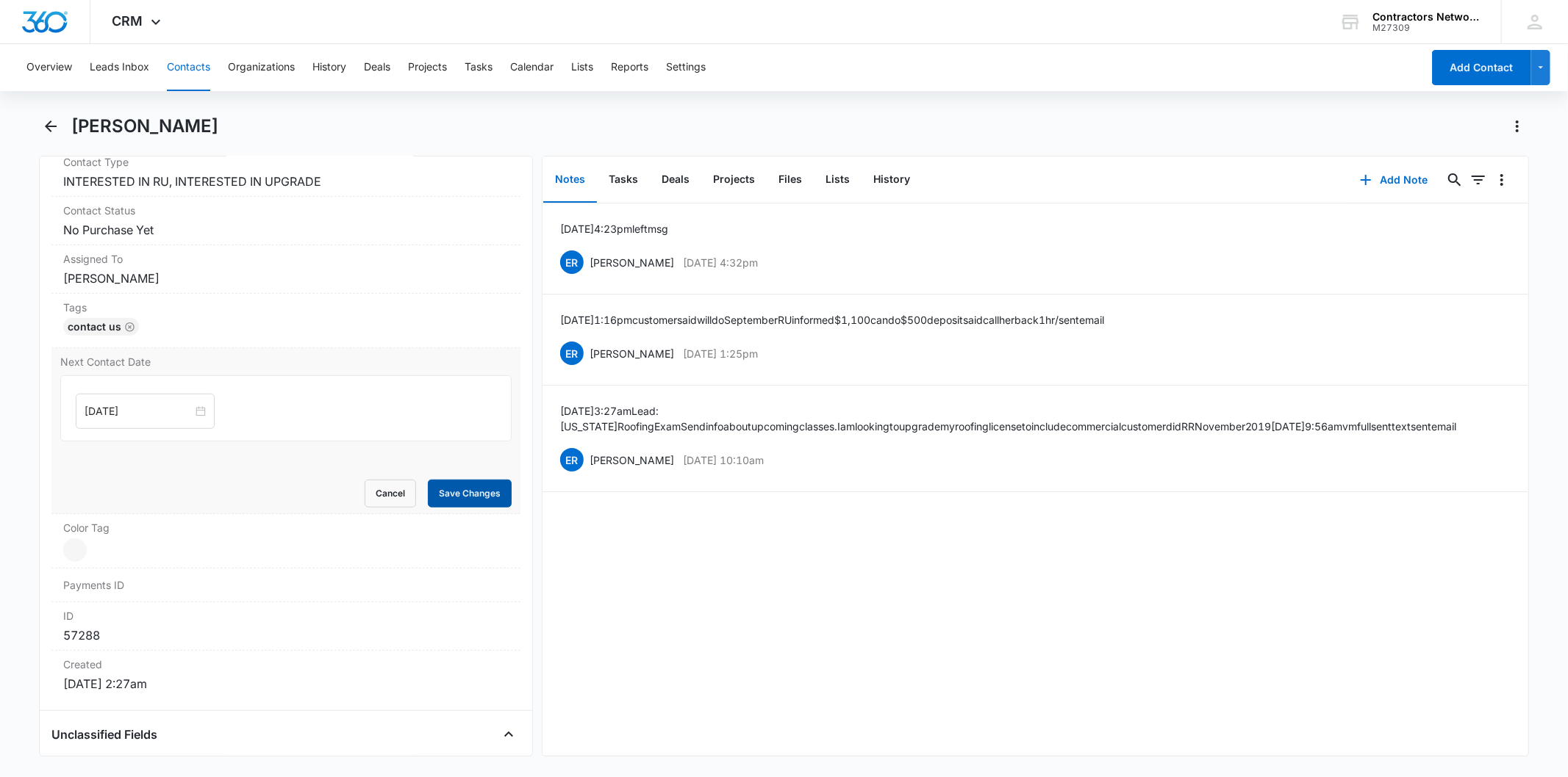
click at [443, 504] on button "Save Changes" at bounding box center [469, 493] width 83 height 28
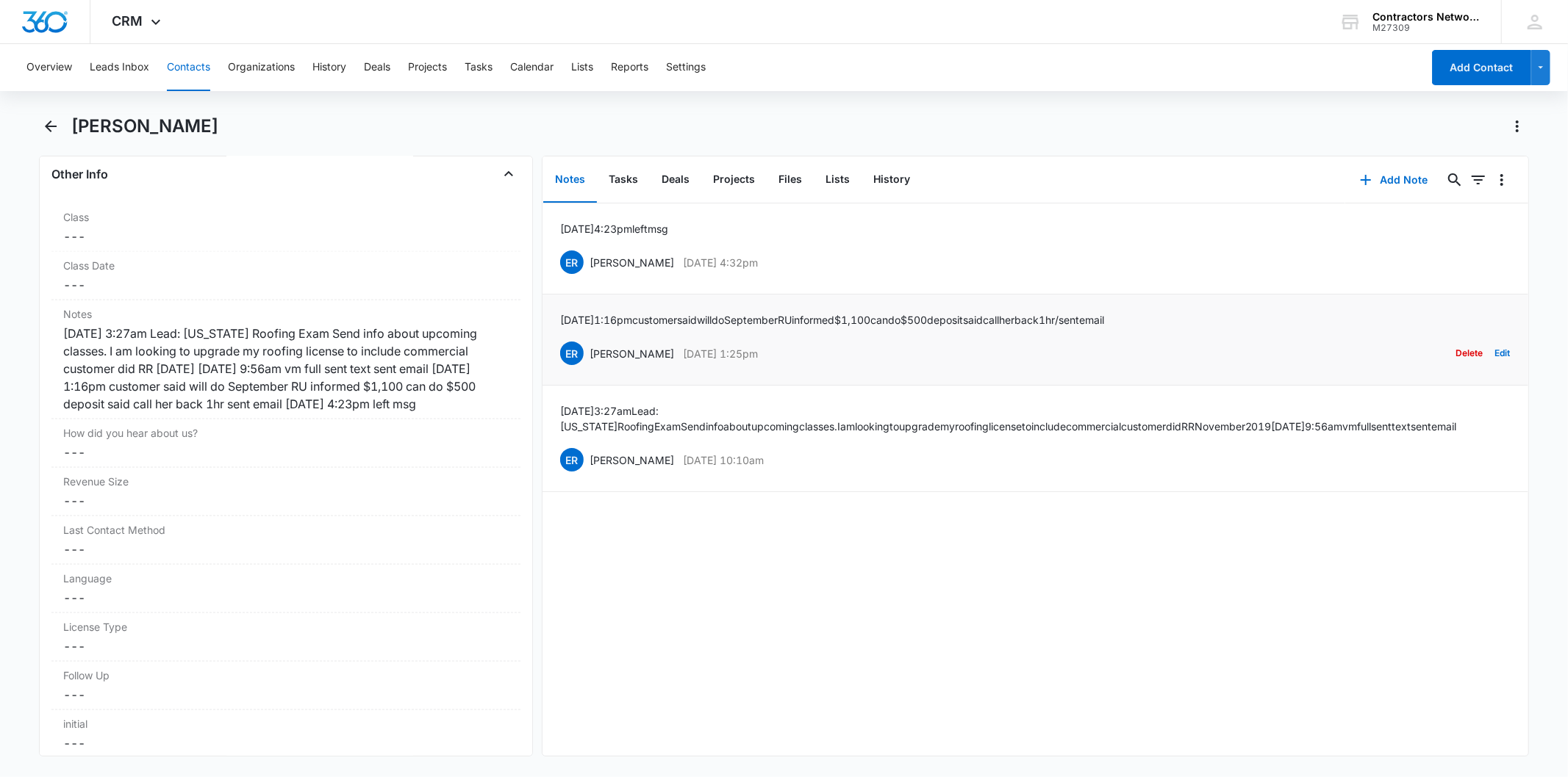
scroll to position [1677, 0]
click at [1382, 177] on button "Add Note" at bounding box center [1394, 180] width 98 height 35
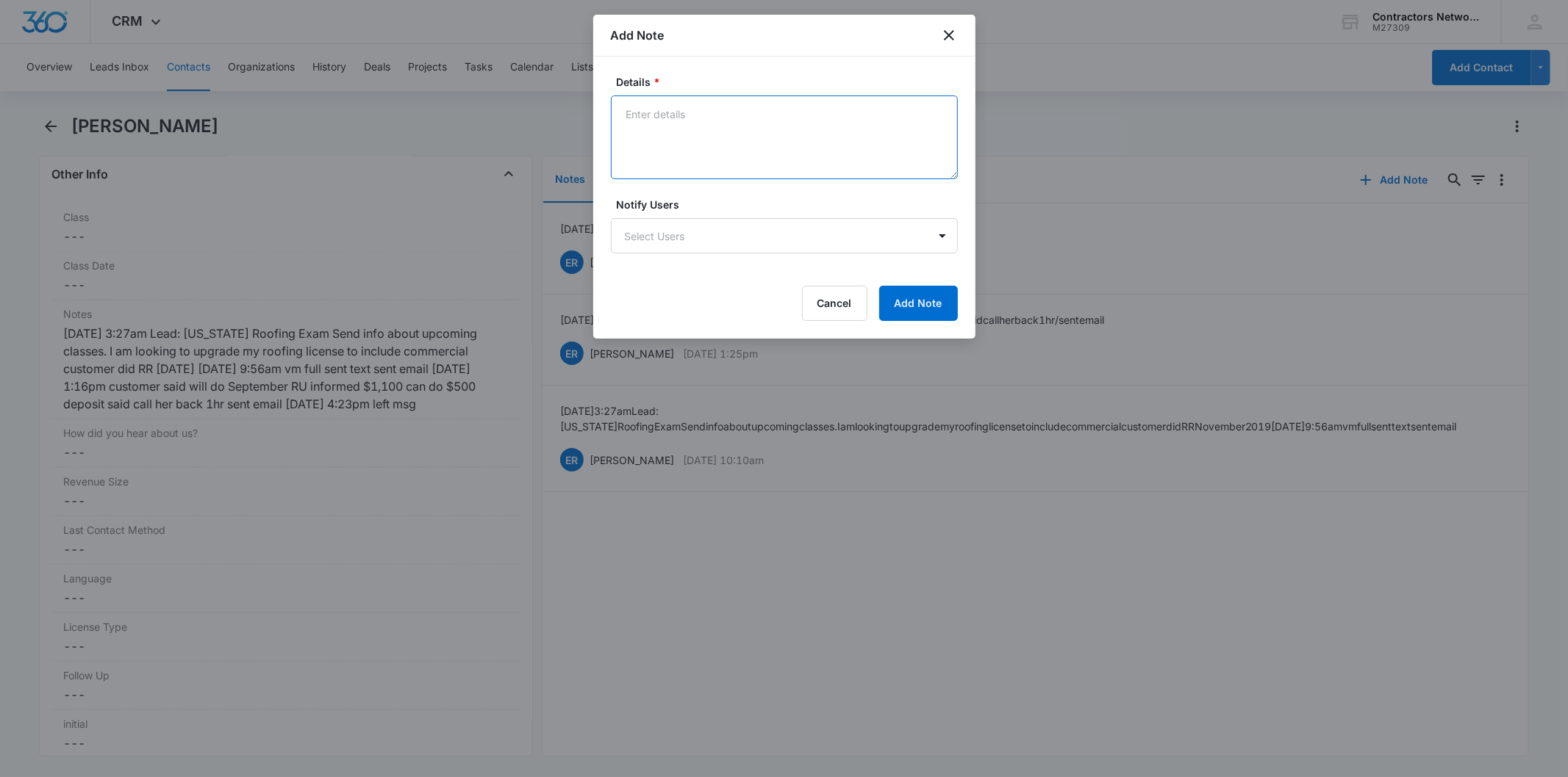
click at [640, 141] on textarea "Details *" at bounding box center [785, 137] width 347 height 83
paste textarea "[DATE] 4:45pm left msg / sent email"
type textarea "[DATE] 4:45pm left msg / sent email"
click at [888, 316] on button "Add Note" at bounding box center [918, 303] width 79 height 35
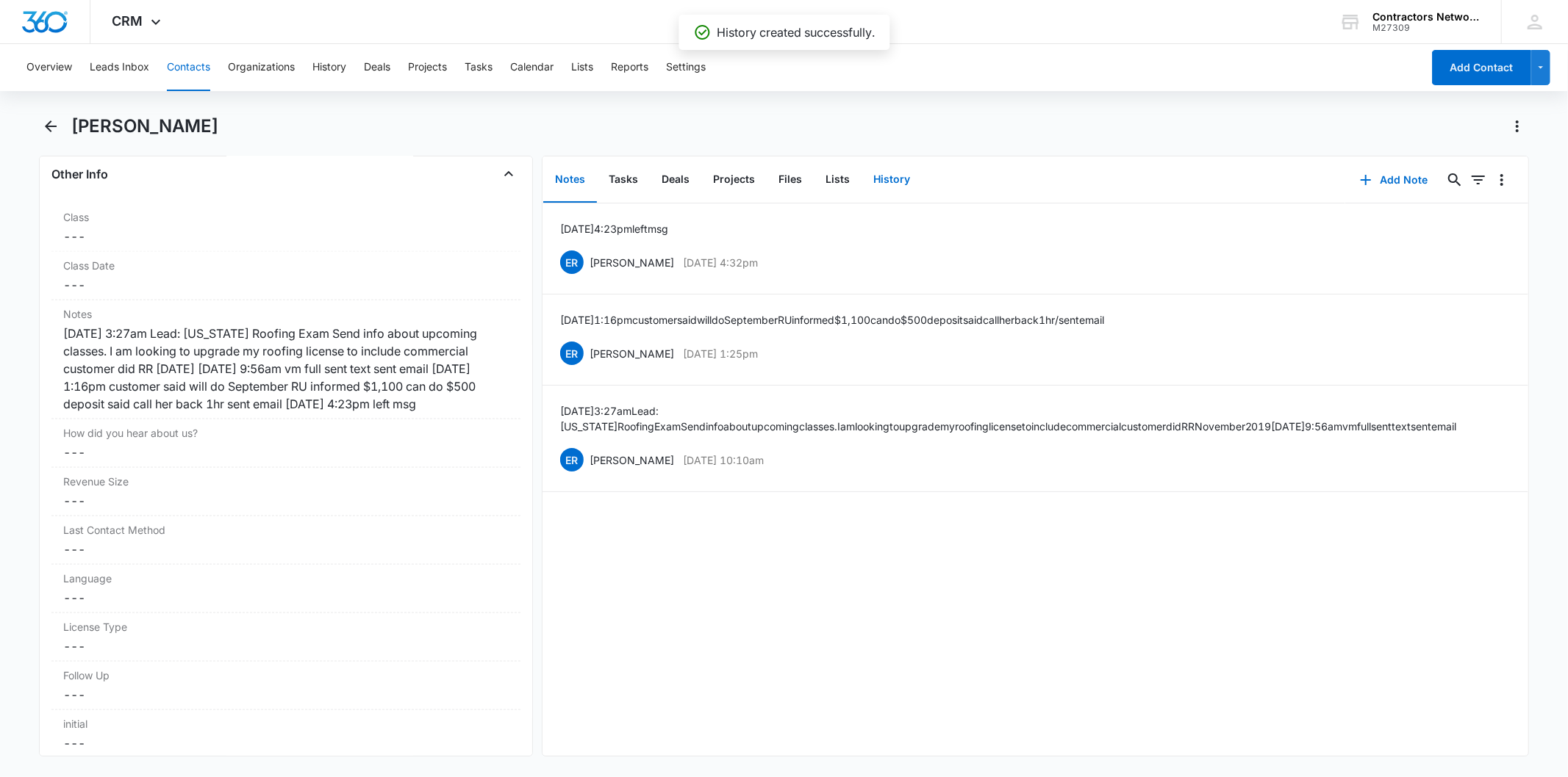
click at [882, 180] on button "History" at bounding box center [891, 180] width 60 height 46
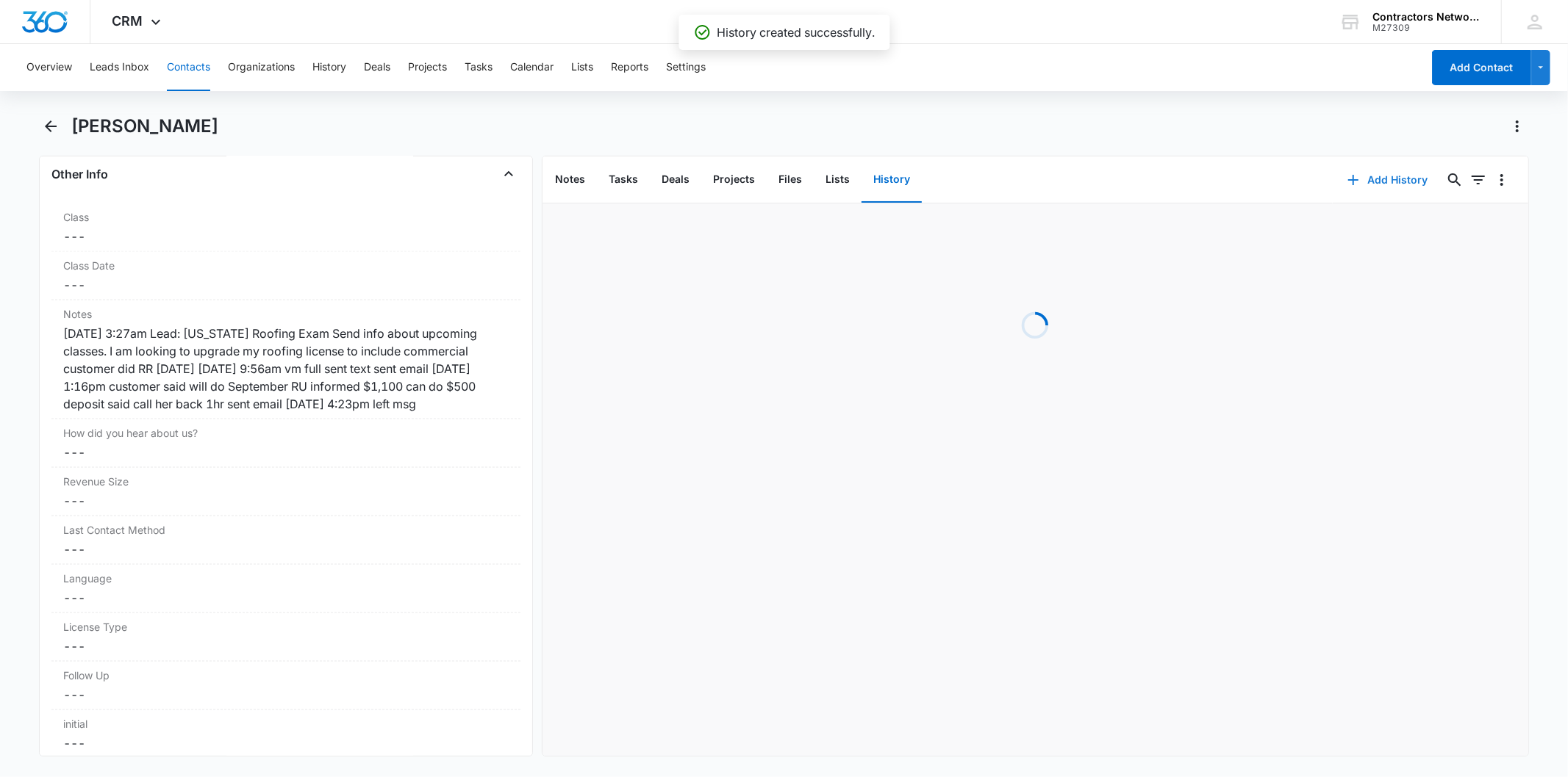
click at [1362, 186] on button "Add History" at bounding box center [1388, 180] width 110 height 35
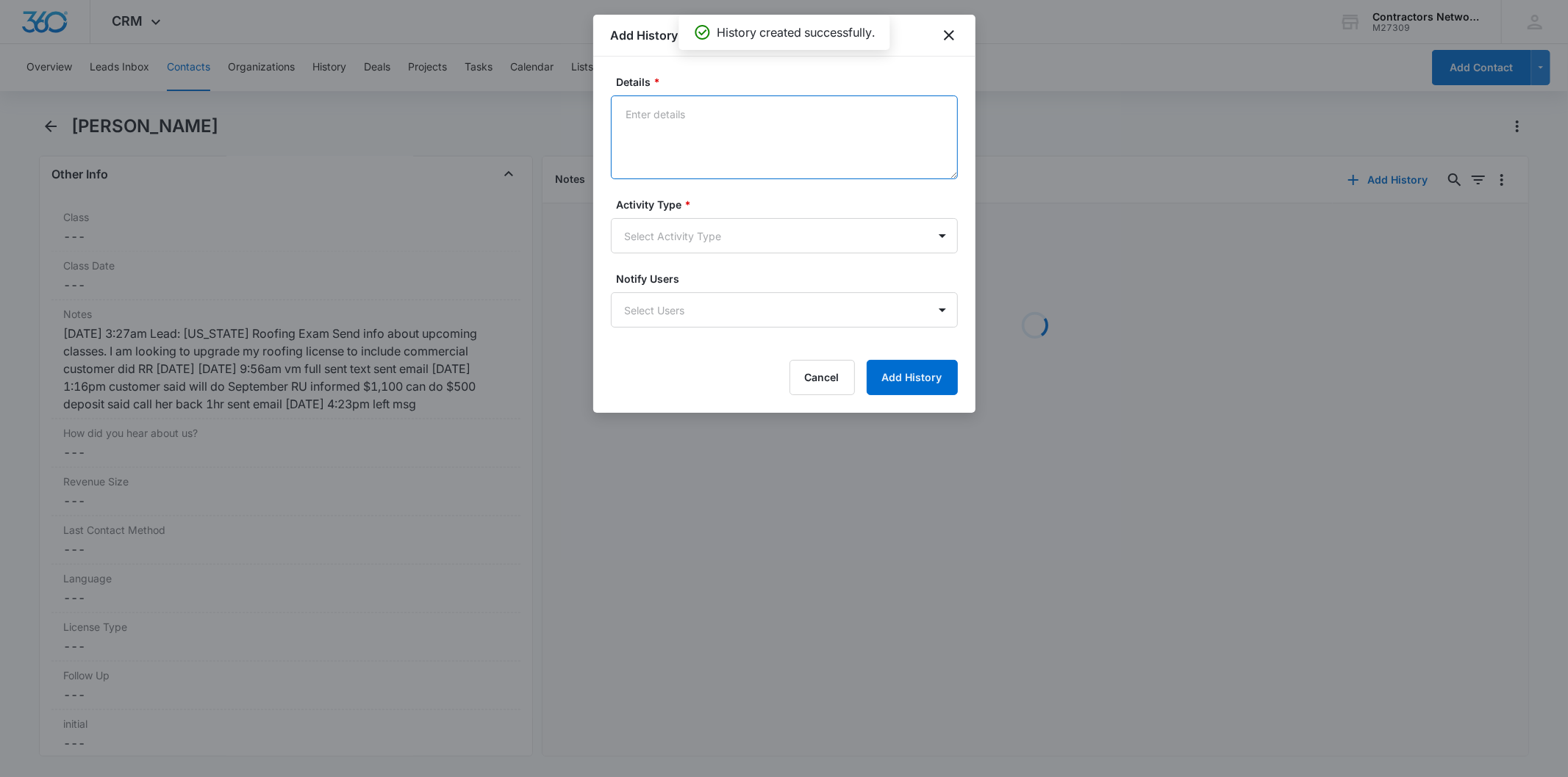
click at [701, 116] on textarea "Details *" at bounding box center [785, 137] width 347 height 83
drag, startPoint x: 701, startPoint y: 116, endPoint x: 631, endPoint y: 204, distance: 112.4
click at [631, 204] on label "Activity Type *" at bounding box center [790, 204] width 347 height 16
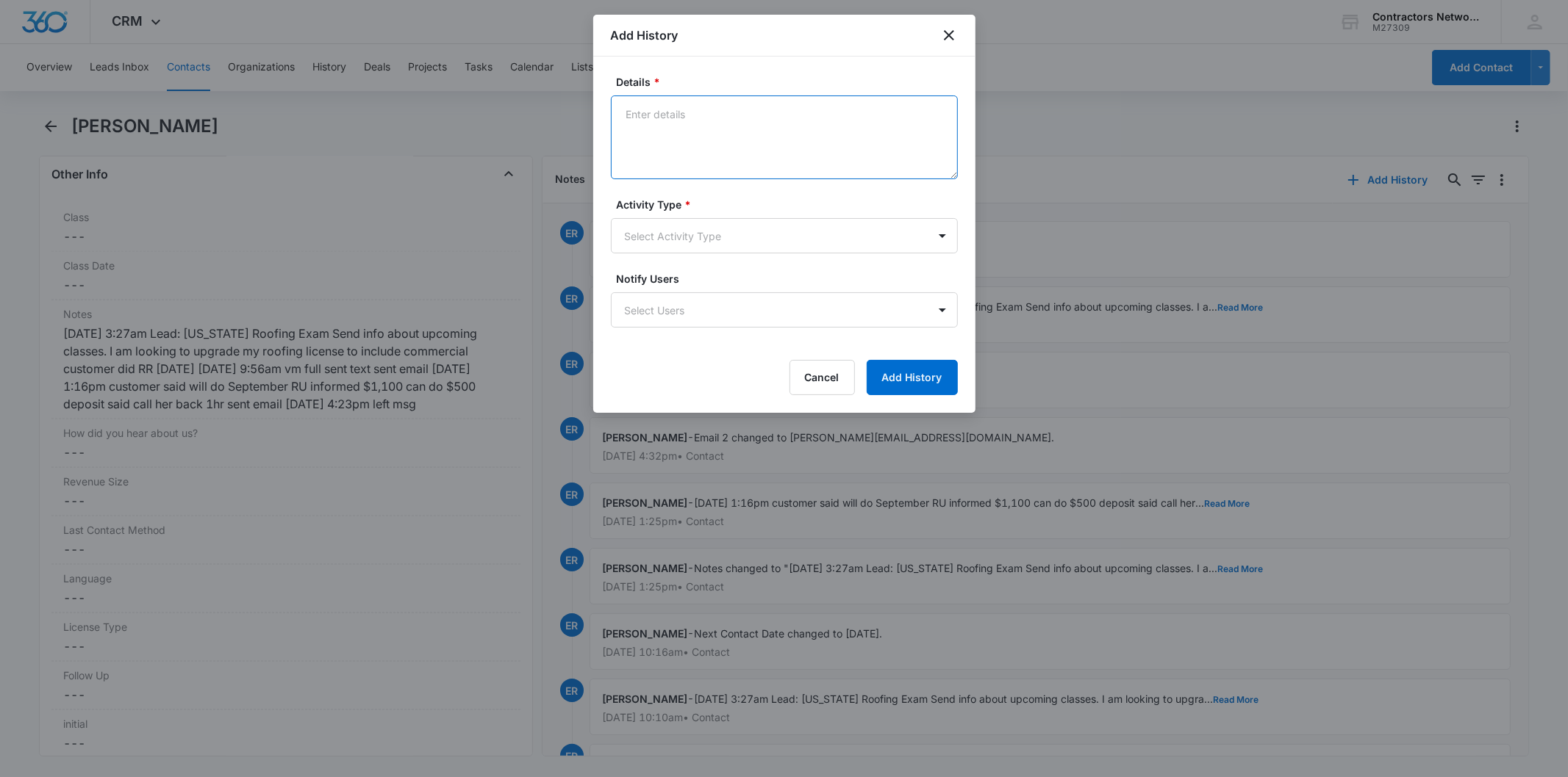
paste textarea "[DATE] 4:45pm left msg / sent email"
type textarea "[DATE] 4:45pm left msg / sent email"
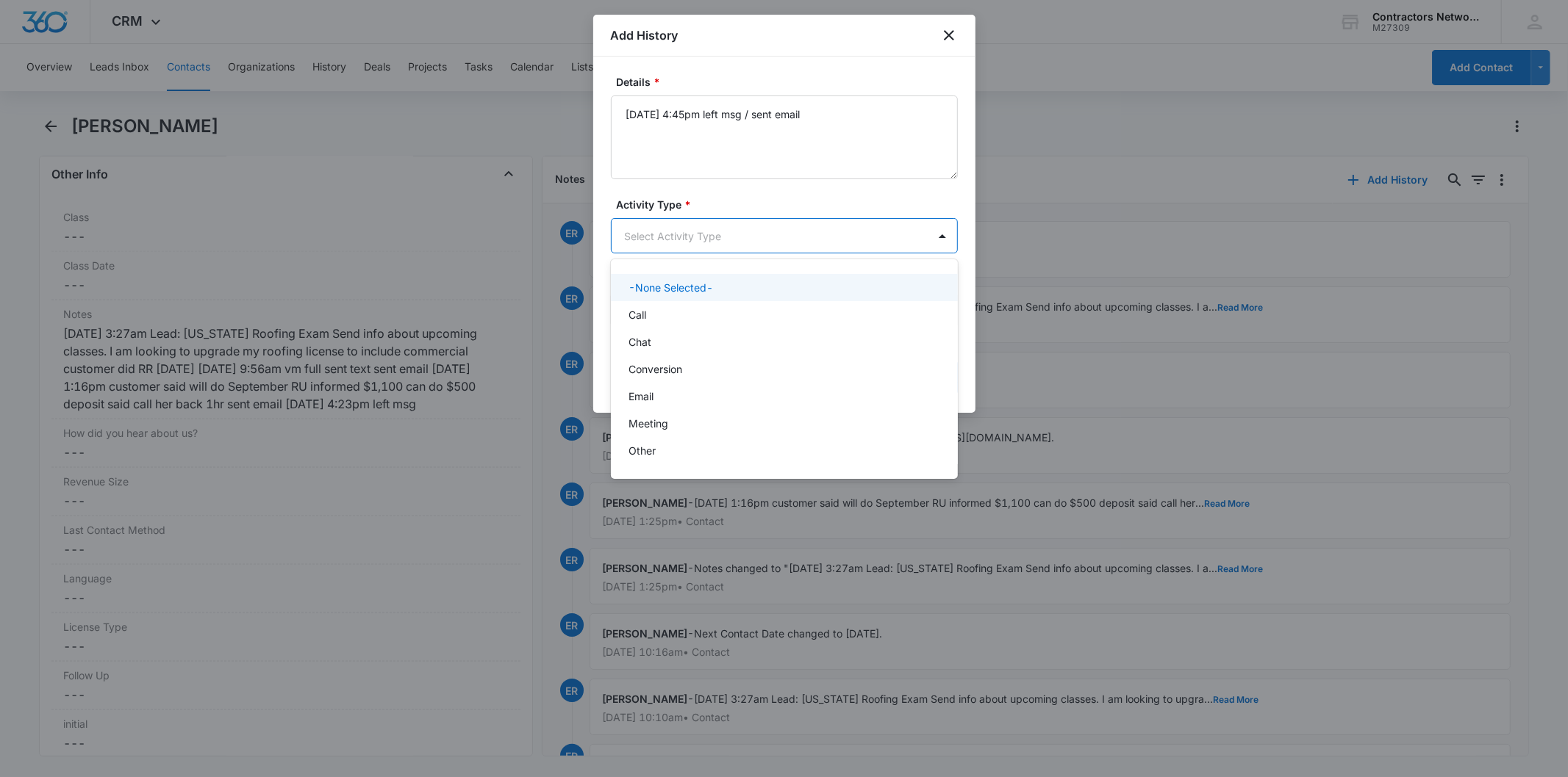
drag, startPoint x: 663, startPoint y: 237, endPoint x: 664, endPoint y: 259, distance: 22.0
click at [662, 237] on body "CRM Apps Reputation Websites Forms CRM Email Social Shop Payments POS Content A…" at bounding box center [784, 388] width 1568 height 777
click at [654, 312] on div "Call" at bounding box center [782, 315] width 309 height 16
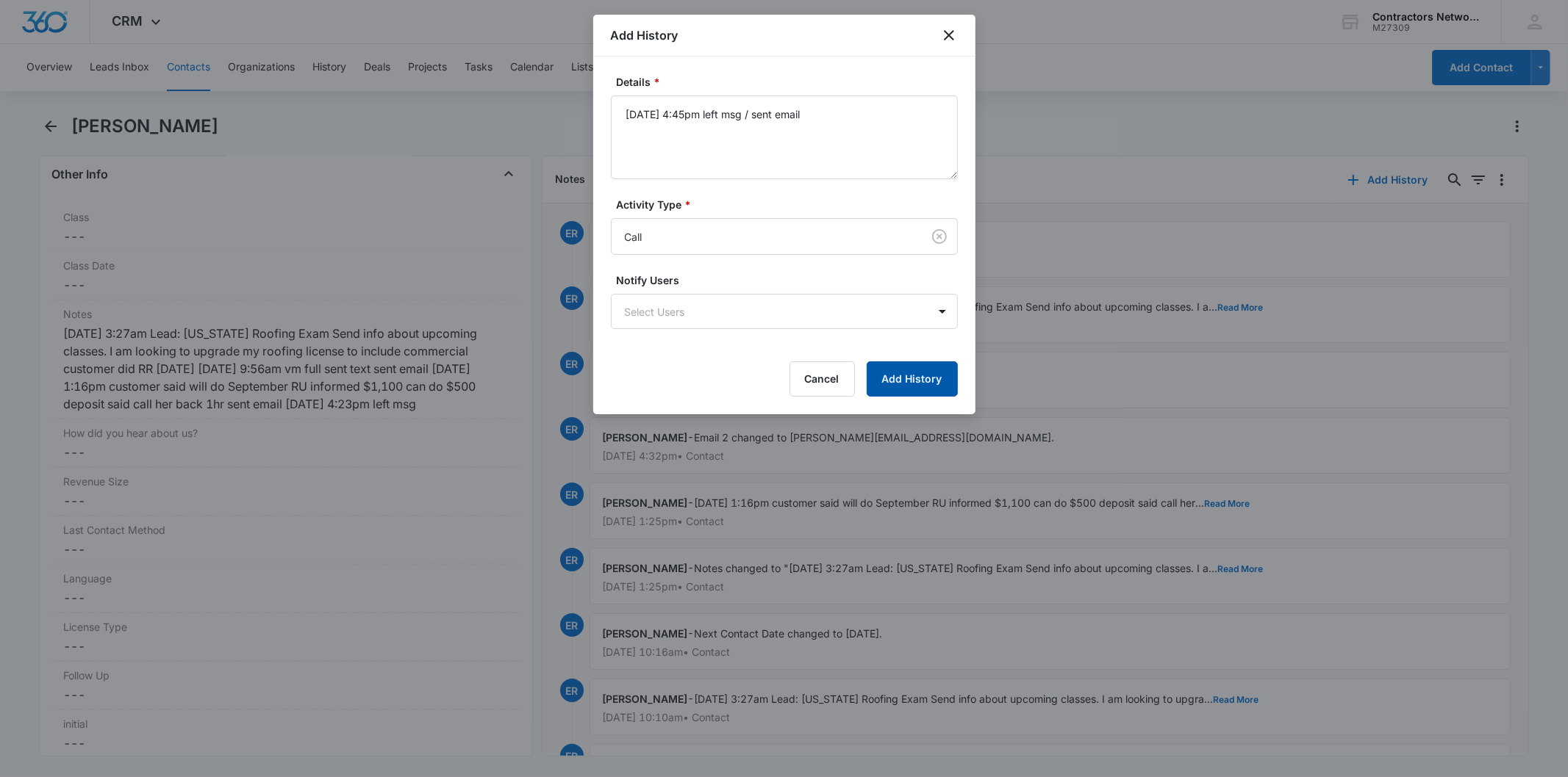
click at [908, 385] on button "Add History" at bounding box center [912, 379] width 91 height 35
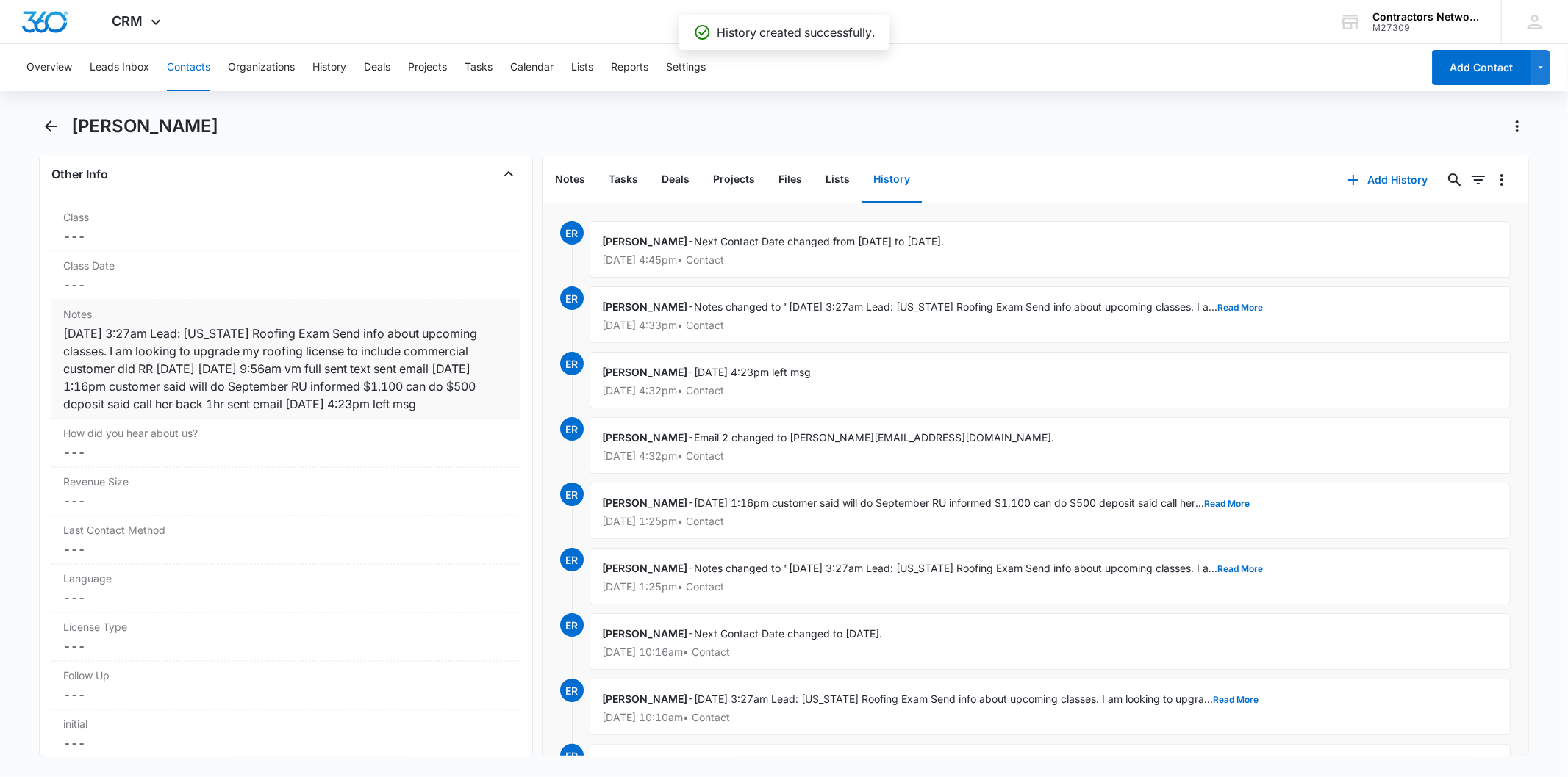
click at [354, 384] on div "[DATE] 3:27am Lead: [US_STATE] Roofing Exam Send info about upcoming classes. I…" at bounding box center [286, 368] width 445 height 88
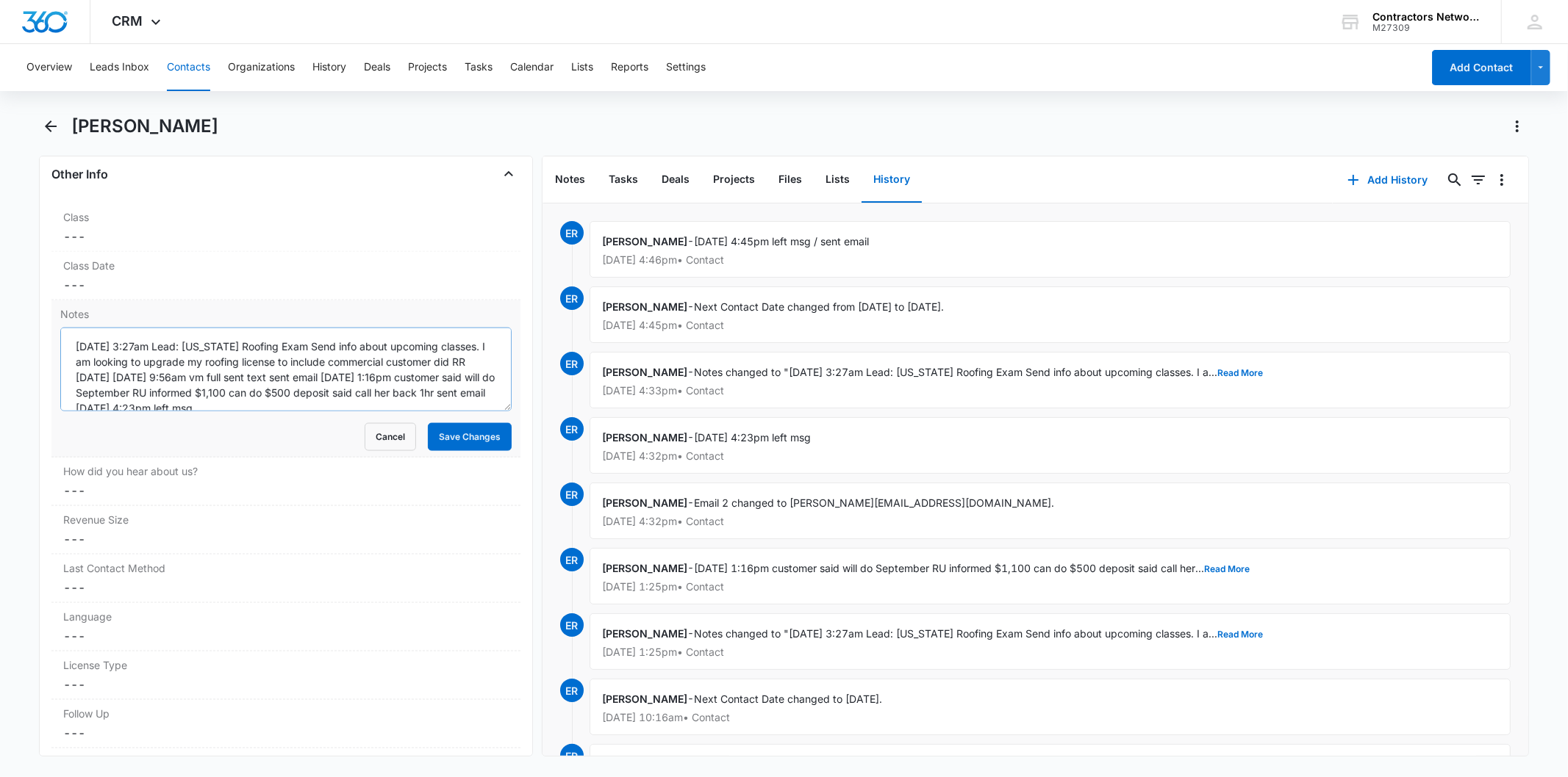
scroll to position [15, 0]
paste textarea "[DATE] 4:45pm left msg / sent email"
drag, startPoint x: 204, startPoint y: 398, endPoint x: 225, endPoint y: 427, distance: 35.8
click at [211, 407] on textarea "[DATE] 3:27am Lead: [US_STATE] Roofing Exam Send info about upcoming classes. I…" at bounding box center [285, 369] width 450 height 83
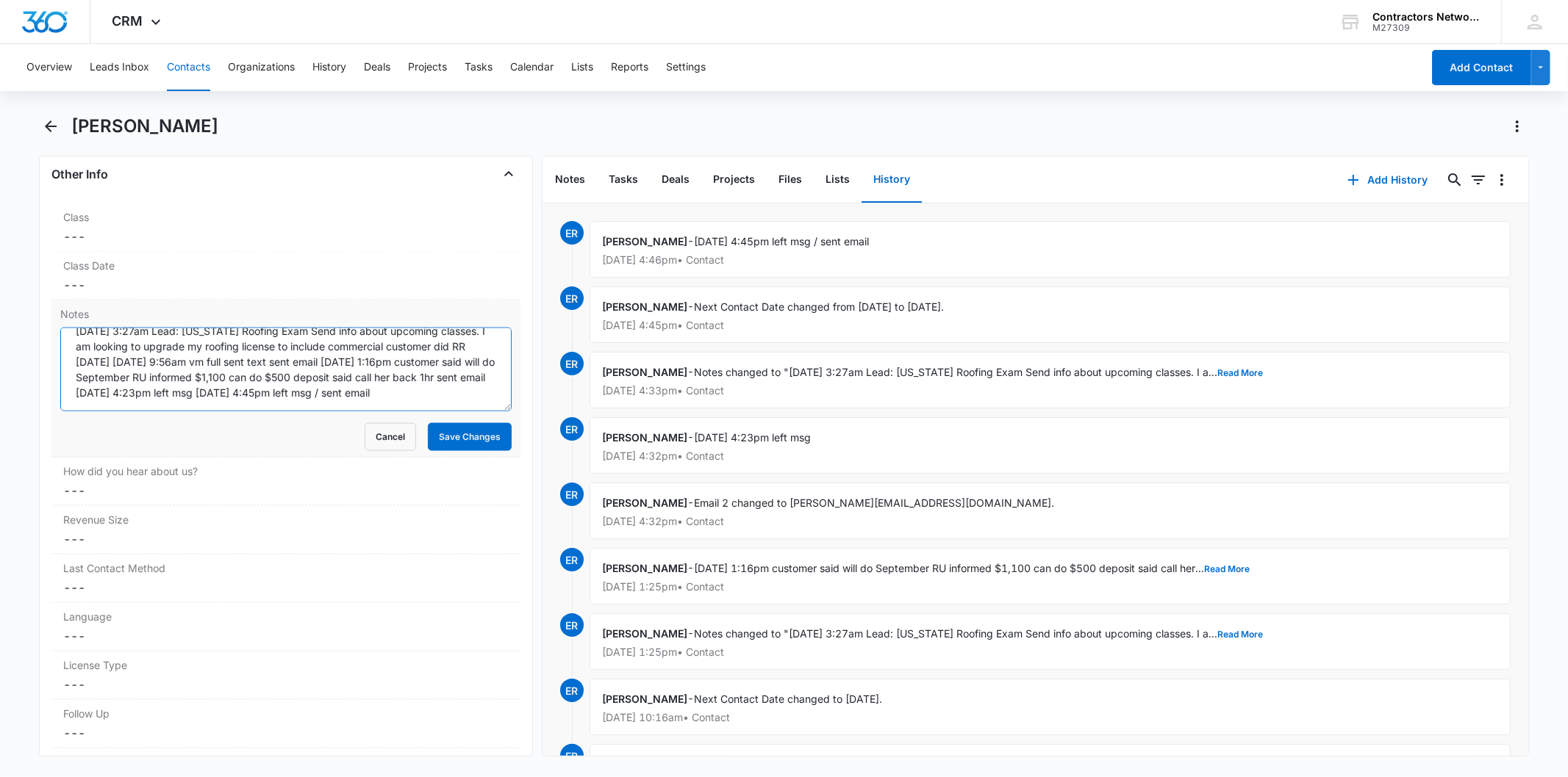
scroll to position [22, 0]
click at [215, 403] on textarea "[DATE] 3:27am Lead: [US_STATE] Roofing Exam Send info about upcoming classes. I…" at bounding box center [285, 369] width 450 height 83
type textarea "[DATE] 3:27am Lead: [US_STATE] Roofing Exam Send info about upcoming classes. I…"
click at [434, 432] on button "Save Changes" at bounding box center [469, 437] width 83 height 28
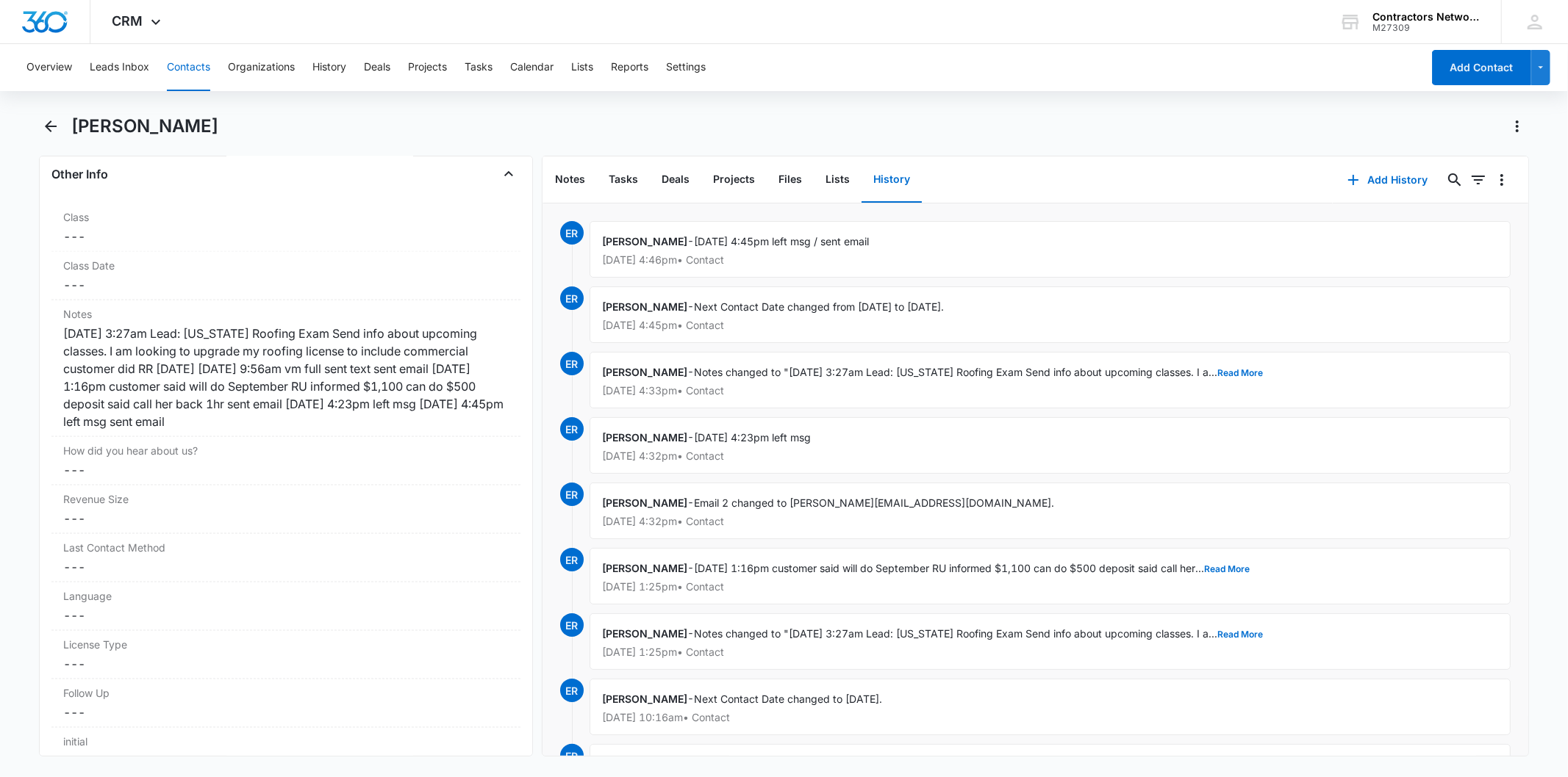
click at [181, 68] on button "Contacts" at bounding box center [189, 68] width 44 height 47
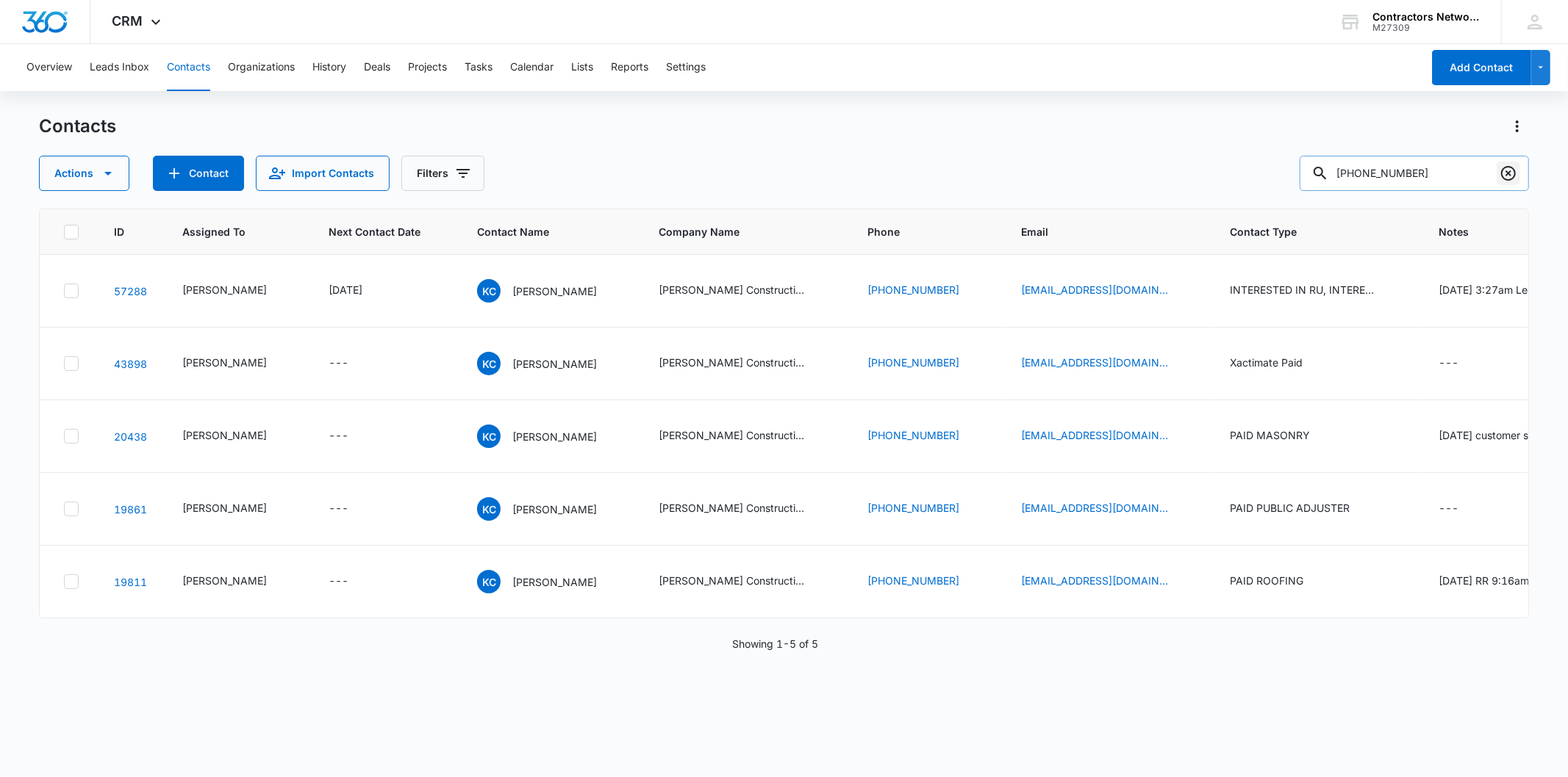
click at [1514, 172] on icon "Clear" at bounding box center [1509, 174] width 15 height 15
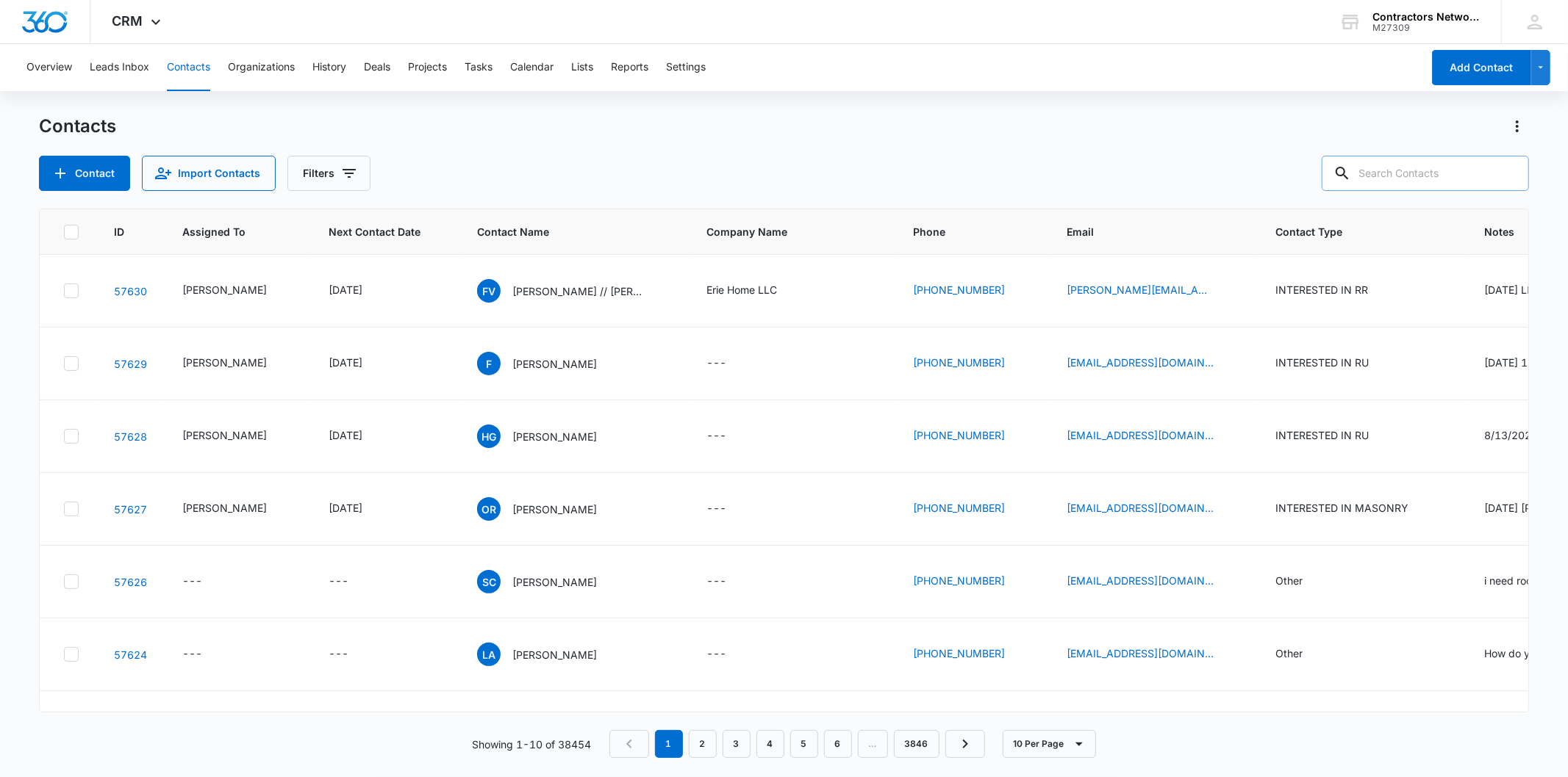
paste input "[PHONE_NUMBER]"
type input "[PHONE_NUMBER]"
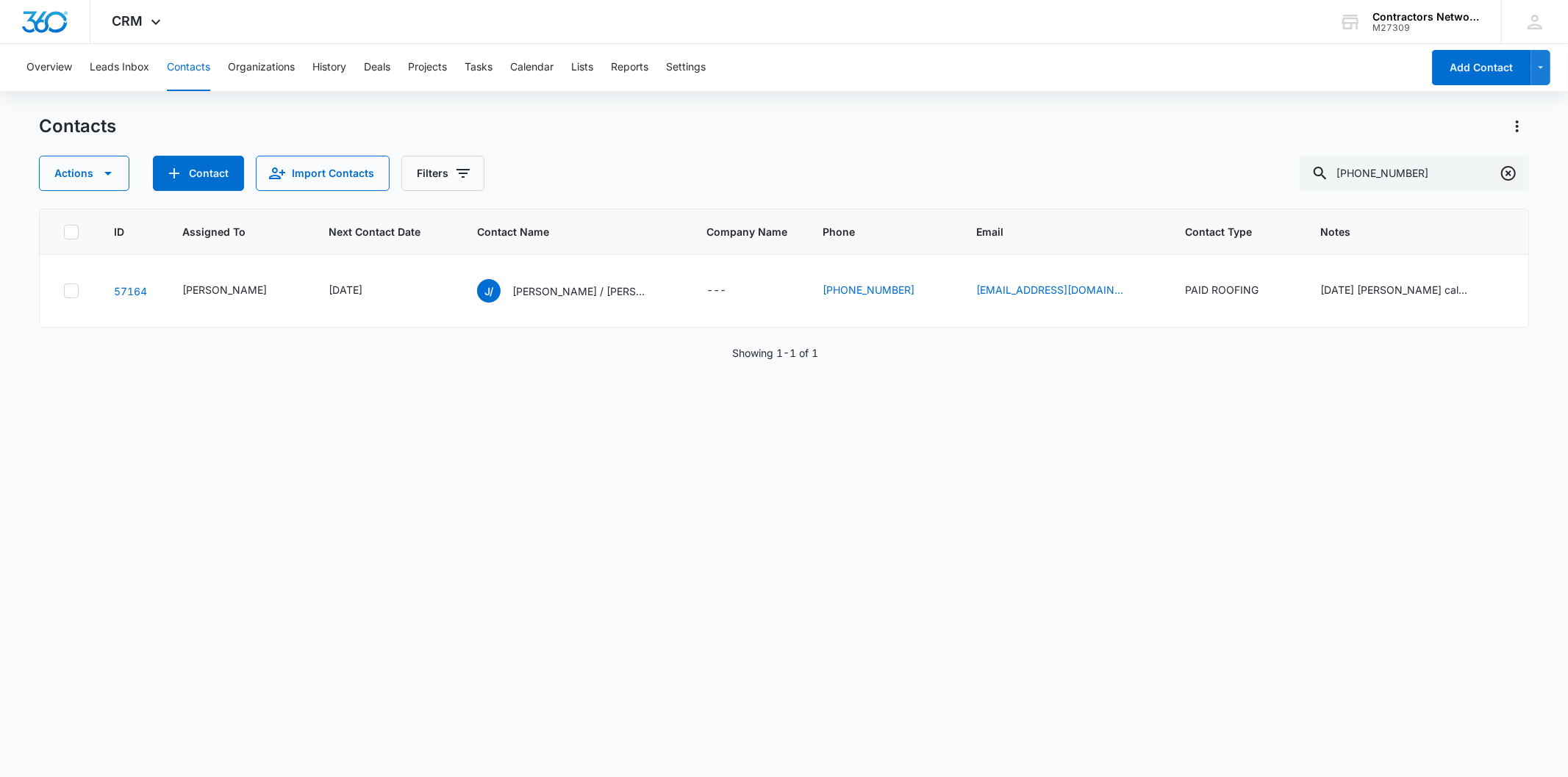
click at [1518, 175] on button "Clear" at bounding box center [1508, 173] width 23 height 23
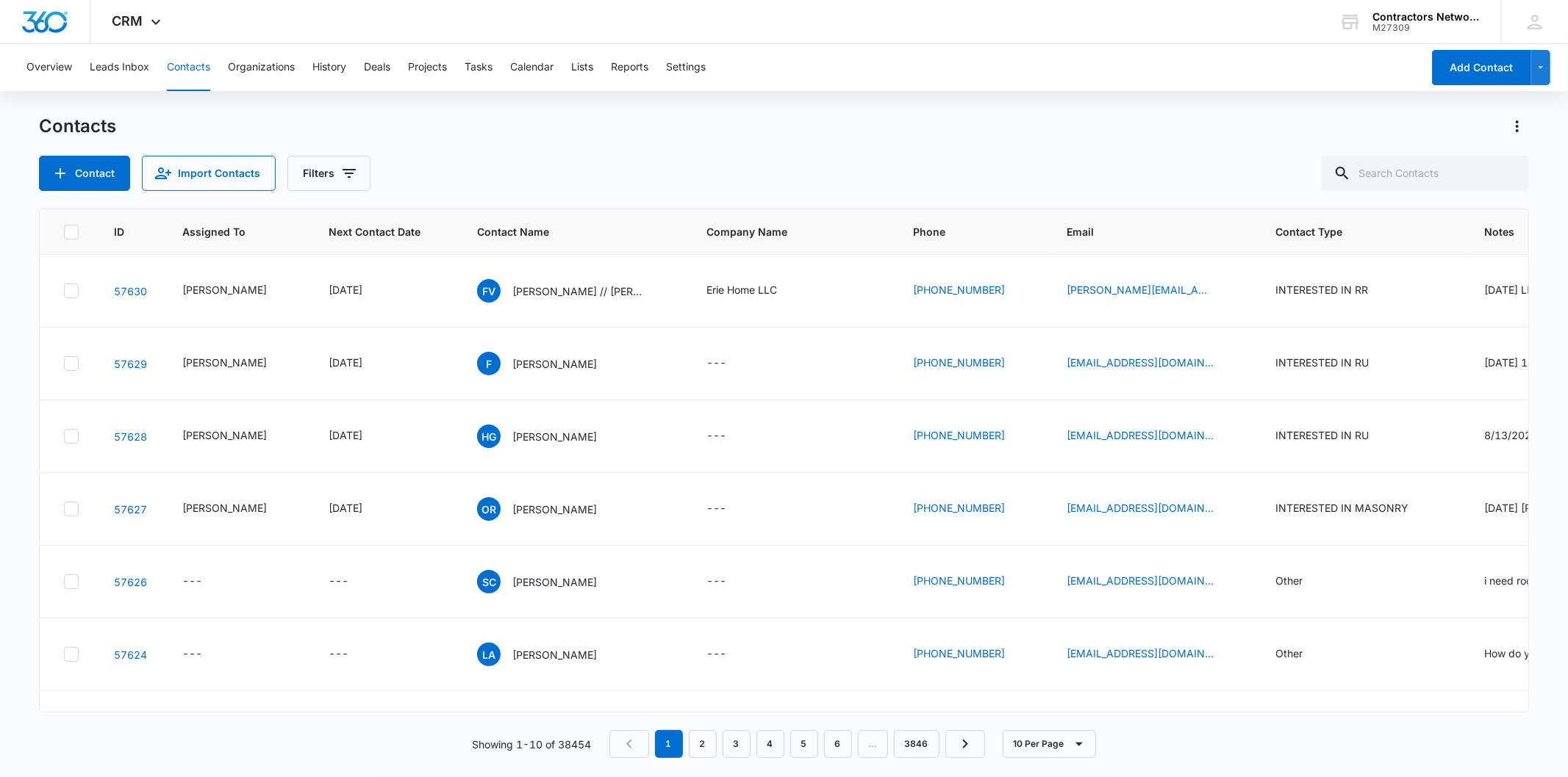
click at [1515, 175] on div at bounding box center [1508, 173] width 23 height 35
paste input "[PHONE_NUMBER]"
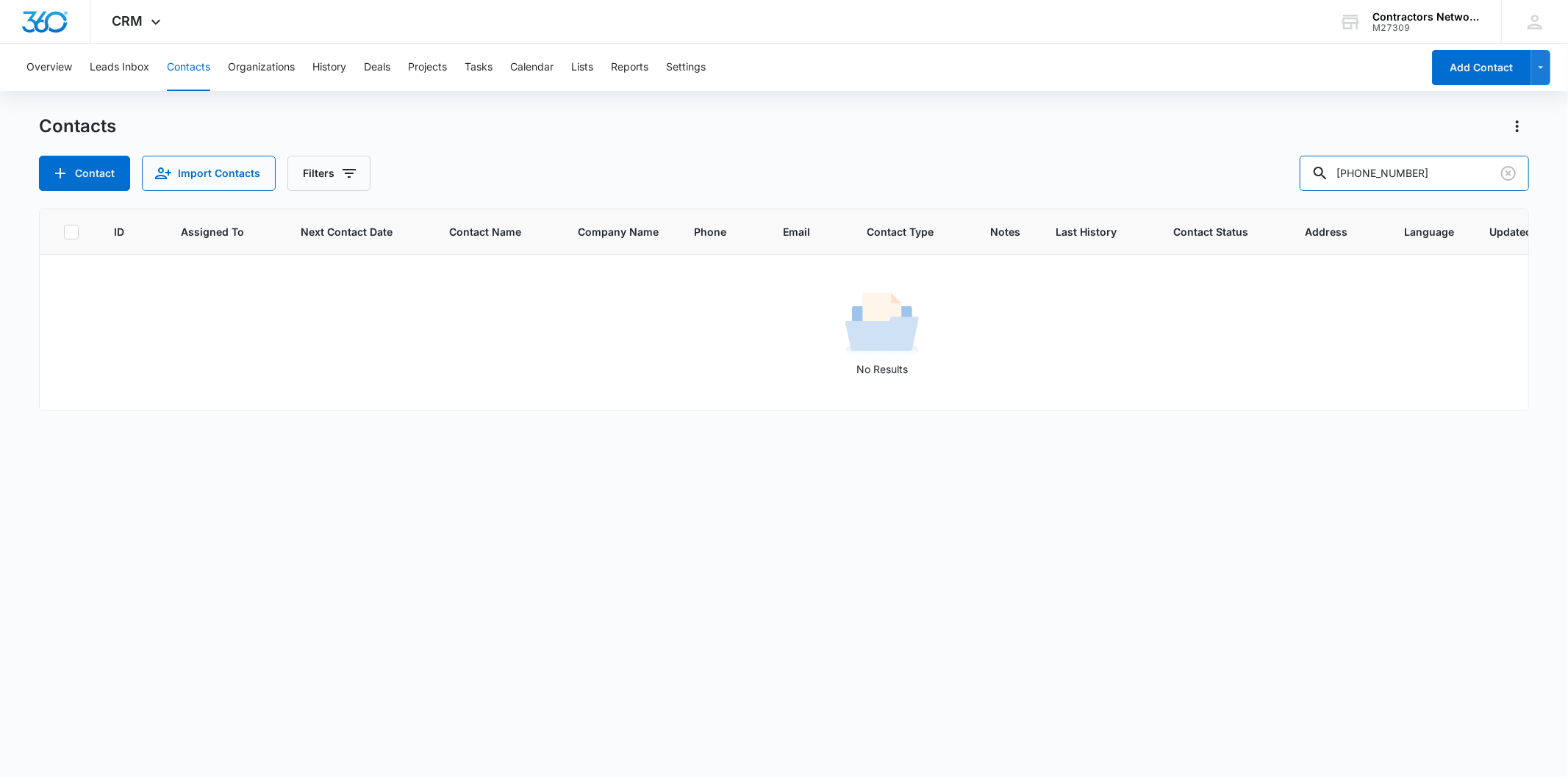
click at [1402, 170] on input "[PHONE_NUMBER]" at bounding box center [1414, 173] width 229 height 35
type input "1513"
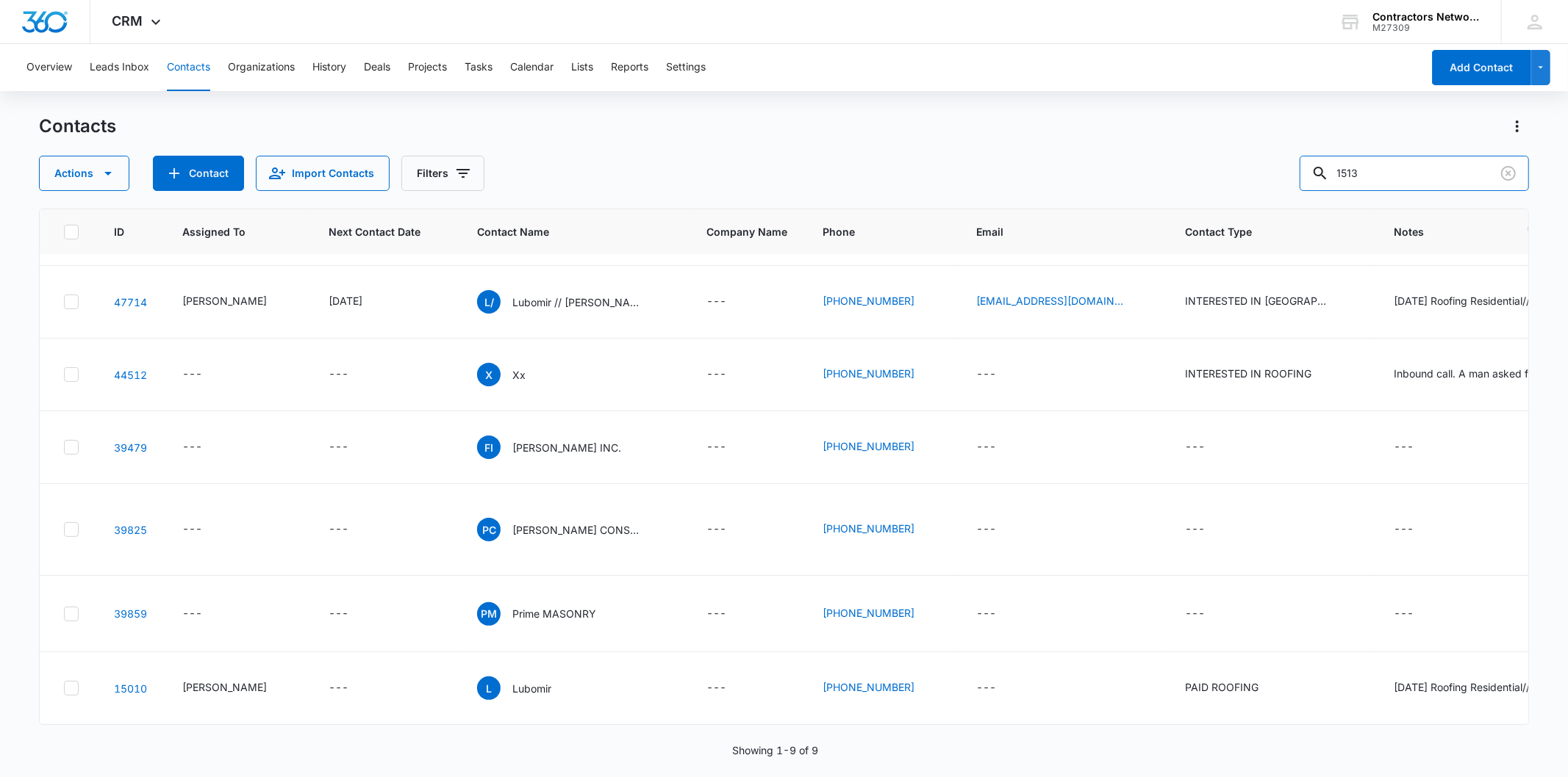
scroll to position [364, 0]
click at [1503, 177] on icon "Clear" at bounding box center [1509, 174] width 15 height 15
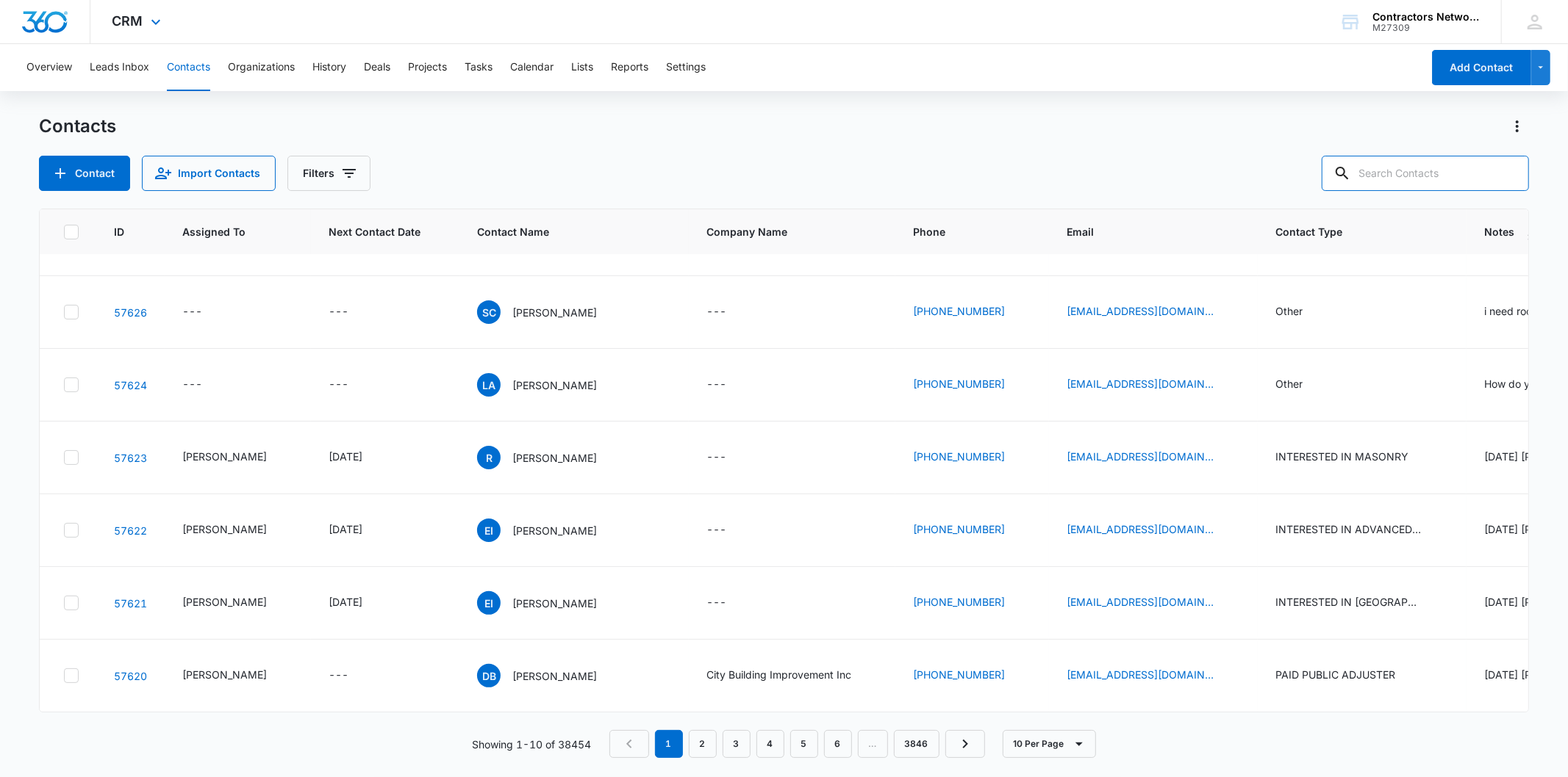
scroll to position [363, 0]
